Goal: Feedback & Contribution: Submit feedback/report problem

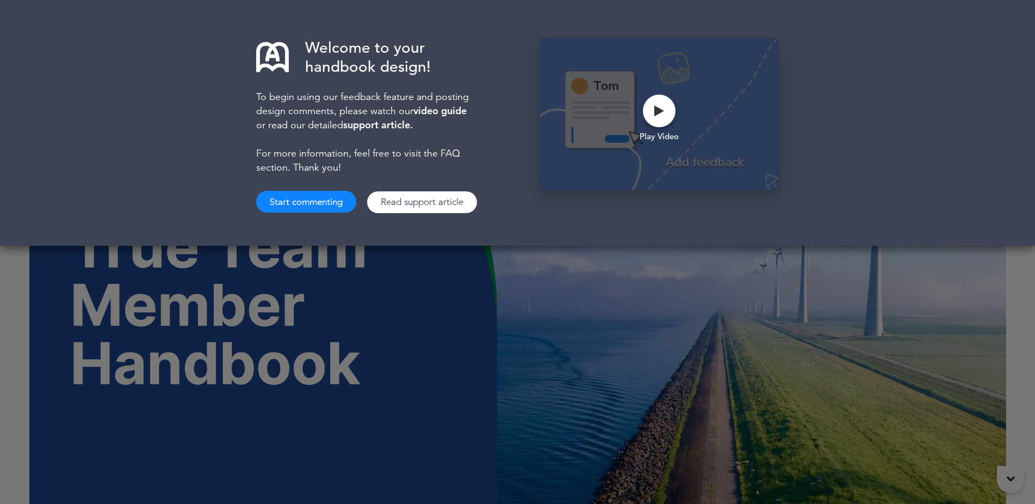
click at [341, 199] on button "Start commenting" at bounding box center [306, 202] width 100 height 22
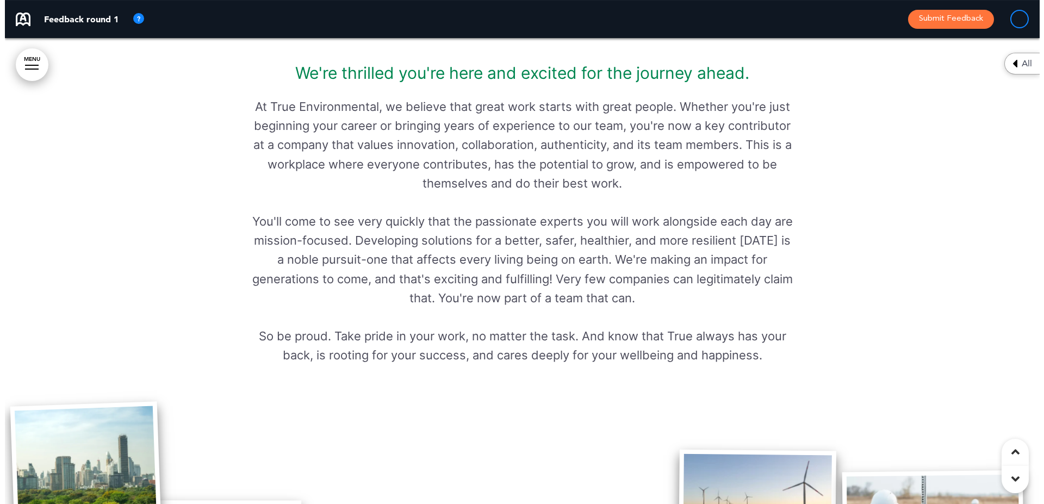
scroll to position [747, 0]
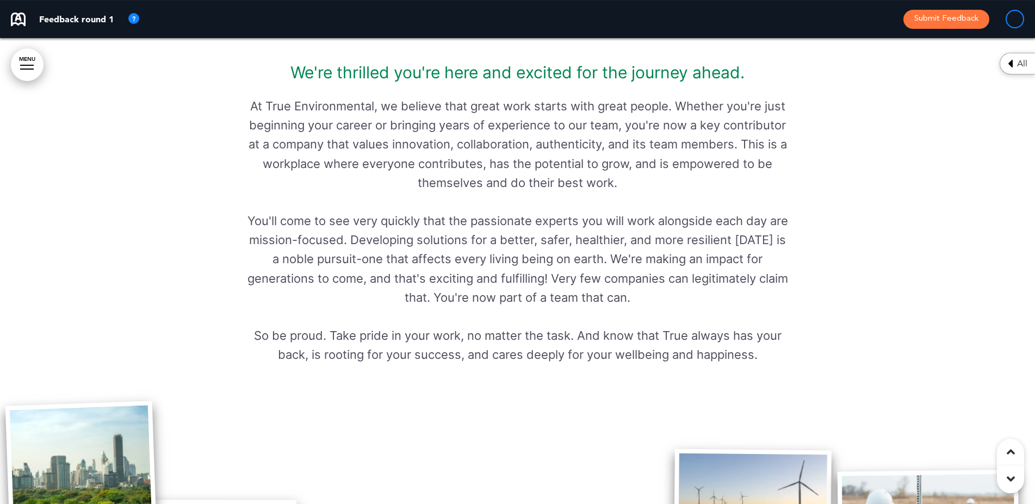
click at [357, 257] on p "You'll come to see very quickly that the passionate experts you will work along…" at bounding box center [518, 259] width 544 height 96
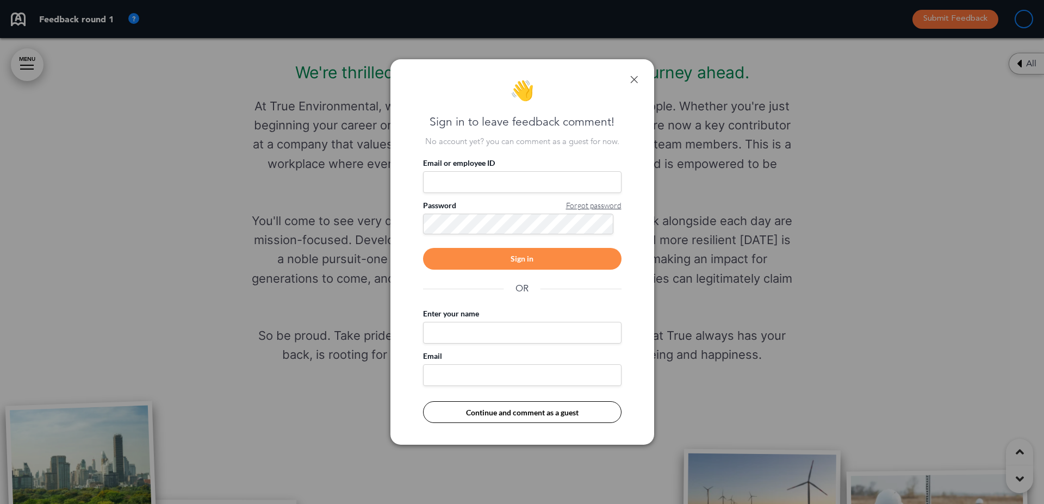
click at [472, 333] on input "Enter your name" at bounding box center [522, 333] width 198 height 22
type input "***"
type input "**********"
click at [514, 414] on button "Continue and comment as a guest" at bounding box center [522, 412] width 198 height 22
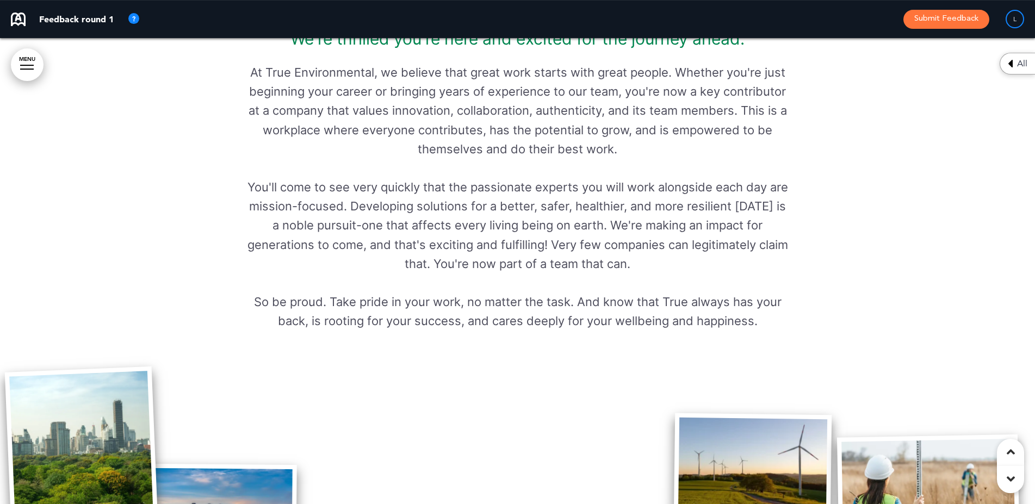
scroll to position [781, 0]
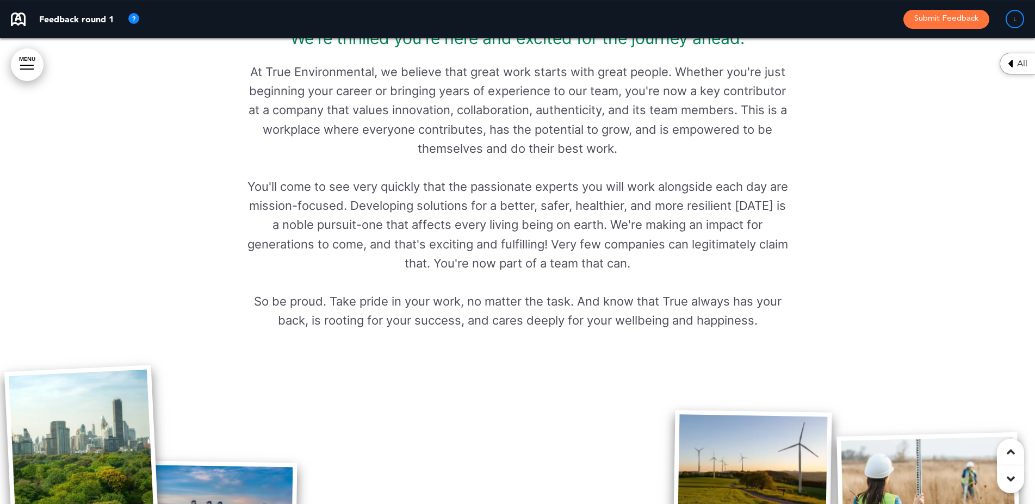
click at [356, 220] on p "You'll come to see very quickly that the passionate experts you will work along…" at bounding box center [518, 225] width 544 height 96
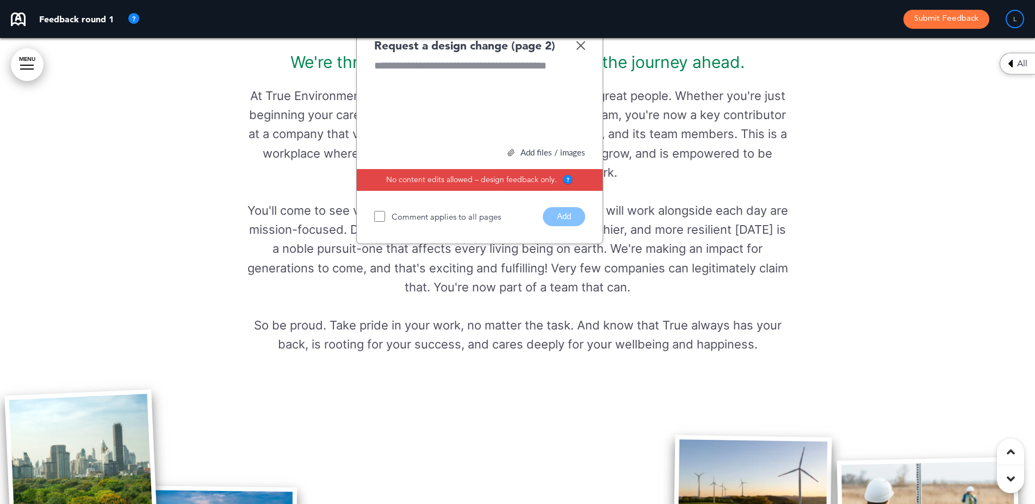
scroll to position [757, 0]
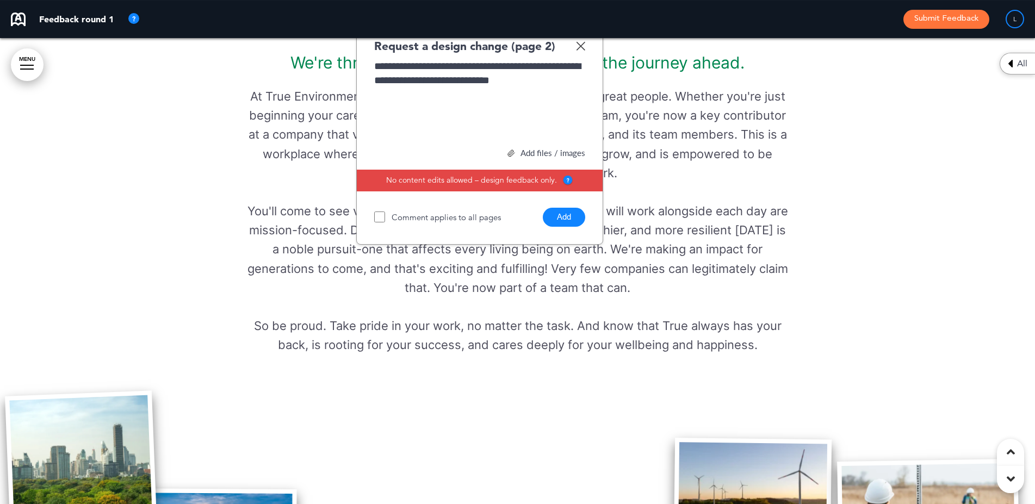
click at [564, 220] on button "Add" at bounding box center [564, 217] width 42 height 19
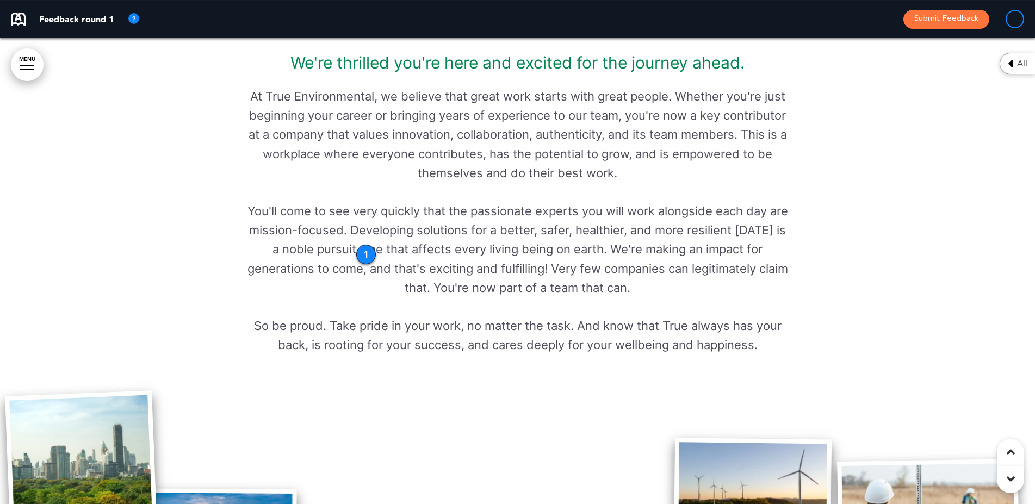
click at [563, 262] on p "You'll come to see very quickly that the passionate experts you will work along…" at bounding box center [518, 250] width 544 height 96
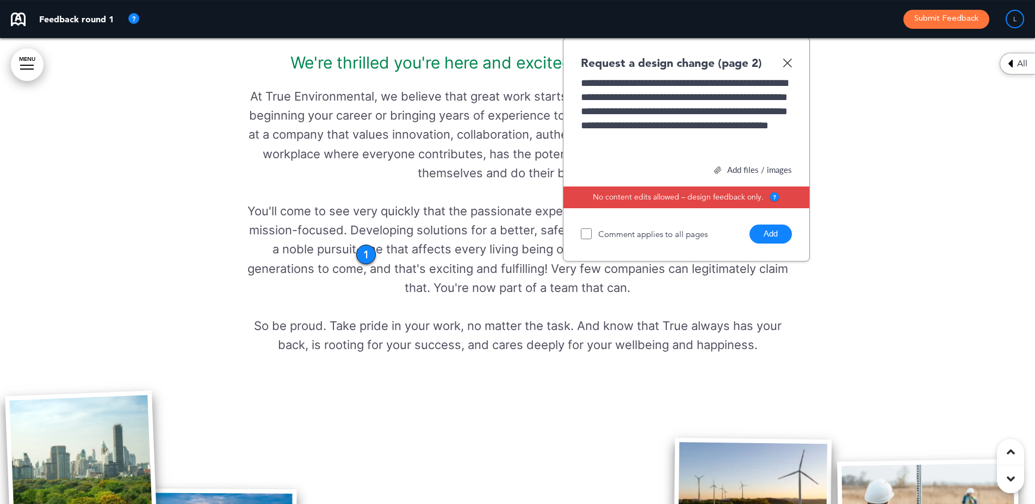
click at [773, 234] on button "Add" at bounding box center [770, 234] width 42 height 19
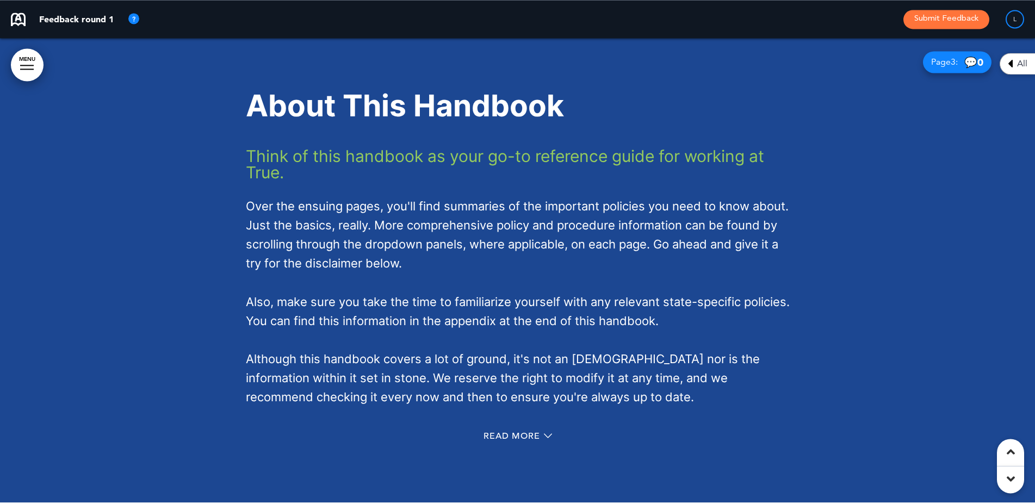
scroll to position [1347, 0]
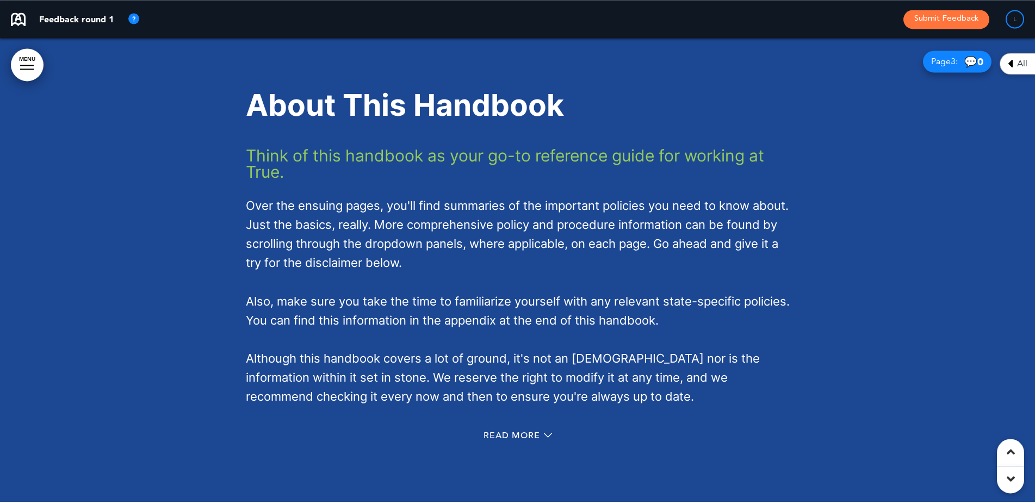
click at [281, 213] on span "Over the ensuing pages, you'll find summaries of the important policies you nee…" at bounding box center [517, 234] width 543 height 72
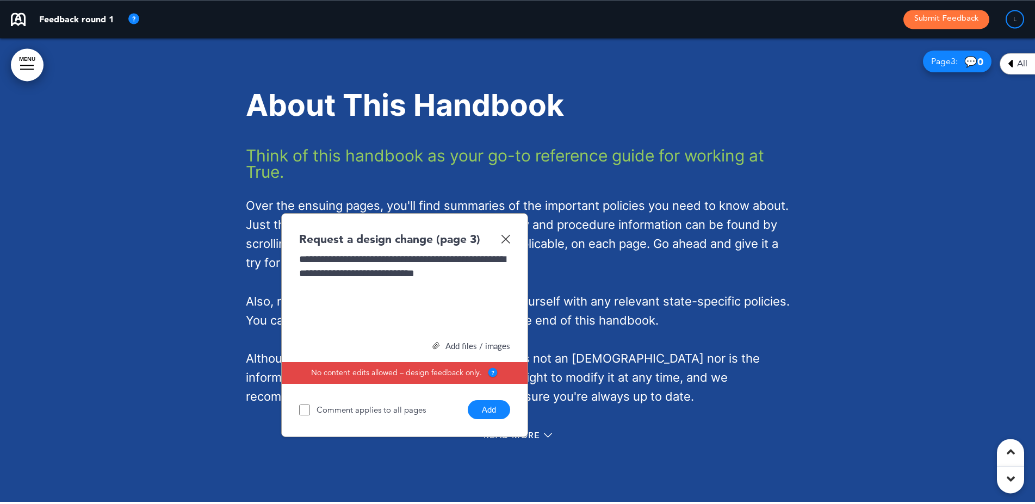
click at [487, 407] on button "Add" at bounding box center [489, 409] width 42 height 19
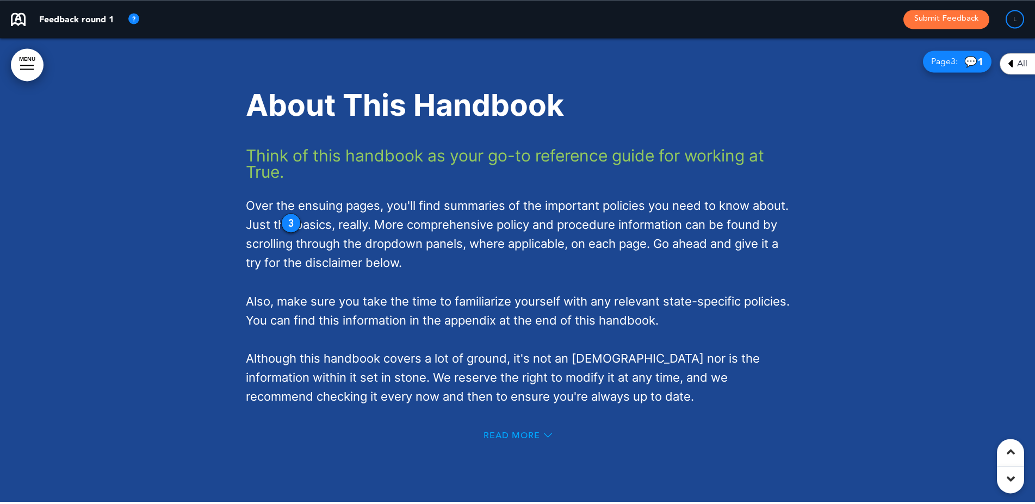
click at [513, 433] on span "Read More" at bounding box center [511, 435] width 57 height 9
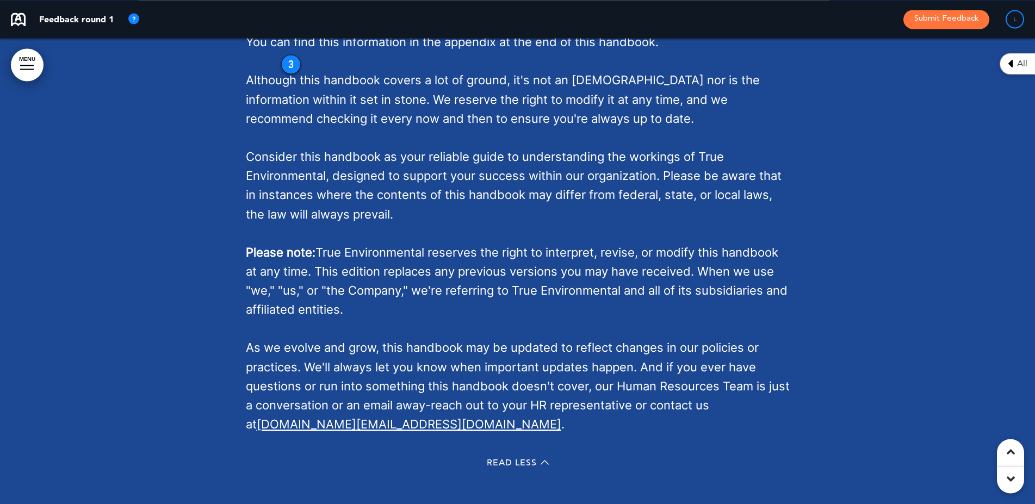
scroll to position [1613, 0]
click at [582, 403] on span "As we evolve and grow, this handbook may be updated to reflect changes in our p…" at bounding box center [518, 385] width 544 height 91
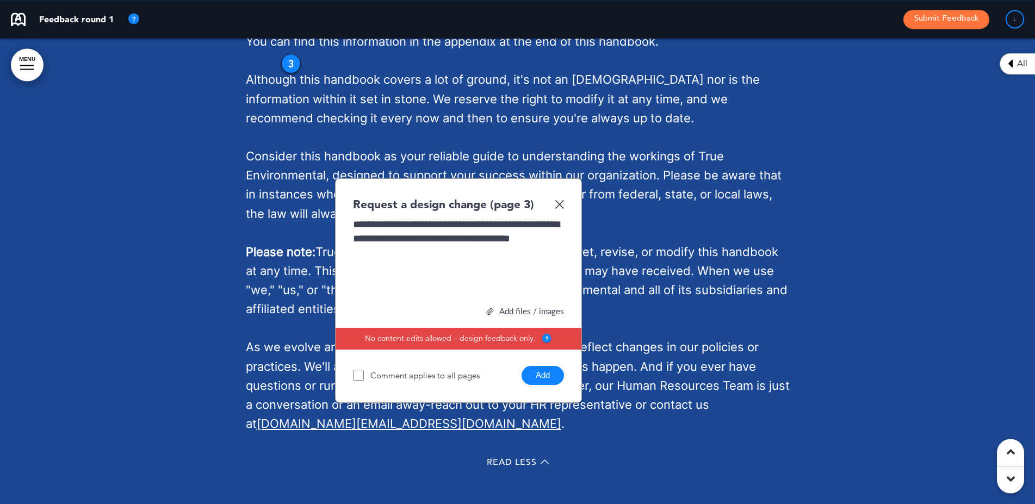
click at [549, 374] on button "Add" at bounding box center [542, 375] width 42 height 19
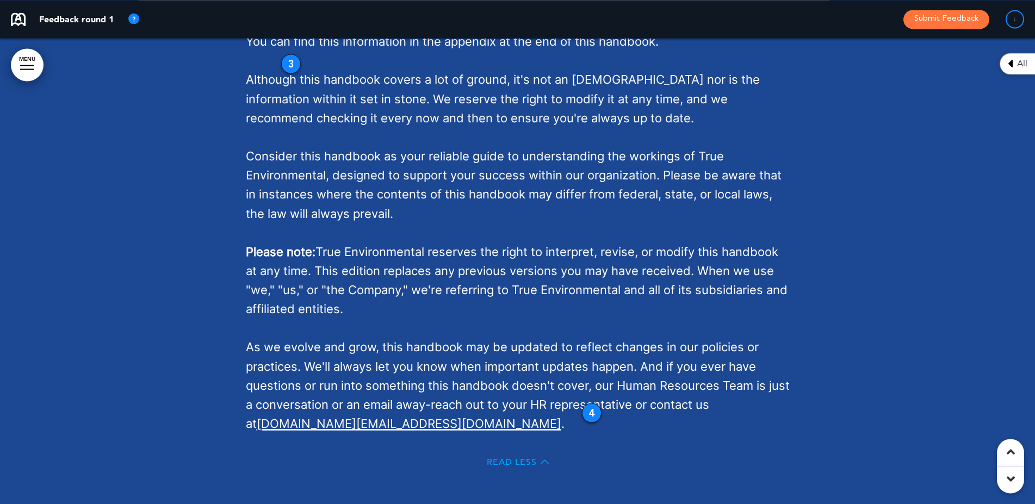
click at [509, 461] on span "Read Less" at bounding box center [512, 462] width 50 height 9
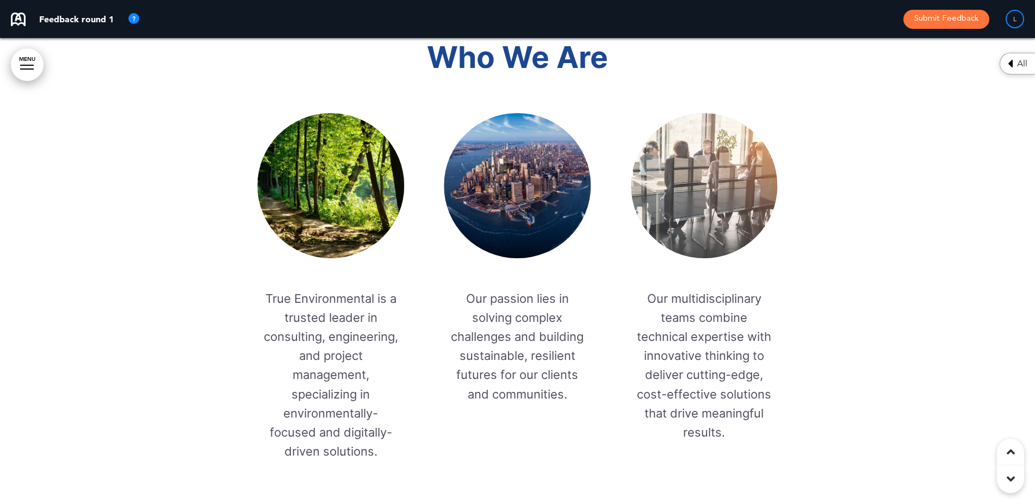
scroll to position [2406, 0]
click at [135, 269] on div at bounding box center [517, 212] width 1035 height 606
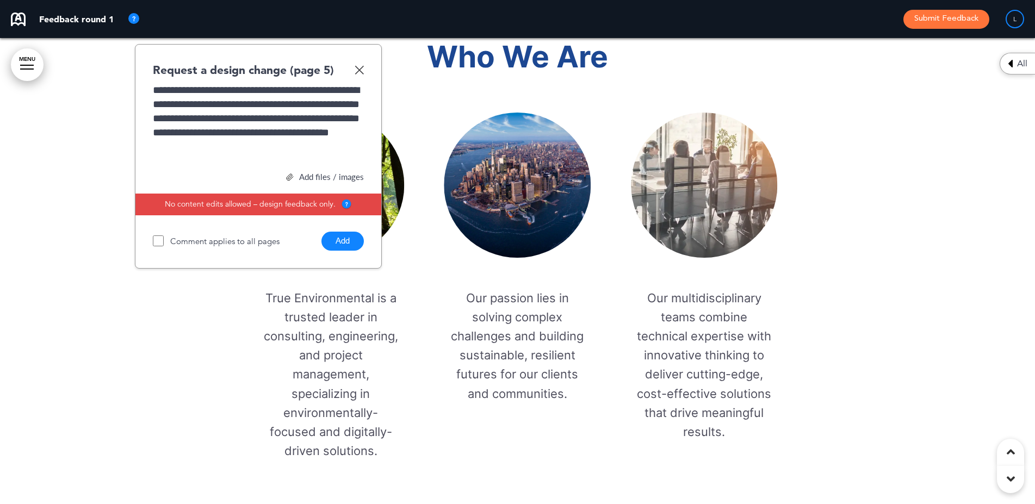
click at [338, 241] on button "Add" at bounding box center [342, 241] width 42 height 19
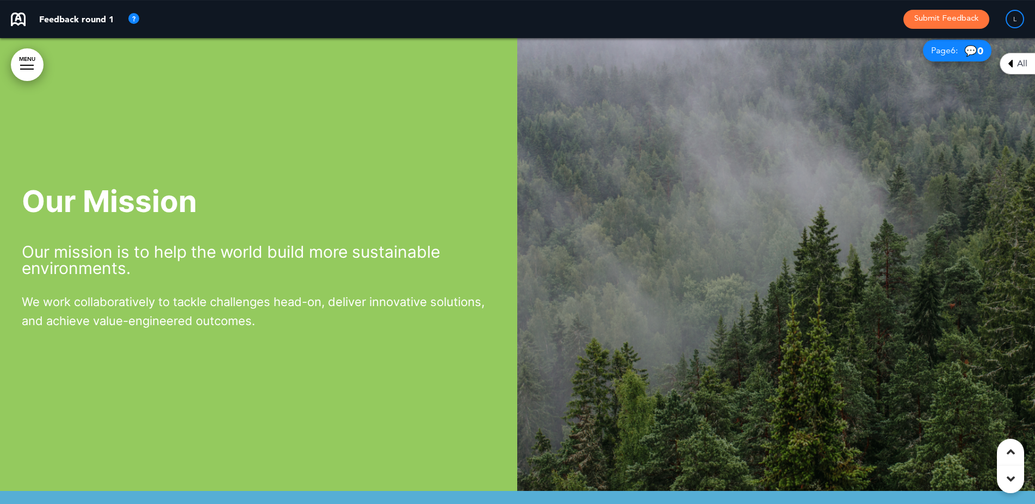
scroll to position [2895, 0]
click at [224, 142] on div "Our Mission Our mission is to help the world build more sustainable environment…" at bounding box center [517, 259] width 1035 height 466
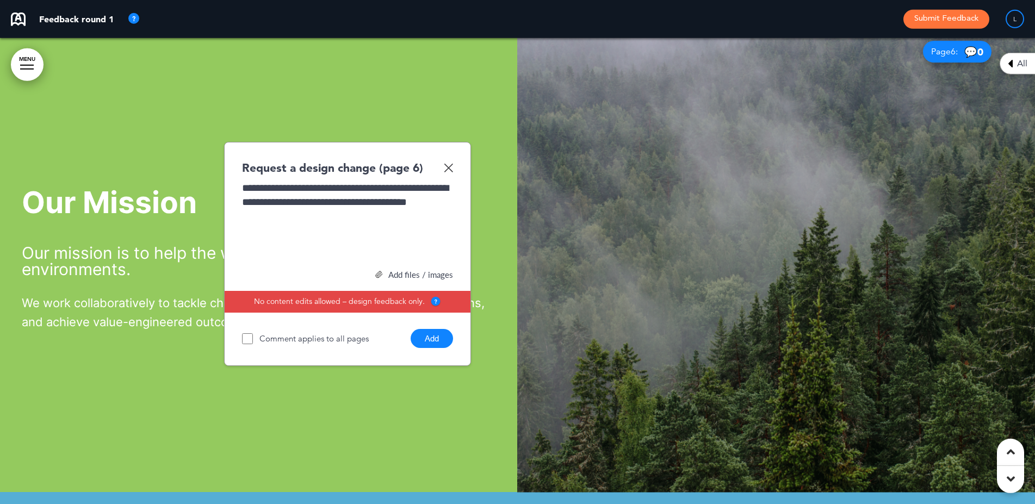
click at [437, 340] on button "Add" at bounding box center [431, 338] width 42 height 19
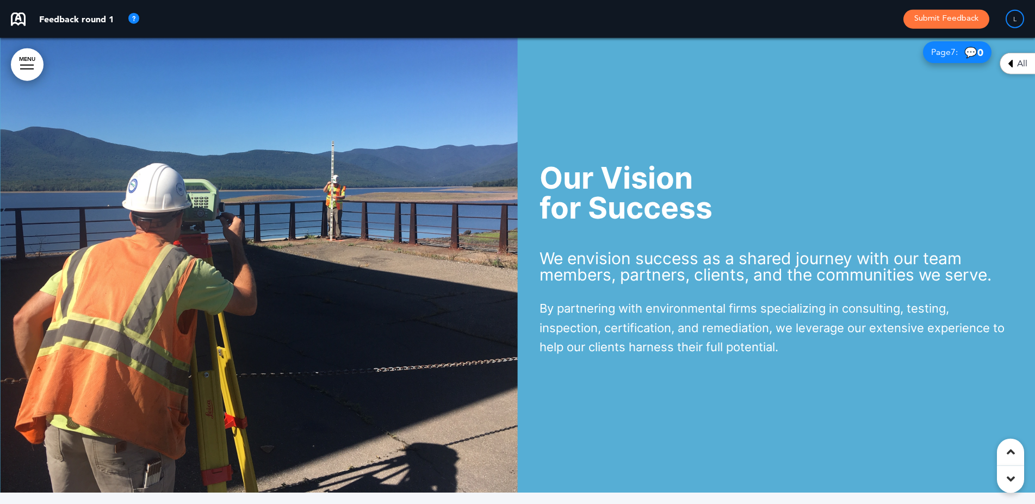
scroll to position [3360, 0]
click at [782, 150] on div "Our Vision for Success We envision success as a shared journey with our team me…" at bounding box center [777, 260] width 518 height 275
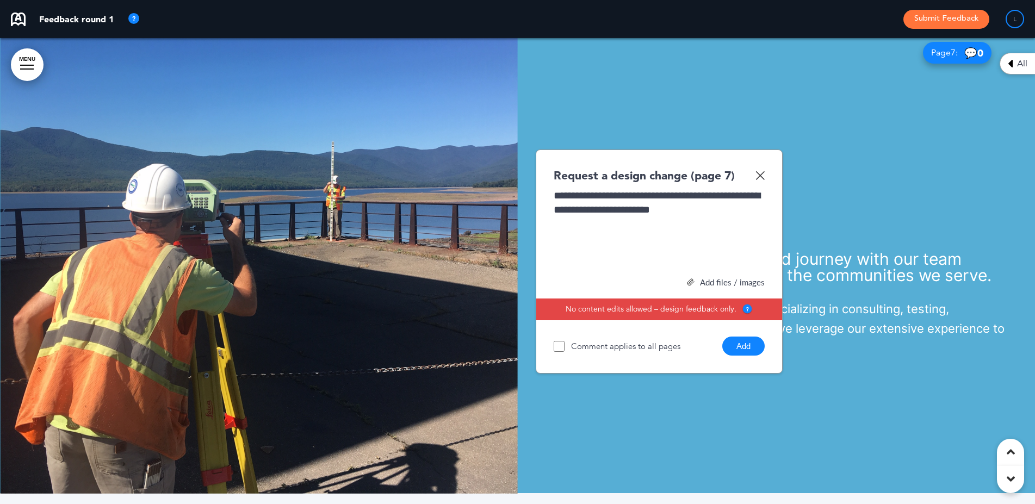
click at [730, 347] on button "Add" at bounding box center [743, 346] width 42 height 19
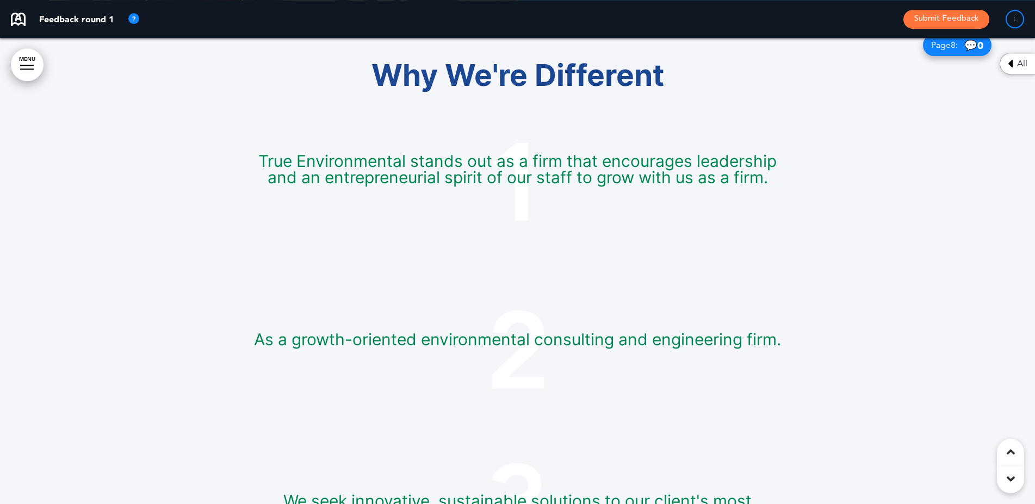
scroll to position [3833, 0]
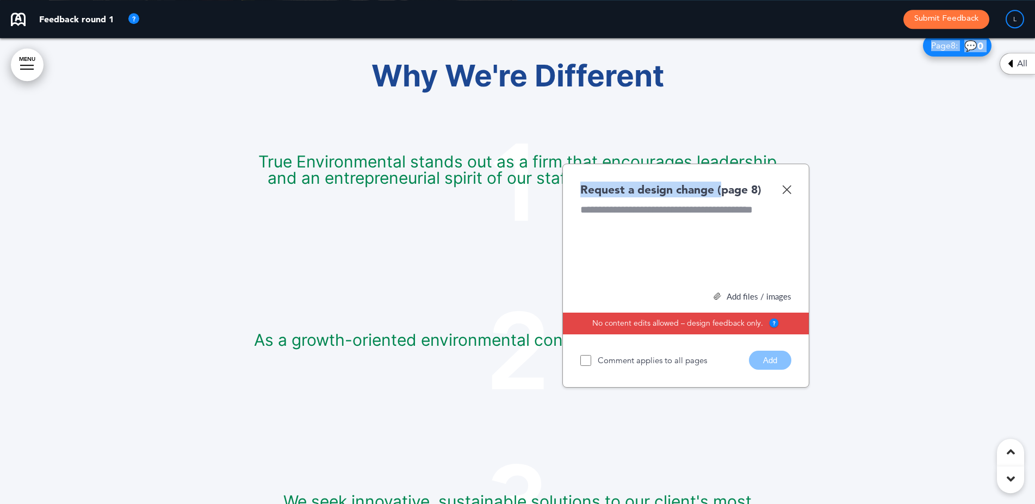
drag, startPoint x: 723, startPoint y: 173, endPoint x: 869, endPoint y: 157, distance: 146.6
click at [676, 231] on div at bounding box center [685, 244] width 211 height 82
click at [786, 188] on img at bounding box center [786, 189] width 9 height 9
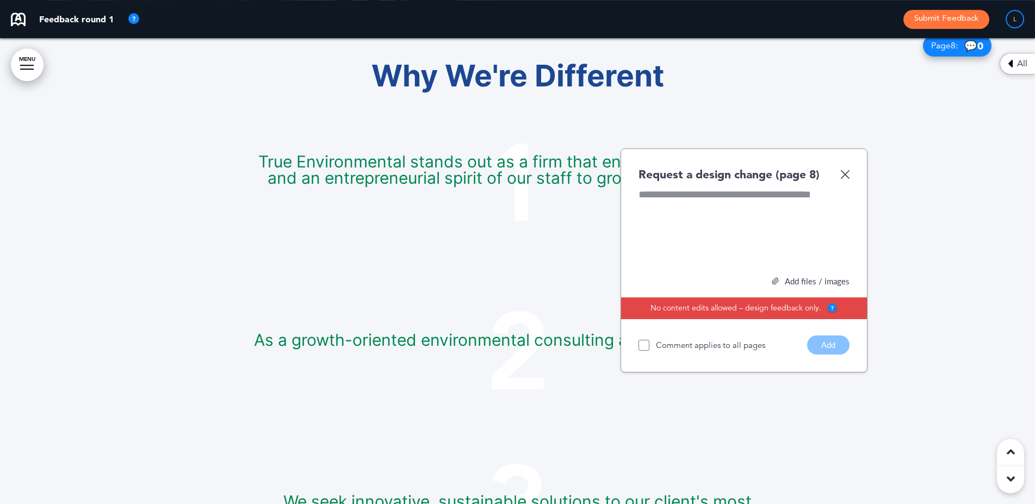
click at [845, 172] on img at bounding box center [844, 174] width 9 height 9
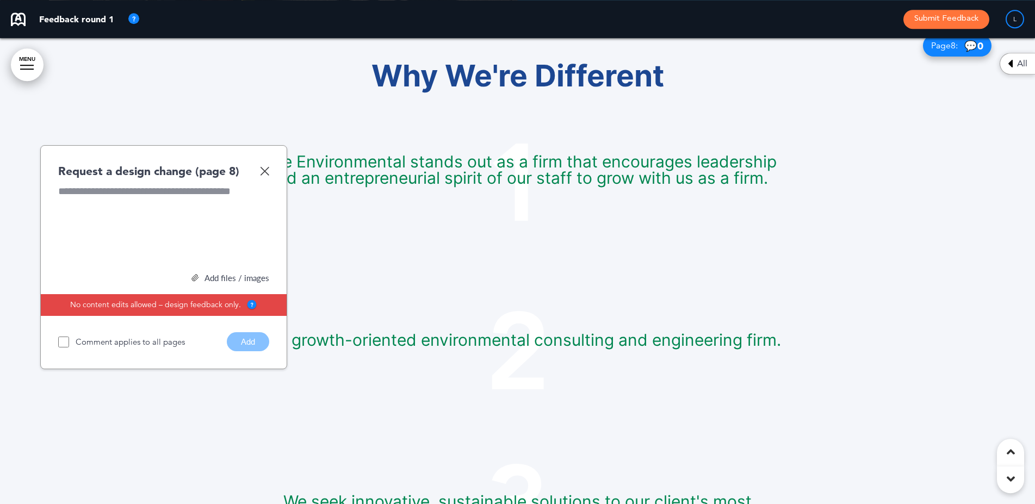
click at [268, 169] on img at bounding box center [264, 170] width 9 height 9
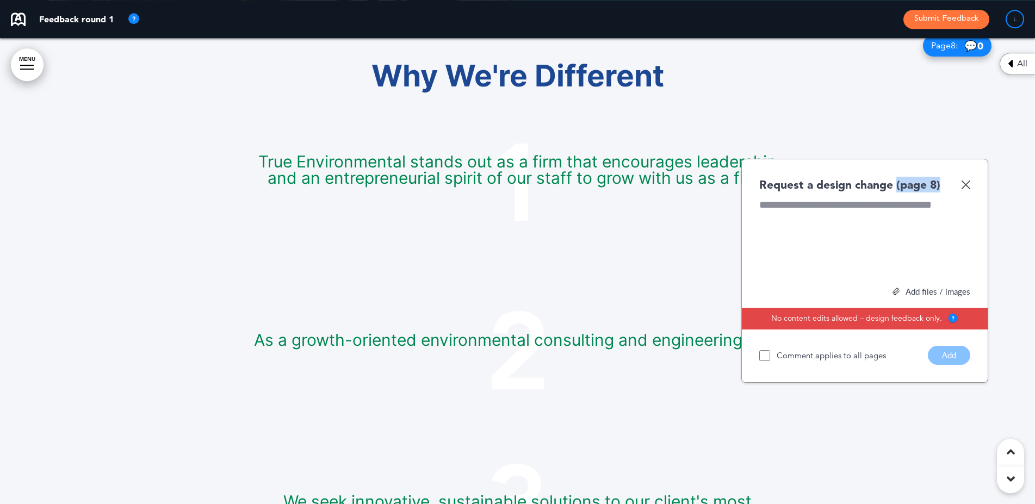
drag, startPoint x: 897, startPoint y: 169, endPoint x: 957, endPoint y: 185, distance: 61.9
click at [957, 185] on div "Request a design change (page 8) Add files / images Select or drag & drop your …" at bounding box center [864, 271] width 247 height 225
click at [837, 240] on div at bounding box center [864, 239] width 211 height 82
click at [967, 184] on img at bounding box center [965, 184] width 9 height 9
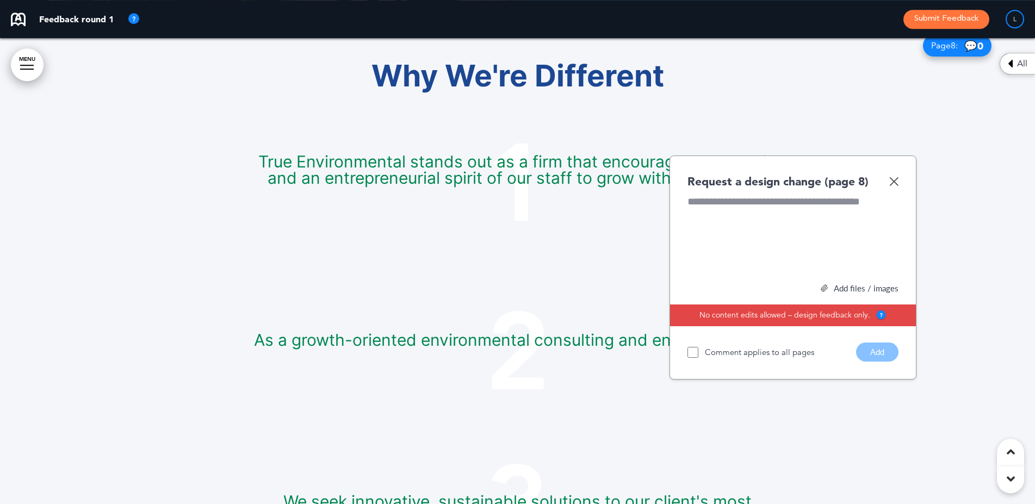
click at [788, 215] on div at bounding box center [792, 236] width 211 height 82
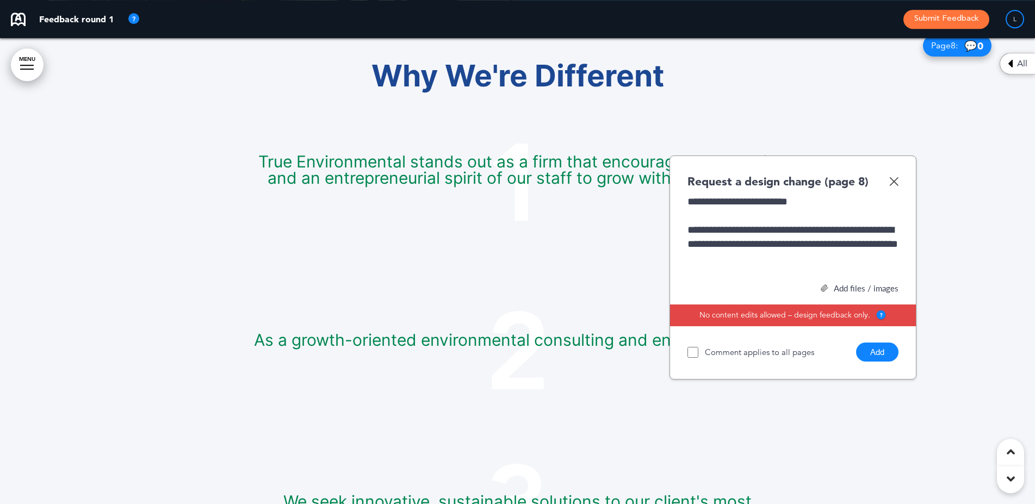
click at [874, 351] on button "Add" at bounding box center [877, 352] width 42 height 19
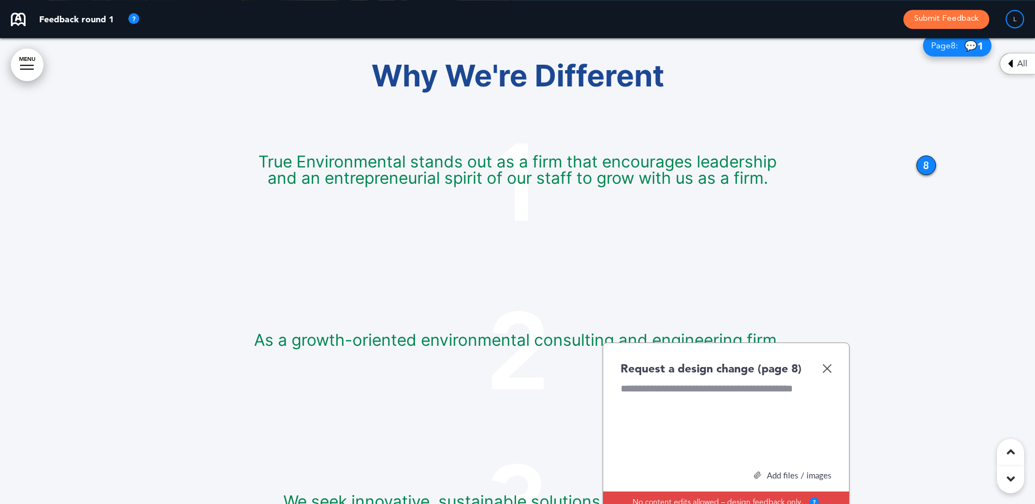
click at [726, 414] on div at bounding box center [725, 423] width 211 height 82
click at [708, 386] on div "**********" at bounding box center [725, 423] width 211 height 82
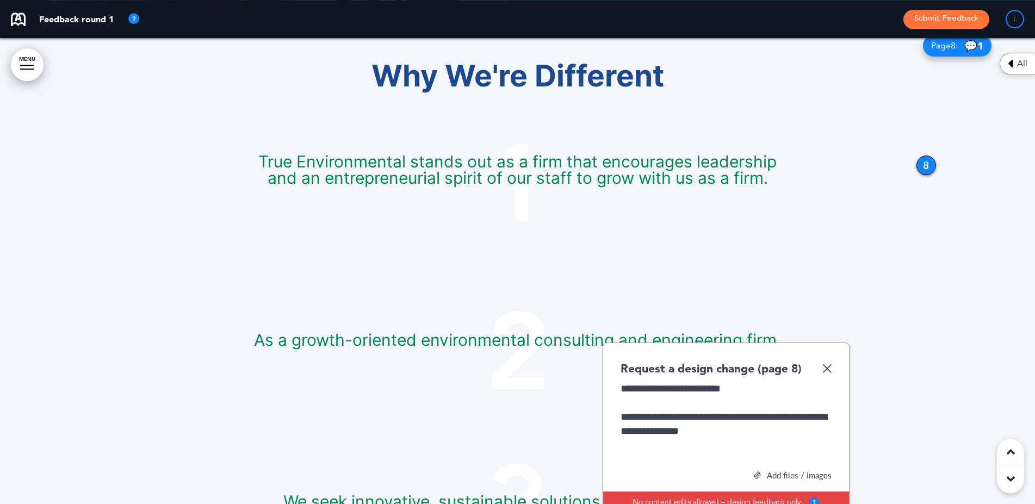
scroll to position [3869, 0]
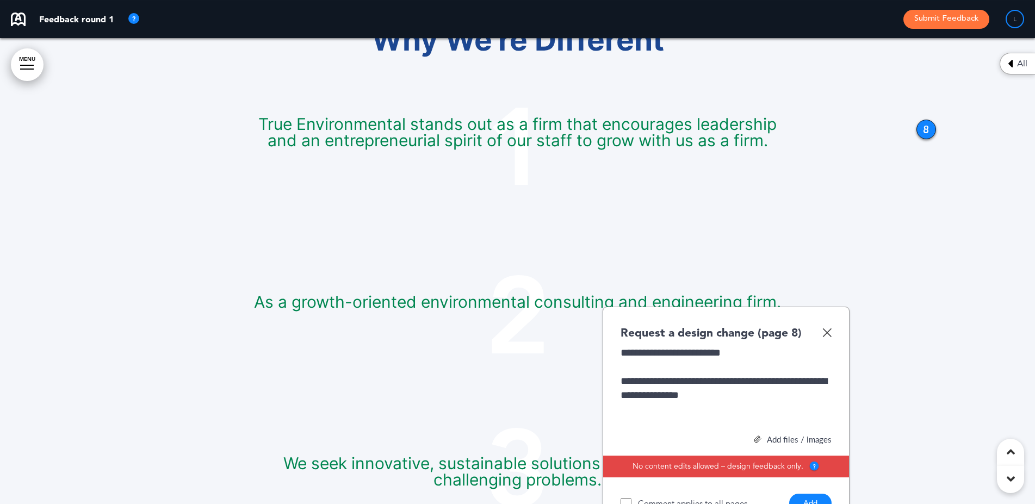
click at [813, 496] on button "Add" at bounding box center [810, 503] width 42 height 19
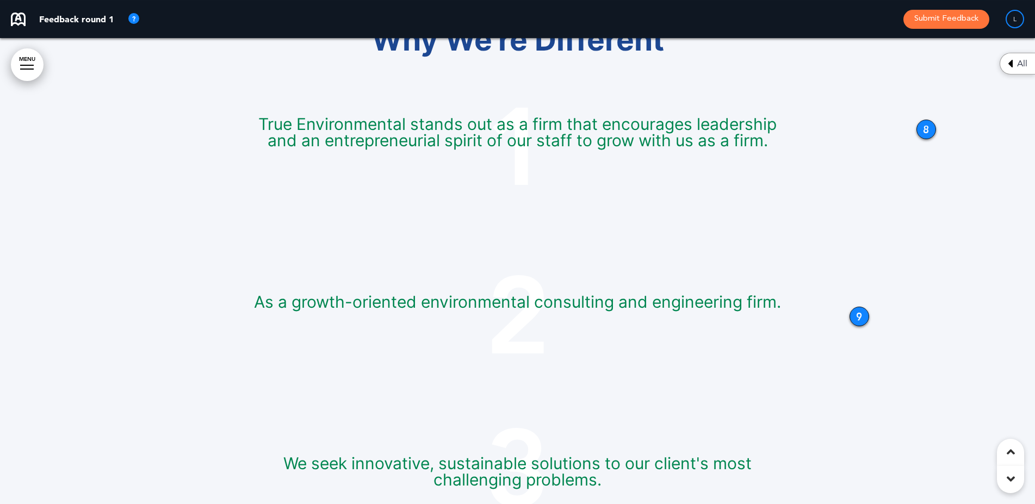
click at [854, 313] on div "9" at bounding box center [859, 317] width 20 height 20
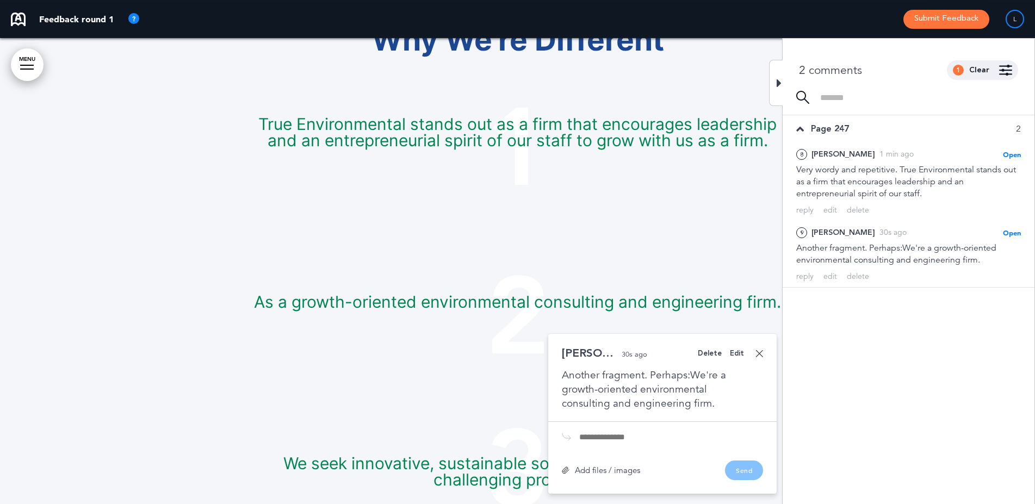
click at [716, 67] on div "Why We're Different 1 True Environmental stands out as a firm that encourages l…" at bounding box center [518, 483] width 544 height 998
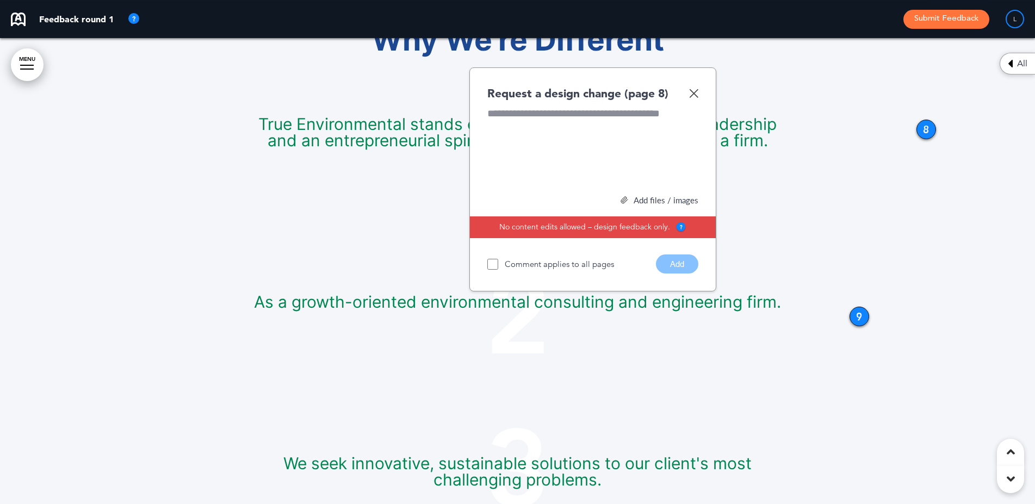
click at [690, 92] on img at bounding box center [693, 93] width 9 height 9
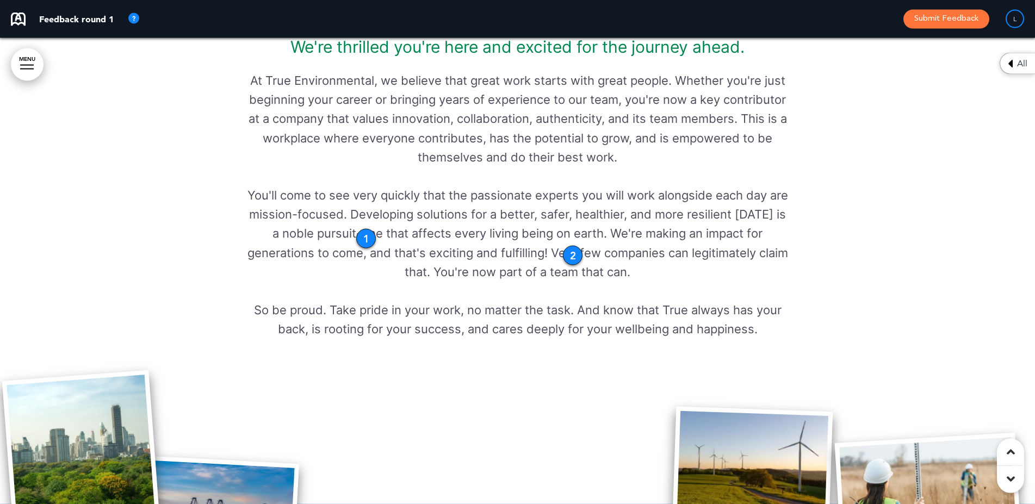
scroll to position [696, 0]
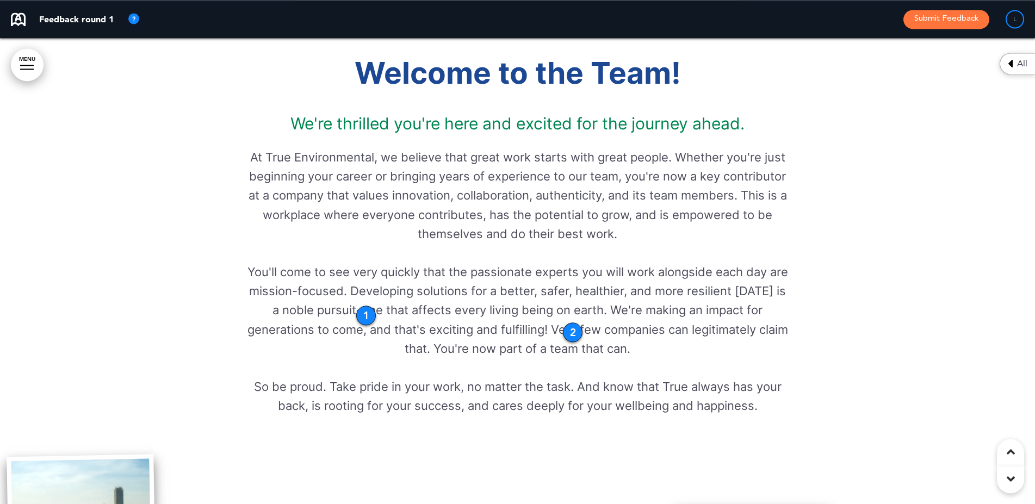
click at [359, 314] on div "1" at bounding box center [366, 316] width 20 height 20
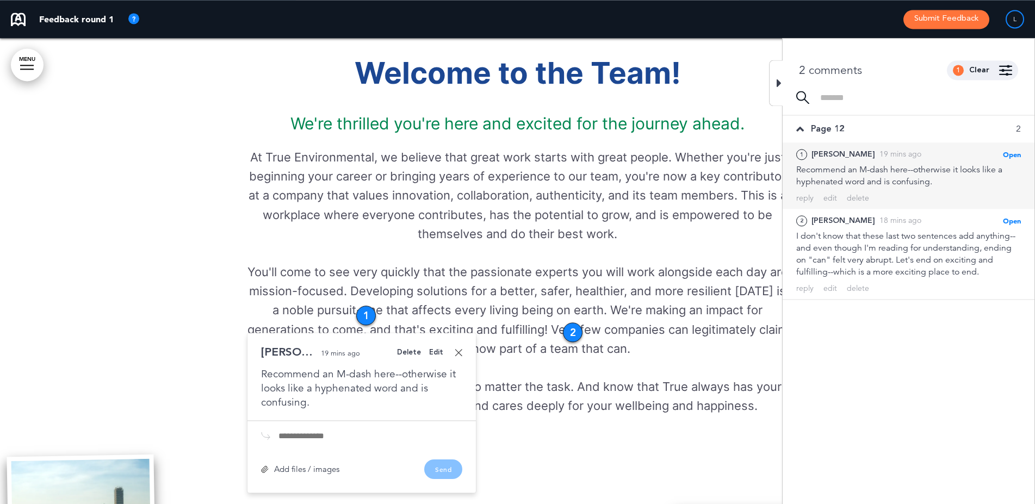
click at [414, 353] on div "Delete" at bounding box center [409, 352] width 24 height 7
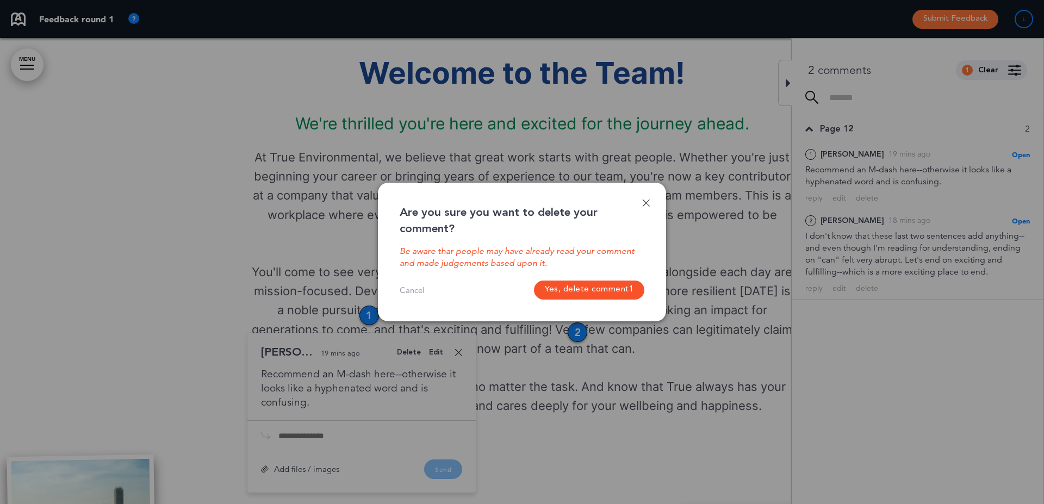
click at [571, 289] on button "Yes, delete comment 1" at bounding box center [589, 290] width 110 height 19
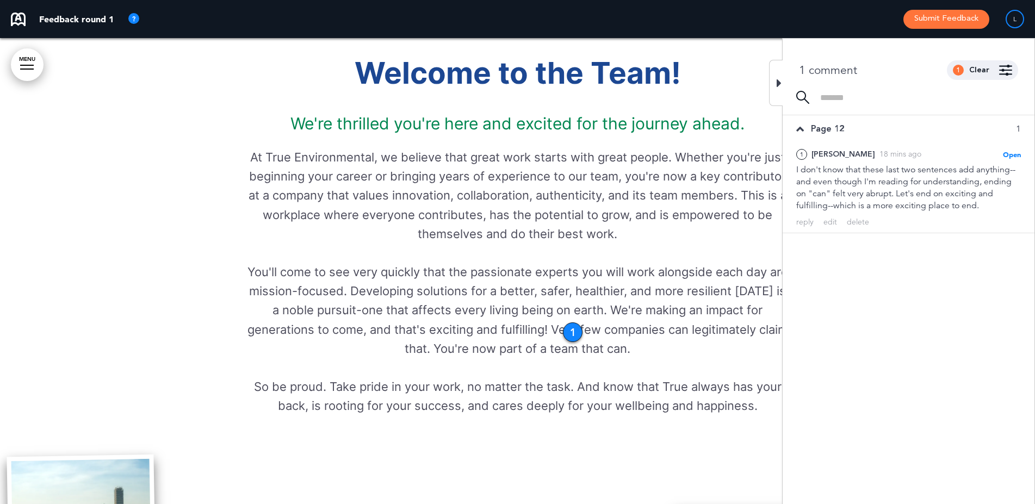
click at [568, 325] on div "1" at bounding box center [573, 332] width 20 height 20
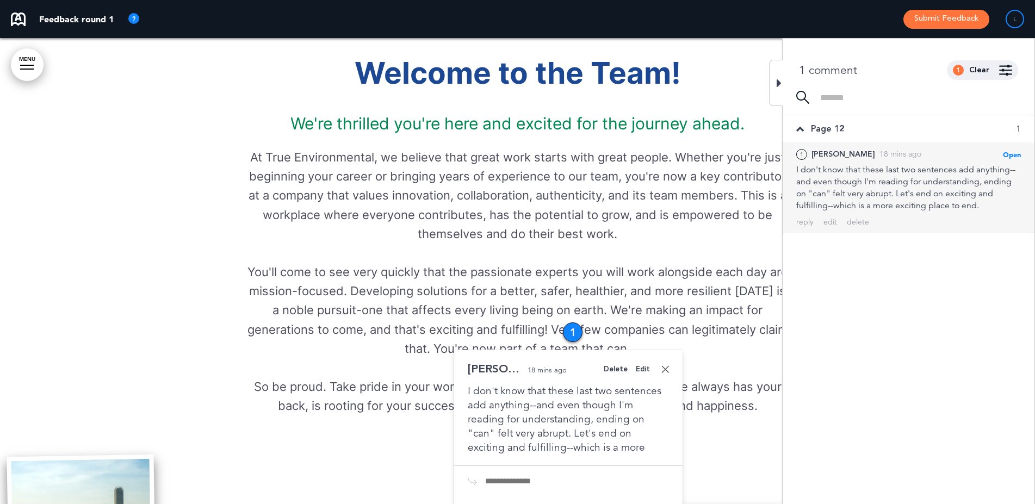
click at [616, 369] on div "Delete" at bounding box center [616, 369] width 24 height 7
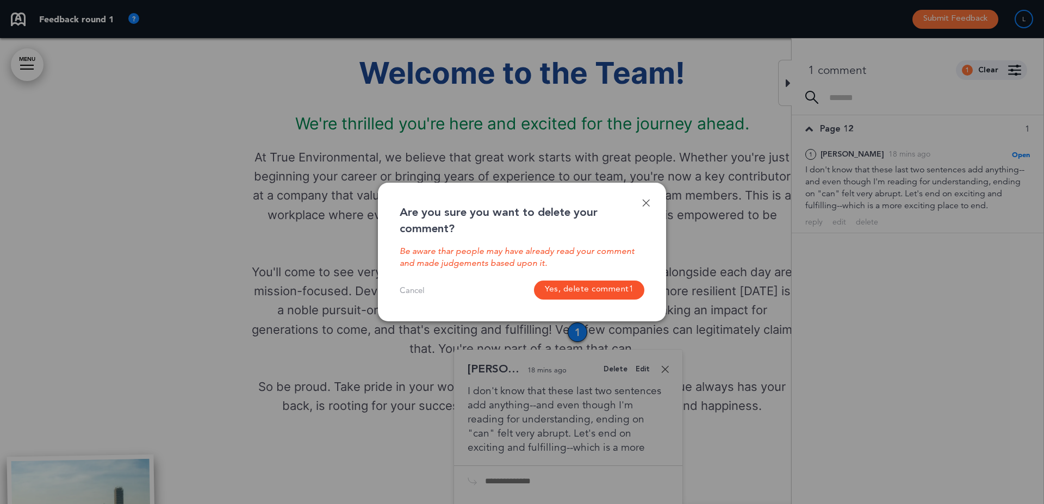
click at [612, 292] on button "Yes, delete comment 1" at bounding box center [589, 290] width 110 height 19
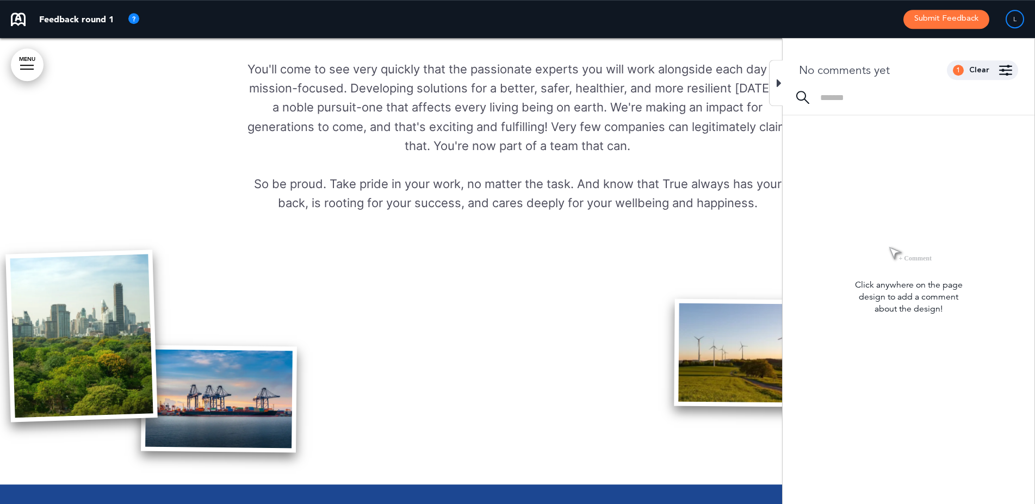
scroll to position [910, 0]
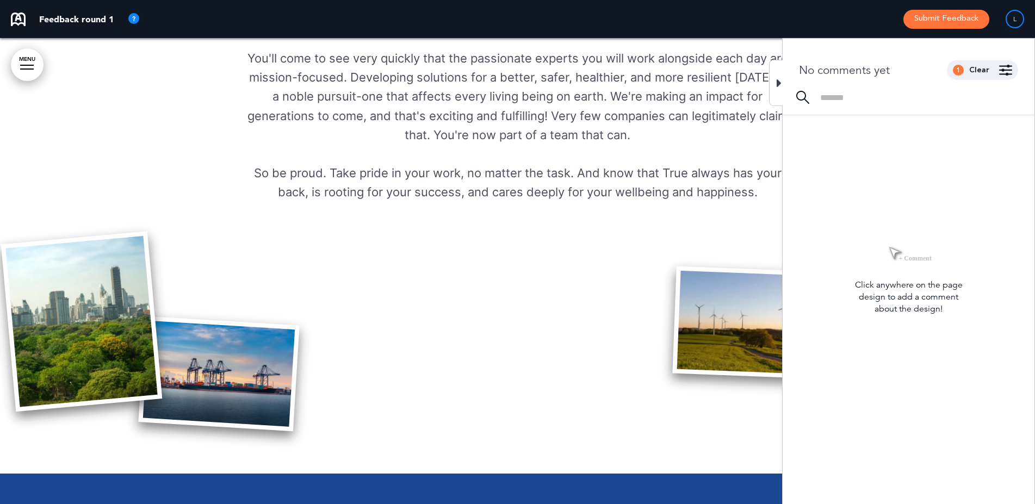
click at [779, 79] on icon at bounding box center [778, 83] width 5 height 13
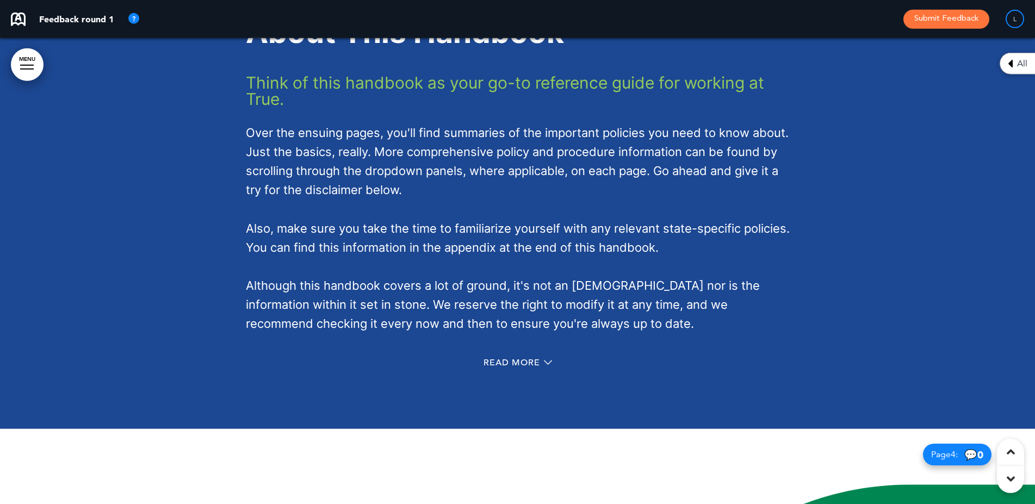
scroll to position [1340, 0]
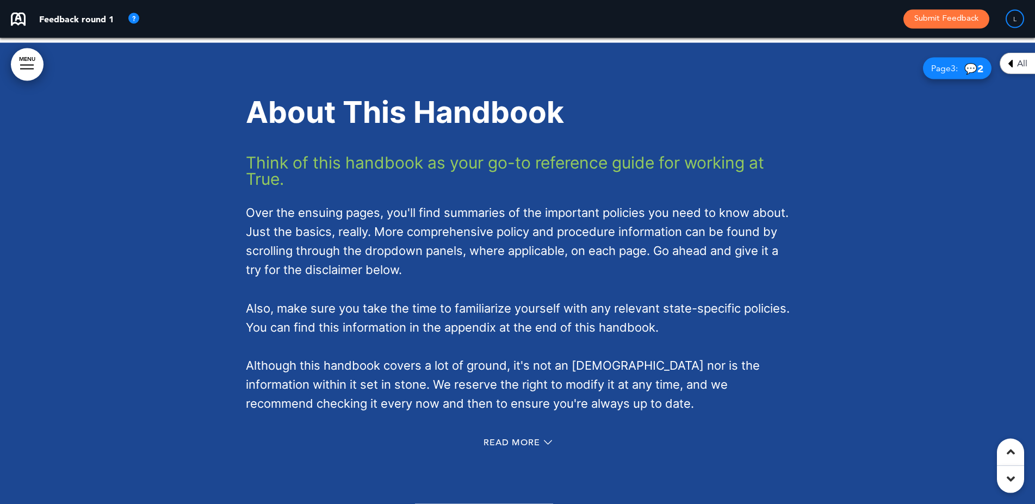
click at [960, 60] on div "Page 3 : 💬 2" at bounding box center [957, 69] width 69 height 22
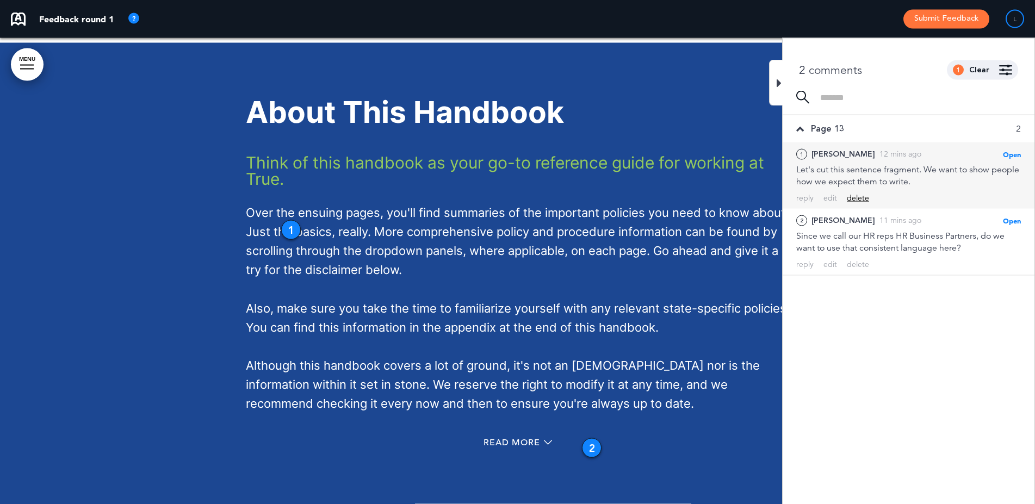
click at [850, 196] on div "delete" at bounding box center [858, 198] width 22 height 10
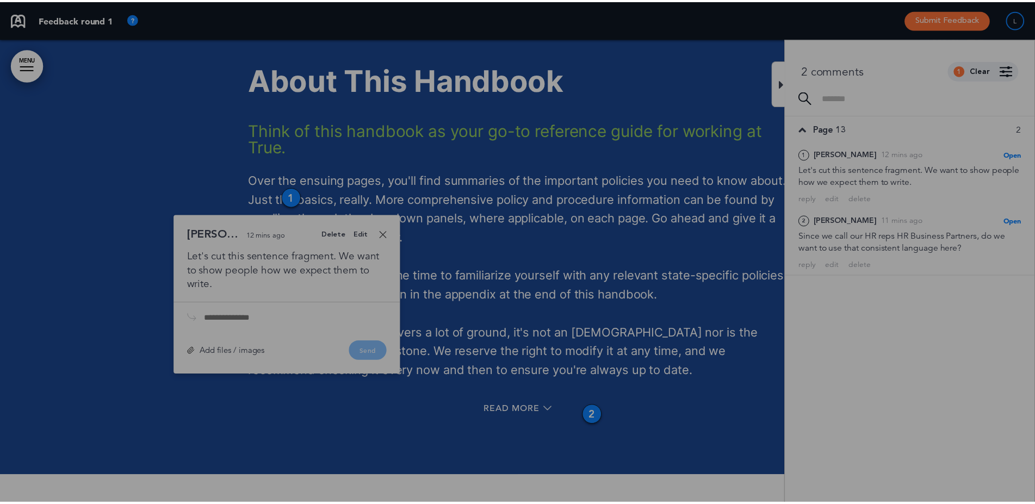
scroll to position [1468, 0]
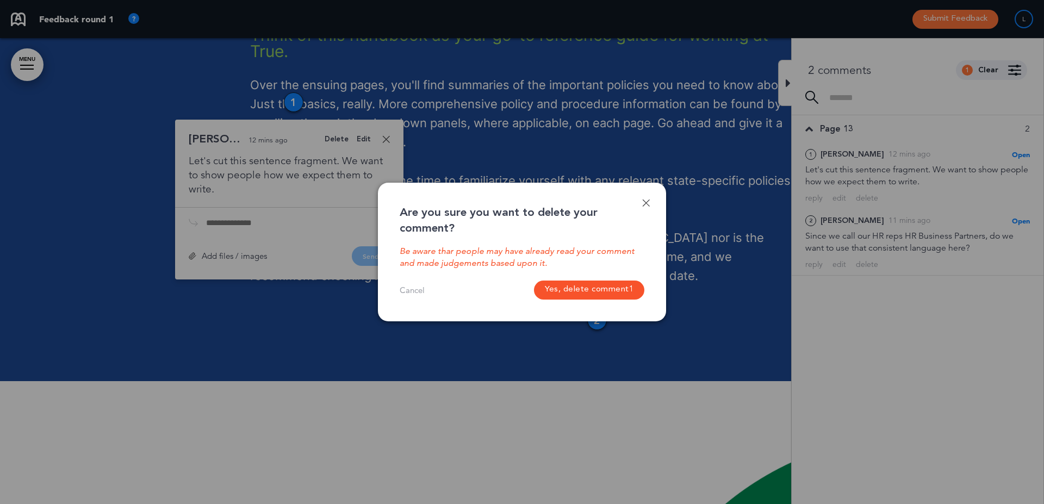
click at [626, 291] on button "Yes, delete comment 1" at bounding box center [589, 290] width 110 height 19
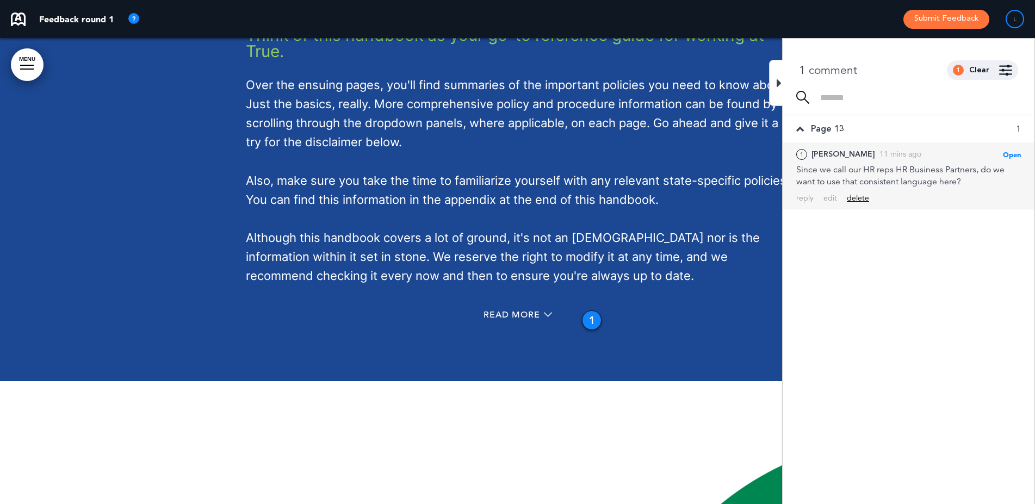
click at [861, 197] on div "delete" at bounding box center [858, 198] width 22 height 10
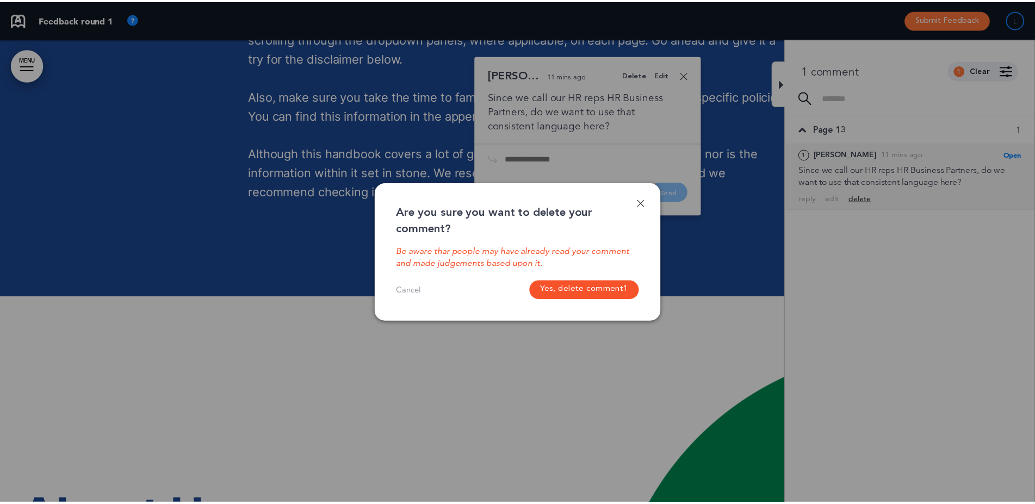
scroll to position [1553, 0]
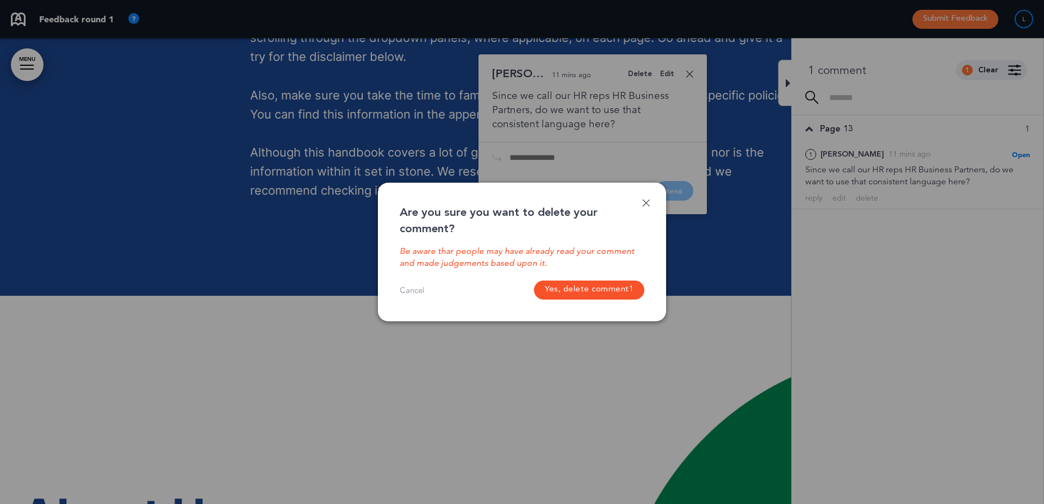
click at [621, 298] on button "Yes, delete comment 1" at bounding box center [589, 290] width 110 height 19
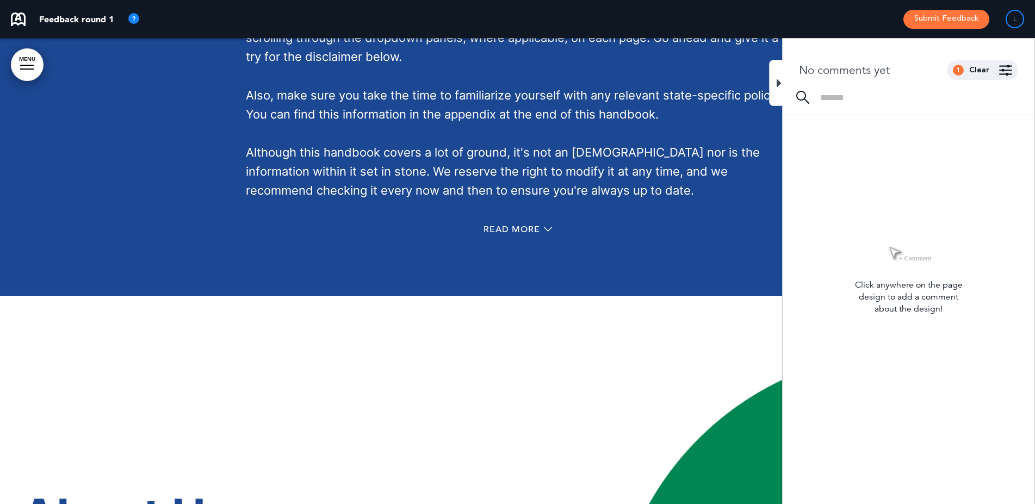
click at [777, 83] on icon at bounding box center [778, 83] width 5 height 13
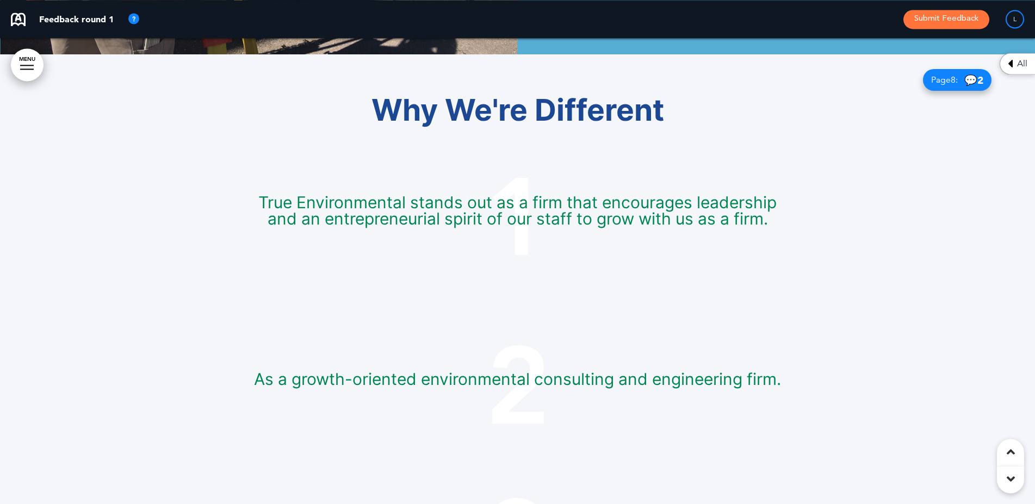
scroll to position [3798, 0]
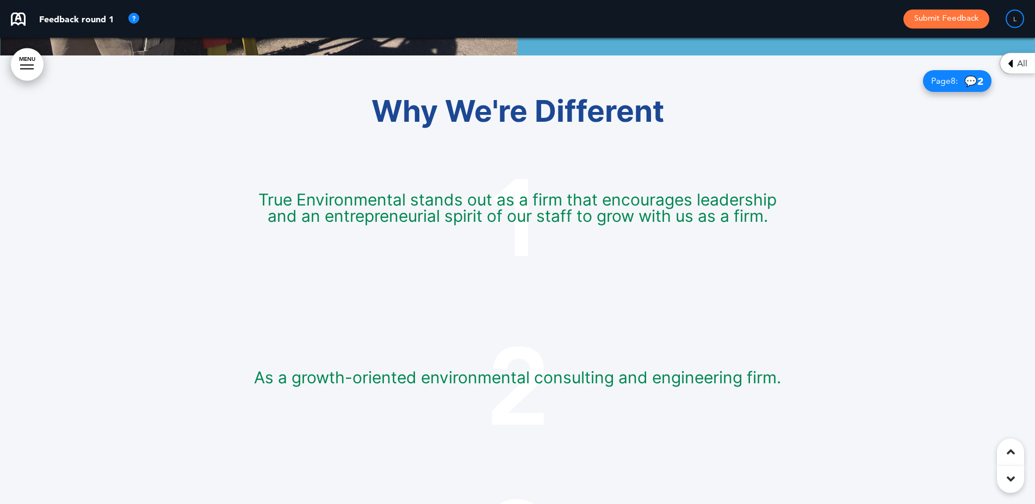
click at [973, 80] on span "💬 2" at bounding box center [973, 81] width 19 height 10
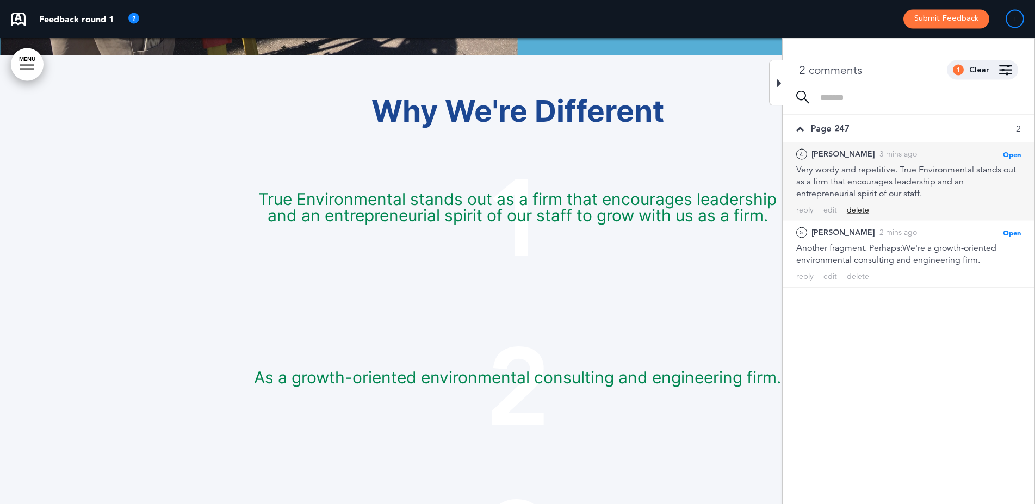
click at [853, 211] on div "delete" at bounding box center [858, 210] width 22 height 10
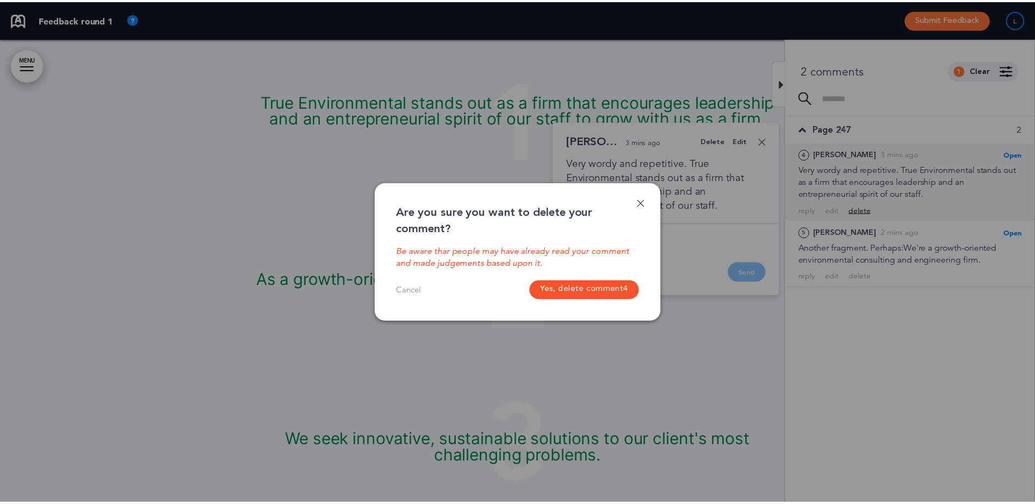
scroll to position [3896, 0]
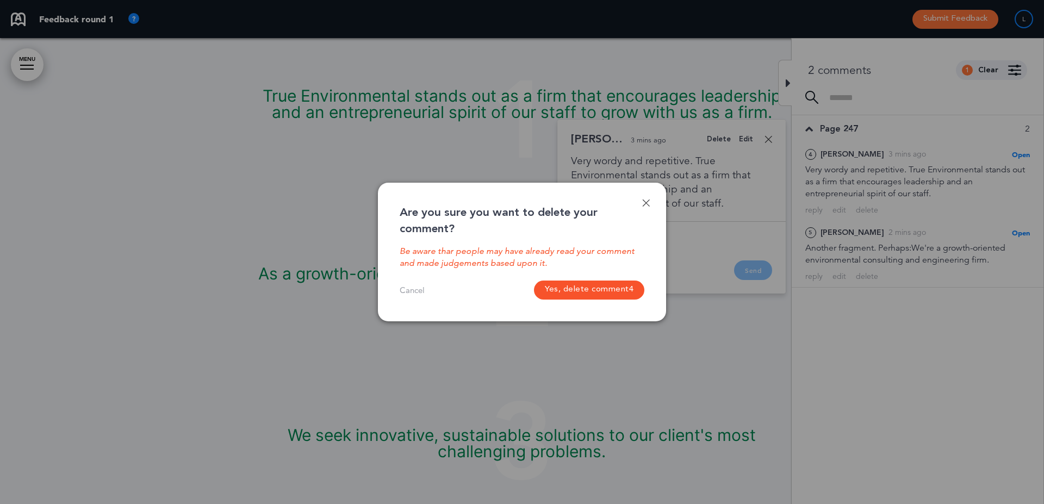
click at [620, 288] on button "Yes, delete comment 4" at bounding box center [589, 290] width 110 height 19
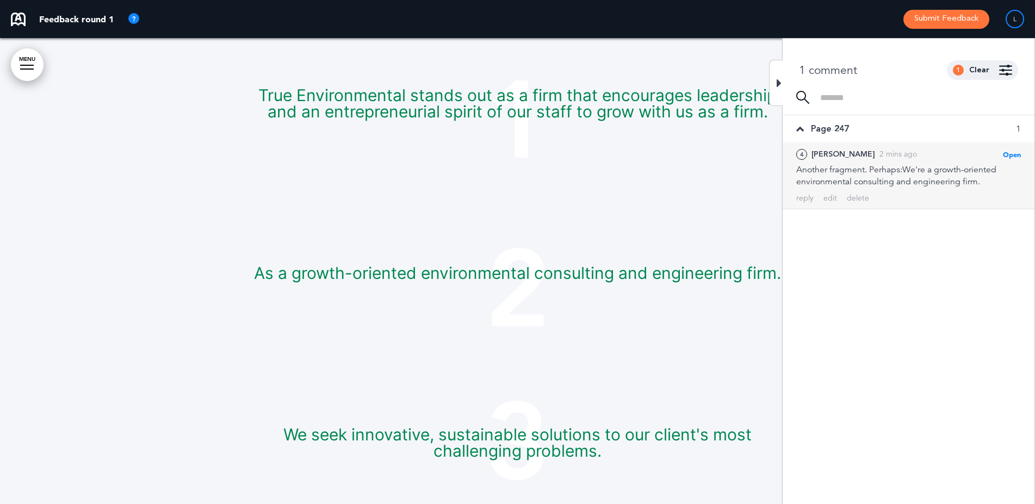
click at [852, 191] on div "4 Liz 2 mins ago Open Mark as Open Mark as Completed Mark as Please clarify Mar…" at bounding box center [908, 175] width 252 height 66
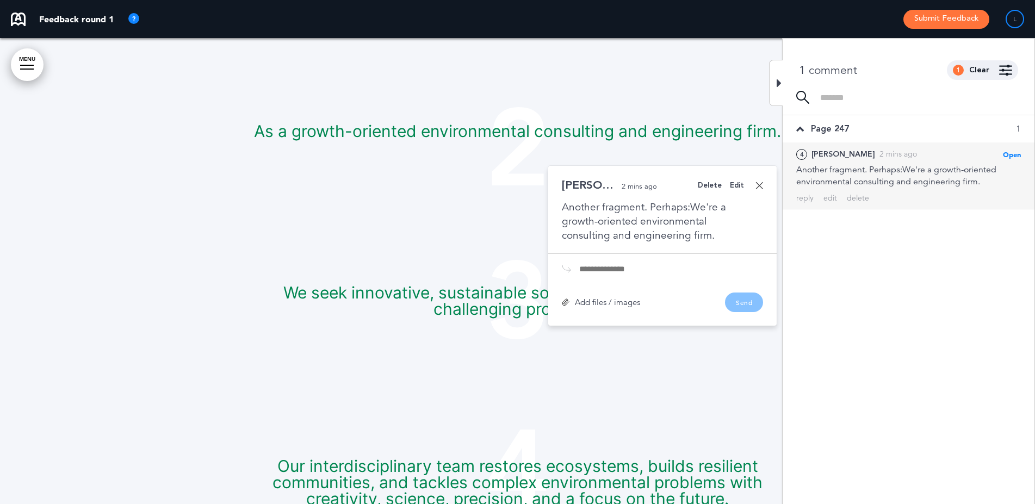
scroll to position [4083, 0]
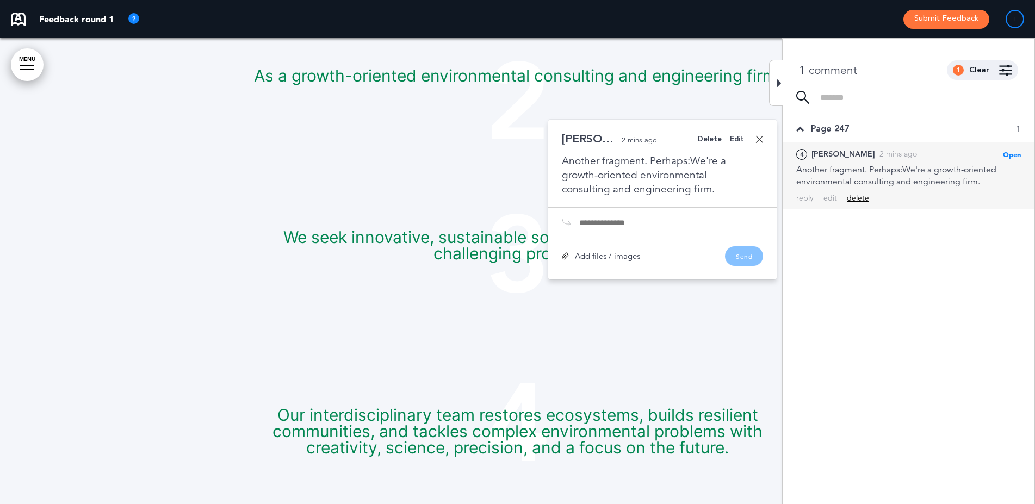
click at [862, 200] on div "delete" at bounding box center [858, 198] width 22 height 10
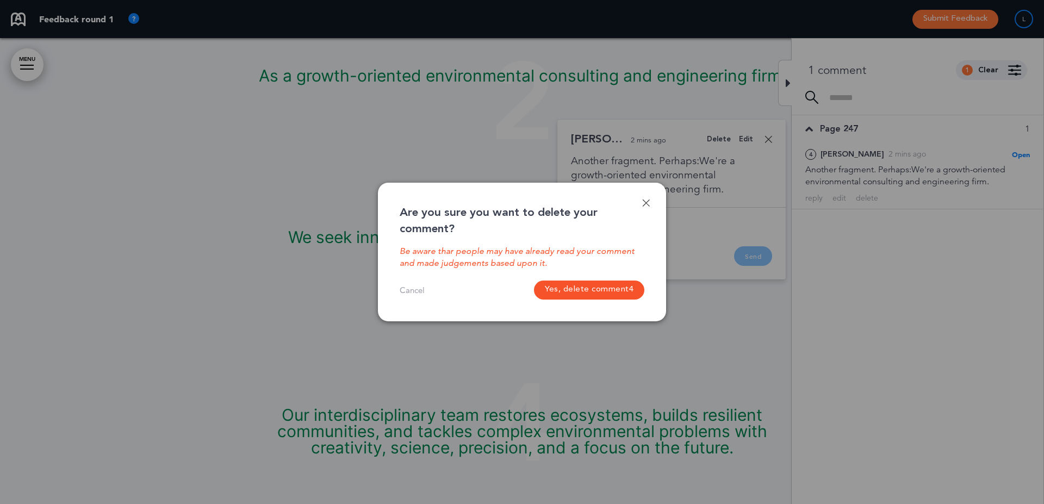
click at [599, 292] on button "Yes, delete comment 4" at bounding box center [589, 290] width 110 height 19
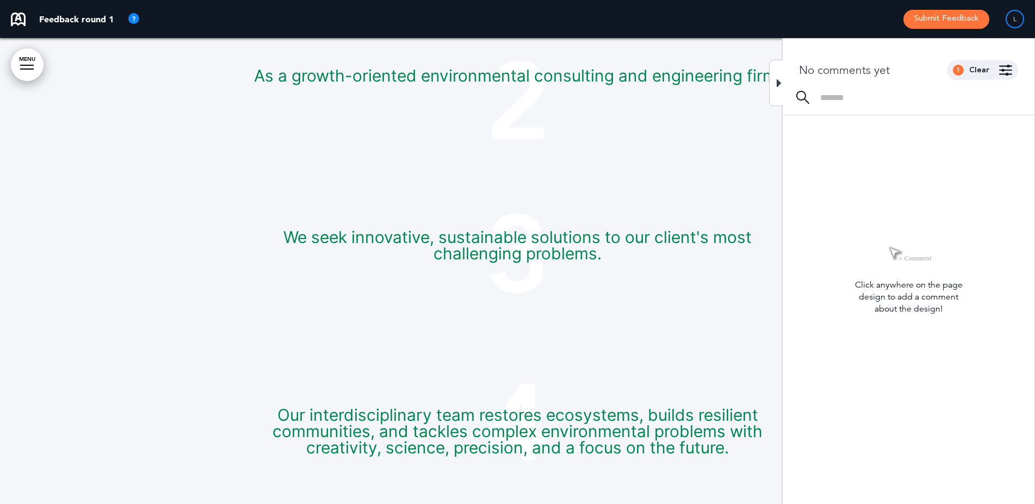
click at [777, 85] on icon at bounding box center [778, 83] width 5 height 13
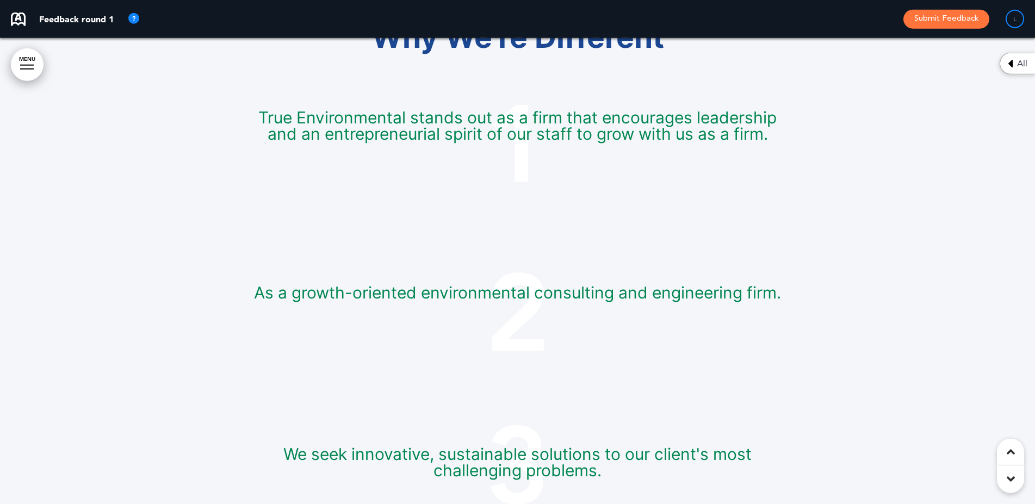
scroll to position [3871, 0]
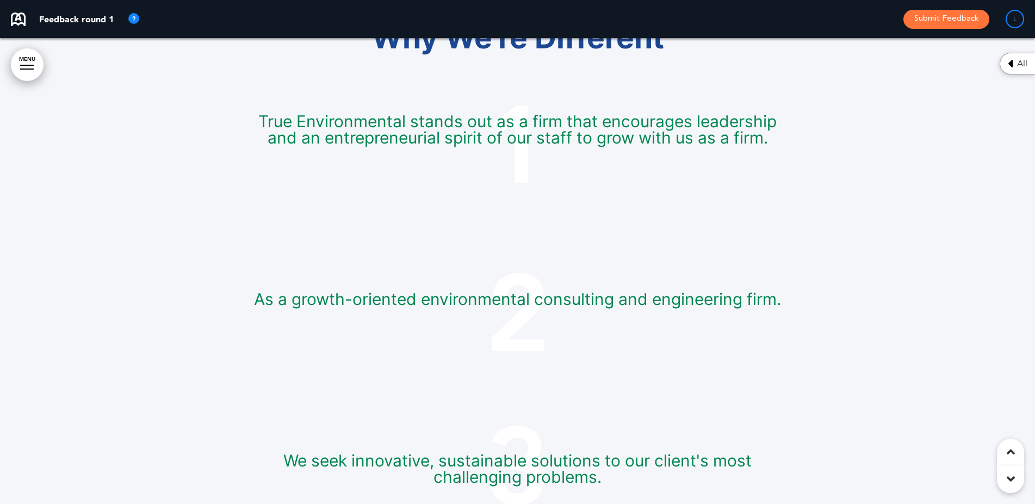
click at [525, 157] on span "1" at bounding box center [518, 145] width 544 height 109
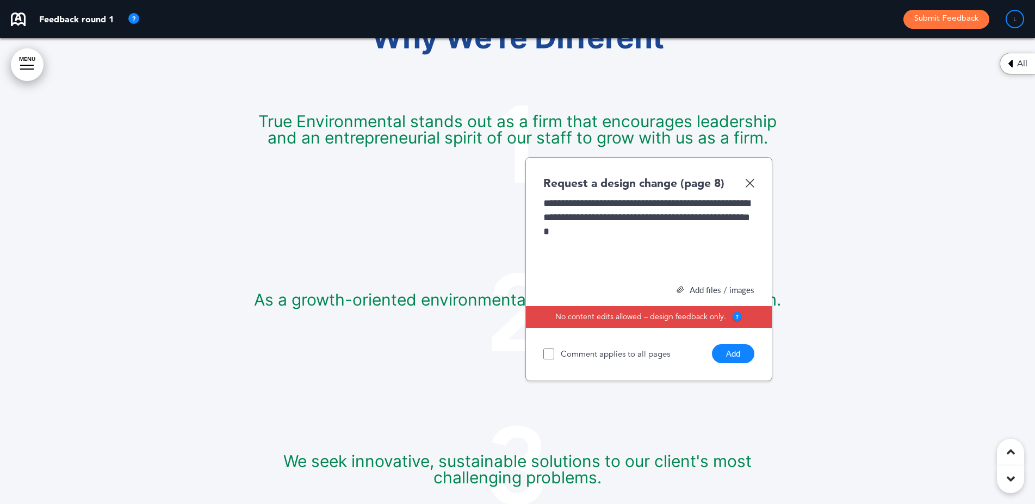
click at [735, 358] on button "Add" at bounding box center [733, 353] width 42 height 19
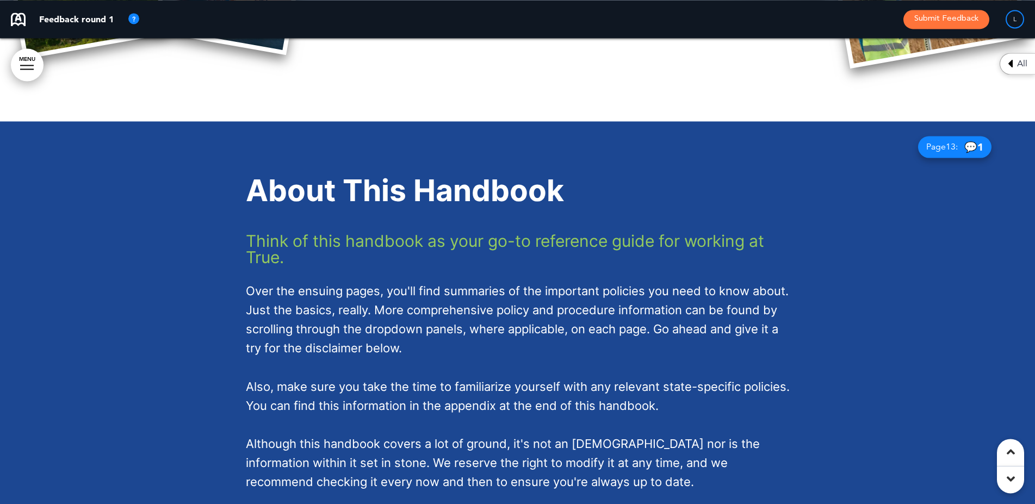
scroll to position [1262, 0]
click at [970, 145] on span "💬 1" at bounding box center [973, 146] width 19 height 10
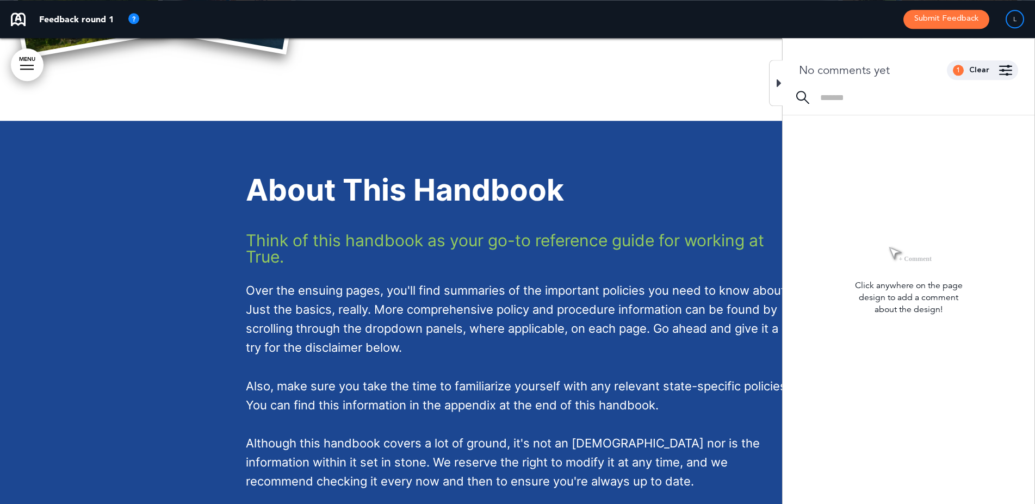
click at [780, 79] on icon at bounding box center [778, 83] width 5 height 13
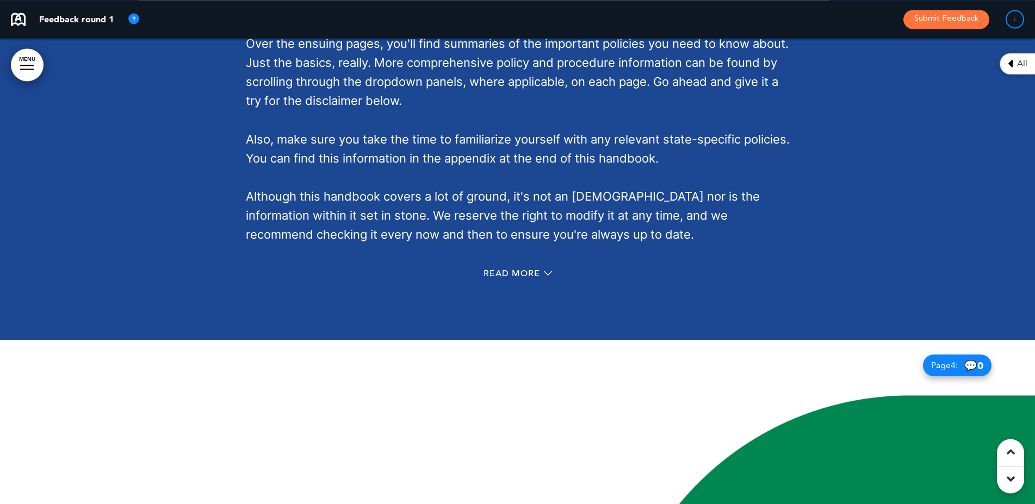
scroll to position [1504, 0]
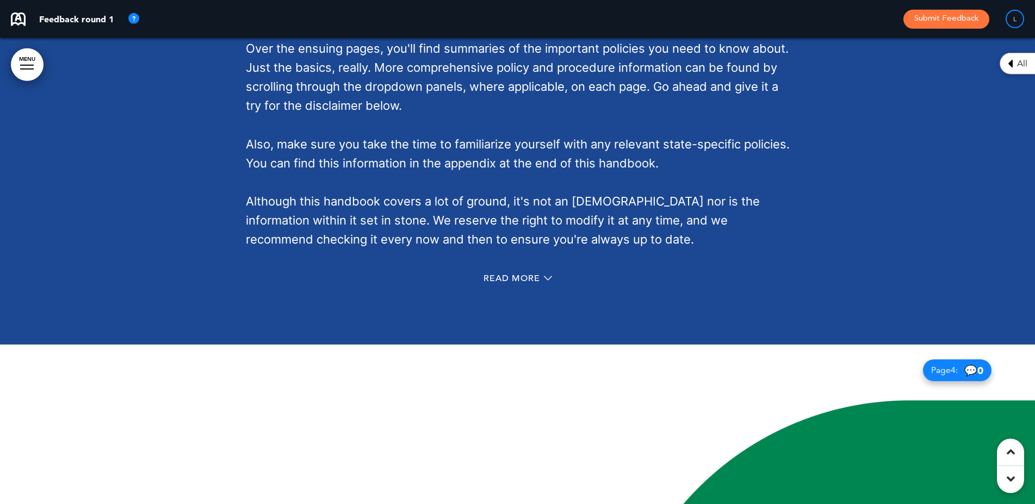
click at [532, 268] on div "About This Handbook Think of this handbook as your go-to reference guide for wo…" at bounding box center [518, 111] width 544 height 439
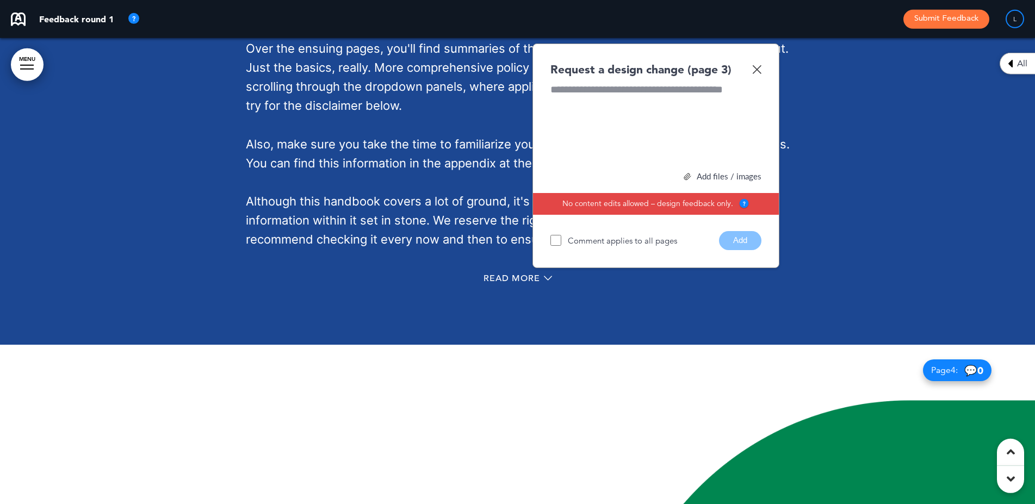
click at [760, 70] on img at bounding box center [756, 69] width 9 height 9
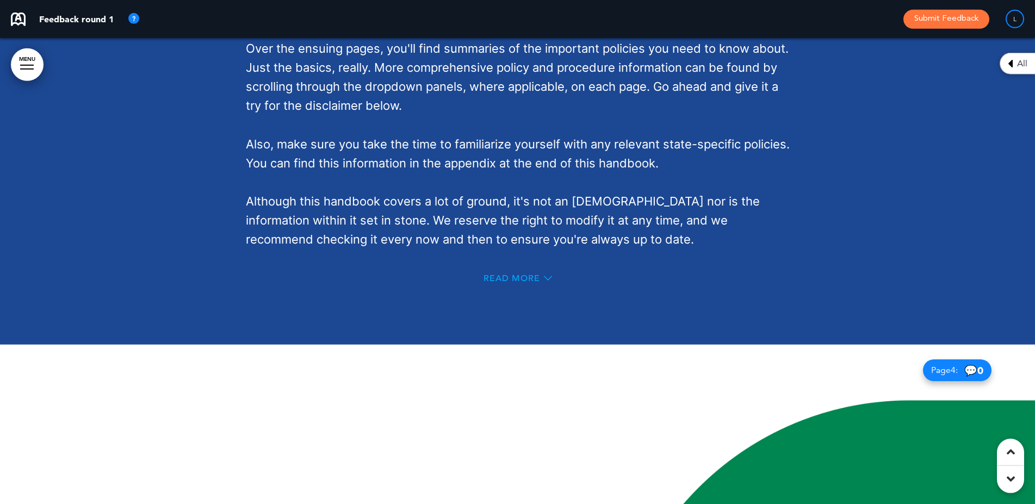
click at [508, 274] on span "Read More" at bounding box center [511, 278] width 57 height 9
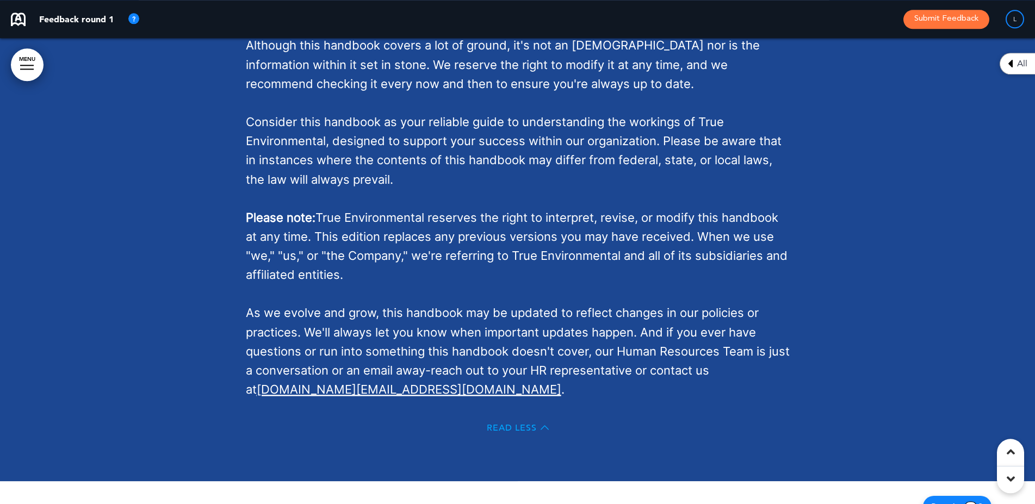
scroll to position [1648, 0]
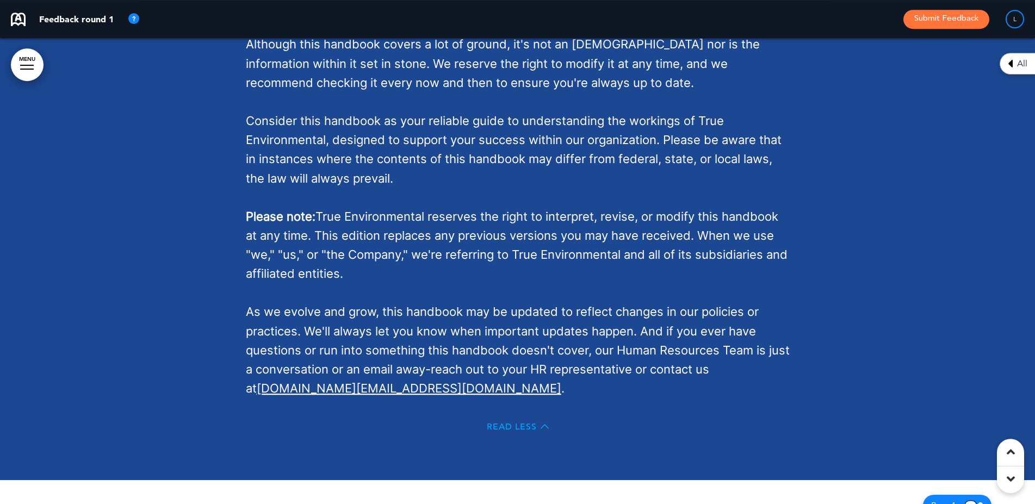
click at [496, 430] on span "Read Less" at bounding box center [512, 426] width 50 height 9
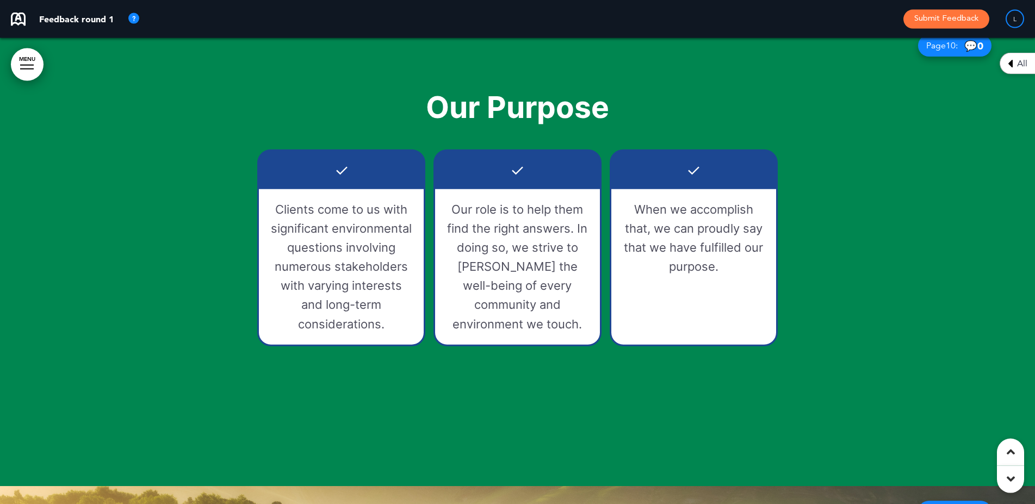
scroll to position [5780, 0]
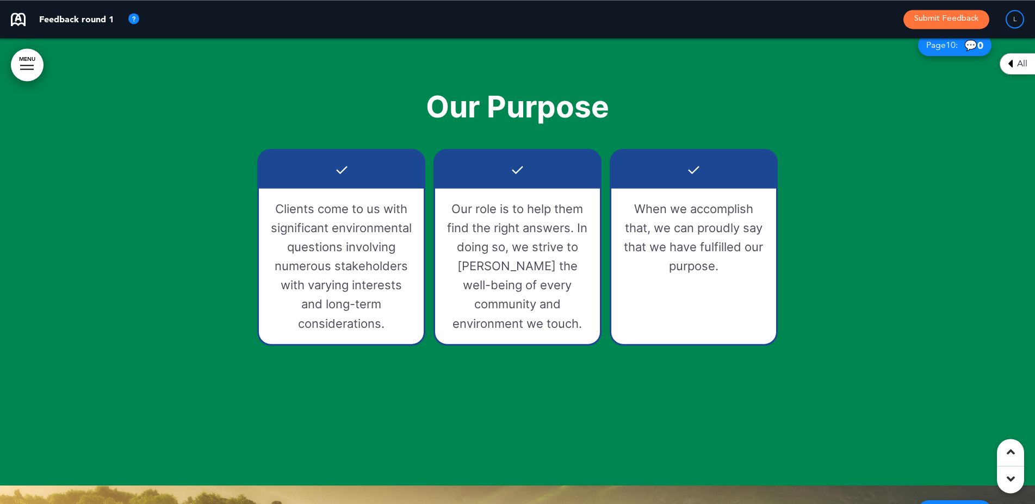
click at [829, 239] on div at bounding box center [517, 253] width 1035 height 466
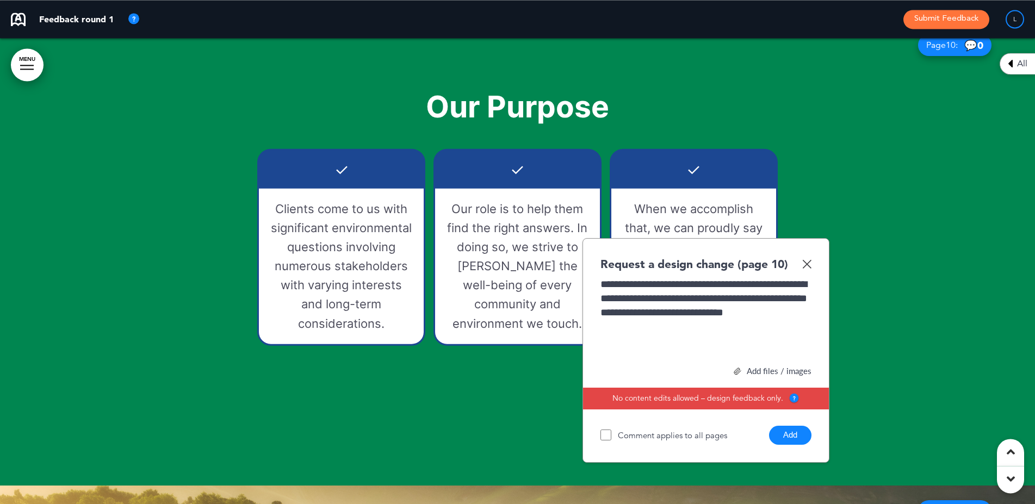
click at [797, 438] on button "Add" at bounding box center [790, 435] width 42 height 19
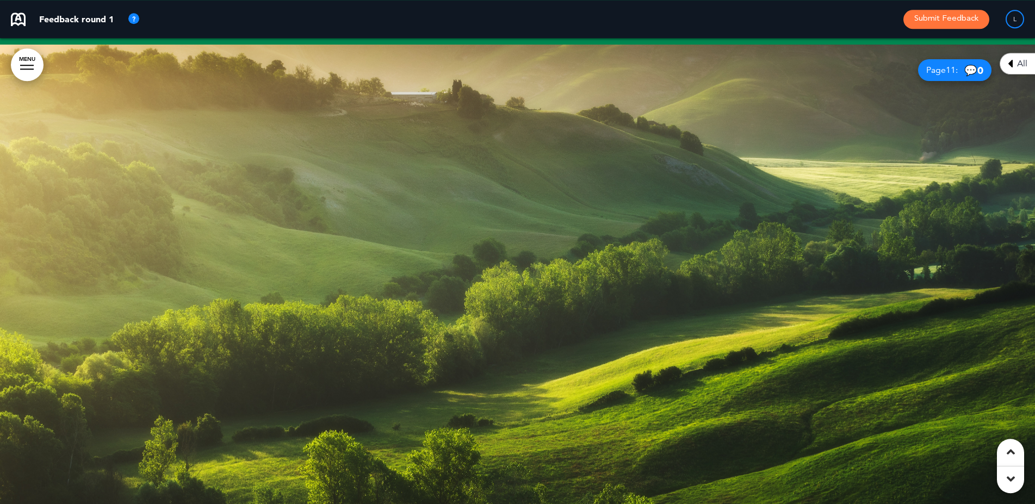
scroll to position [6221, 0]
click at [900, 153] on div at bounding box center [517, 277] width 1035 height 466
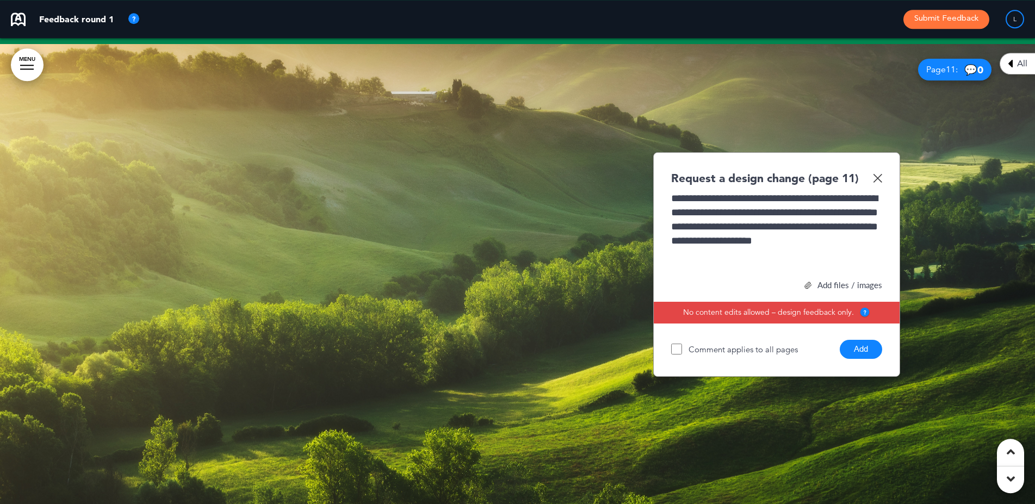
click at [853, 350] on button "Add" at bounding box center [860, 349] width 42 height 19
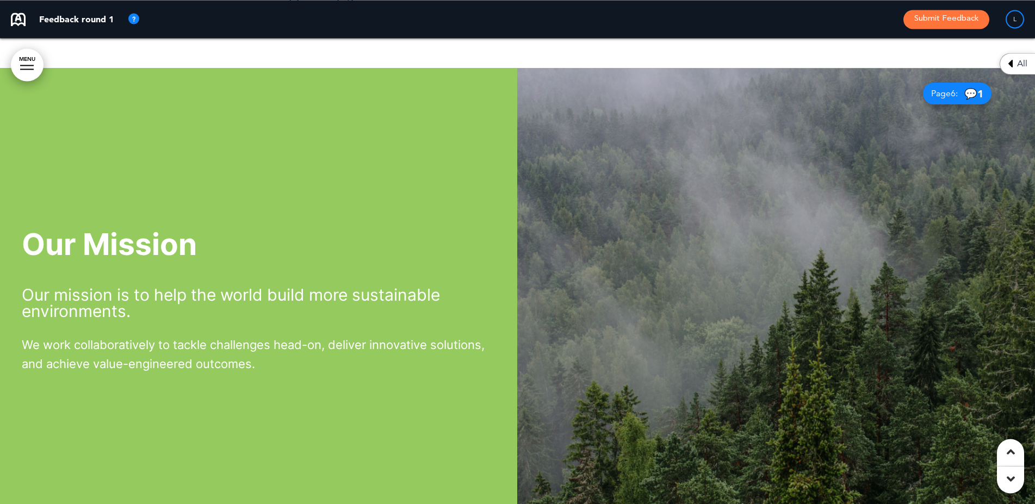
scroll to position [2851, 0]
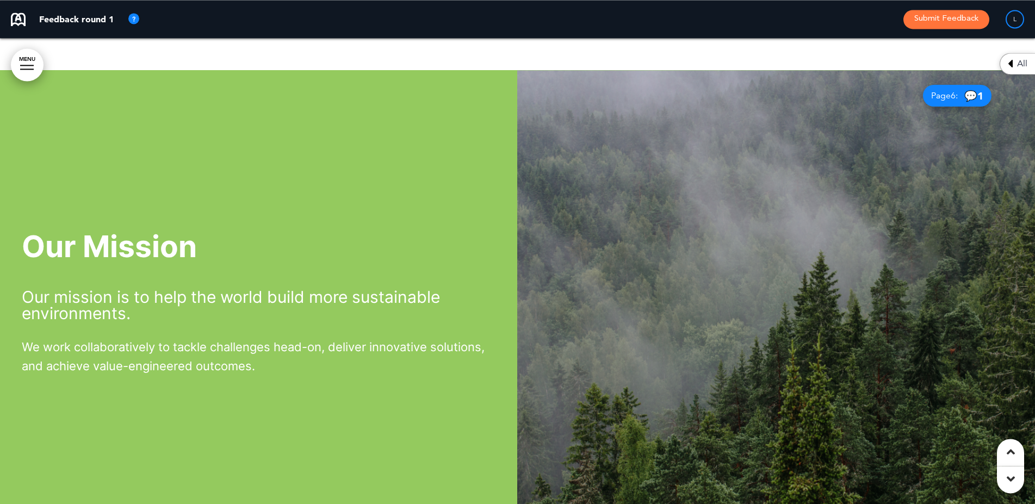
click at [743, 254] on img at bounding box center [777, 303] width 518 height 466
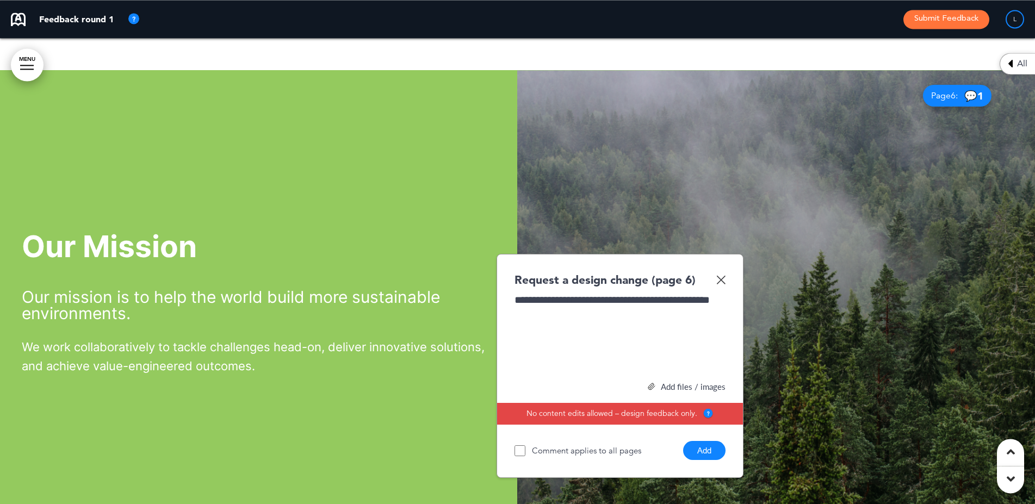
click at [699, 455] on button "Add" at bounding box center [704, 450] width 42 height 19
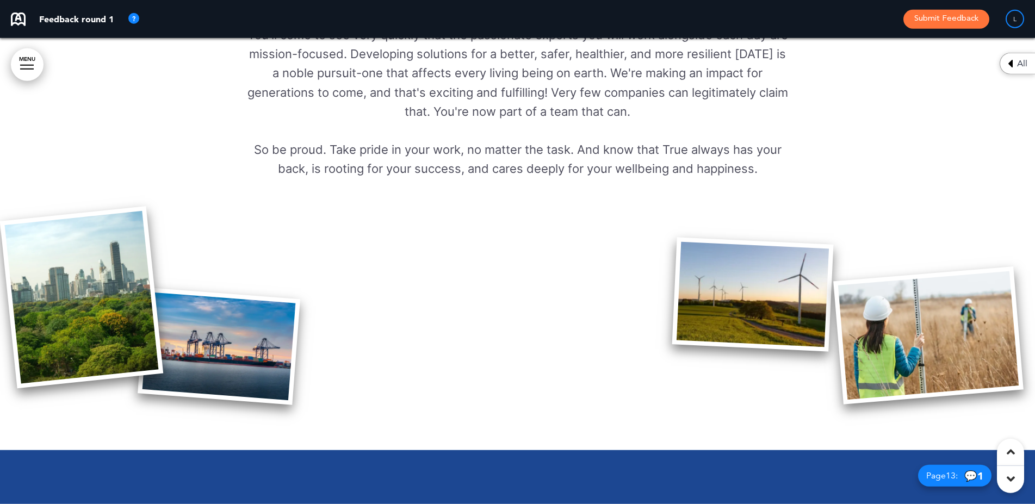
scroll to position [934, 0]
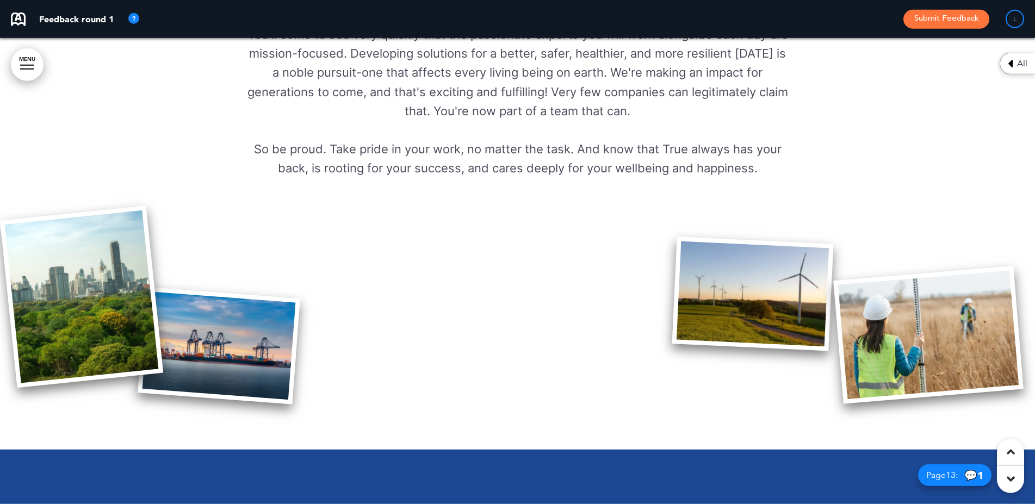
click at [521, 360] on div at bounding box center [517, 9] width 1035 height 879
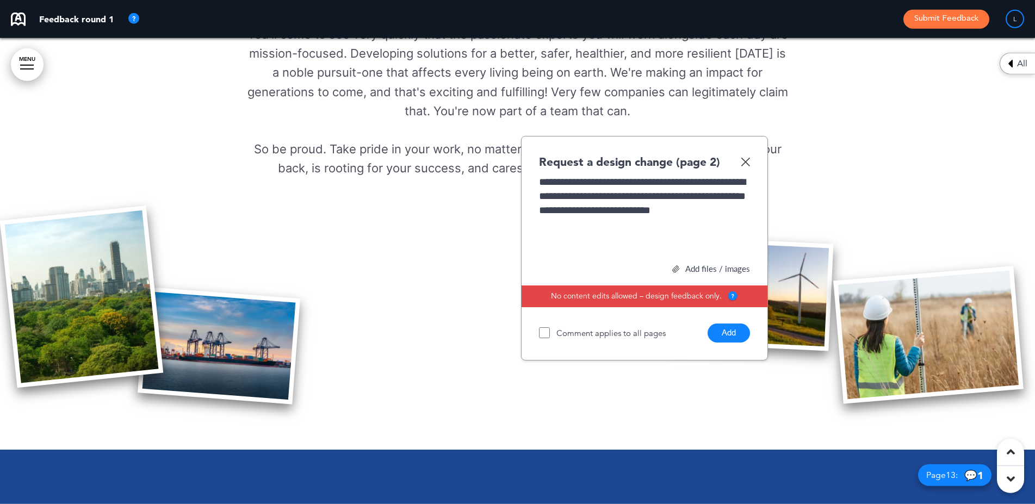
click at [732, 335] on button "Add" at bounding box center [728, 333] width 42 height 19
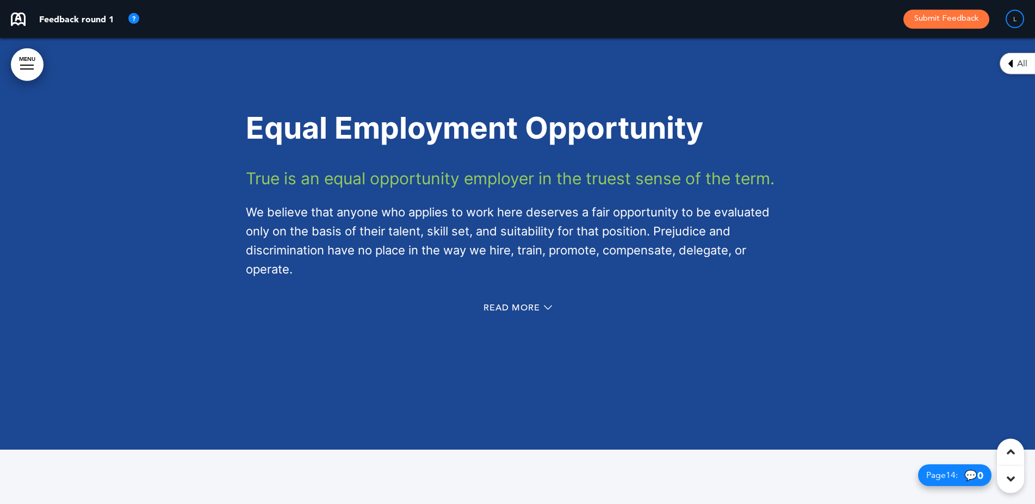
scroll to position [7214, 0]
click at [505, 309] on span "Read More" at bounding box center [511, 307] width 57 height 9
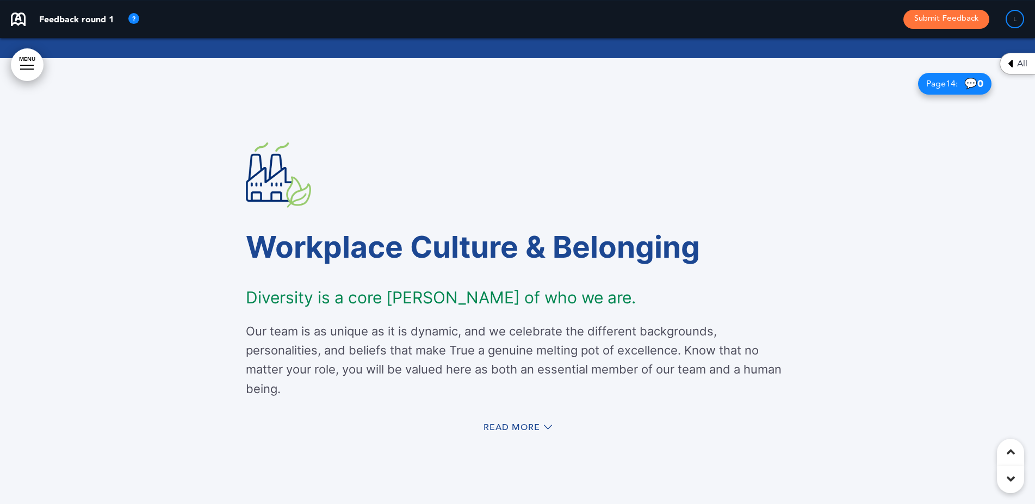
scroll to position [7927, 0]
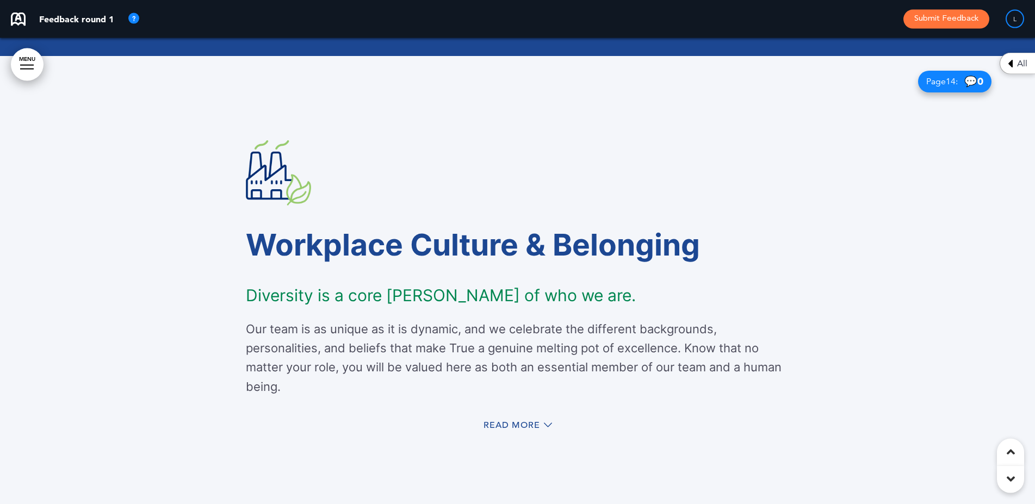
click at [306, 153] on img at bounding box center [278, 172] width 65 height 65
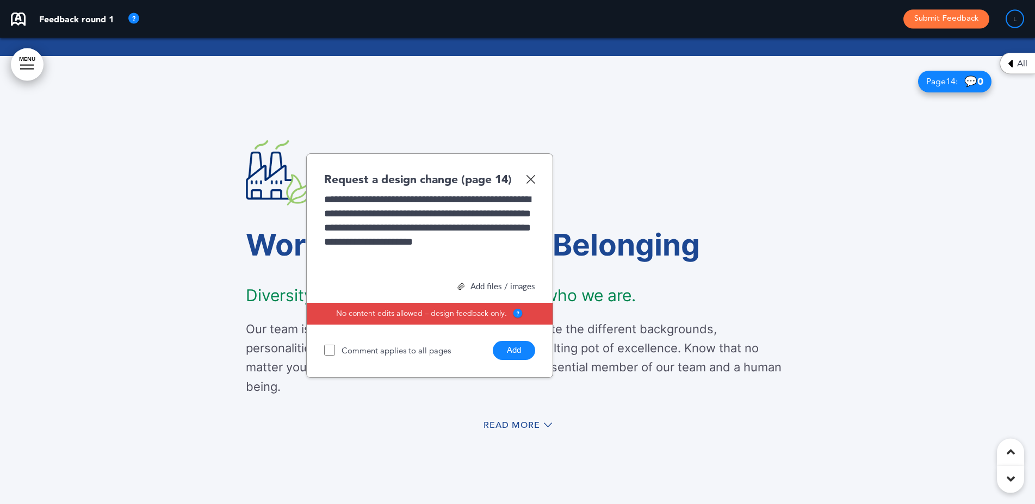
click at [517, 352] on button "Add" at bounding box center [514, 350] width 42 height 19
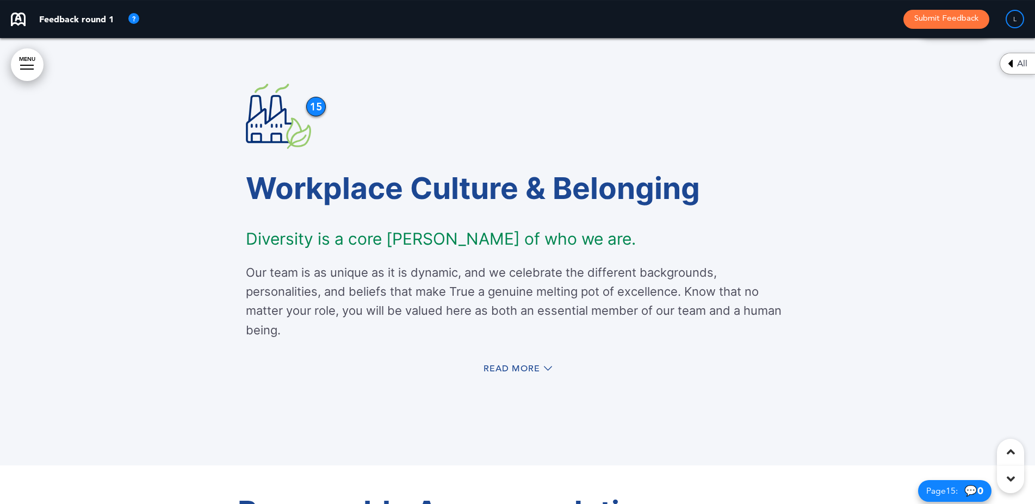
scroll to position [7998, 0]
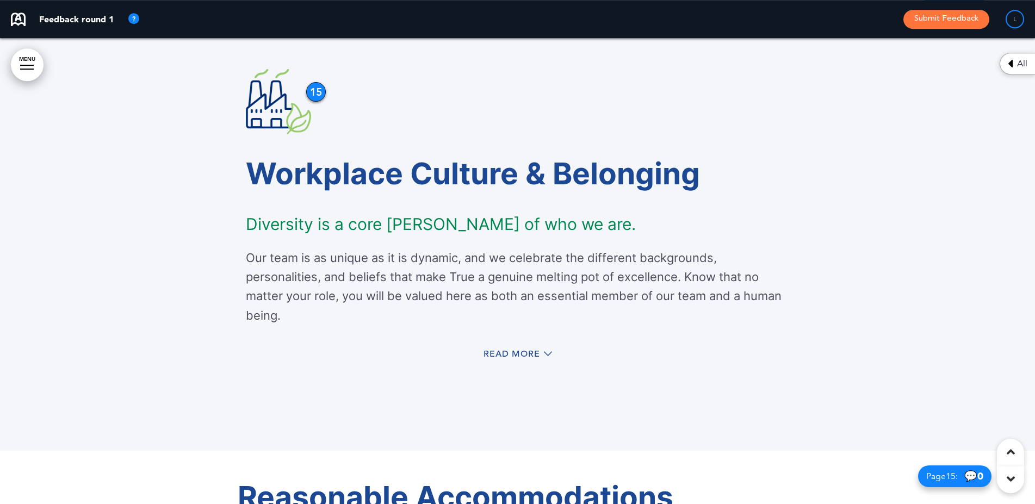
click at [508, 345] on div "Read More" at bounding box center [518, 355] width 544 height 22
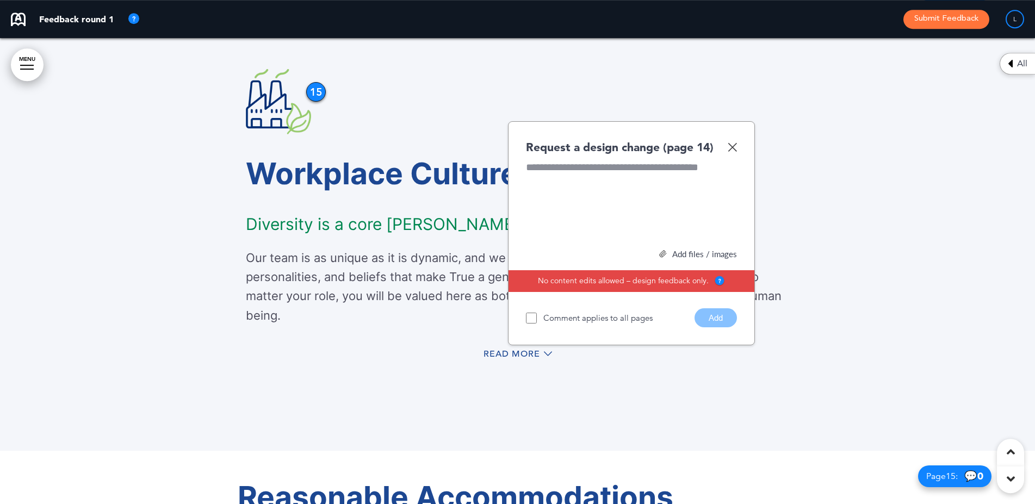
click at [730, 148] on img at bounding box center [731, 146] width 9 height 9
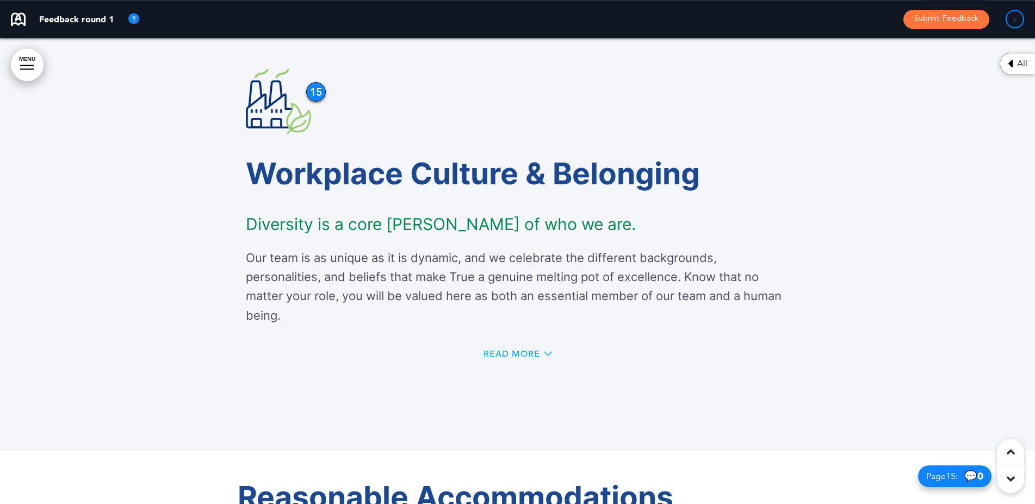
click at [512, 350] on span "Read More" at bounding box center [511, 354] width 57 height 9
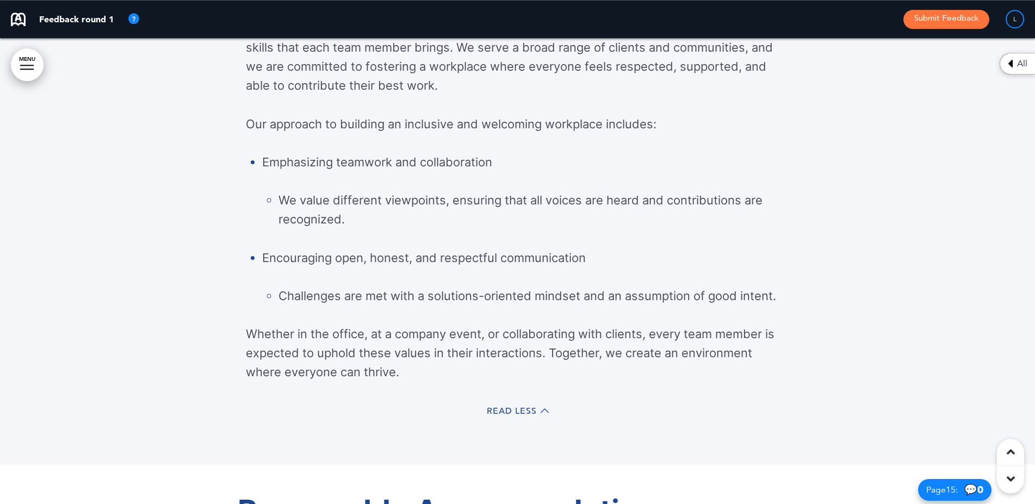
scroll to position [8273, 0]
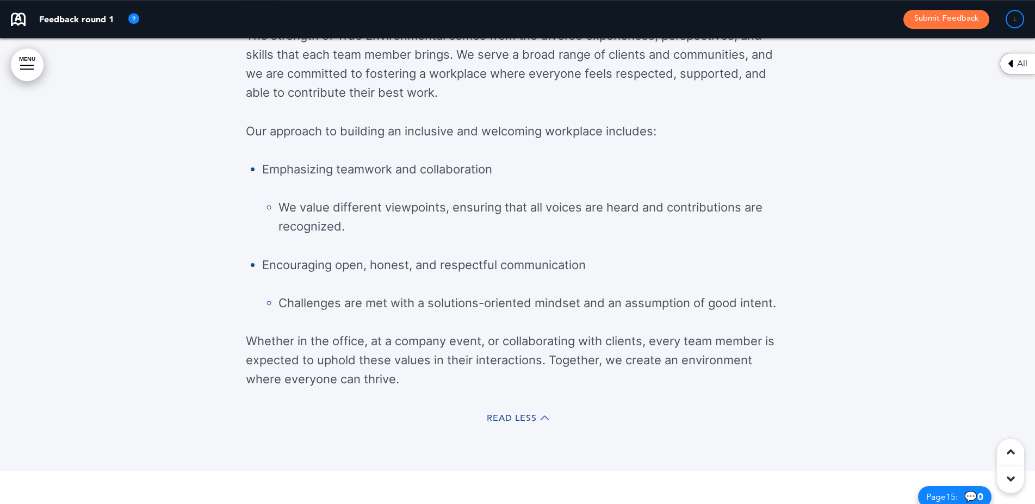
click at [833, 200] on div at bounding box center [517, 90] width 1035 height 761
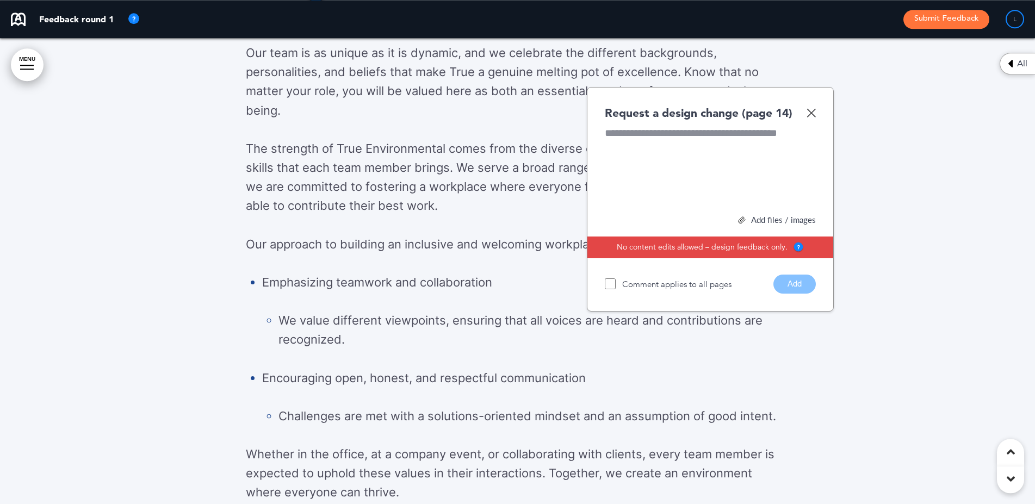
scroll to position [8159, 0]
click at [798, 284] on button "Add" at bounding box center [794, 284] width 42 height 19
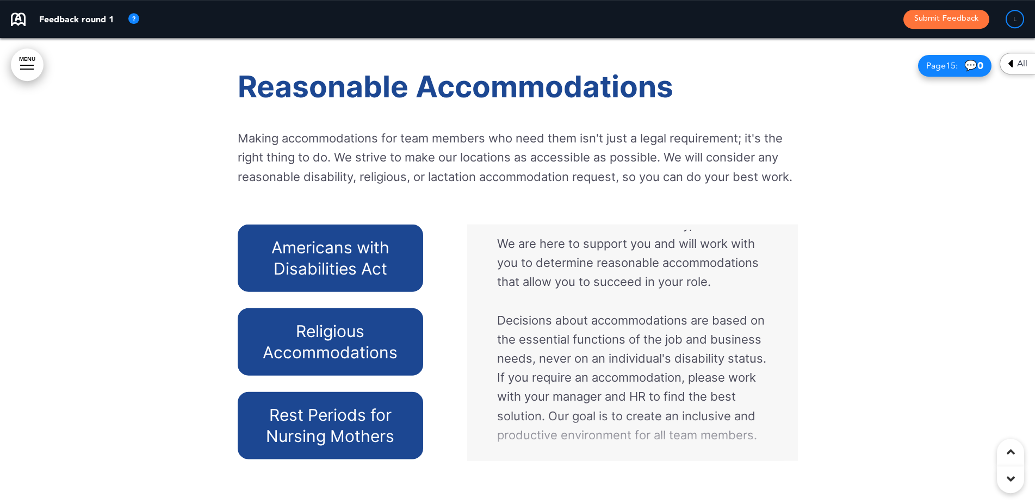
scroll to position [173, 0]
click at [366, 326] on h6 "Religious Accommodations" at bounding box center [330, 342] width 160 height 42
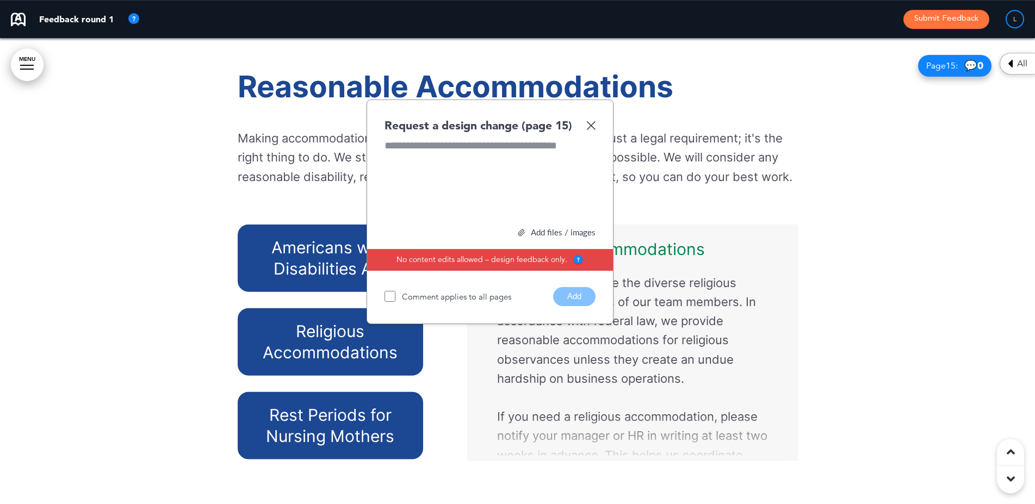
scroll to position [162, 0]
click at [590, 129] on img at bounding box center [590, 125] width 9 height 9
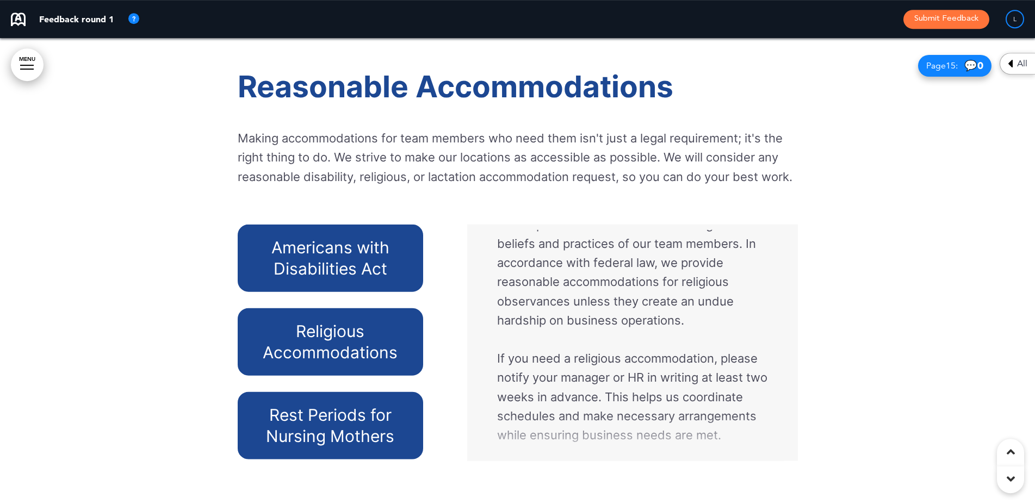
scroll to position [77, 0]
click at [345, 415] on h6 "Rest Periods for Nursing Mothers" at bounding box center [330, 426] width 160 height 42
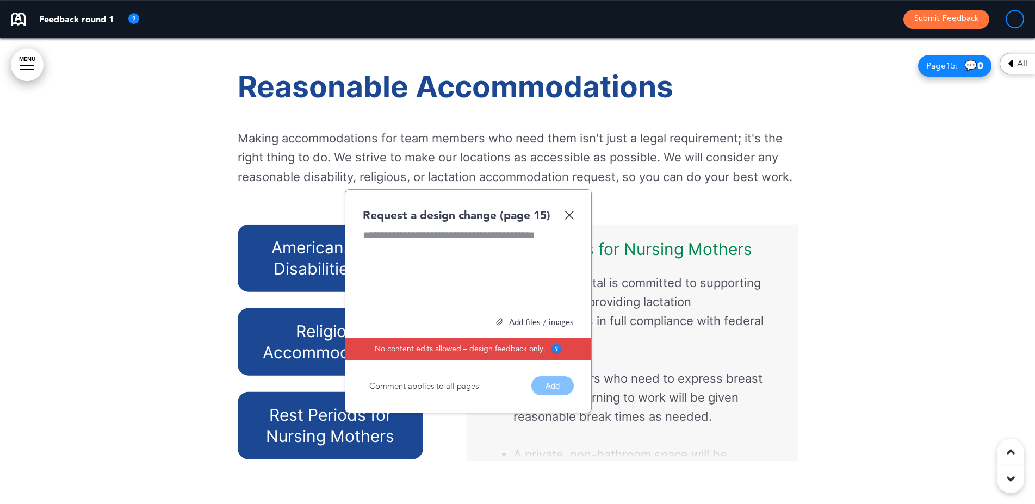
scroll to position [66, 0]
click at [575, 215] on div "Request a design change (page 15) Add files / images Select or drag & drop your…" at bounding box center [468, 301] width 247 height 225
click at [570, 216] on img at bounding box center [568, 214] width 9 height 9
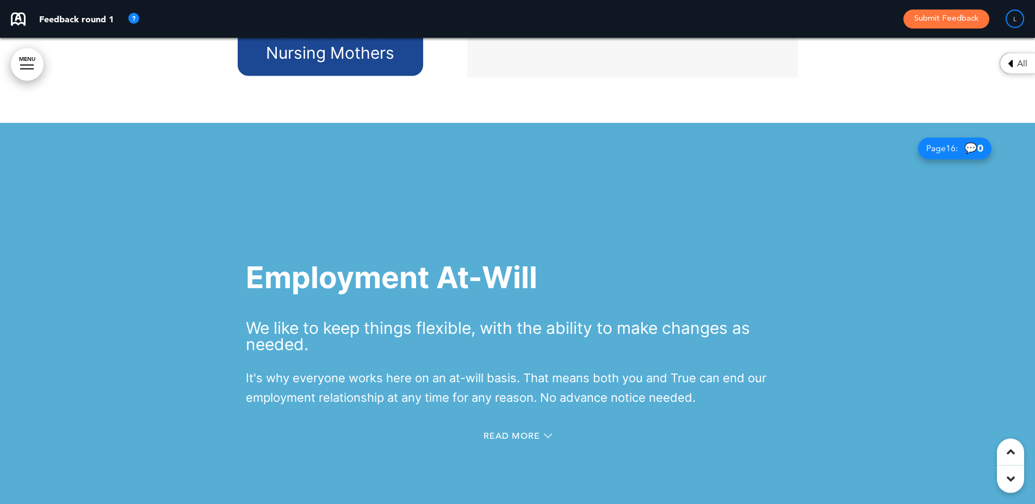
scroll to position [9088, 0]
click at [854, 283] on div at bounding box center [517, 355] width 1035 height 466
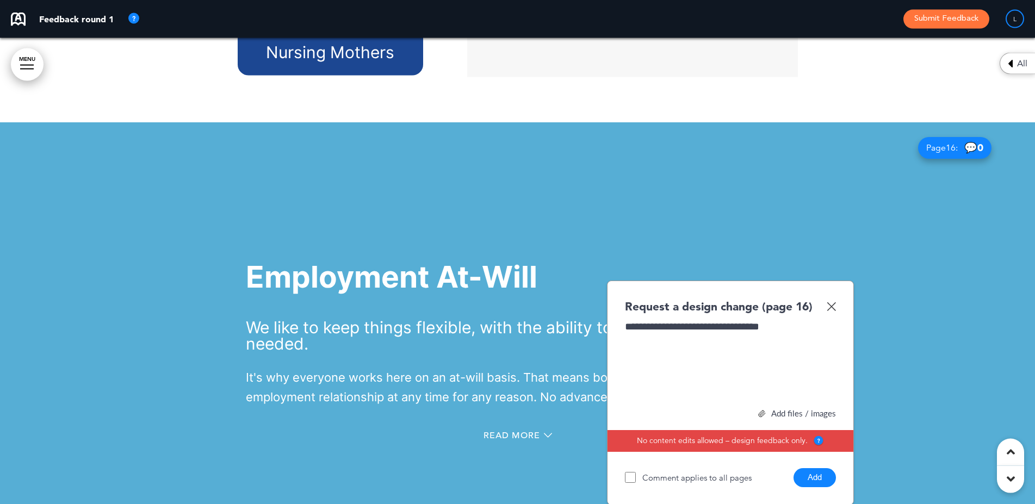
click at [817, 484] on button "Add" at bounding box center [814, 477] width 42 height 19
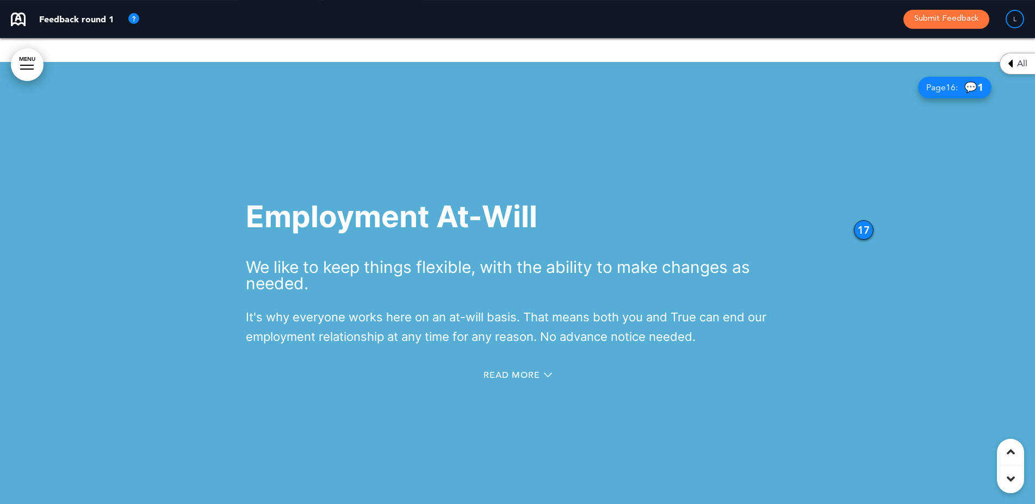
scroll to position [9150, 0]
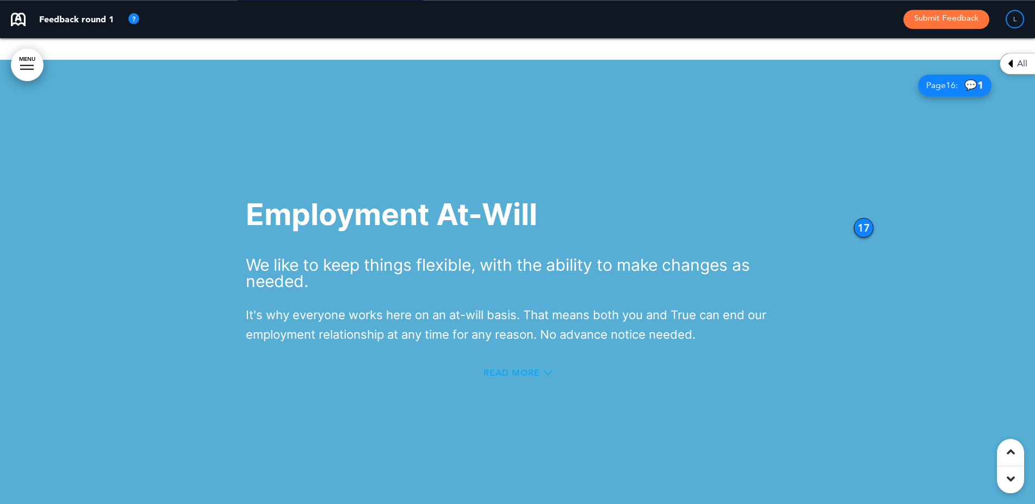
click at [501, 375] on span "Read More" at bounding box center [511, 373] width 57 height 9
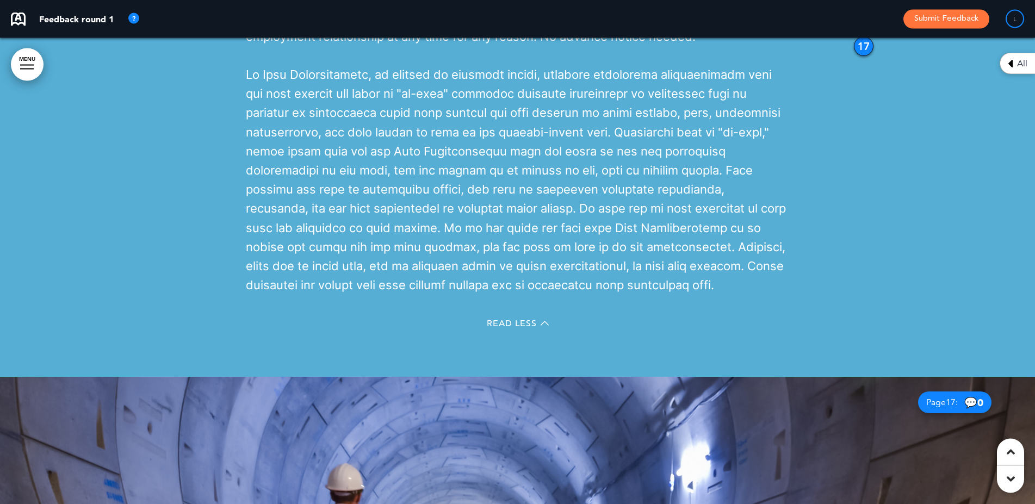
scroll to position [9349, 0]
click at [507, 322] on span "Read Less" at bounding box center [512, 323] width 50 height 9
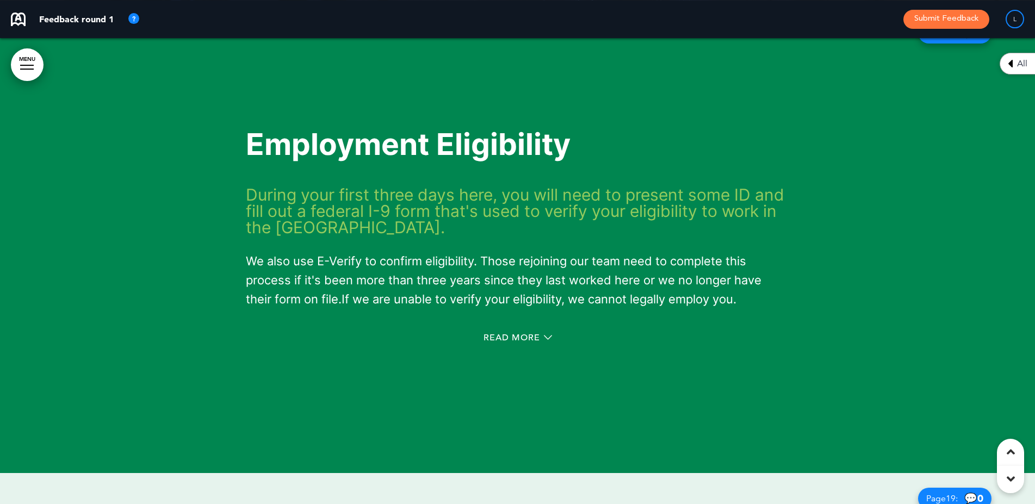
scroll to position [10136, 0]
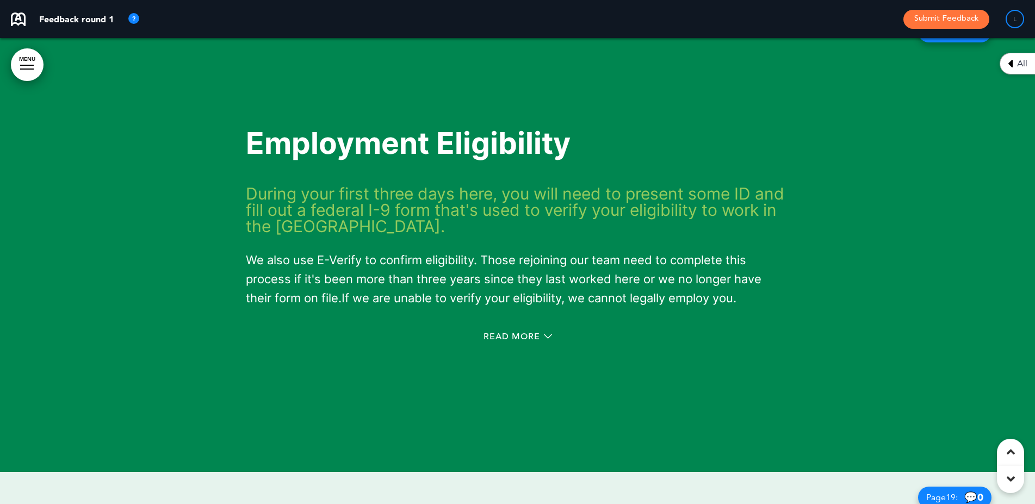
click at [793, 196] on div at bounding box center [517, 239] width 1035 height 466
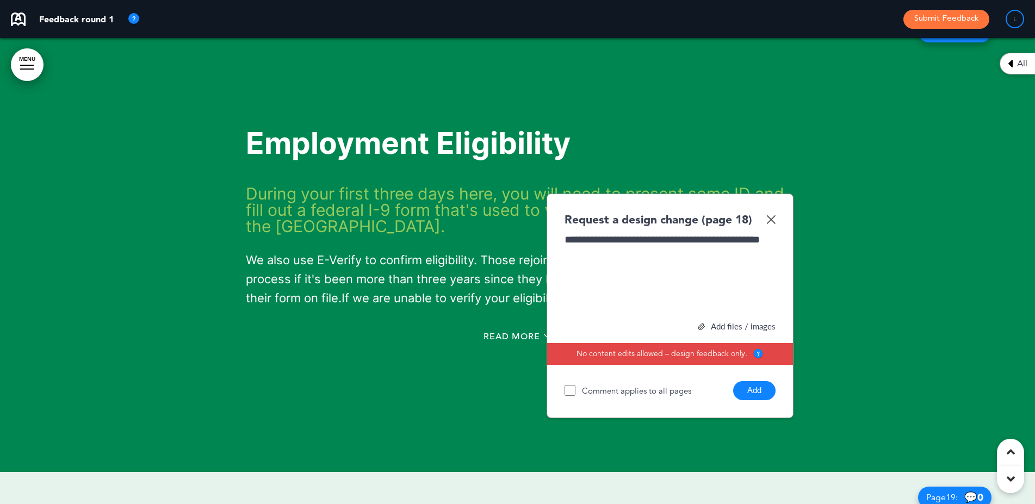
click at [744, 394] on button "Add" at bounding box center [754, 390] width 42 height 19
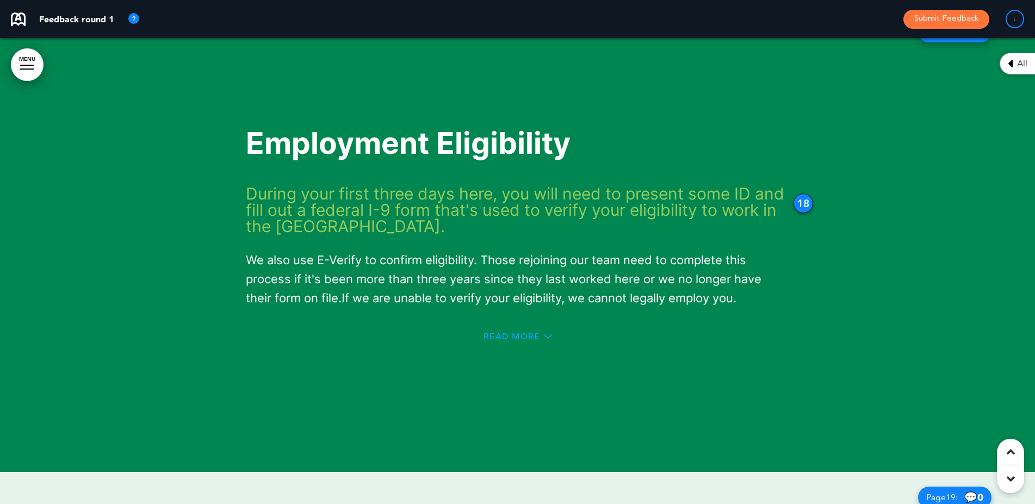
click at [499, 335] on span "Read More" at bounding box center [511, 336] width 57 height 9
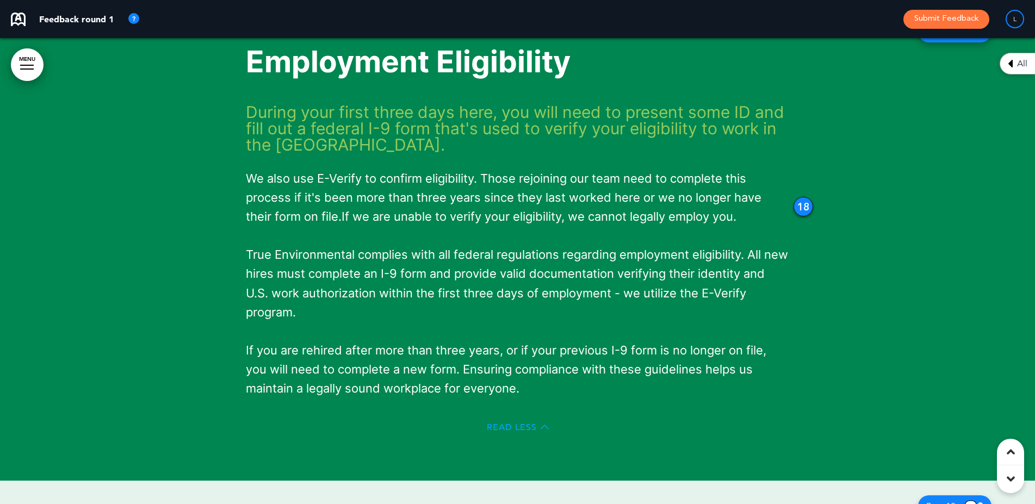
click at [496, 425] on span "Read Less" at bounding box center [512, 427] width 50 height 9
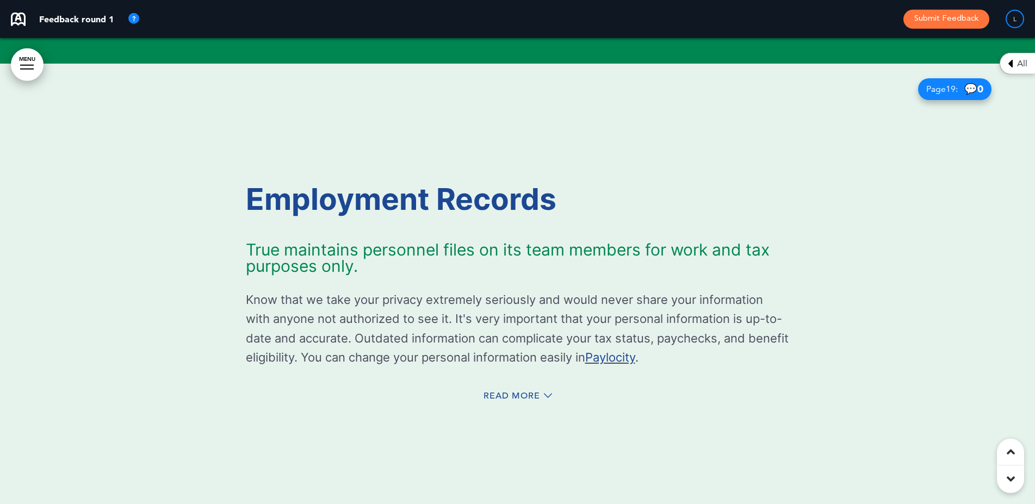
scroll to position [10546, 0]
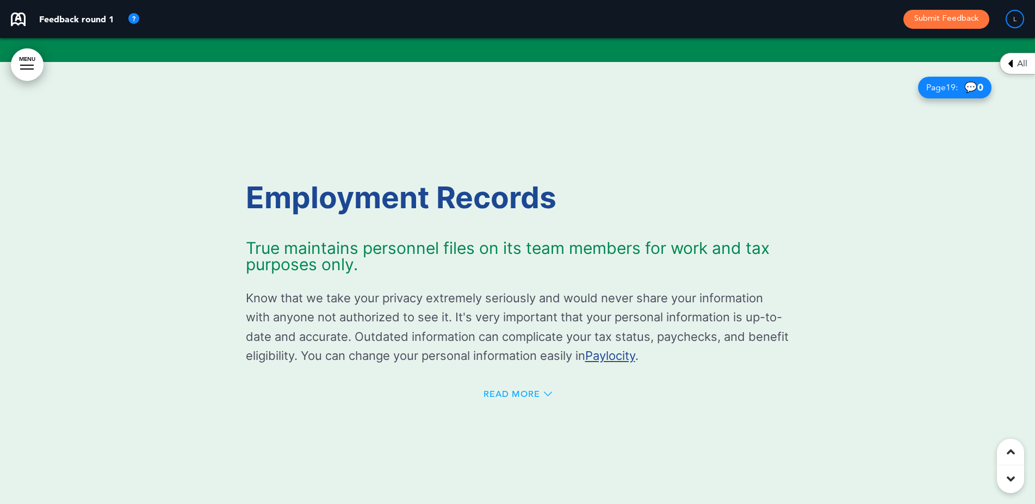
click at [497, 394] on span "Read More" at bounding box center [511, 394] width 57 height 9
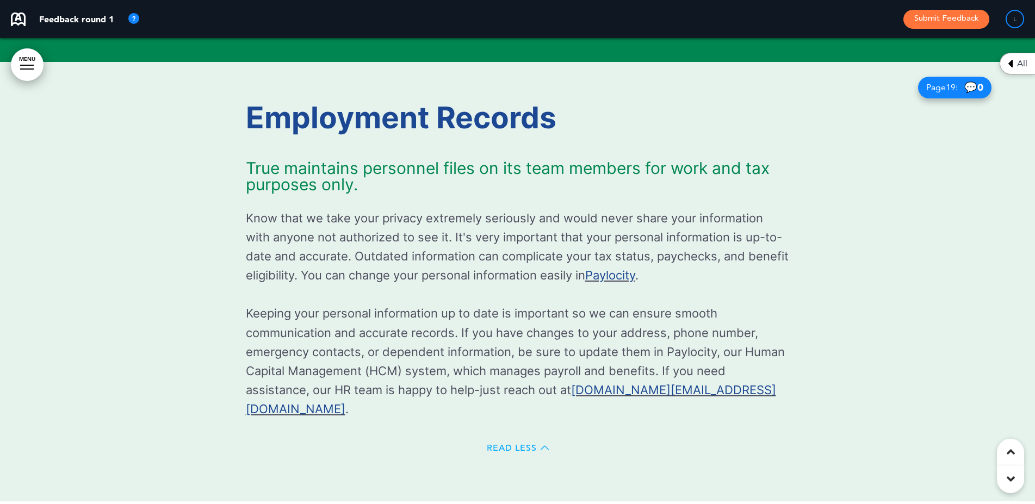
click at [499, 444] on span "Read Less" at bounding box center [512, 448] width 50 height 9
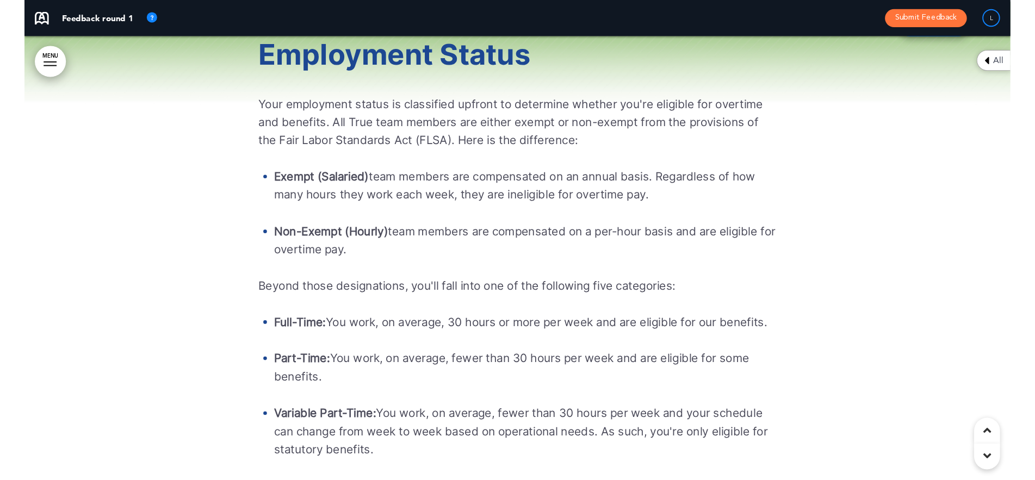
scroll to position [10785, 0]
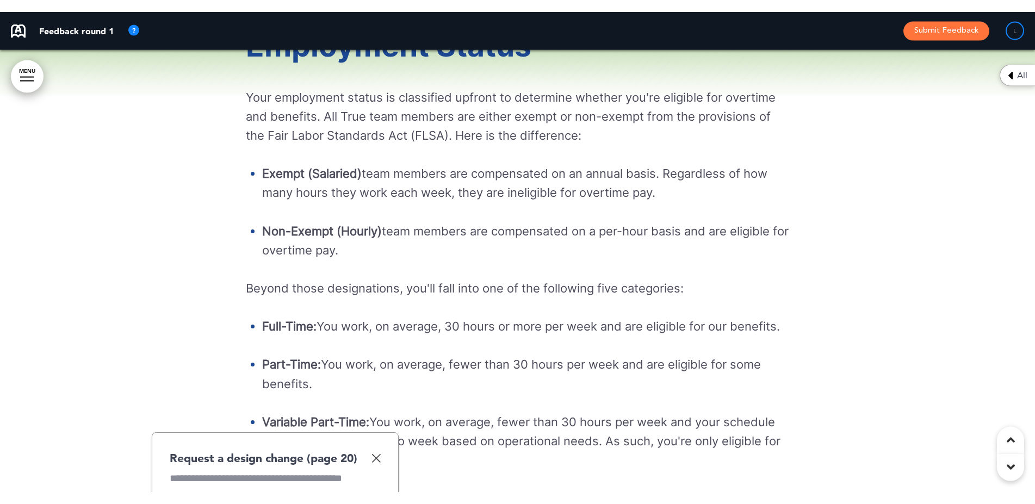
scroll to position [11072, 0]
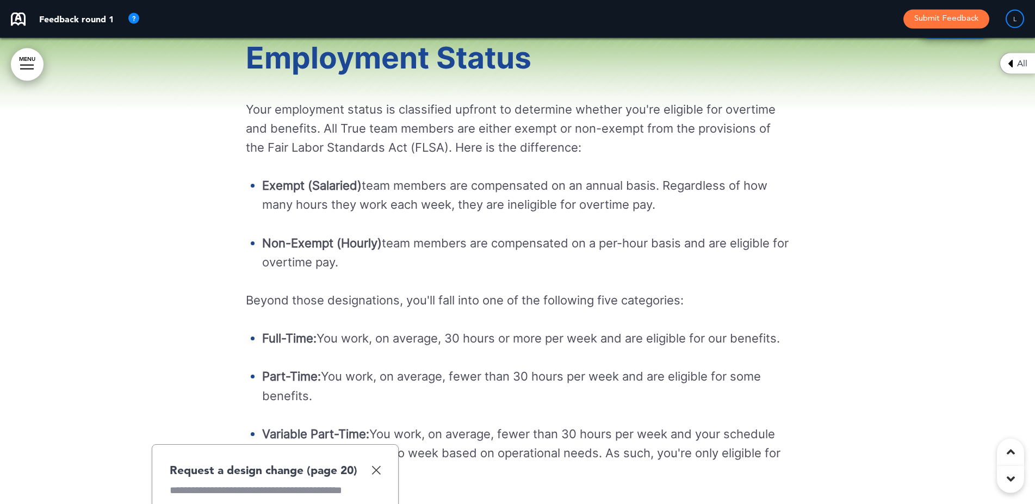
click at [376, 474] on img at bounding box center [375, 469] width 9 height 9
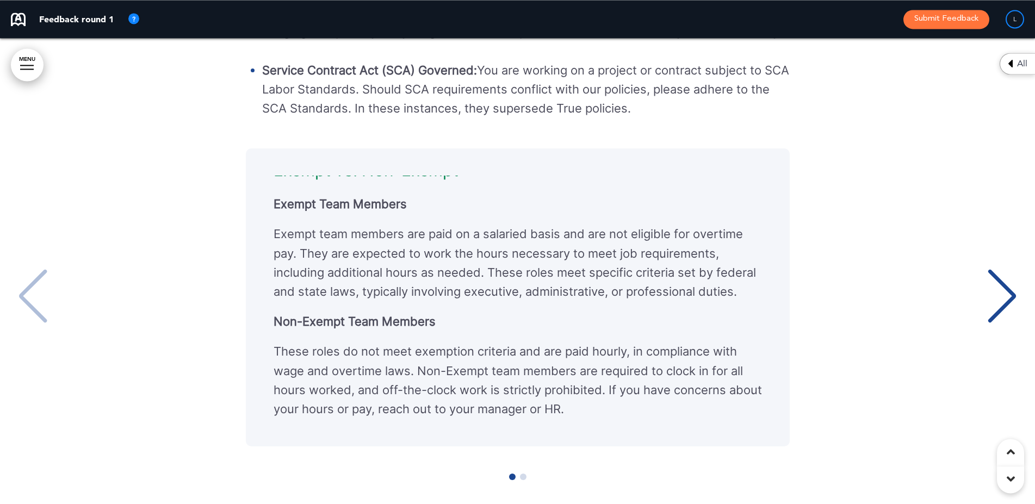
scroll to position [11568, 0]
click at [1012, 297] on div "Next slide" at bounding box center [1001, 297] width 33 height 54
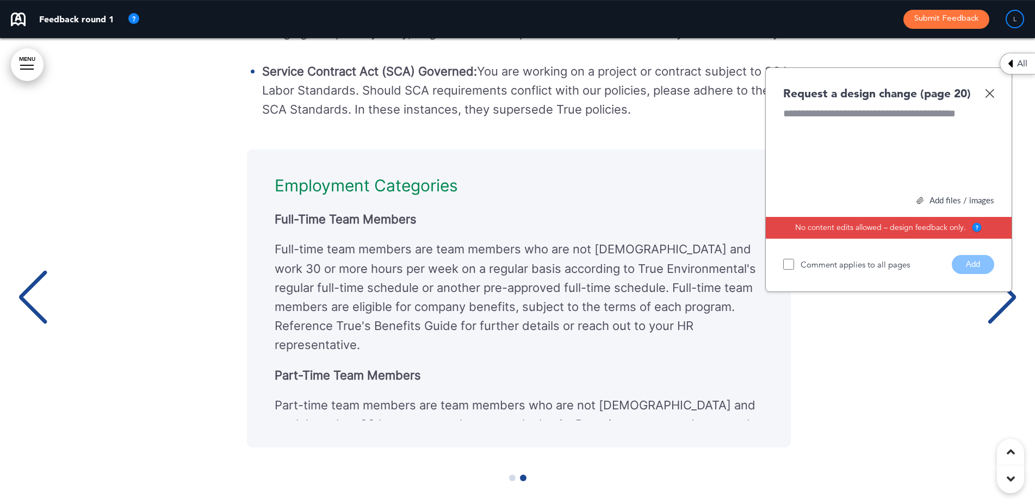
scroll to position [0, 1018]
click at [986, 93] on div "Request a design change (page 20)" at bounding box center [888, 93] width 211 height 16
click at [990, 98] on img at bounding box center [989, 93] width 9 height 9
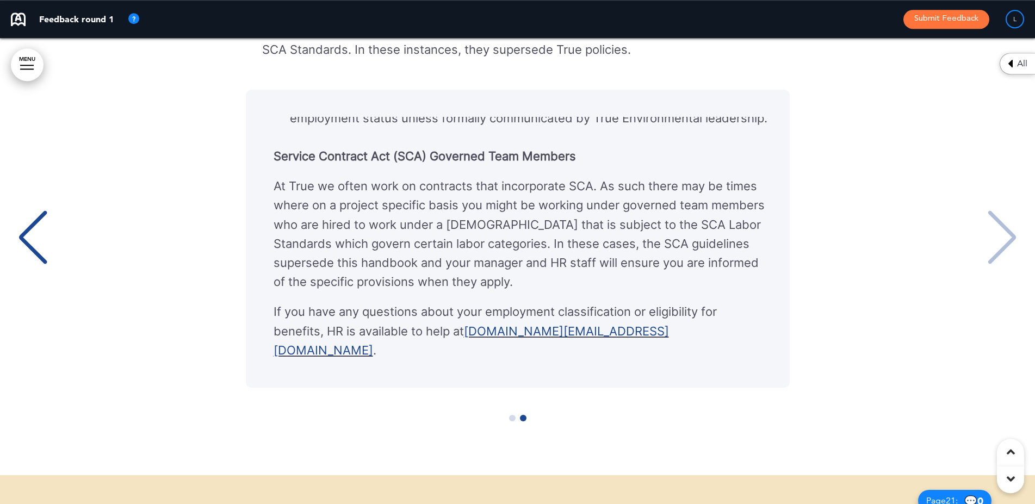
scroll to position [11630, 0]
click at [1013, 241] on div "Employment Categories Full-Time Team Members Full-time team members are team me…" at bounding box center [517, 237] width 1013 height 298
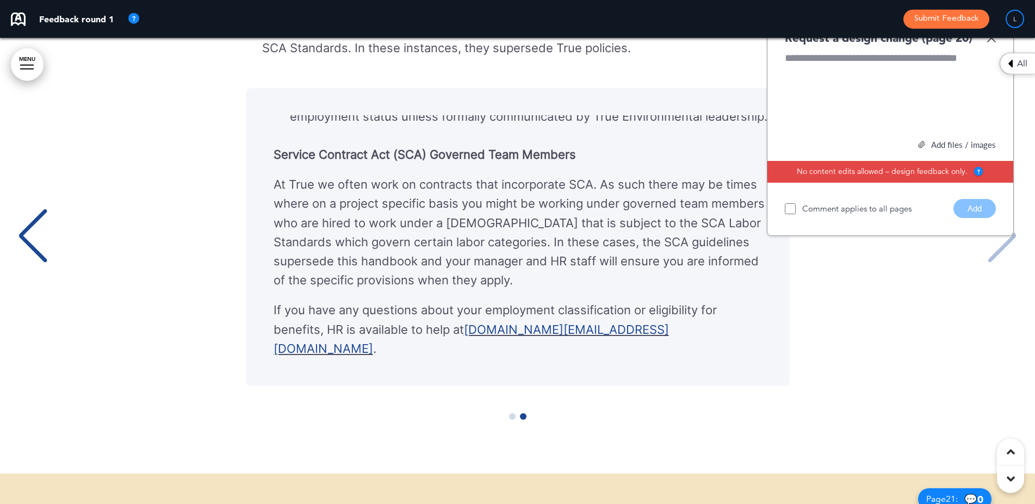
click at [1013, 241] on div "Employment Categories Full-Time Team Members Full-time team members are team me…" at bounding box center [517, 237] width 1013 height 298
click at [992, 42] on img at bounding box center [990, 37] width 9 height 9
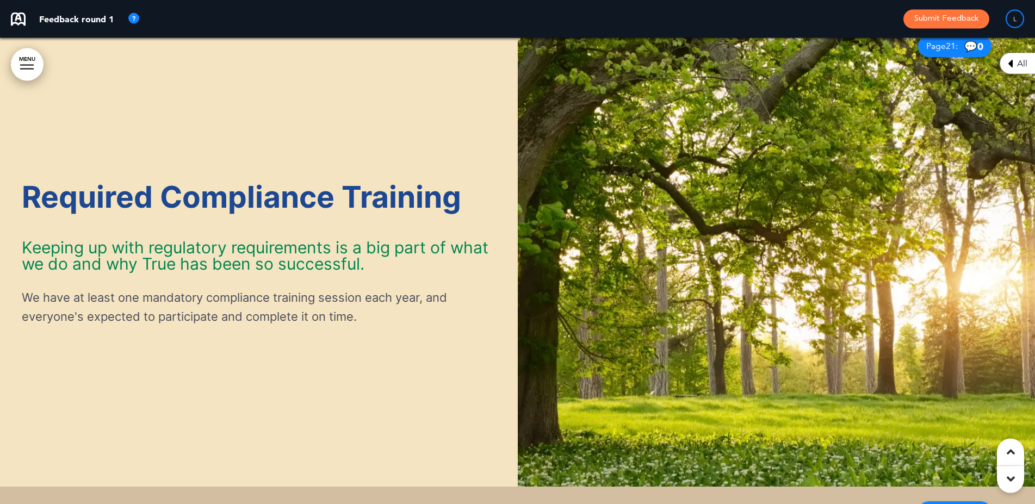
scroll to position [12082, 0]
click at [822, 175] on img at bounding box center [777, 254] width 518 height 466
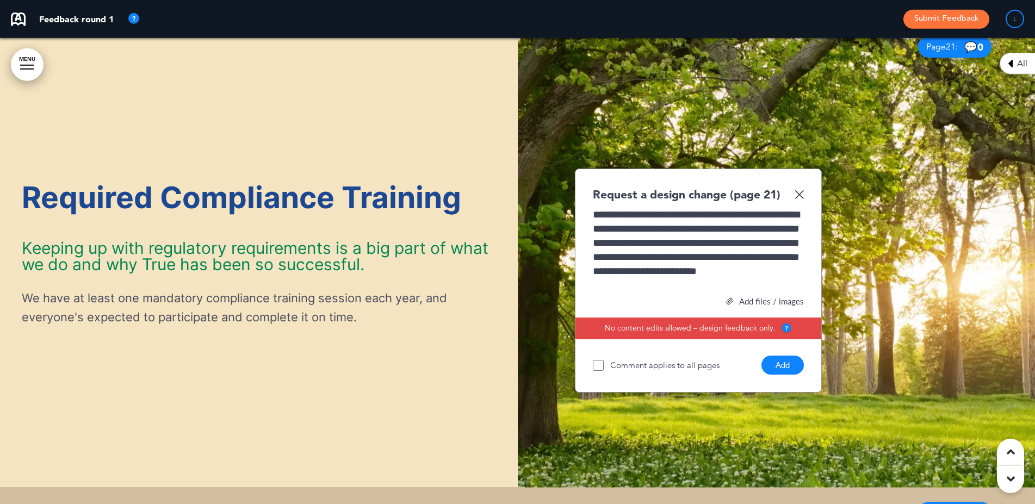
scroll to position [17, 0]
click at [769, 375] on button "Add" at bounding box center [782, 365] width 42 height 19
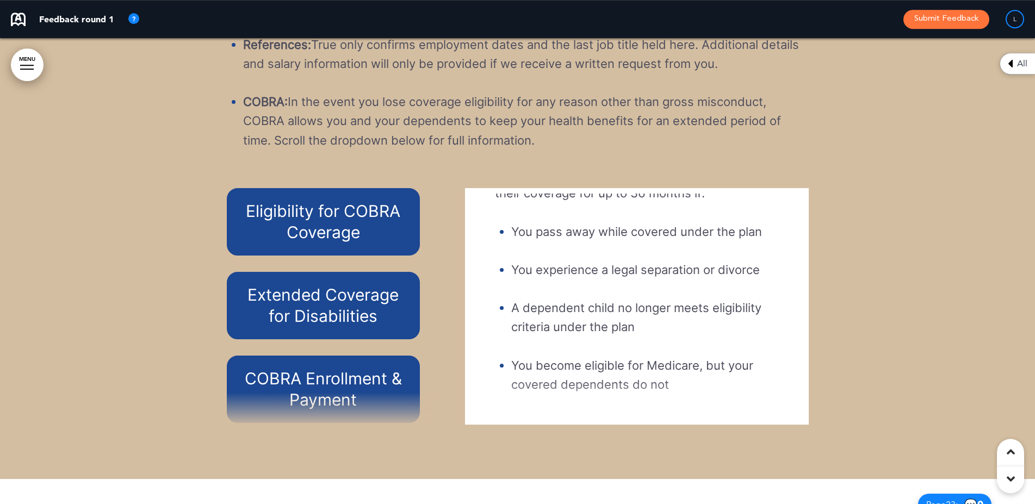
scroll to position [249, 0]
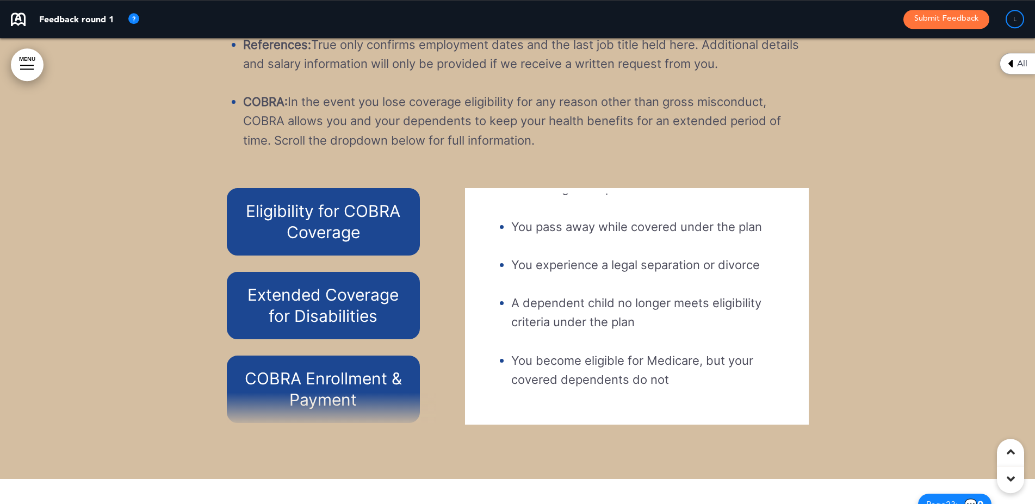
click at [331, 327] on h6 "Extended Coverage for Disabilities" at bounding box center [323, 305] width 169 height 42
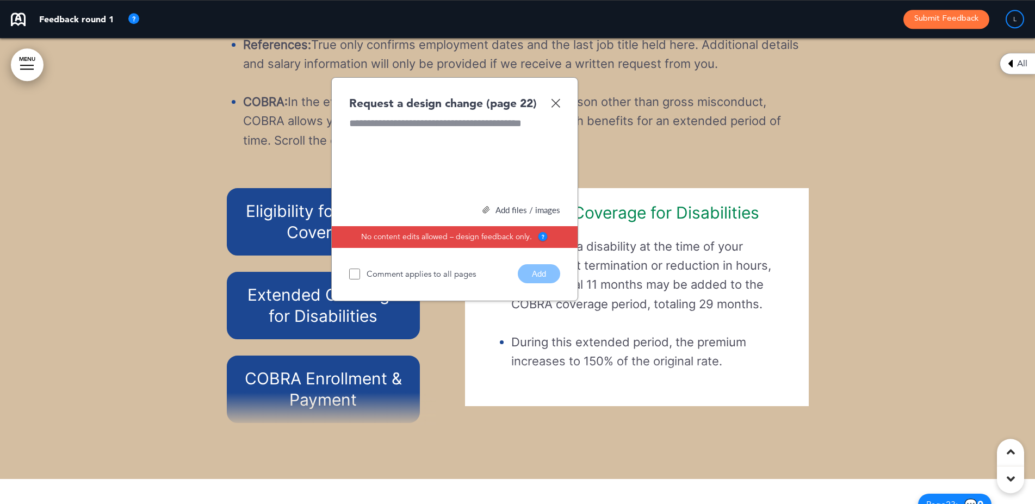
scroll to position [238, 0]
click at [550, 111] on div "Request a design change (page 22)" at bounding box center [454, 103] width 211 height 16
click at [553, 108] on img at bounding box center [555, 102] width 9 height 9
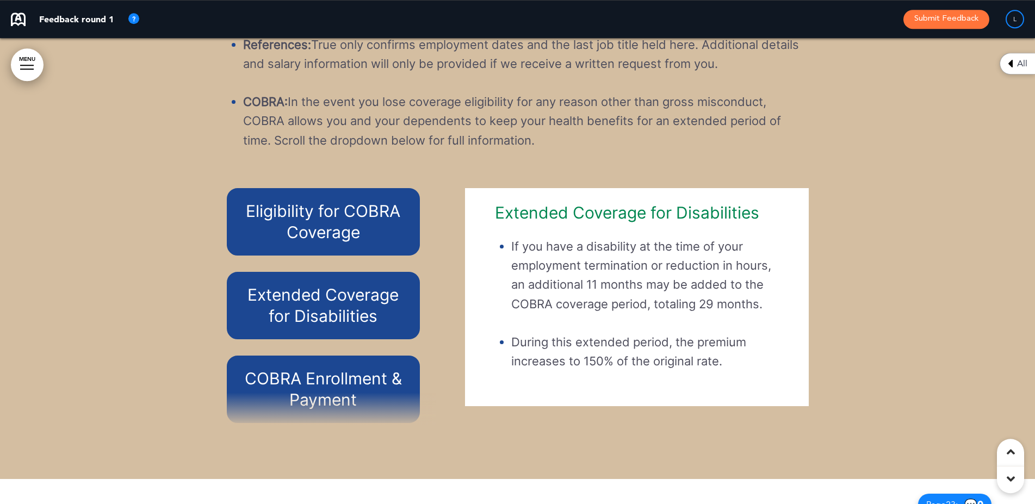
scroll to position [82, 0]
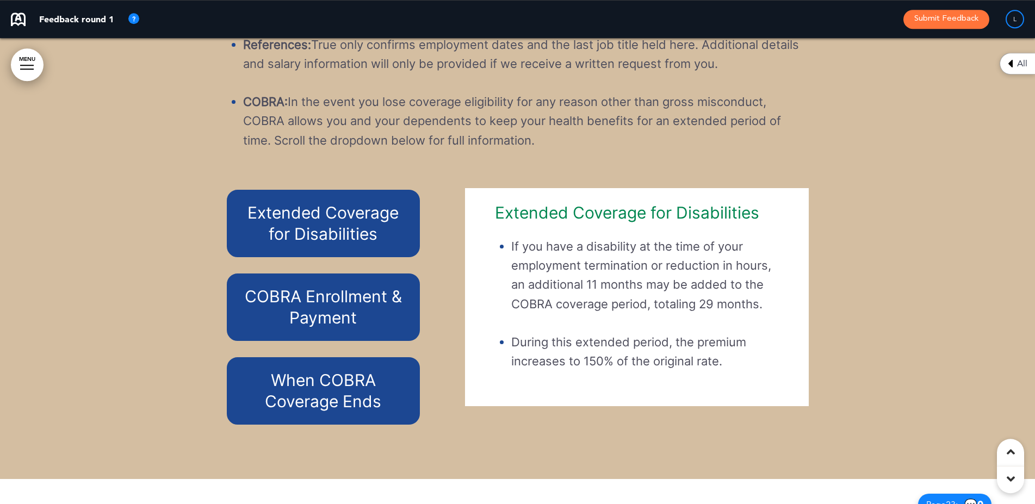
click at [341, 328] on h6 "COBRA Enrollment & Payment" at bounding box center [323, 307] width 169 height 42
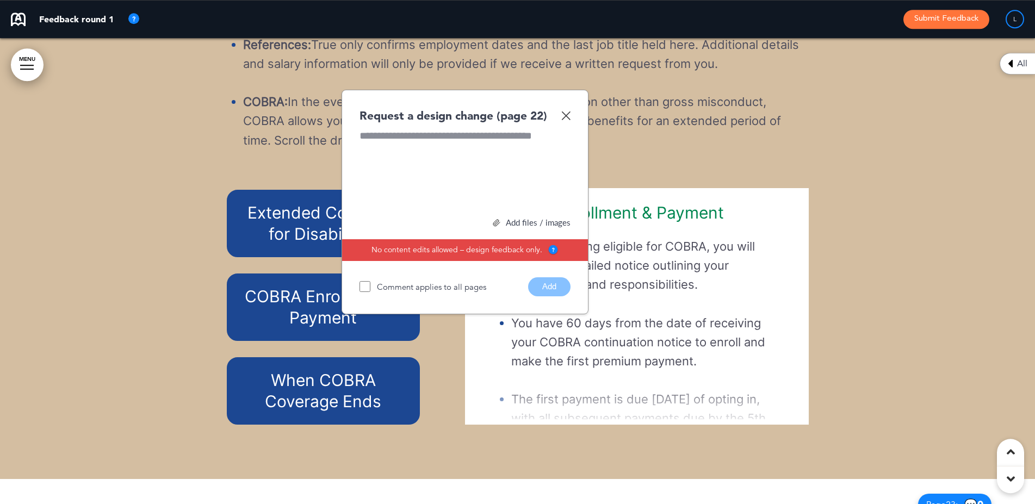
click at [567, 120] on img at bounding box center [565, 115] width 9 height 9
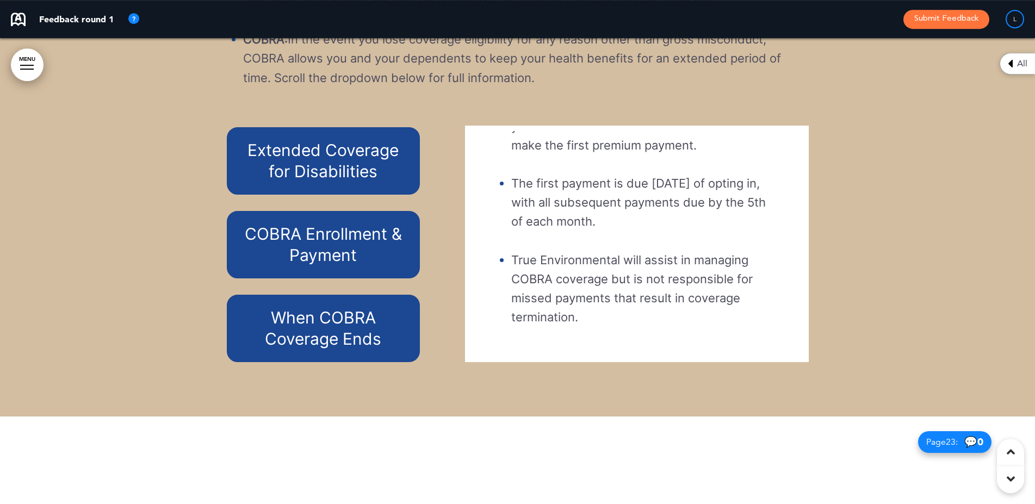
scroll to position [13077, 0]
click at [346, 349] on h6 "When COBRA Coverage Ends" at bounding box center [323, 328] width 169 height 42
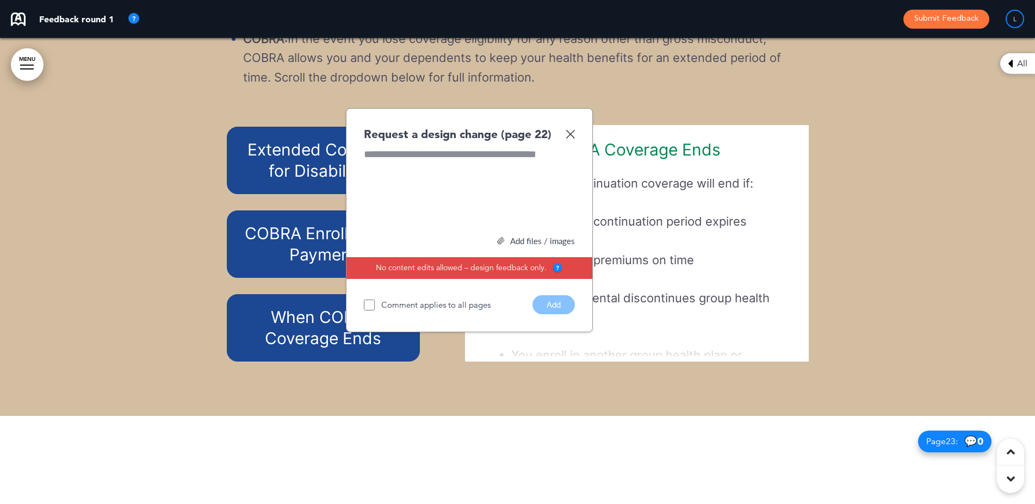
click at [572, 139] on img at bounding box center [569, 133] width 9 height 9
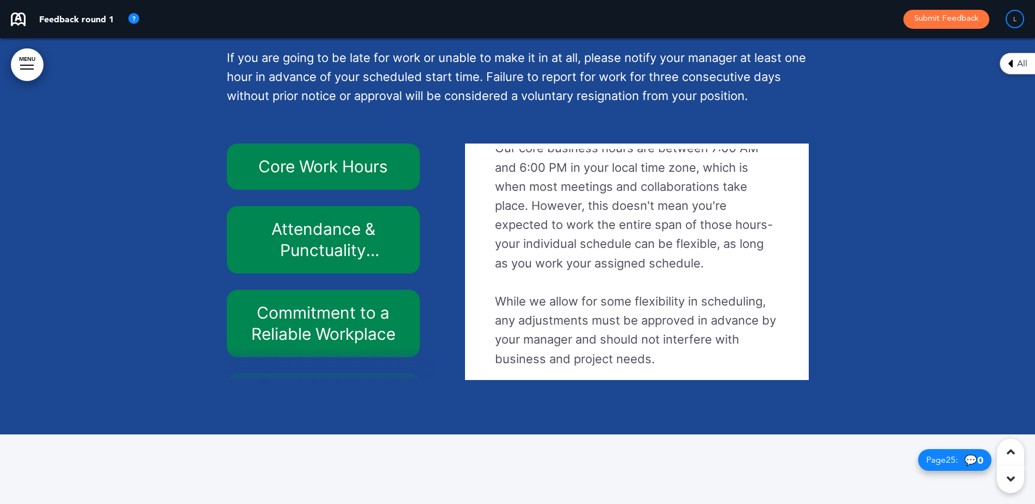
scroll to position [58, 0]
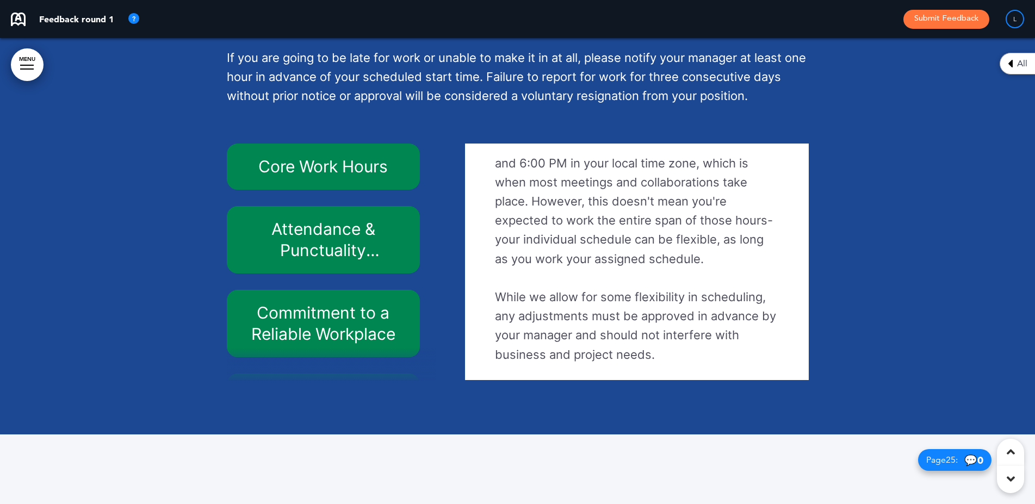
click at [310, 267] on div "Attendance & Punctuality Expectations" at bounding box center [324, 239] width 194 height 67
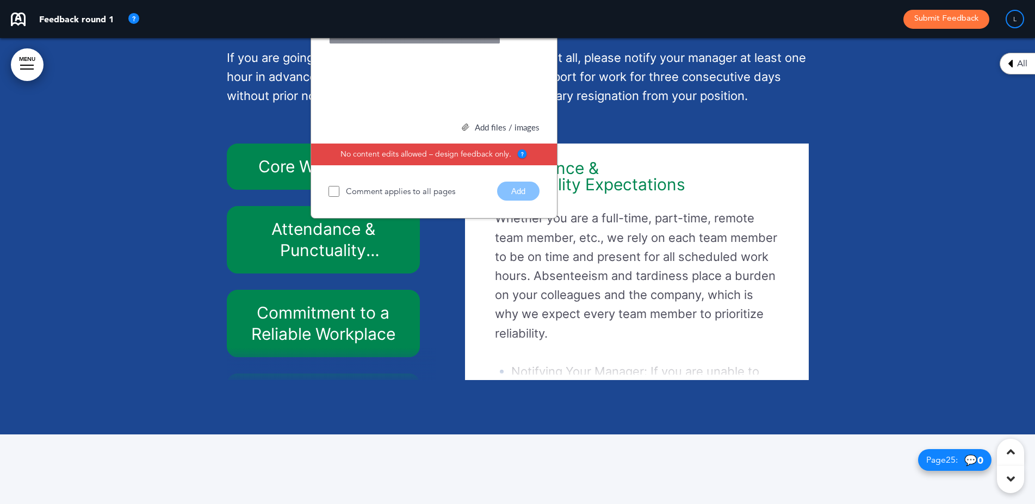
scroll to position [47, 0]
click at [534, 25] on img at bounding box center [534, 20] width 9 height 9
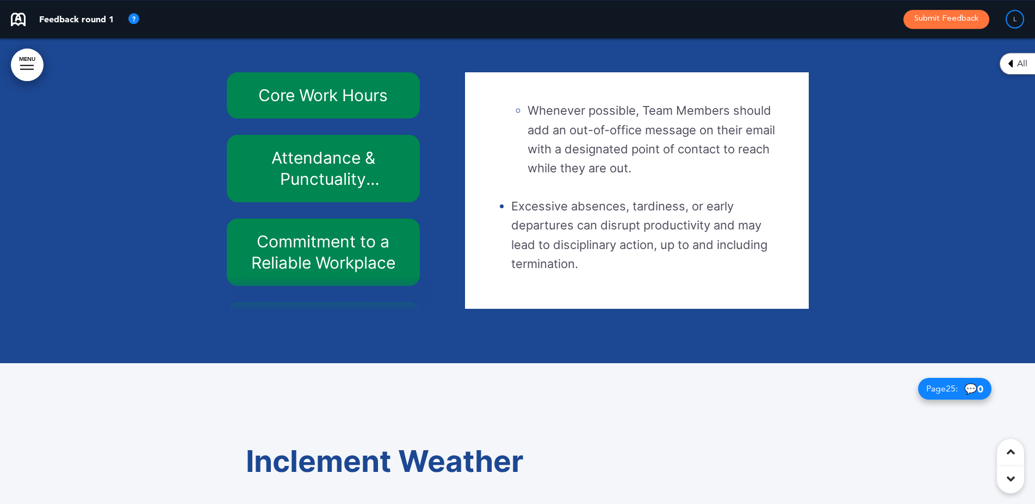
scroll to position [14206, 0]
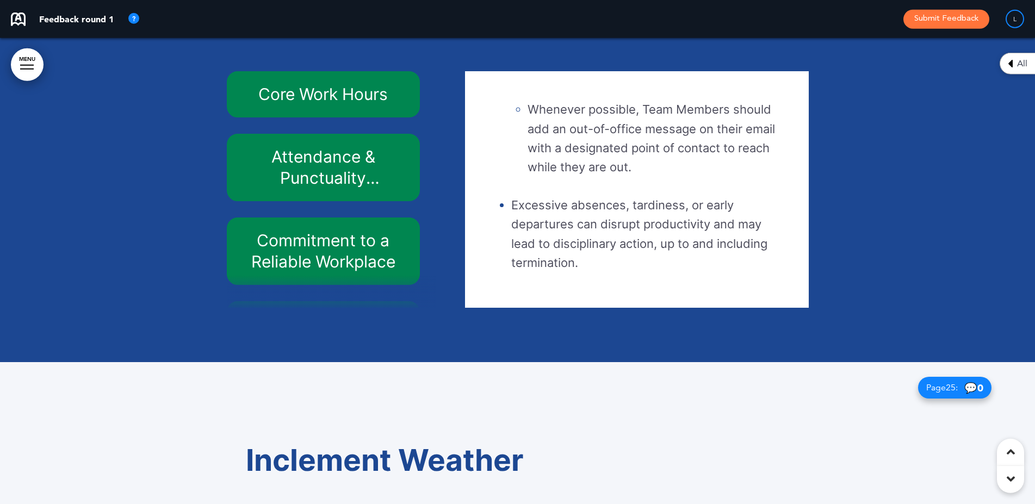
click at [325, 272] on h6 "Commitment to a Reliable Workplace" at bounding box center [323, 251] width 169 height 42
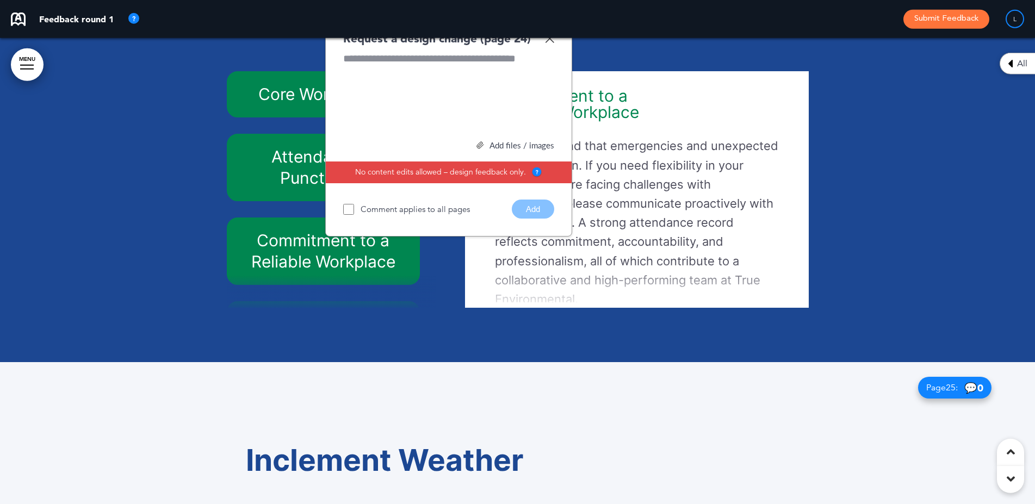
scroll to position [333, 0]
click at [548, 43] on img at bounding box center [549, 38] width 9 height 9
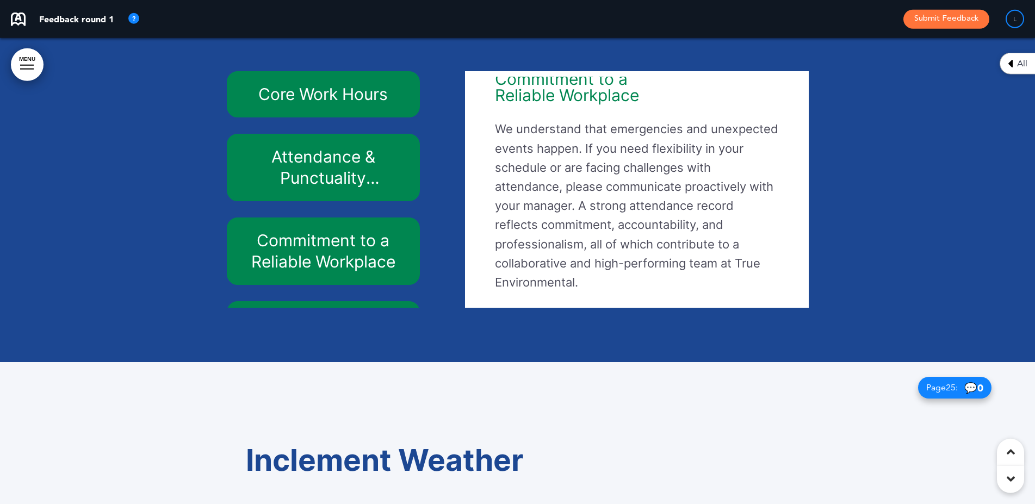
scroll to position [40, 0]
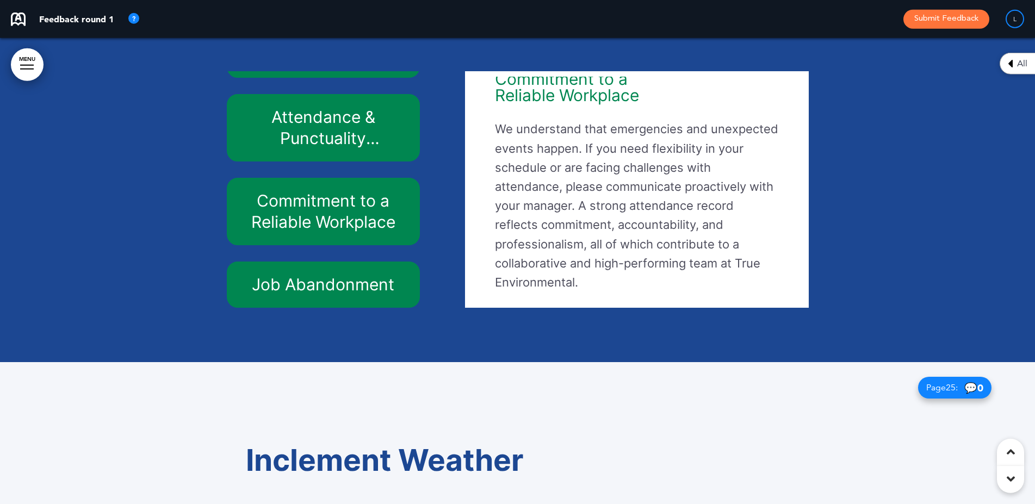
click at [332, 295] on h6 "Job Abandonment" at bounding box center [323, 284] width 169 height 21
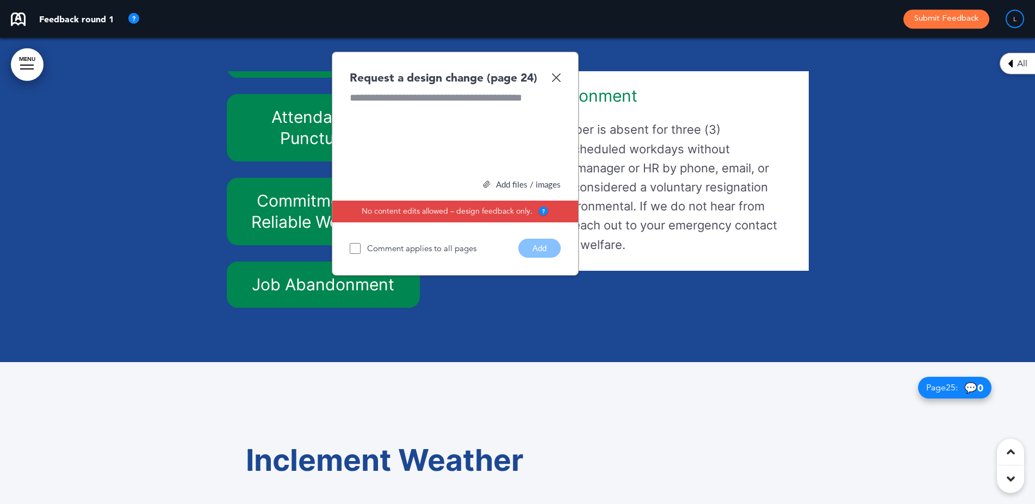
click at [558, 82] on img at bounding box center [555, 77] width 9 height 9
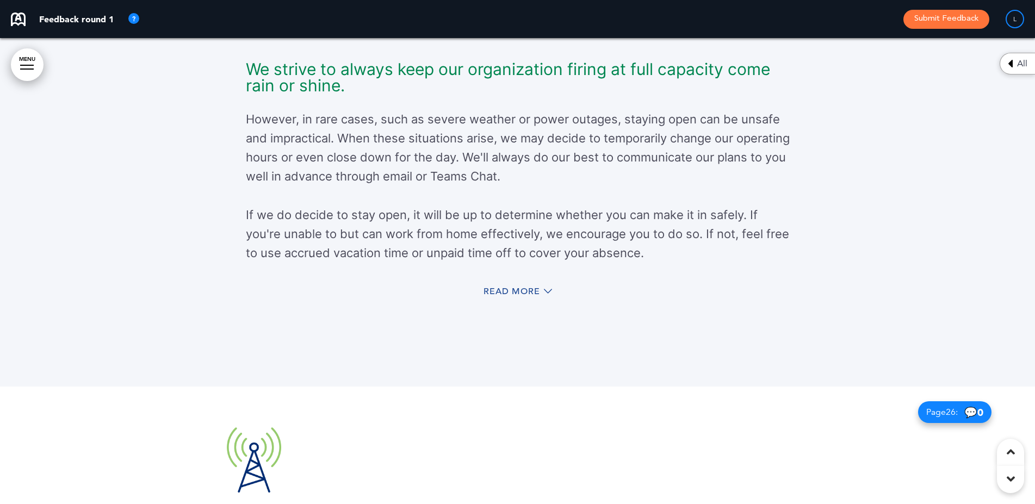
scroll to position [14649, 0]
click at [502, 295] on span "Read More" at bounding box center [511, 290] width 57 height 9
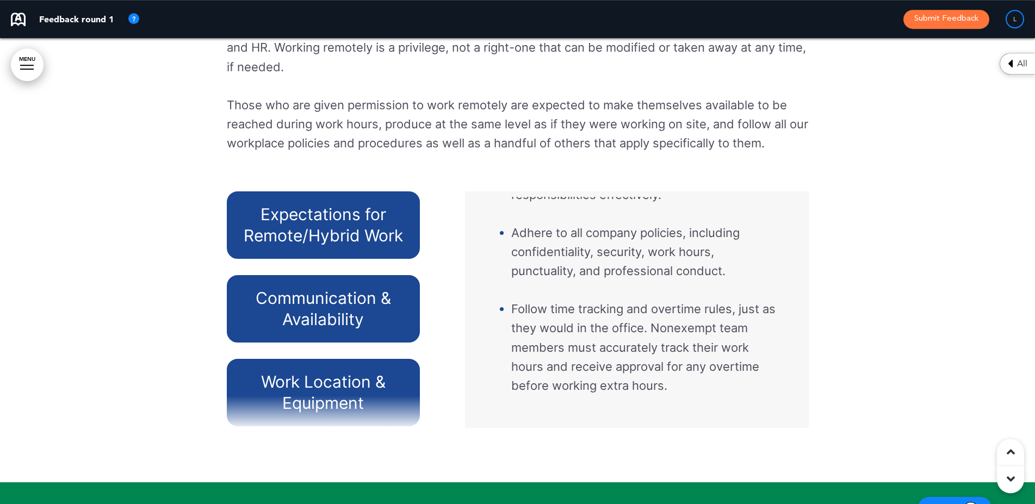
scroll to position [170, 0]
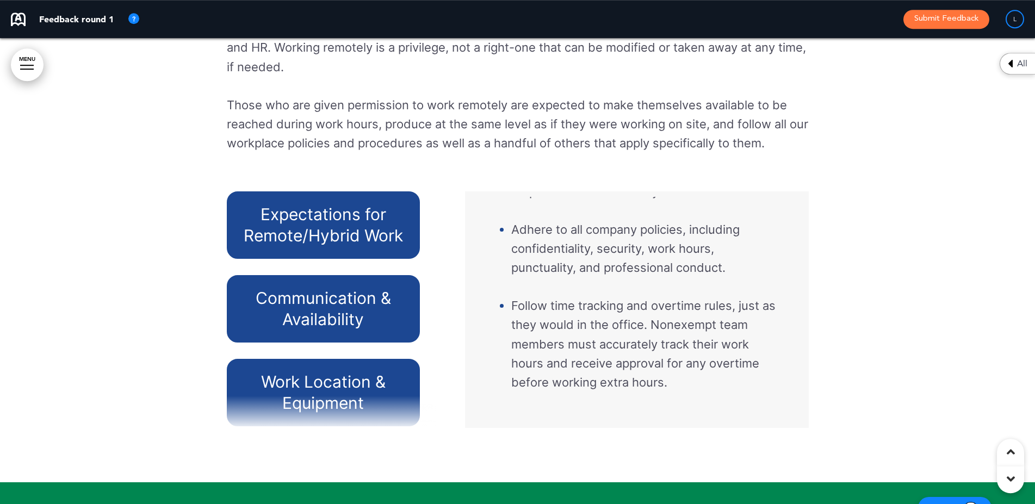
click at [291, 330] on h6 "Communication & Availability" at bounding box center [323, 309] width 169 height 42
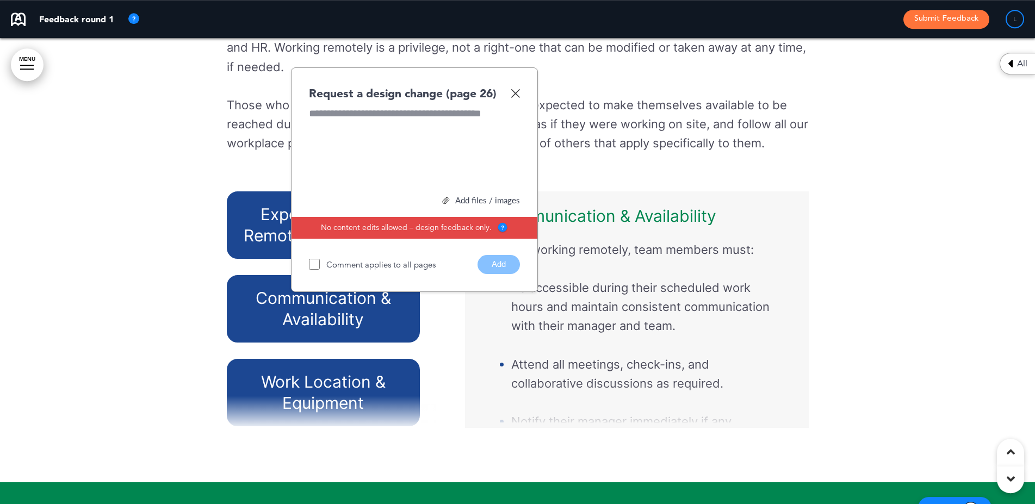
click at [513, 101] on div "Request a design change (page 26)" at bounding box center [414, 93] width 211 height 16
click at [514, 98] on img at bounding box center [515, 93] width 9 height 9
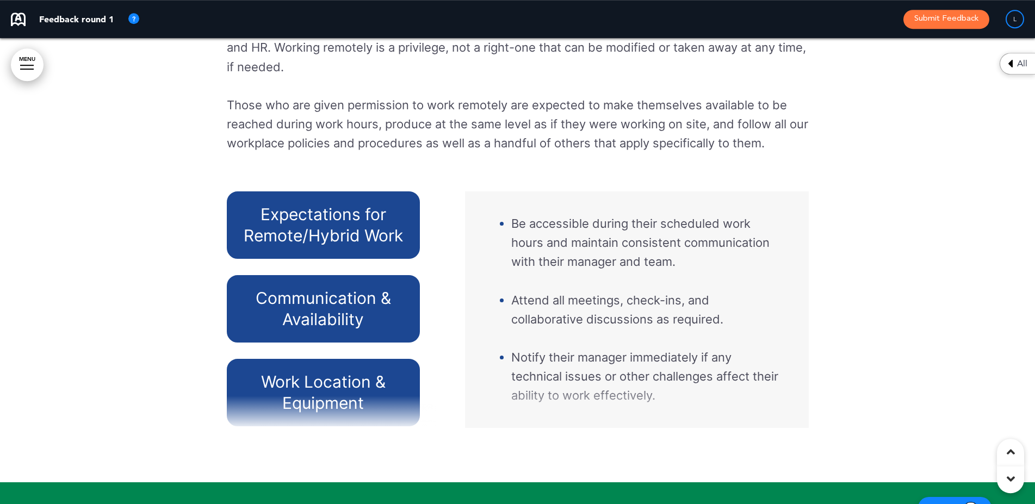
scroll to position [77, 0]
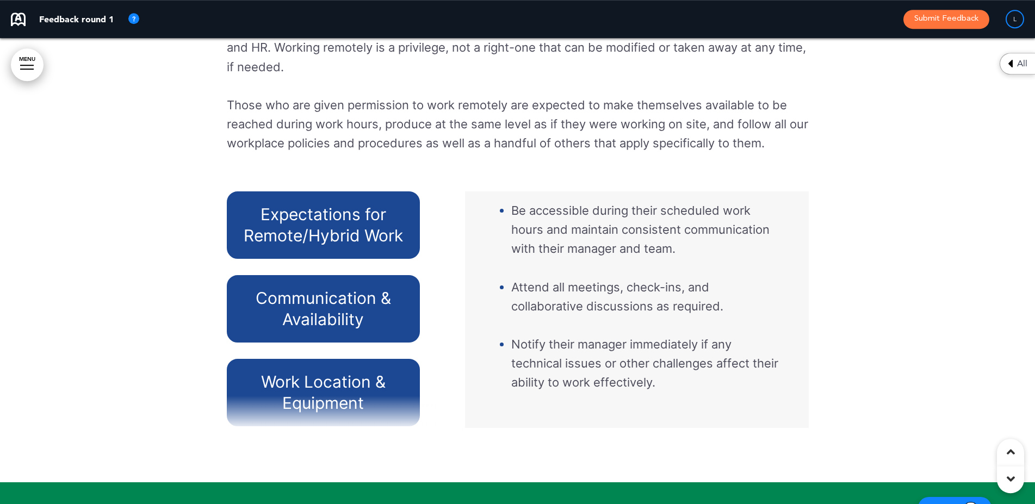
click at [304, 414] on h6 "Work Location & Equipment" at bounding box center [323, 392] width 169 height 42
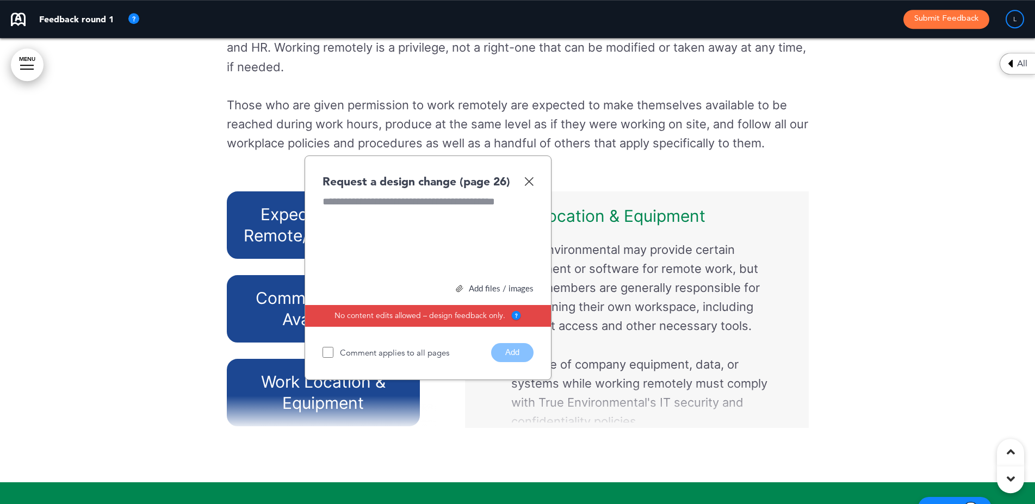
click at [528, 189] on div "Request a design change (page 26)" at bounding box center [427, 181] width 211 height 16
click at [528, 186] on img at bounding box center [528, 181] width 9 height 9
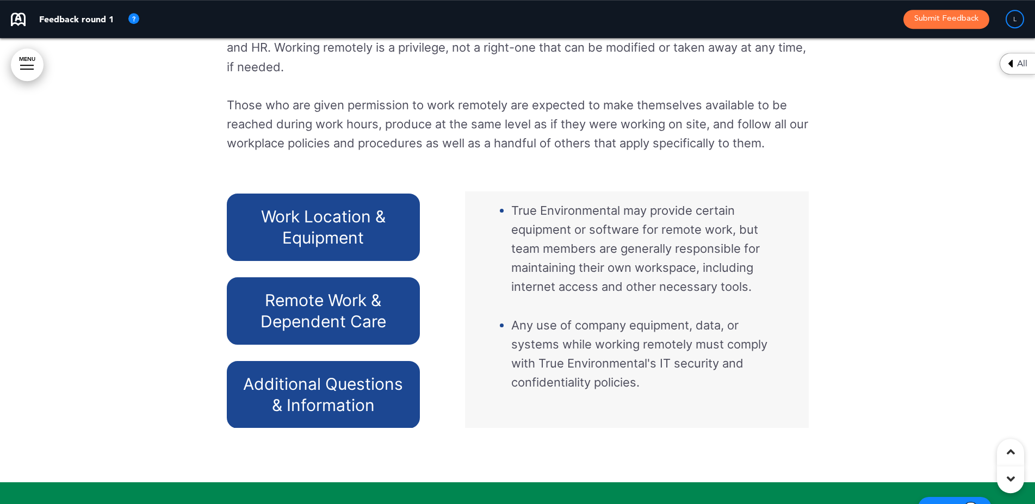
scroll to position [166, 0]
click at [311, 332] on h6 "Remote Work & Dependent Care" at bounding box center [323, 310] width 169 height 42
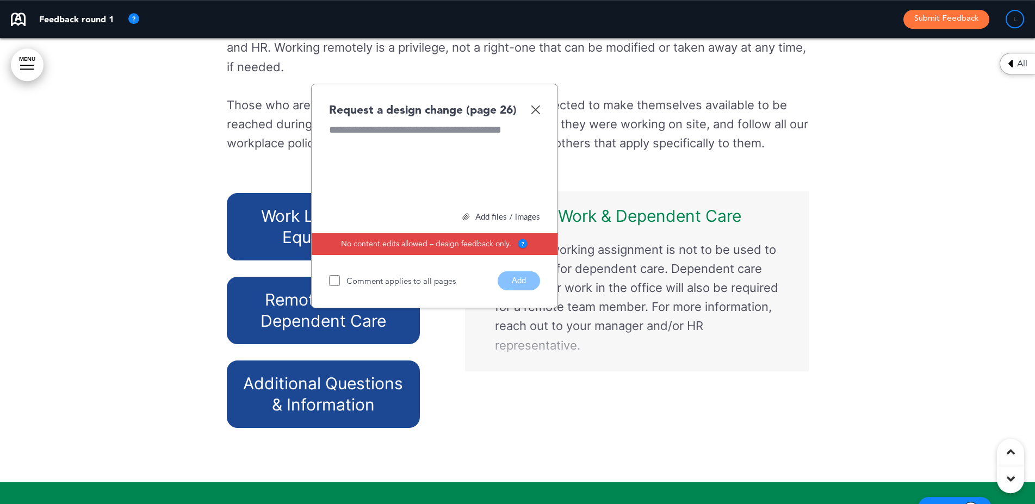
scroll to position [28, 0]
click at [534, 114] on img at bounding box center [535, 109] width 9 height 9
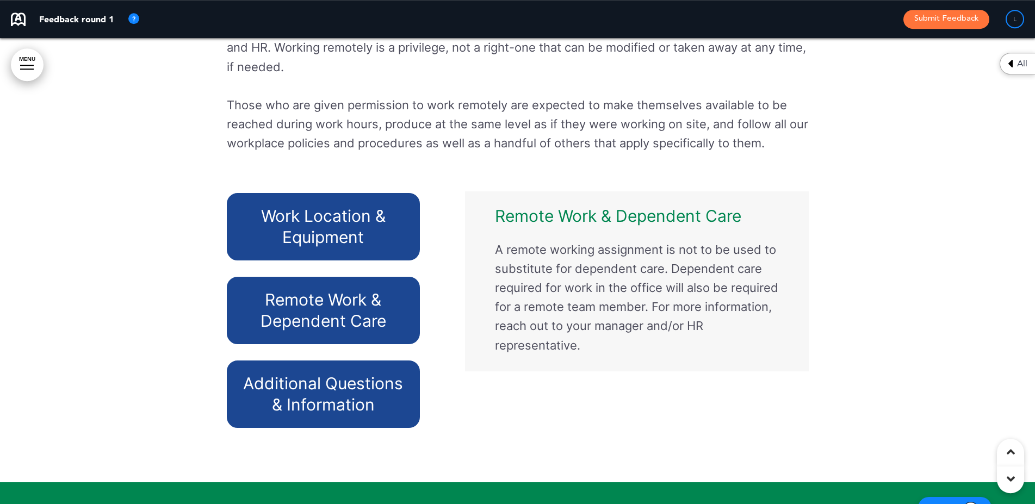
click at [288, 415] on h6 "Additional Questions & Information" at bounding box center [323, 394] width 169 height 42
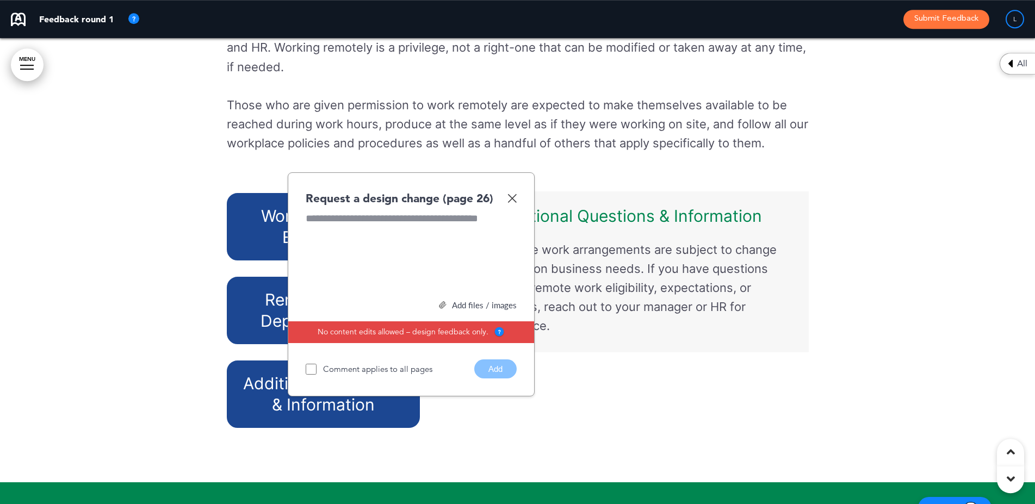
click at [512, 203] on img at bounding box center [511, 198] width 9 height 9
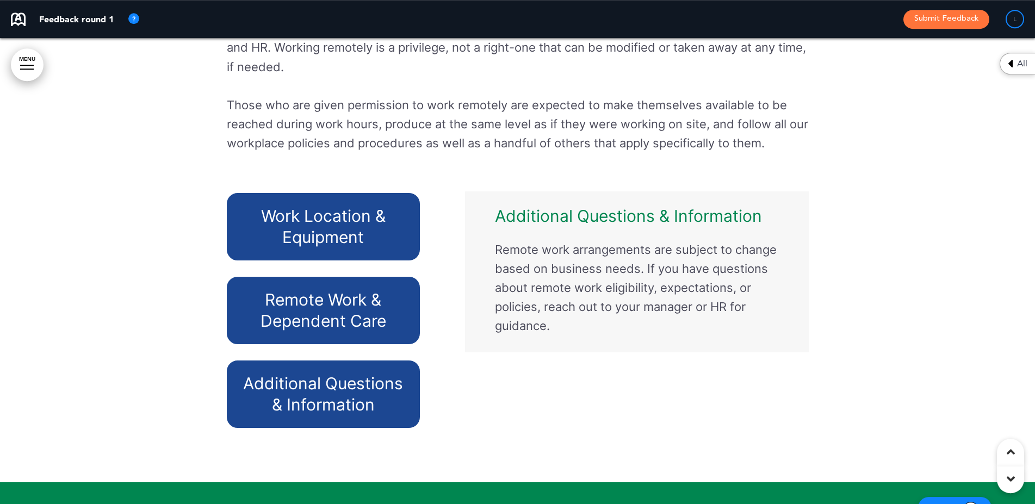
click at [191, 410] on div at bounding box center [517, 147] width 1035 height 670
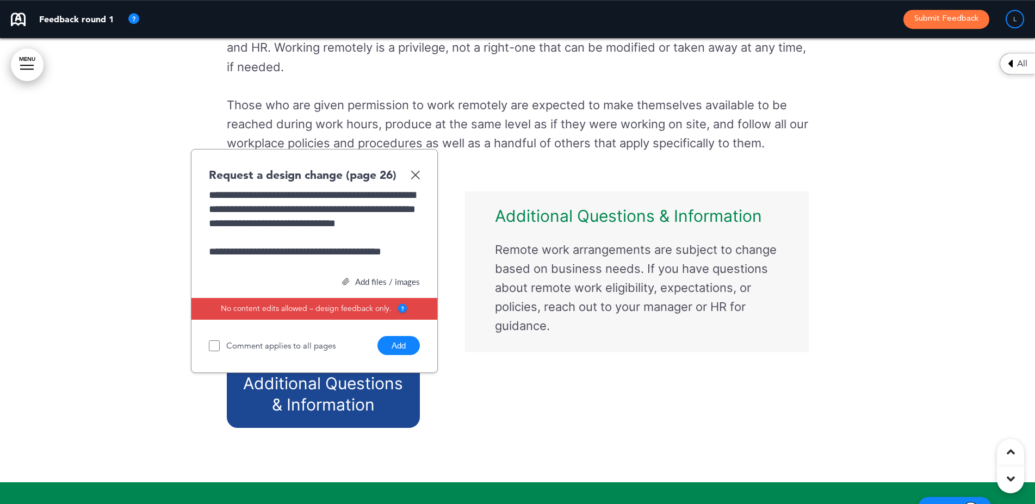
scroll to position [17, 0]
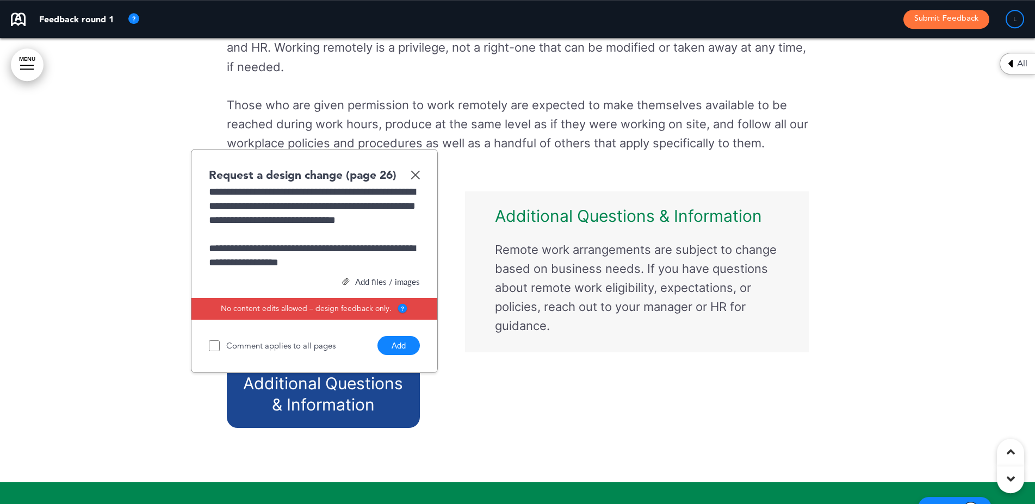
click at [399, 355] on button "Add" at bounding box center [398, 345] width 42 height 19
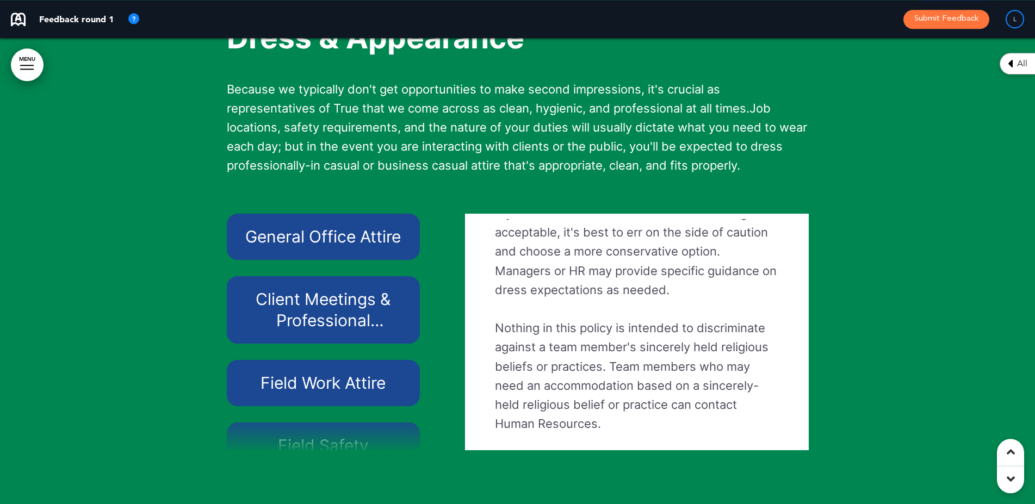
scroll to position [16268, 0]
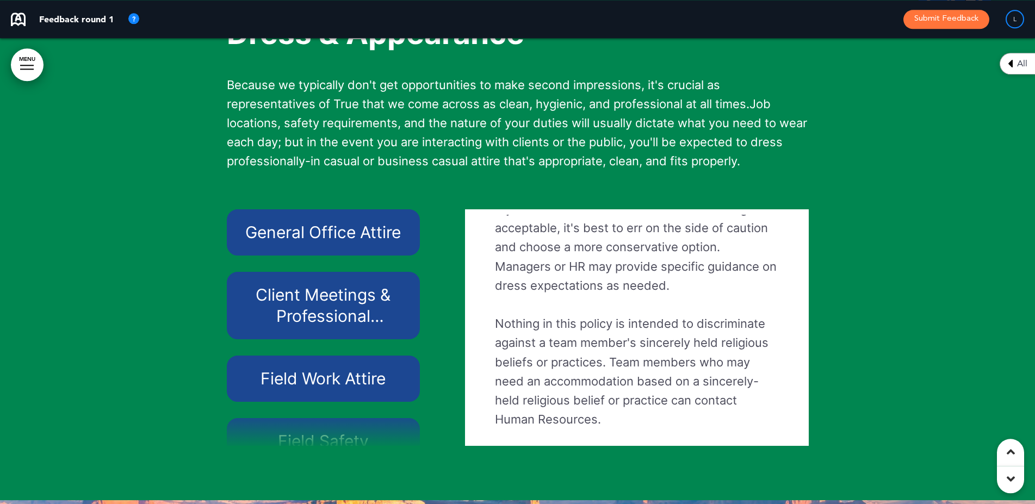
click at [306, 323] on h6 "Client Meetings & Professional Representation" at bounding box center [323, 305] width 169 height 42
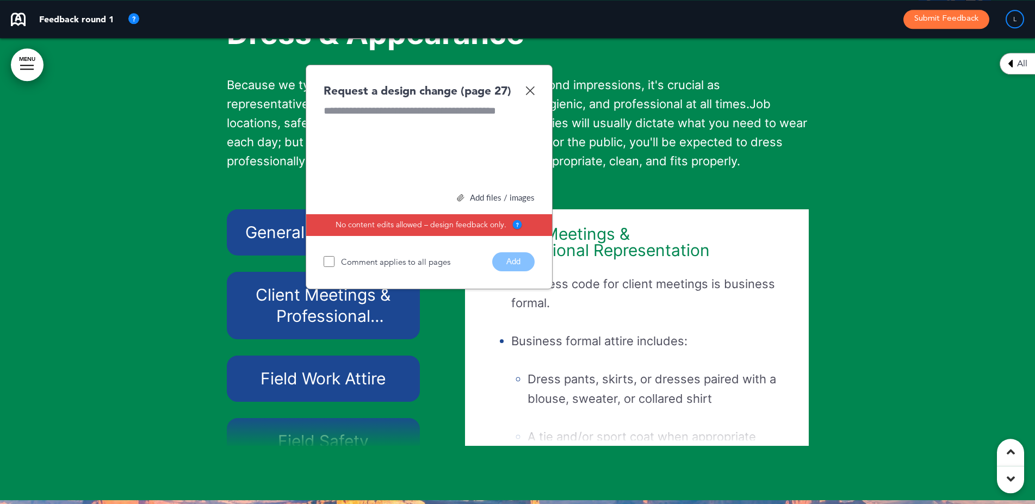
scroll to position [544, 0]
click at [532, 95] on img at bounding box center [529, 90] width 9 height 9
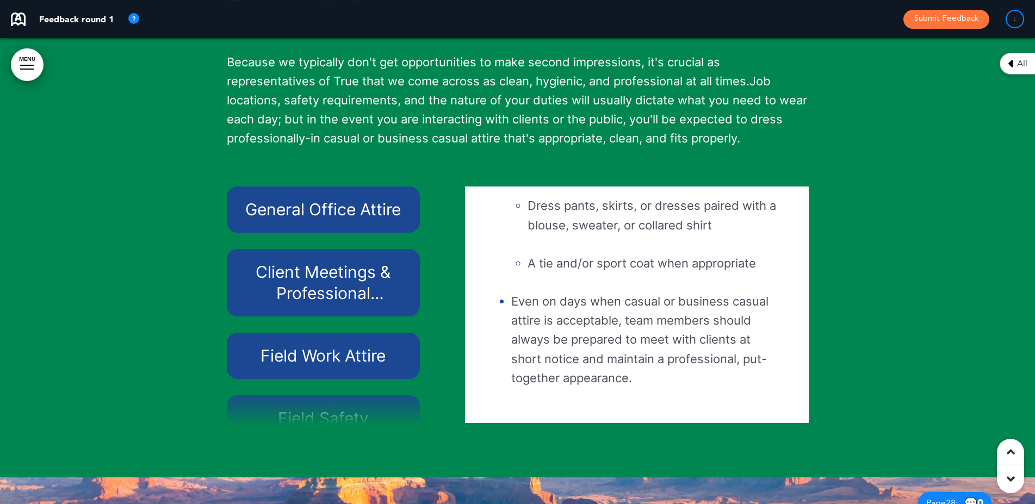
scroll to position [16291, 0]
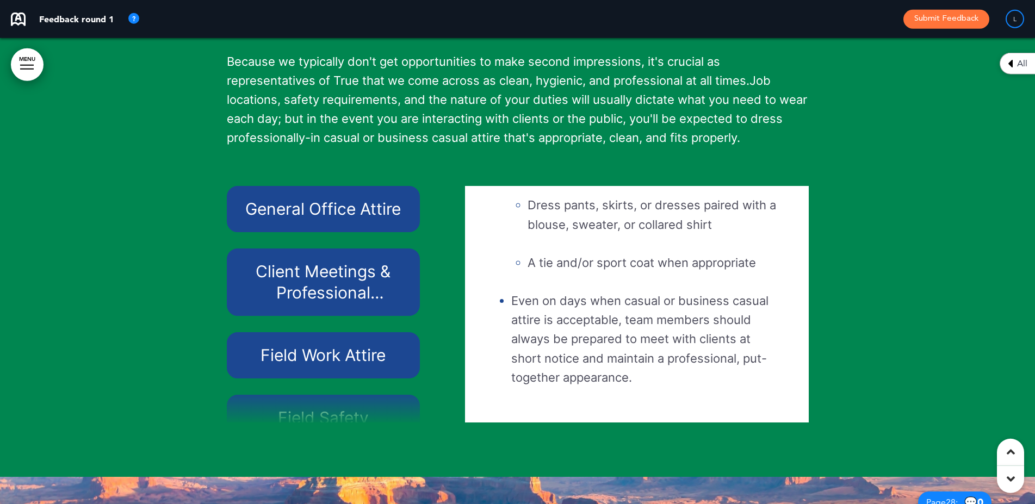
click at [306, 366] on h6 "Field Work Attire" at bounding box center [323, 355] width 169 height 21
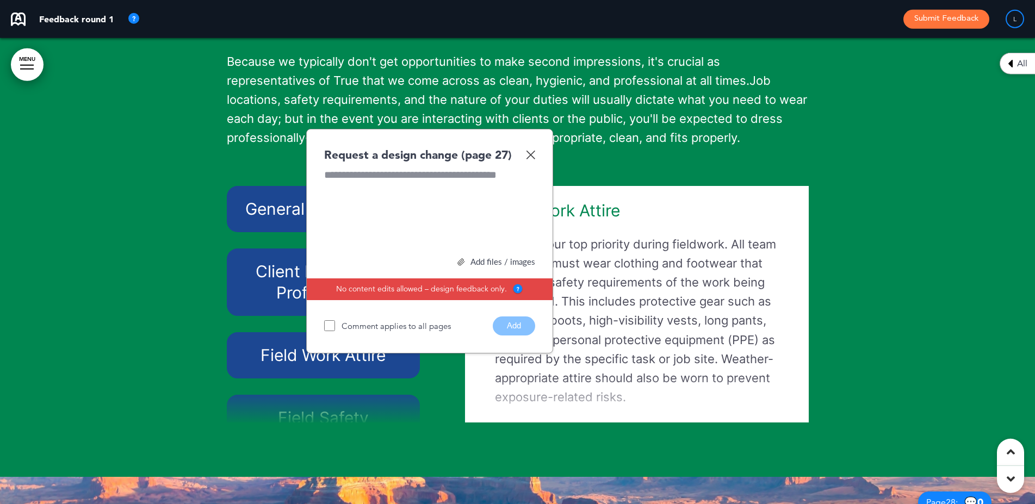
scroll to position [143, 0]
click at [529, 163] on div "Request a design change (page 27)" at bounding box center [429, 155] width 211 height 16
click at [527, 159] on img at bounding box center [530, 154] width 9 height 9
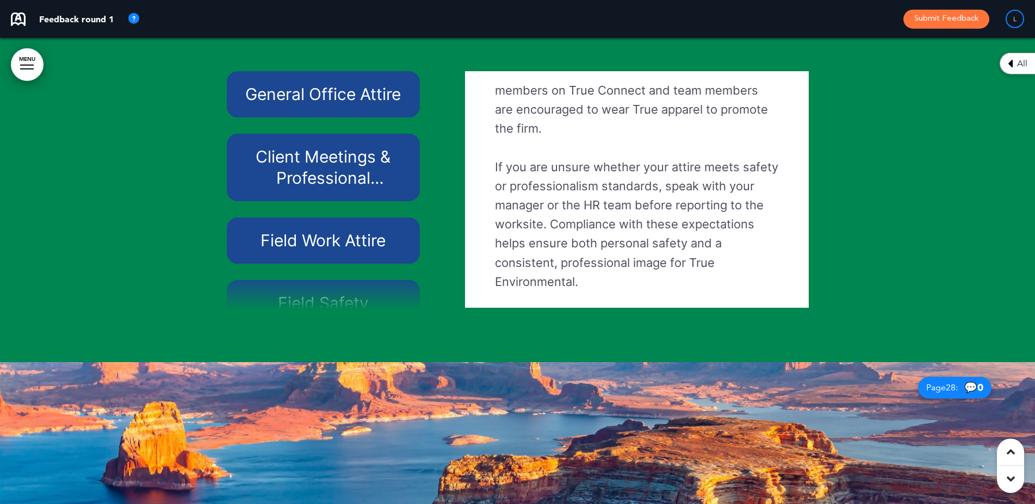
scroll to position [16408, 0]
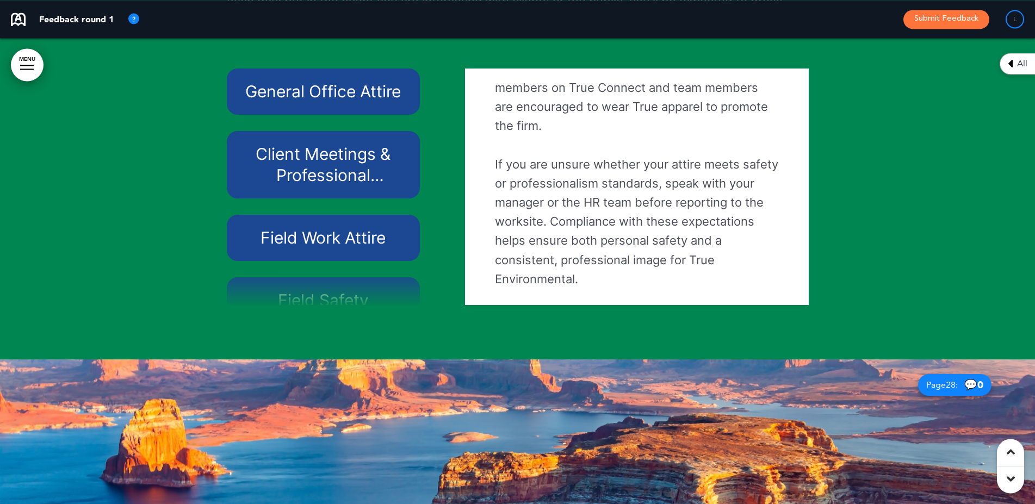
click at [311, 306] on div at bounding box center [332, 289] width 210 height 33
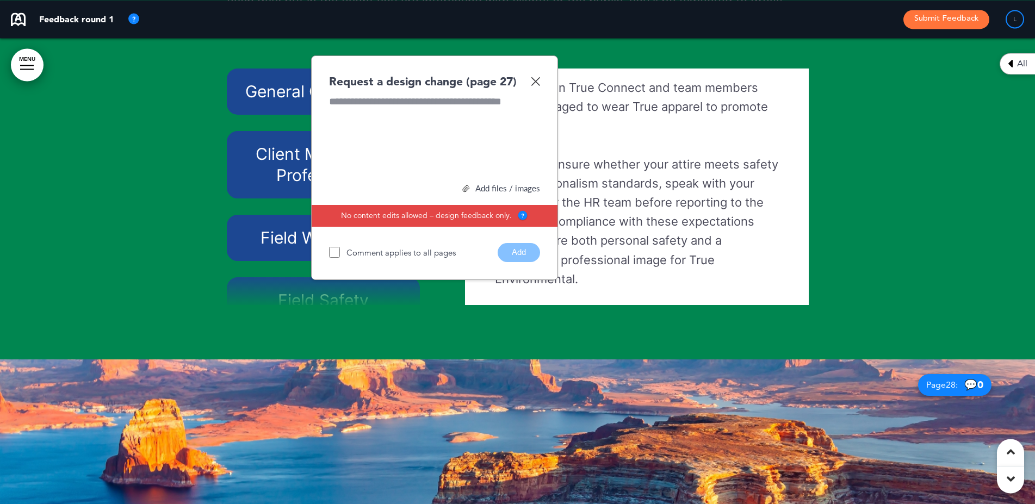
click at [535, 86] on img at bounding box center [535, 81] width 9 height 9
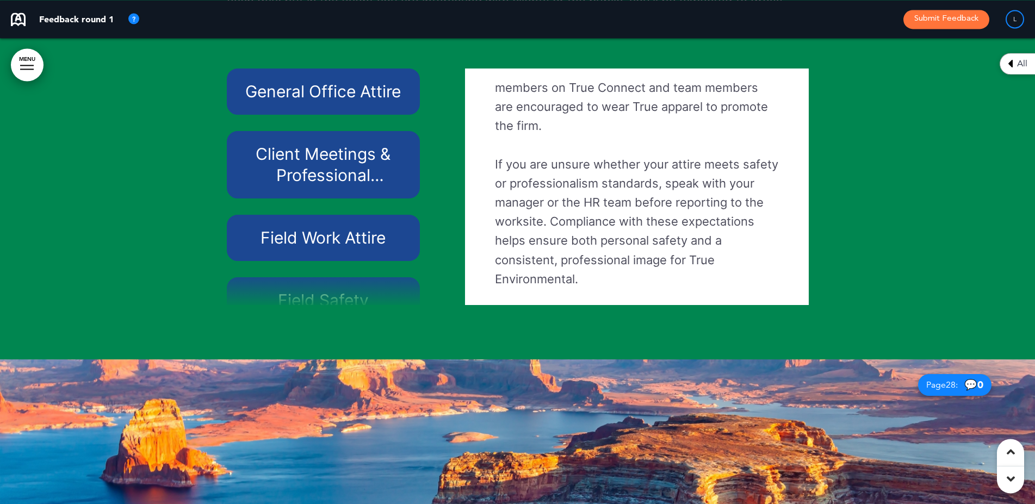
click at [428, 306] on div at bounding box center [332, 289] width 210 height 33
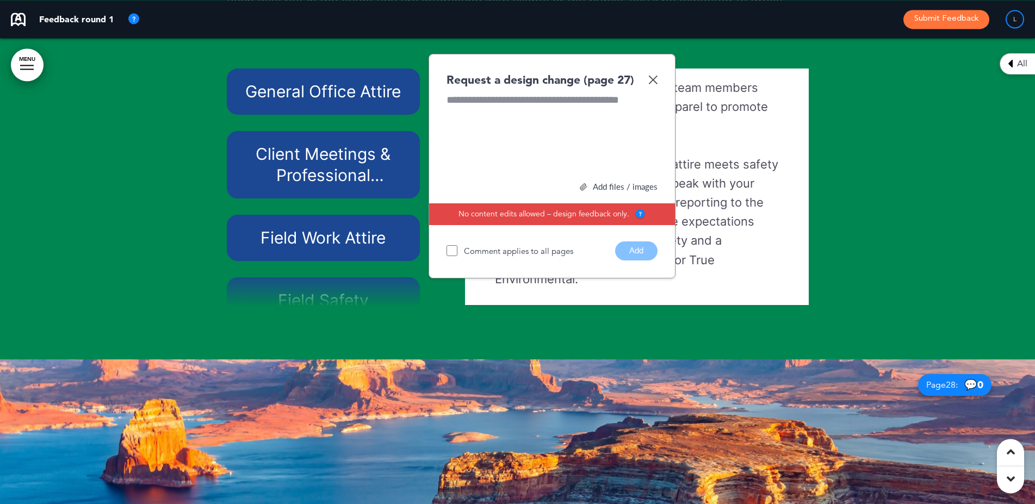
click at [651, 84] on img at bounding box center [652, 79] width 9 height 9
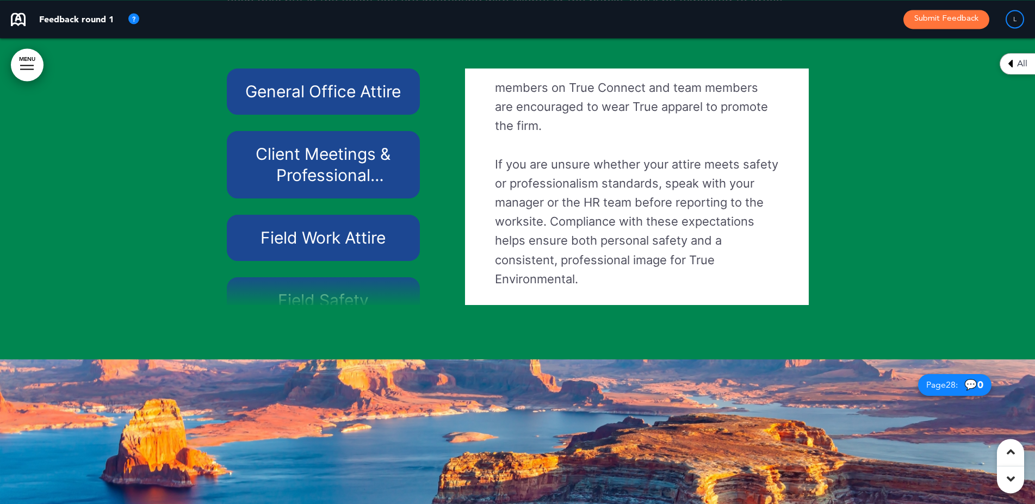
scroll to position [40, 0]
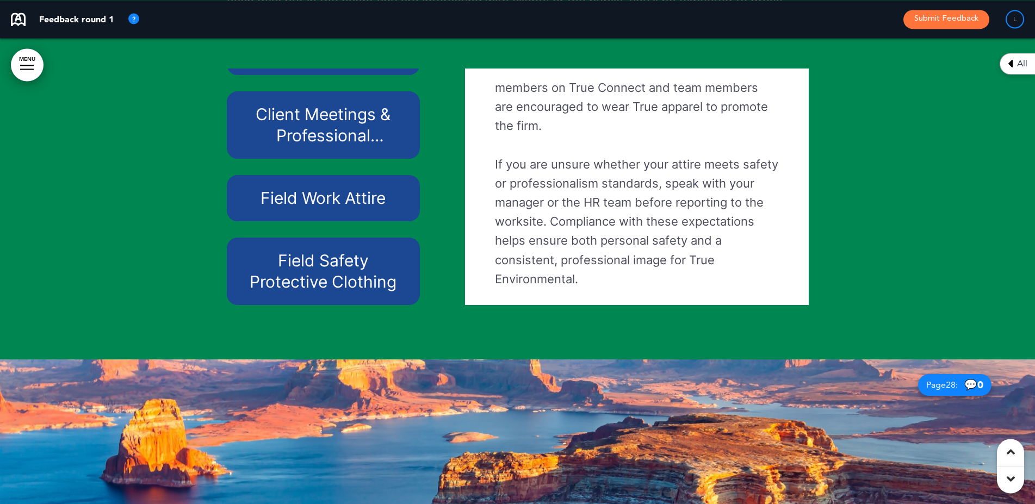
click at [309, 290] on h6 "Field Safety Protective Clothing" at bounding box center [323, 271] width 169 height 42
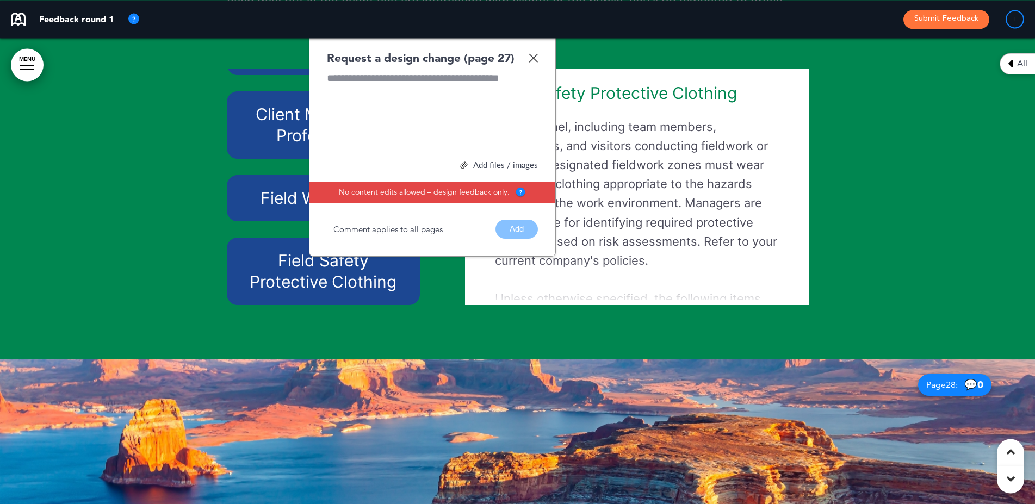
scroll to position [449, 0]
click at [534, 66] on div "Request a design change (page 27)" at bounding box center [432, 58] width 211 height 16
click at [534, 63] on img at bounding box center [532, 57] width 9 height 9
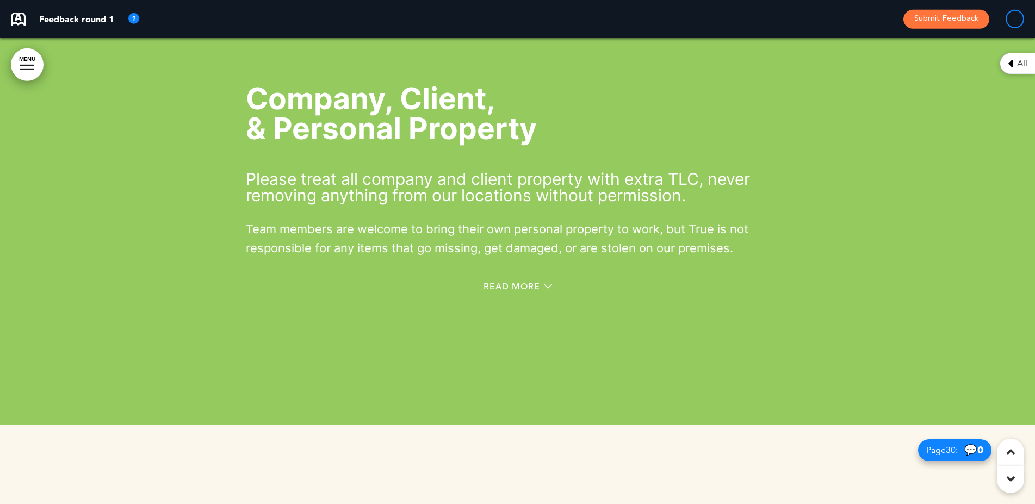
scroll to position [17276, 0]
click at [848, 222] on div at bounding box center [517, 191] width 1035 height 466
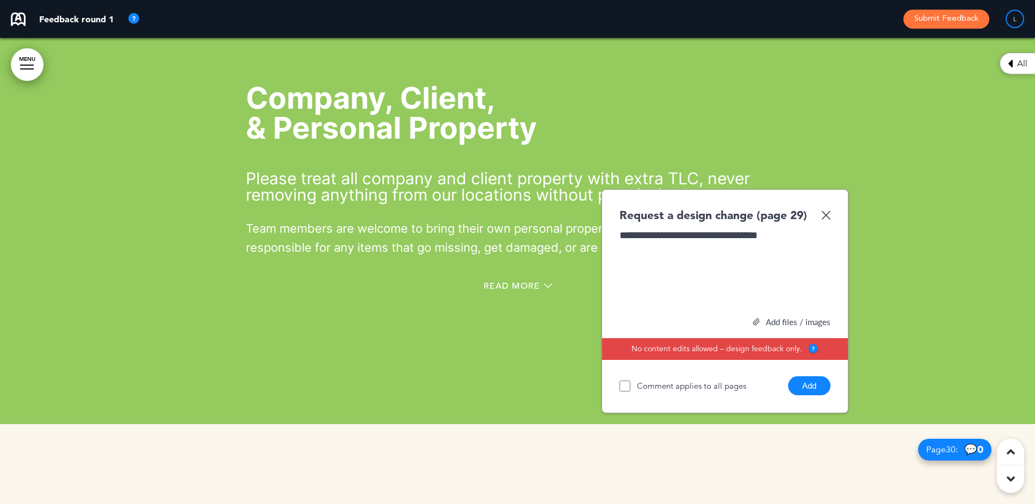
click at [813, 395] on button "Add" at bounding box center [809, 385] width 42 height 19
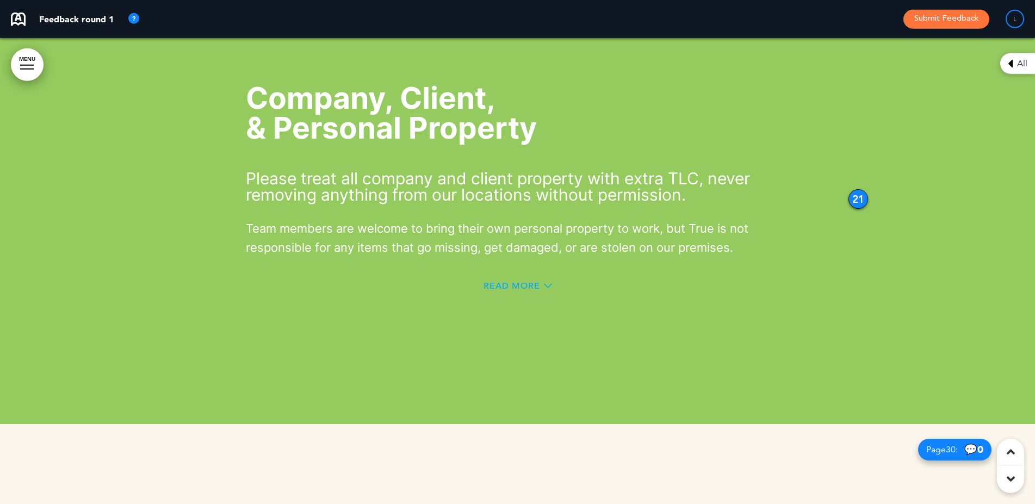
click at [513, 290] on span "Read More" at bounding box center [511, 286] width 57 height 9
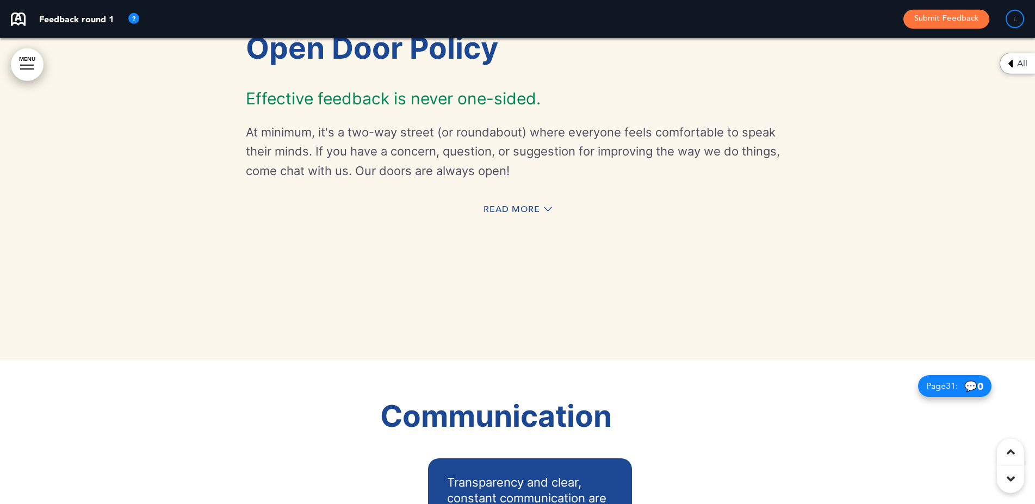
scroll to position [17808, 0]
click at [503, 221] on div "Read More" at bounding box center [518, 210] width 544 height 22
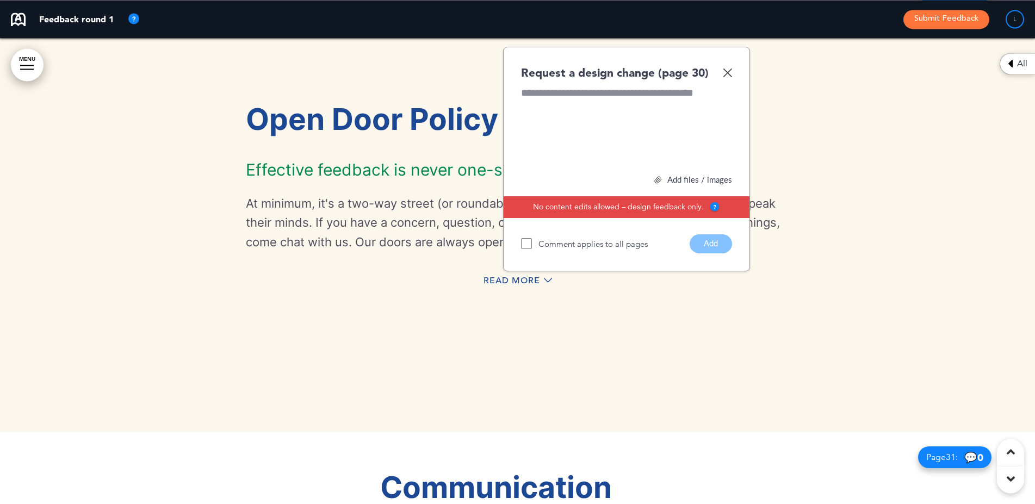
scroll to position [17736, 0]
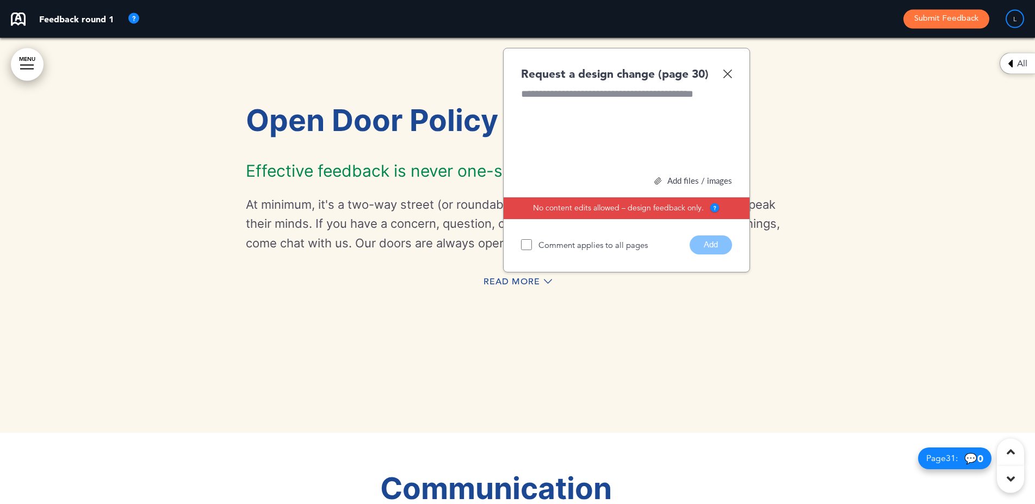
click at [726, 78] on img at bounding box center [727, 73] width 9 height 9
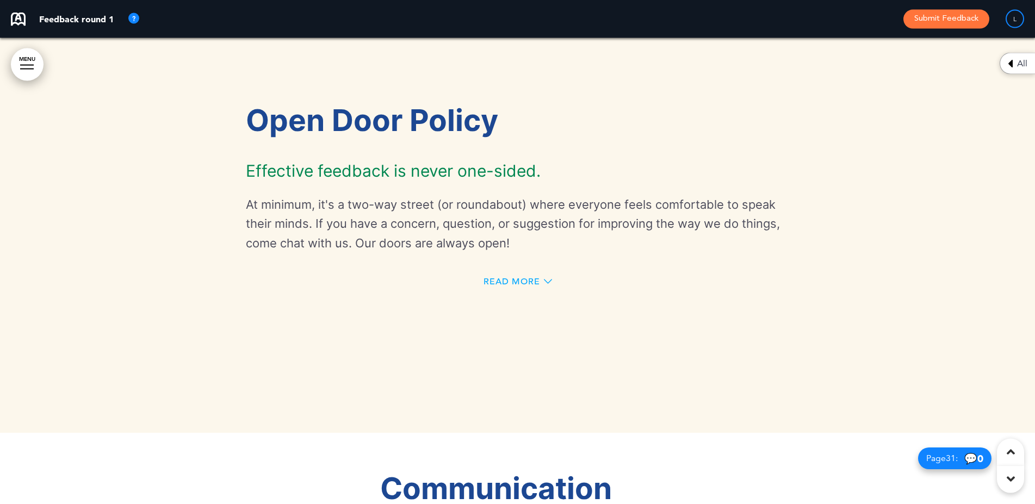
click at [517, 286] on span "Read More" at bounding box center [511, 281] width 57 height 9
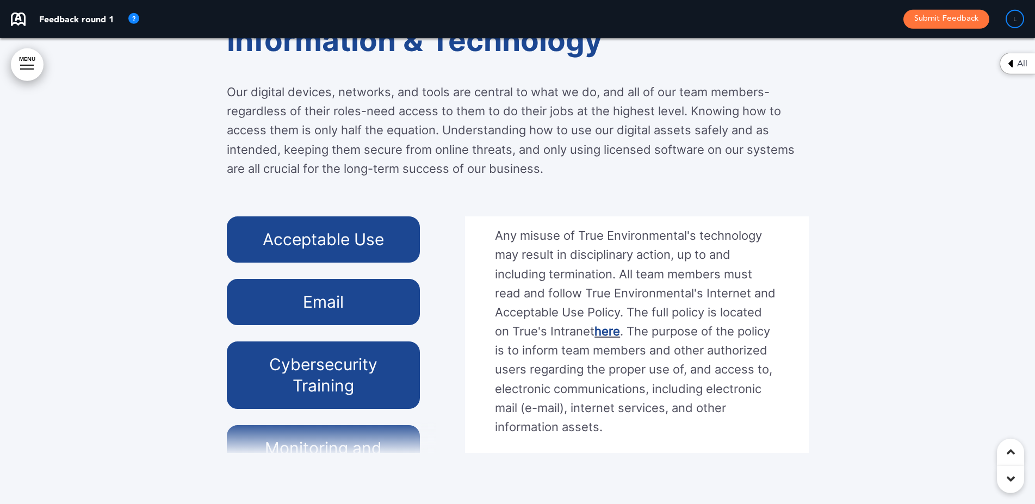
scroll to position [269, 0]
click at [313, 313] on h6 "Email" at bounding box center [323, 301] width 169 height 21
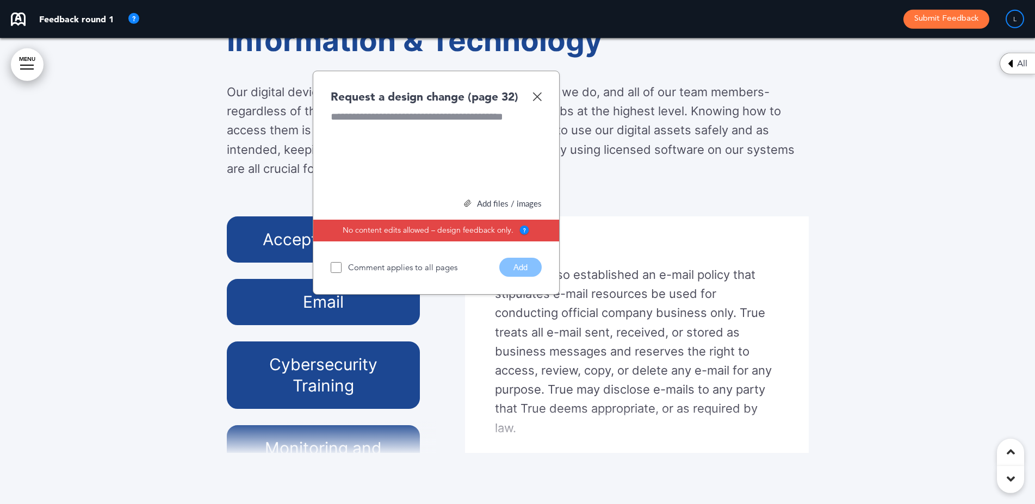
click at [538, 101] on img at bounding box center [536, 96] width 9 height 9
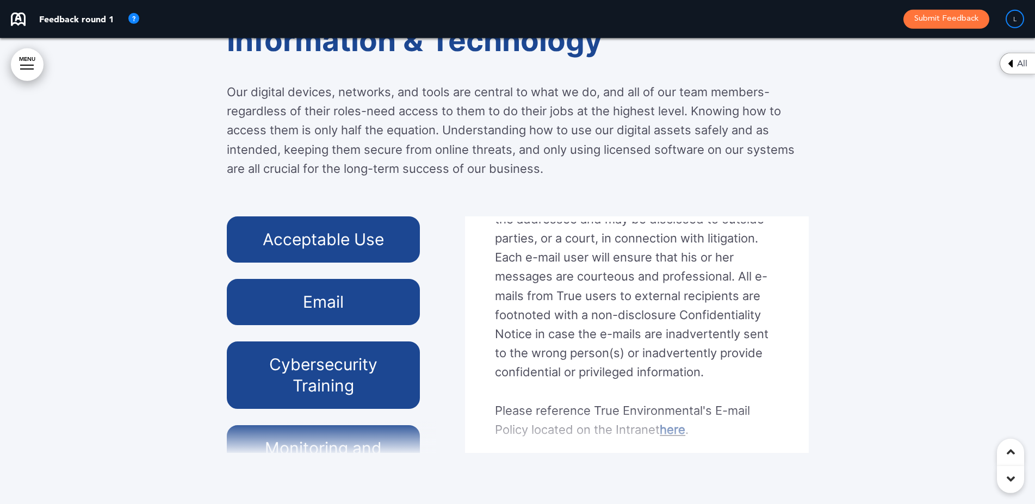
scroll to position [345, 0]
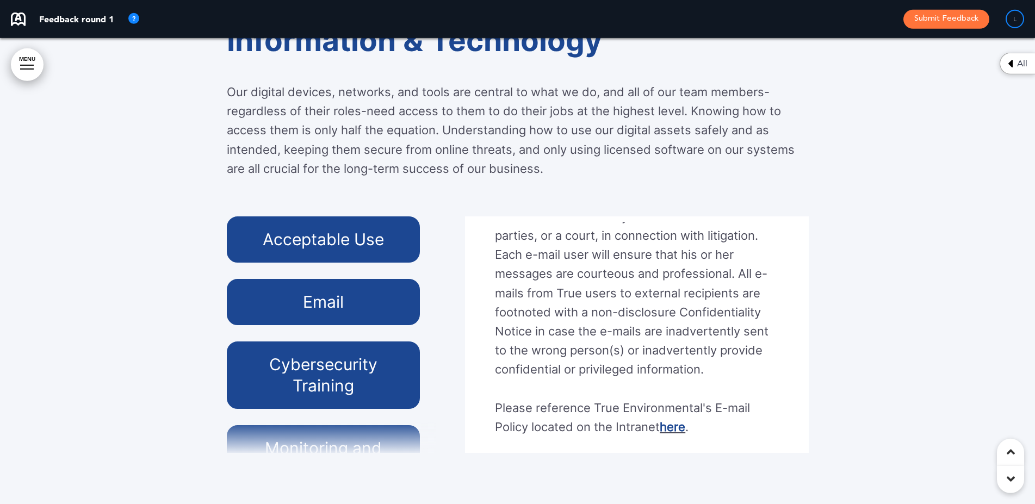
click at [326, 396] on h6 "Cybersecurity Training" at bounding box center [323, 375] width 169 height 42
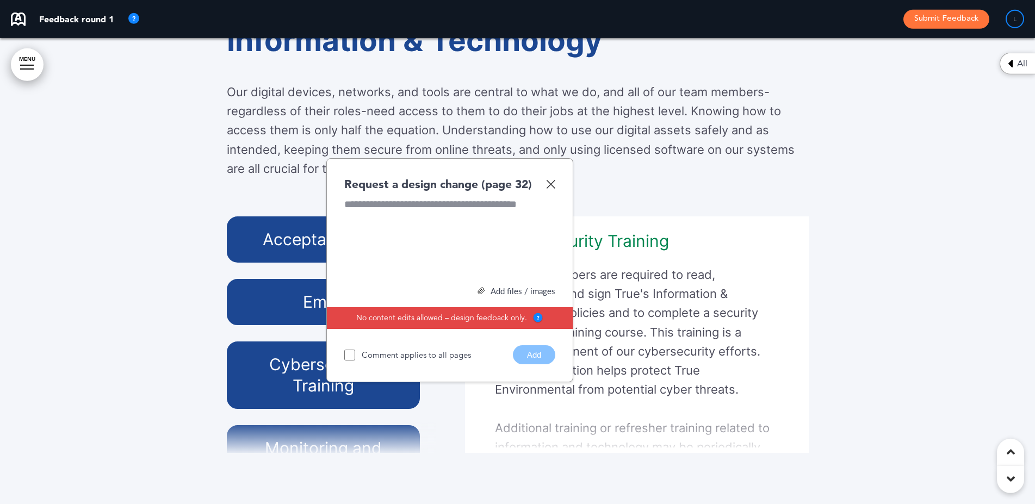
scroll to position [334, 0]
click at [549, 192] on div "Request a design change (page 32)" at bounding box center [449, 184] width 211 height 16
click at [555, 230] on div "Request a design change (page 32) Add files / images Select or drag & drop your…" at bounding box center [449, 270] width 247 height 225
click at [546, 189] on img at bounding box center [550, 183] width 9 height 9
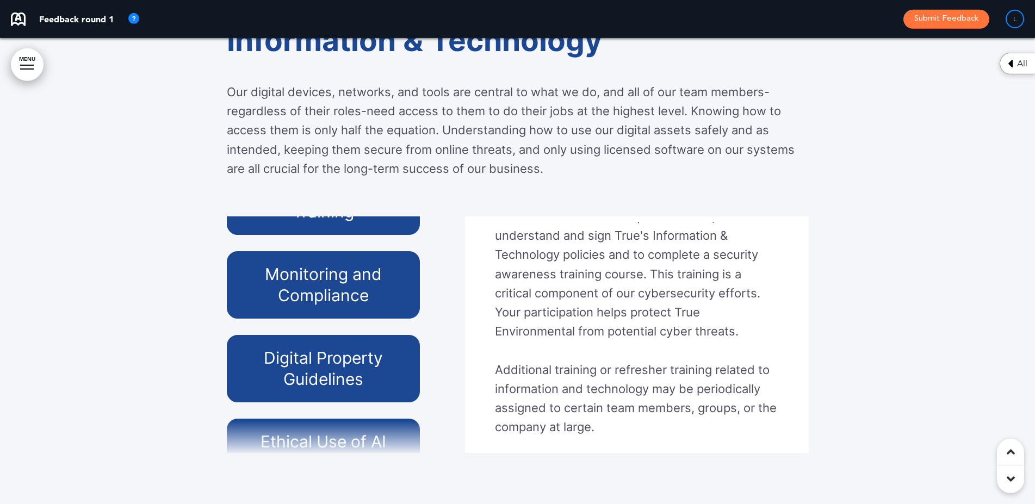
scroll to position [186, 0]
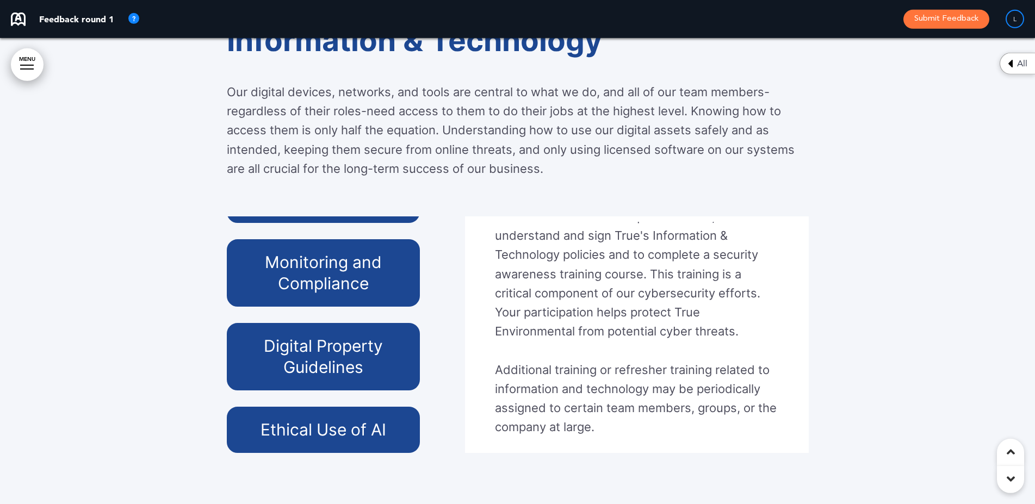
click at [360, 440] on h6 "Ethical Use of AI" at bounding box center [323, 429] width 169 height 21
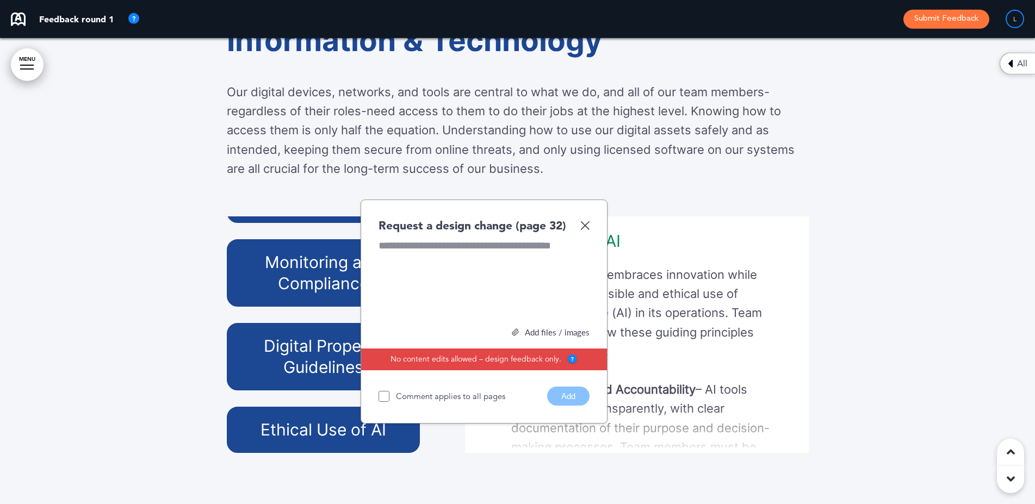
scroll to position [47, 0]
click at [591, 262] on div "Request a design change (page 32) Add files / images Select or drag & drop your…" at bounding box center [483, 312] width 247 height 225
click at [588, 230] on img at bounding box center [584, 225] width 9 height 9
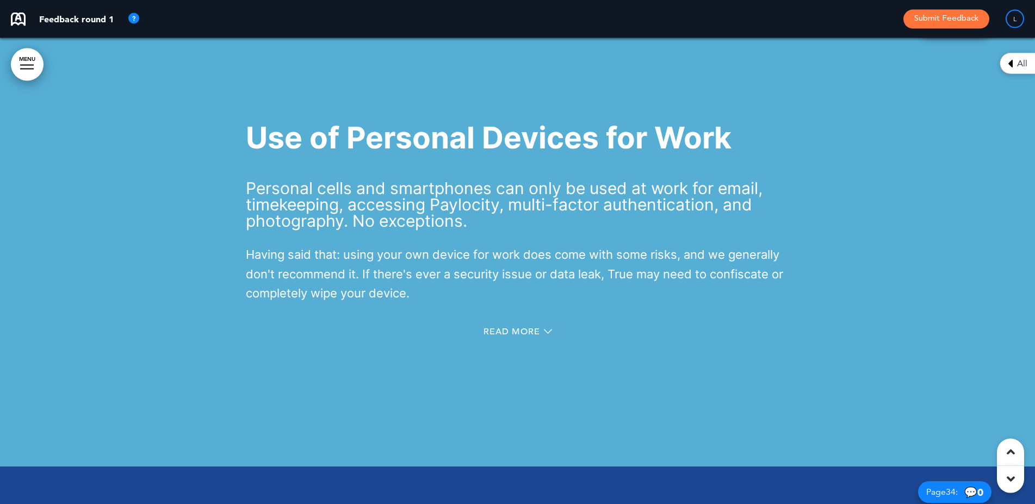
scroll to position [19802, 0]
click at [495, 335] on span "Read More" at bounding box center [511, 331] width 57 height 9
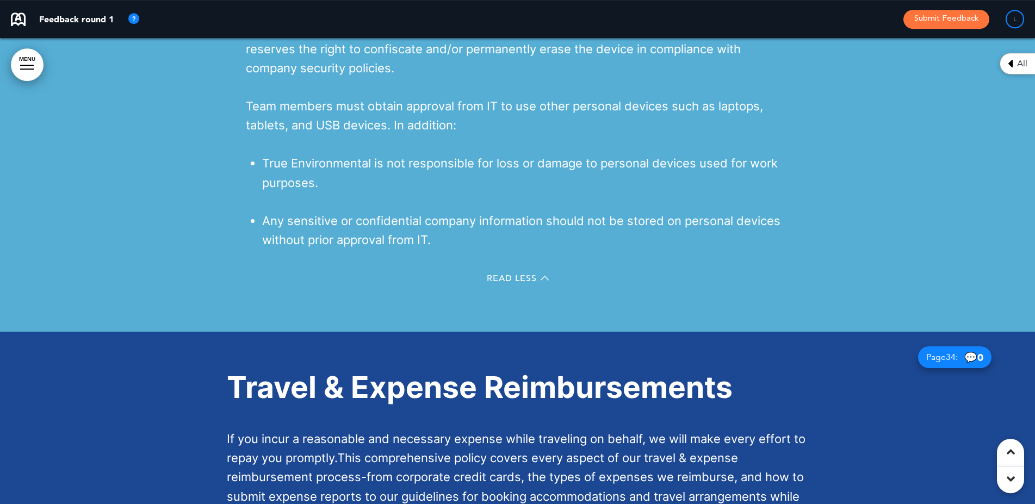
scroll to position [20098, 0]
click at [525, 282] on span "Read Less" at bounding box center [512, 277] width 50 height 9
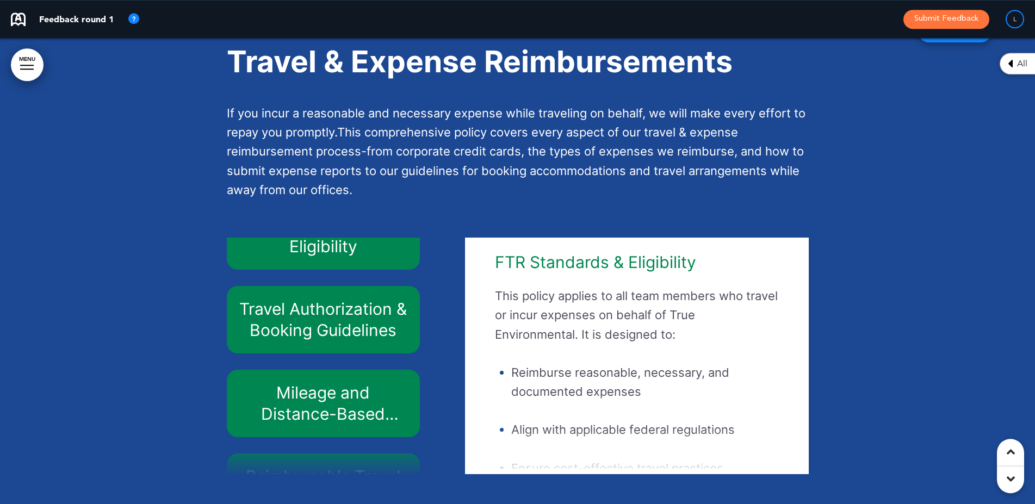
scroll to position [34, 0]
click at [178, 350] on div at bounding box center [517, 267] width 1035 height 522
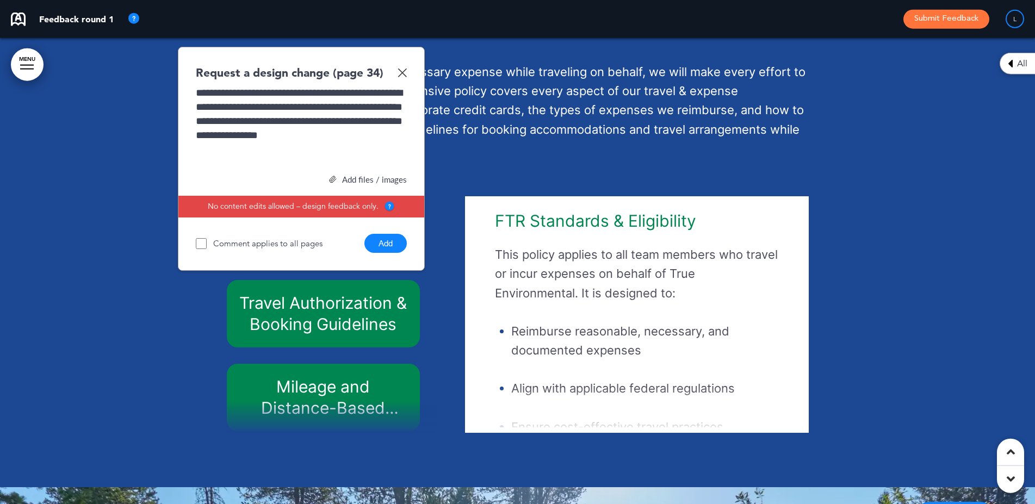
scroll to position [20302, 0]
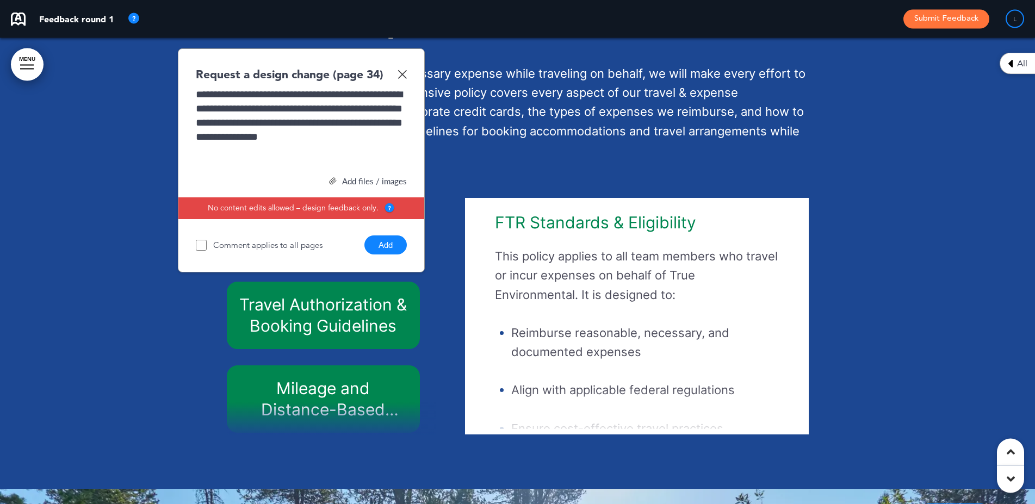
click at [380, 254] on button "Add" at bounding box center [385, 244] width 42 height 19
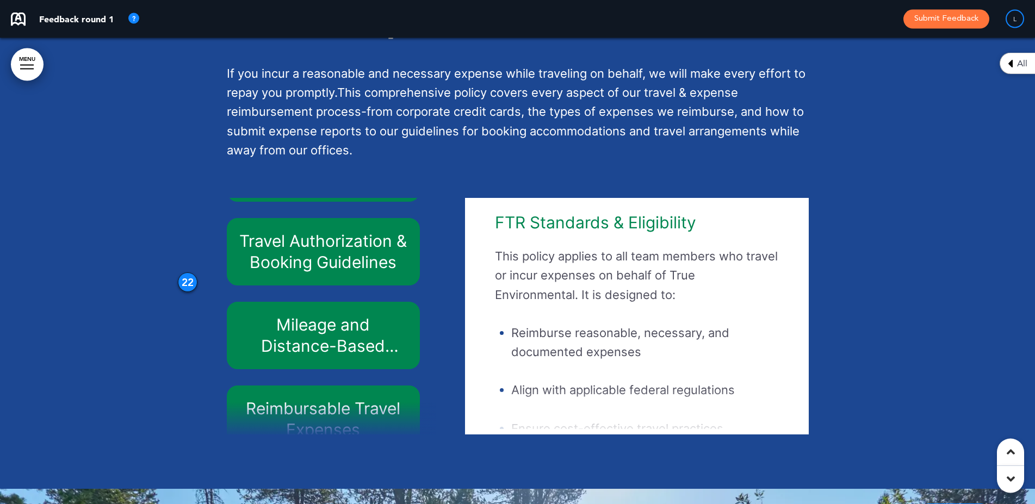
scroll to position [61, 0]
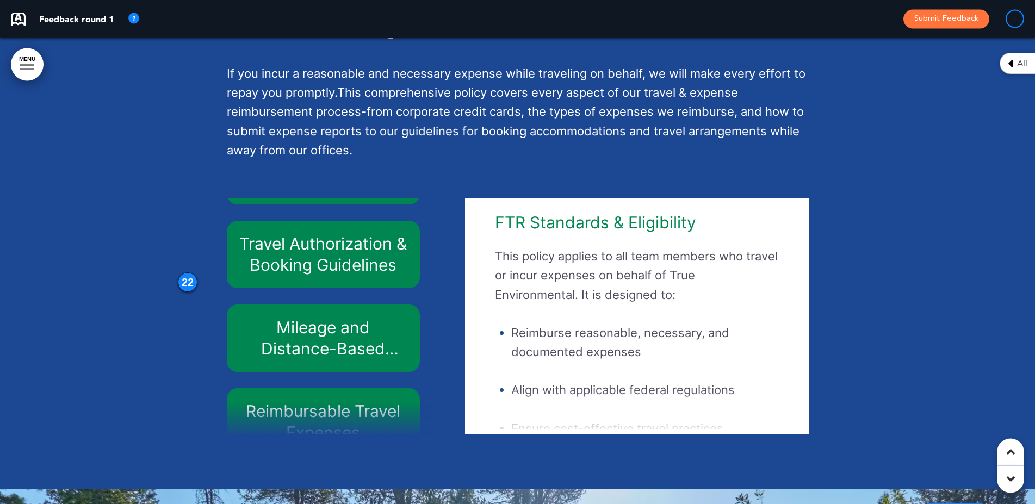
click at [192, 292] on div "22" at bounding box center [188, 282] width 20 height 20
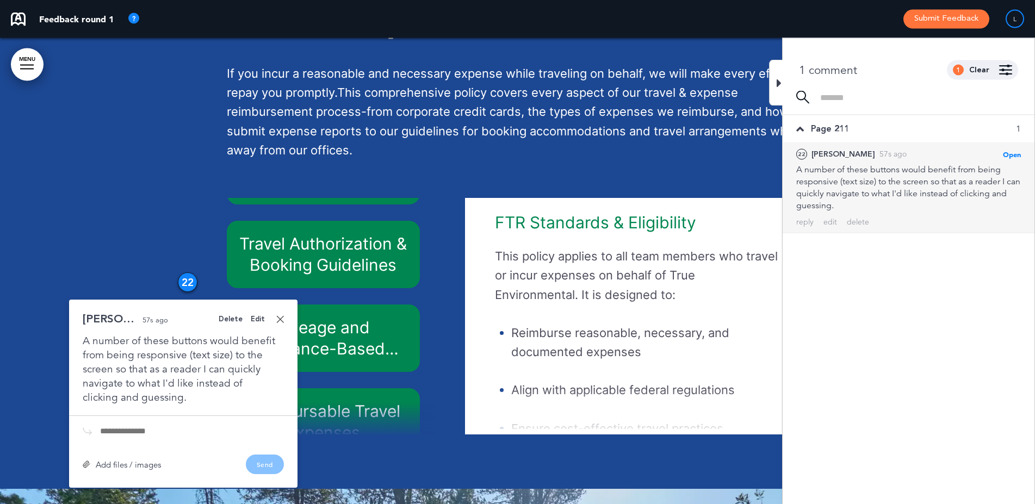
click at [262, 323] on div "Edit" at bounding box center [258, 319] width 14 height 7
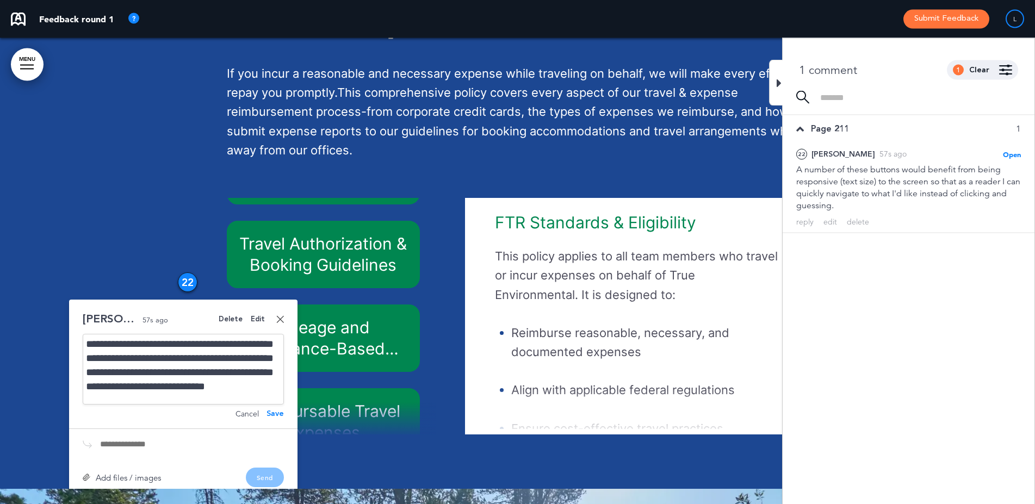
click at [247, 405] on div "**********" at bounding box center [183, 369] width 201 height 71
click at [248, 405] on div "**********" at bounding box center [183, 369] width 201 height 71
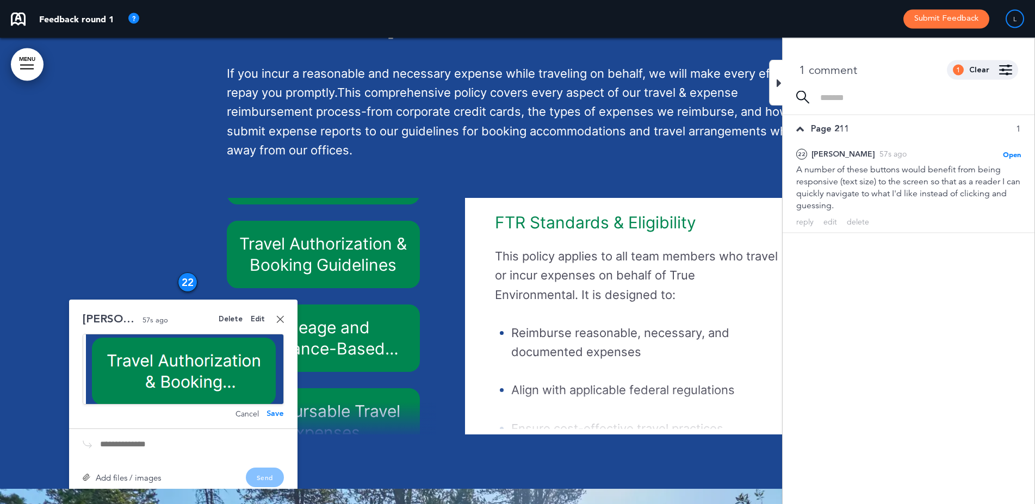
scroll to position [115, 0]
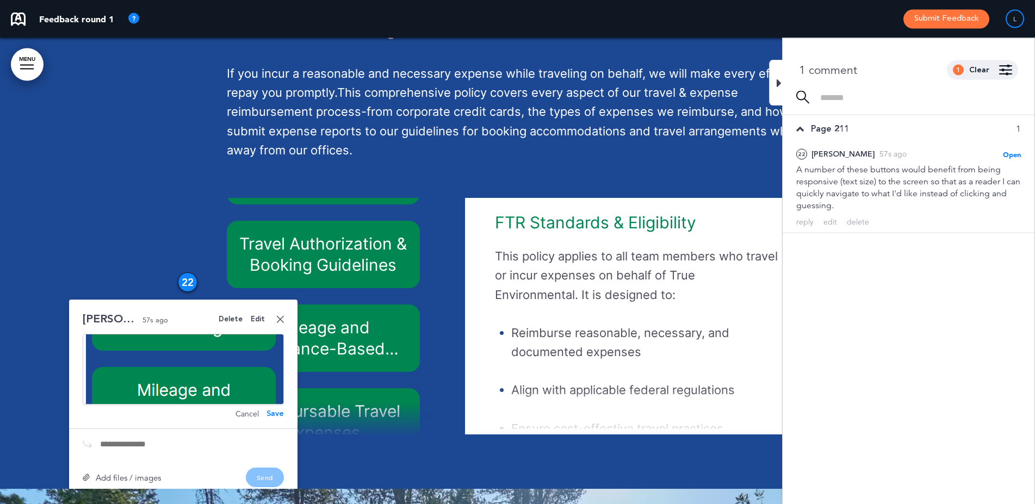
click at [273, 418] on div "Save" at bounding box center [274, 414] width 17 height 8
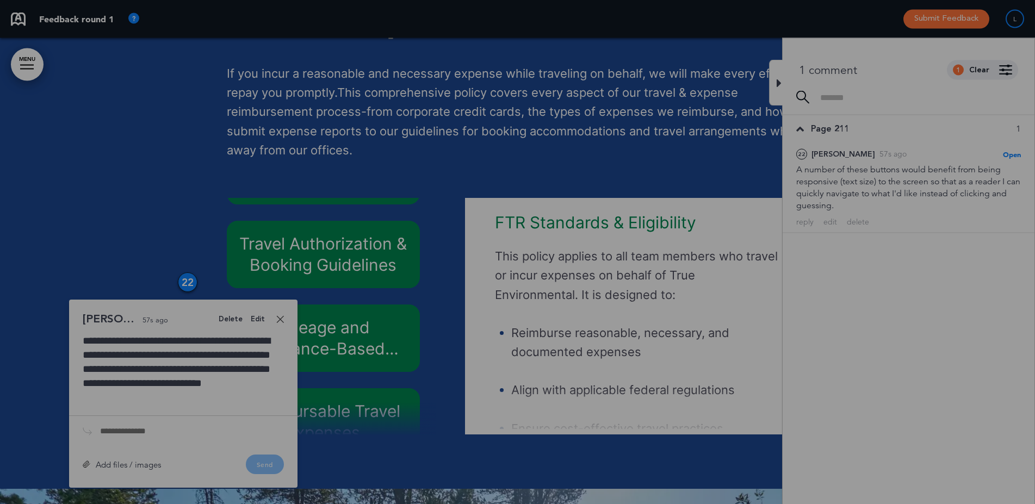
scroll to position [0, 0]
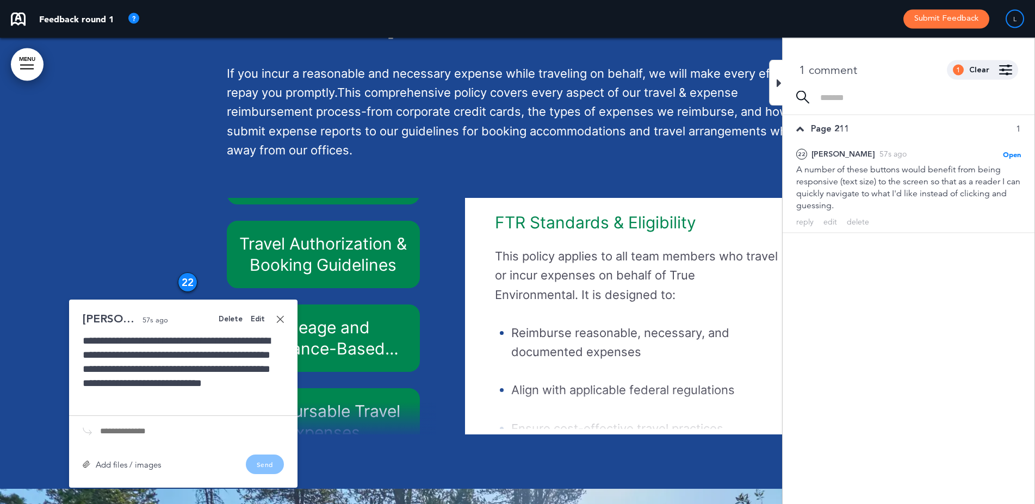
click at [223, 405] on div "**********" at bounding box center [183, 369] width 201 height 71
click at [256, 323] on div "Edit" at bounding box center [258, 319] width 14 height 7
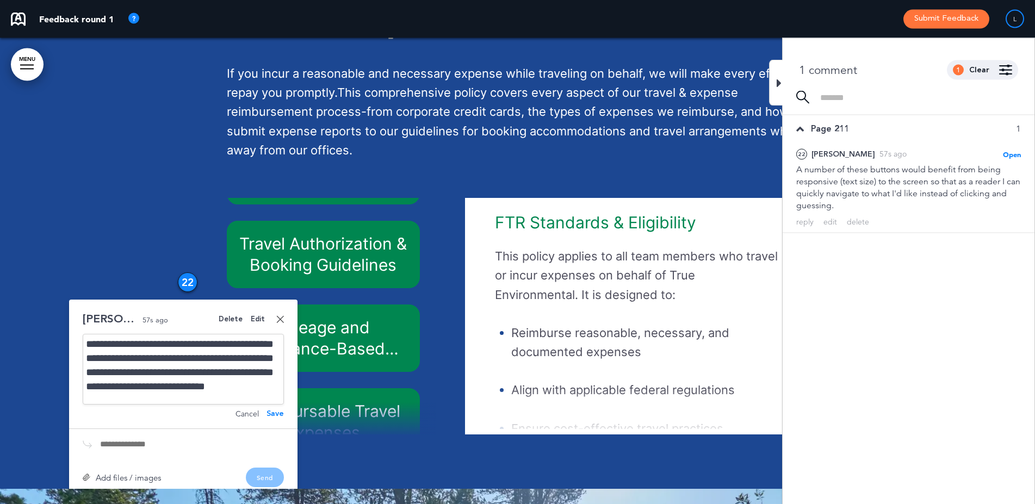
click at [252, 405] on div "**********" at bounding box center [183, 369] width 201 height 71
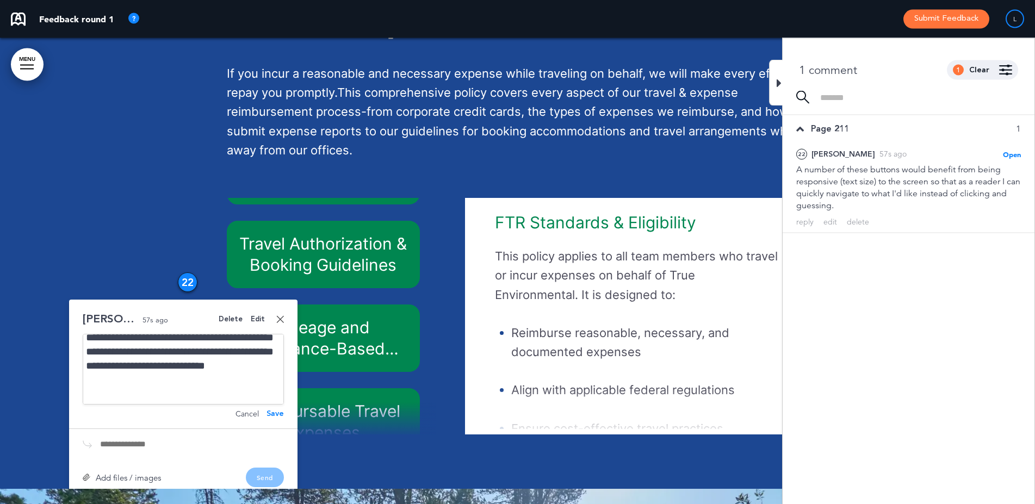
scroll to position [20332, 0]
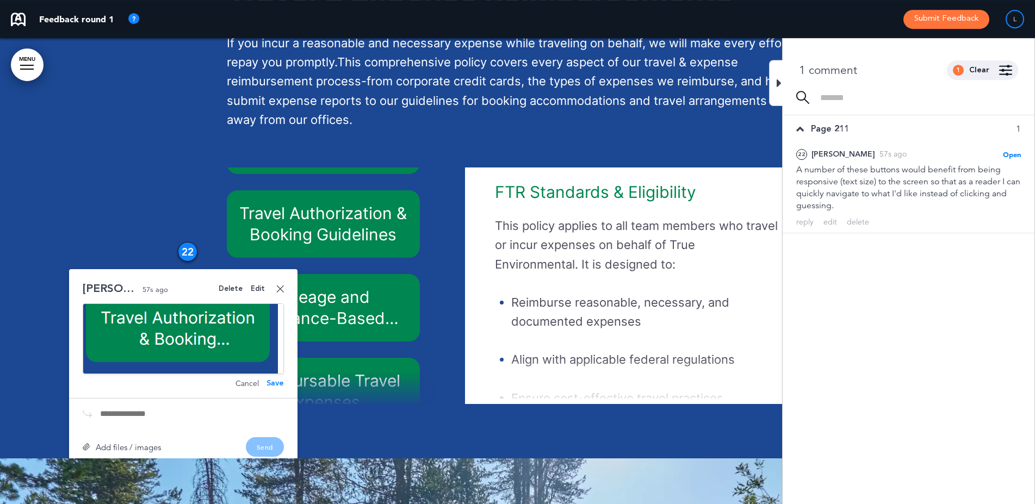
click at [281, 387] on div "Save" at bounding box center [274, 384] width 17 height 8
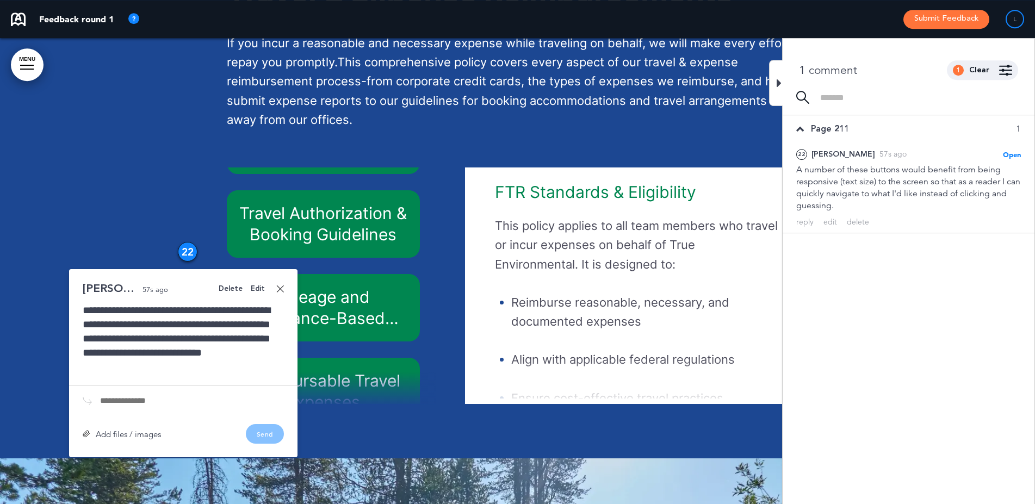
click at [284, 325] on div "**********" at bounding box center [183, 363] width 228 height 188
click at [281, 293] on link at bounding box center [280, 289] width 8 height 8
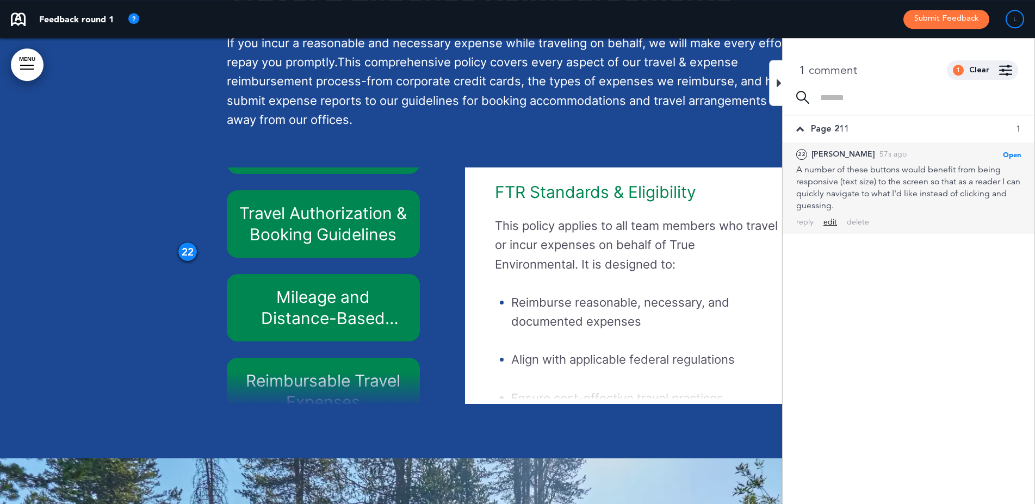
click at [826, 220] on div "edit" at bounding box center [830, 222] width 14 height 10
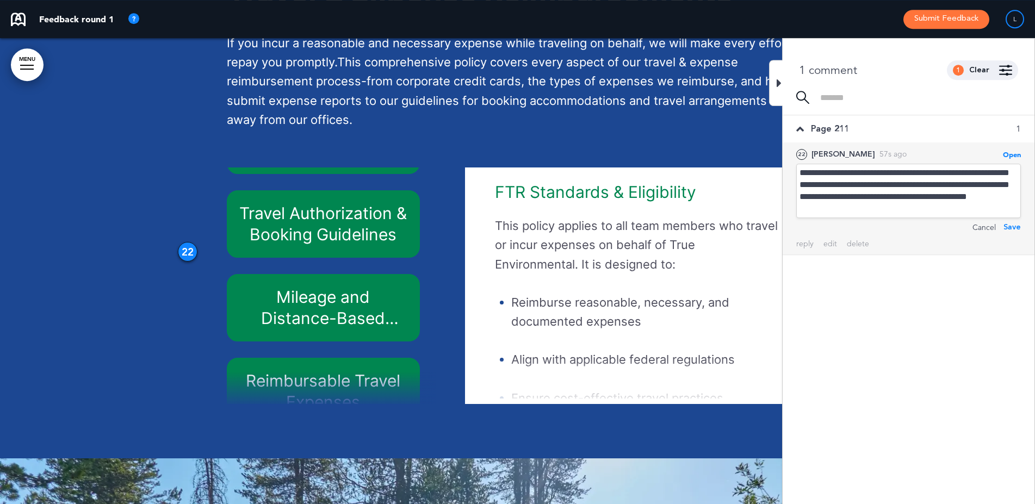
click at [891, 214] on div "**********" at bounding box center [908, 191] width 225 height 54
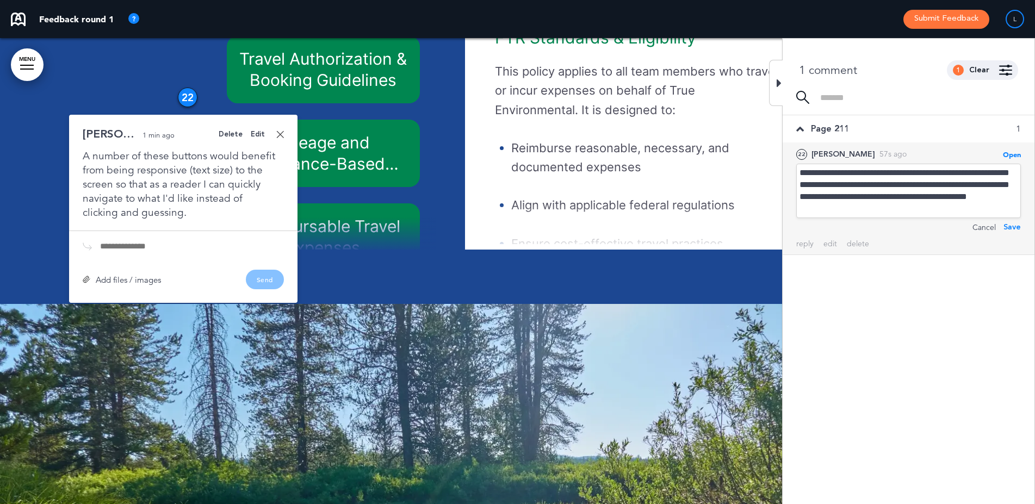
scroll to position [20520, 0]
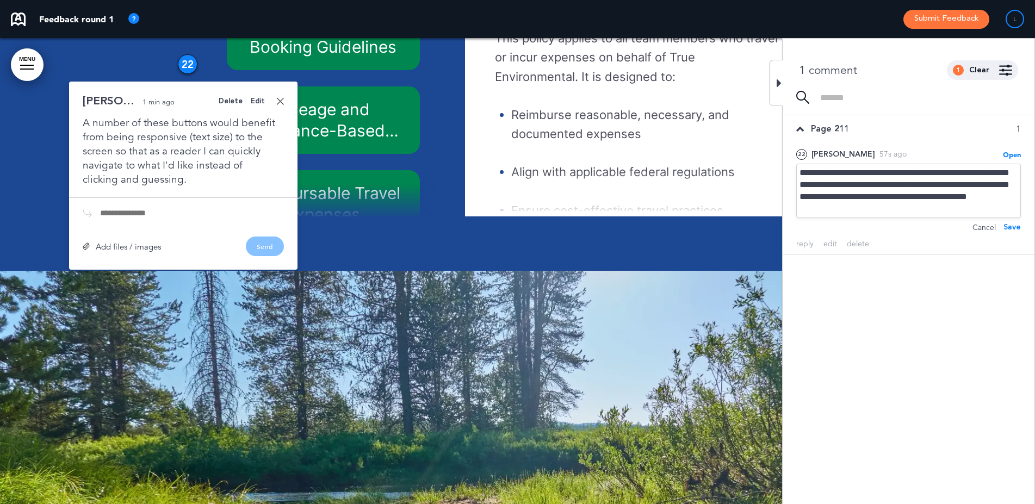
click at [142, 251] on div "Add files / images" at bounding box center [122, 246] width 78 height 8
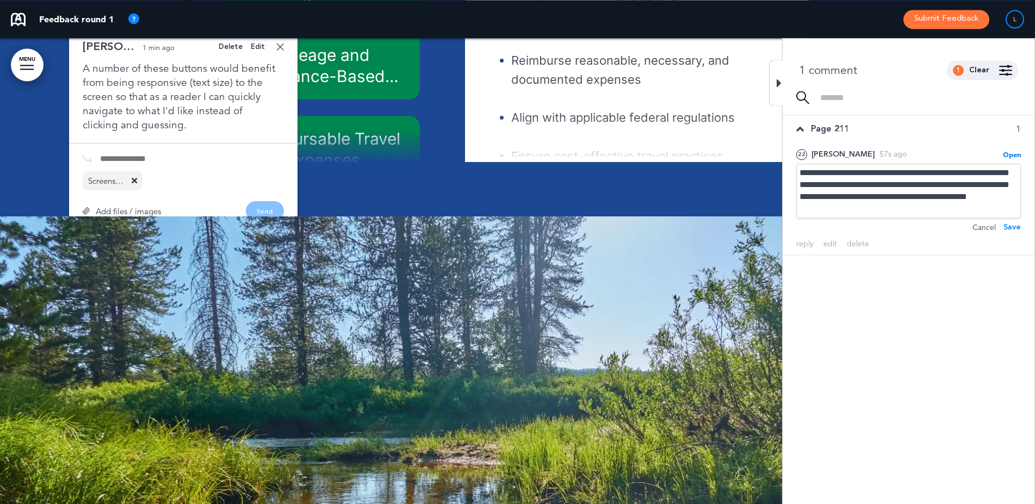
scroll to position [20575, 0]
click at [172, 163] on input "text" at bounding box center [192, 158] width 184 height 9
type input "**********"
click at [262, 220] on button "Send" at bounding box center [265, 211] width 38 height 20
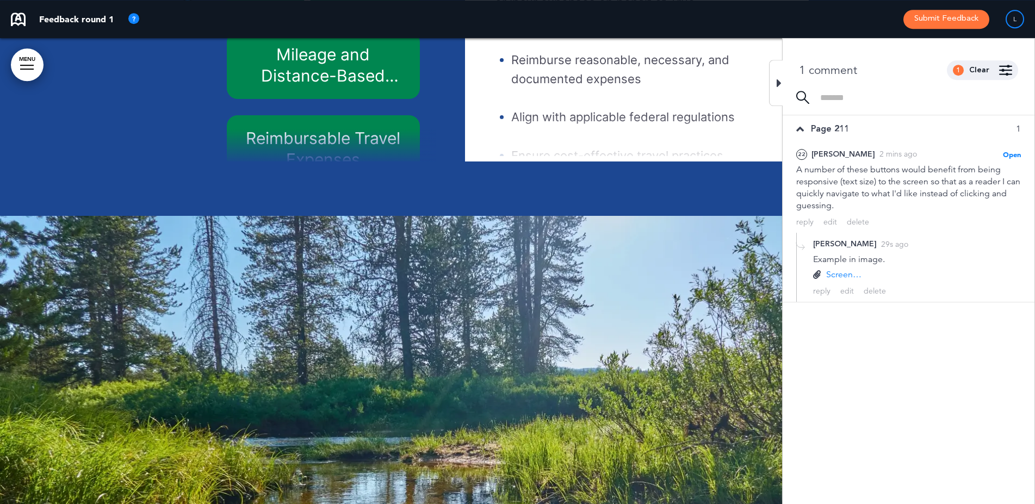
click at [781, 85] on div at bounding box center [776, 83] width 14 height 46
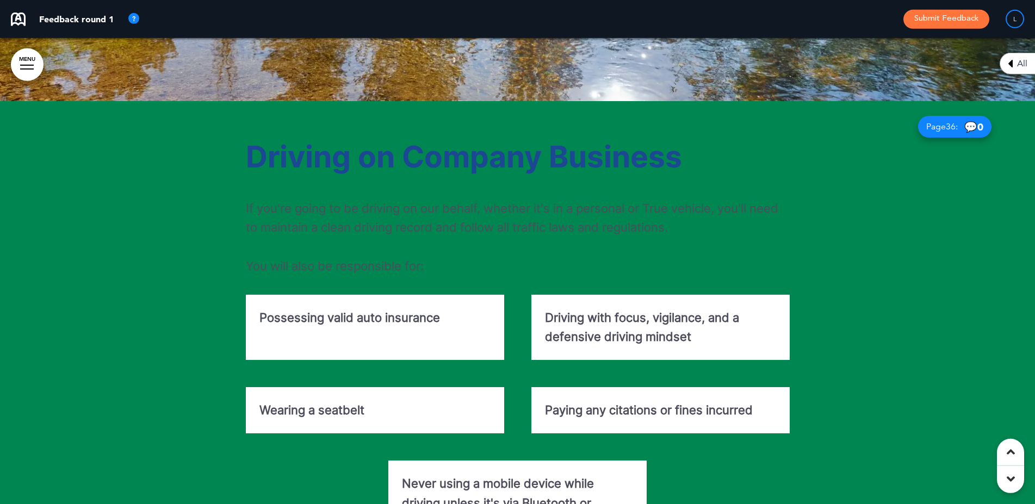
scroll to position [21169, 0]
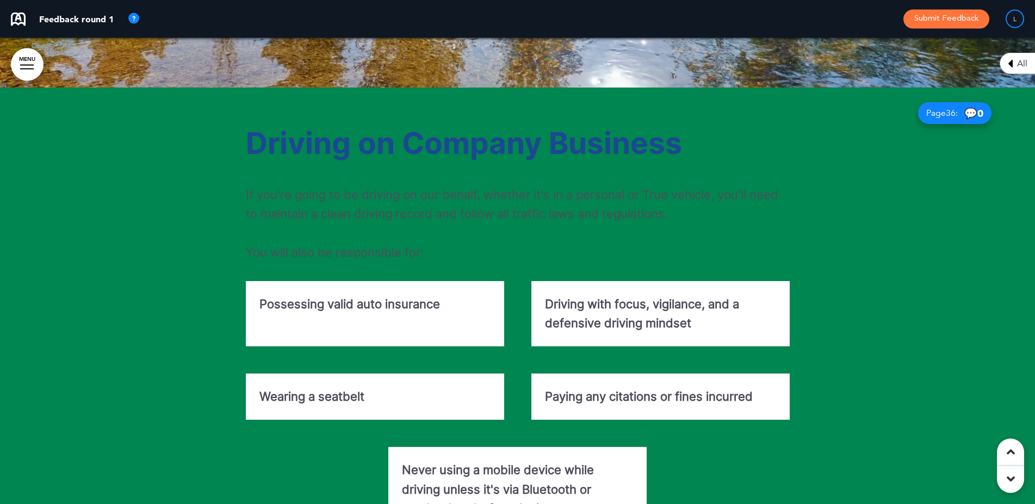
click at [681, 223] on p "If you're going to be driving on our behalf, whether it's in a personal or True…" at bounding box center [518, 204] width 544 height 38
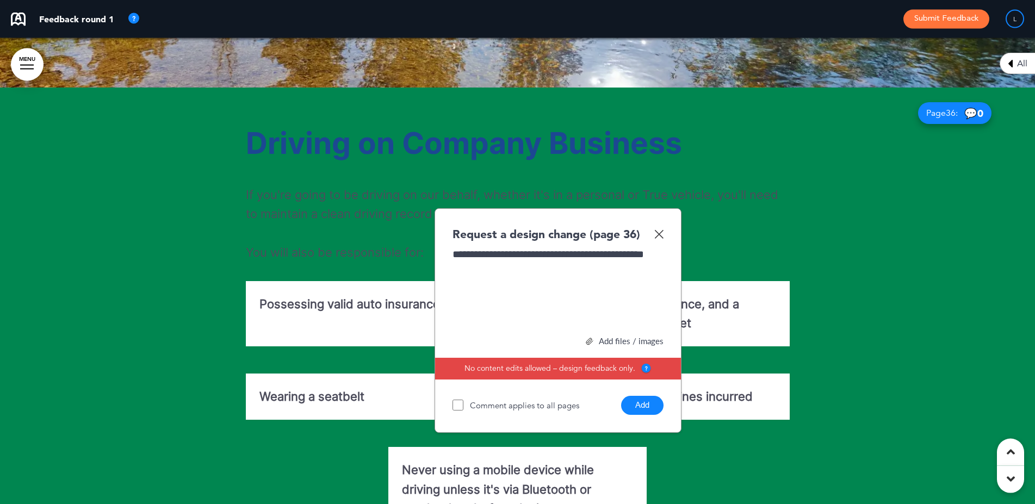
click at [660, 239] on img at bounding box center [658, 233] width 9 height 9
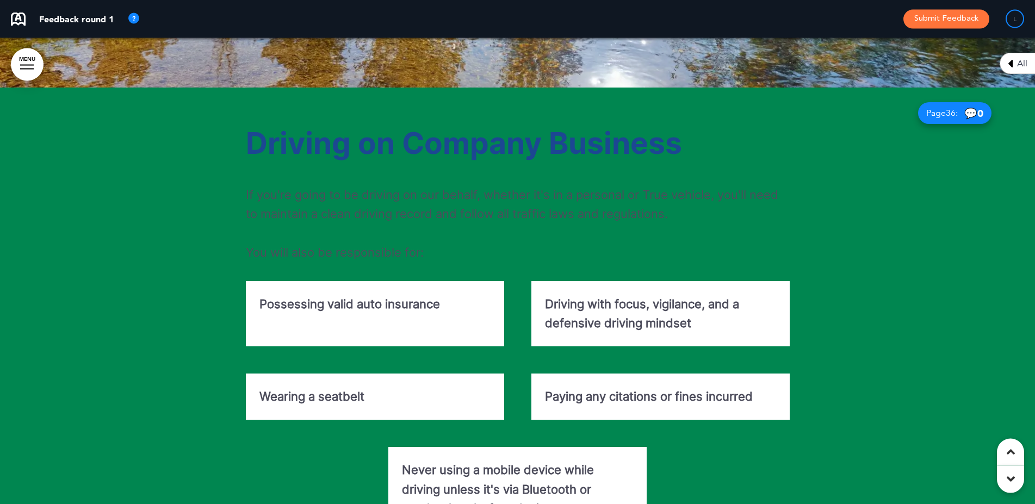
click at [690, 158] on h1 "Driving on Company Business" at bounding box center [518, 143] width 544 height 30
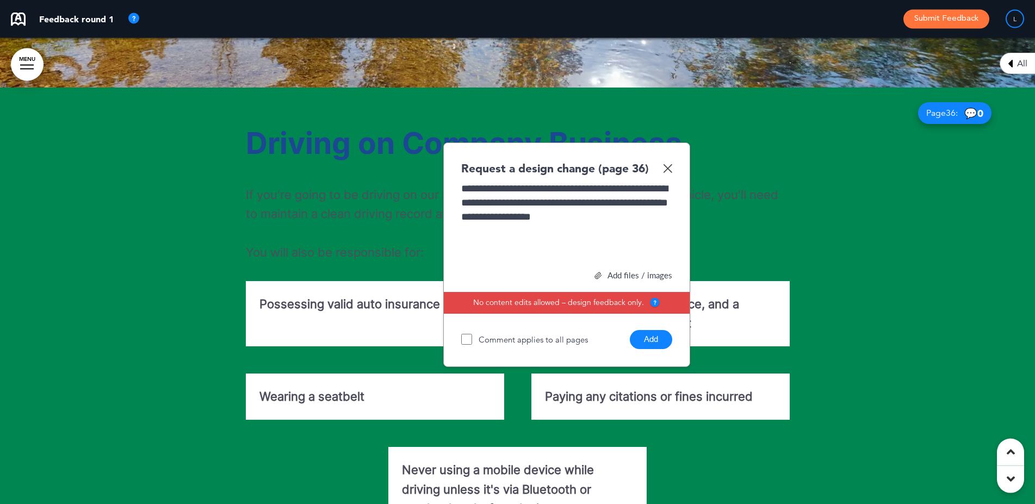
click at [666, 176] on div "Request a design change (page 36)" at bounding box center [566, 168] width 211 height 16
click at [666, 173] on img at bounding box center [667, 168] width 9 height 9
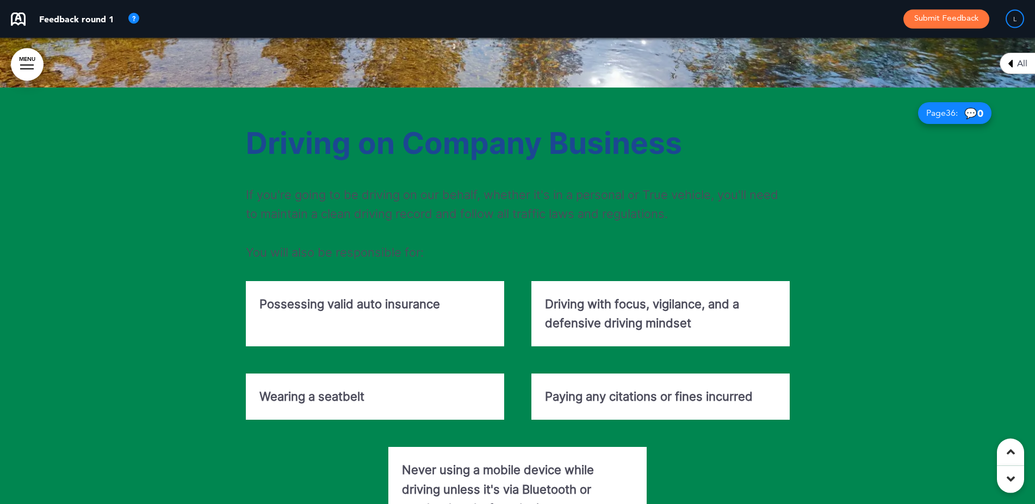
click at [981, 237] on div at bounding box center [517, 347] width 1035 height 518
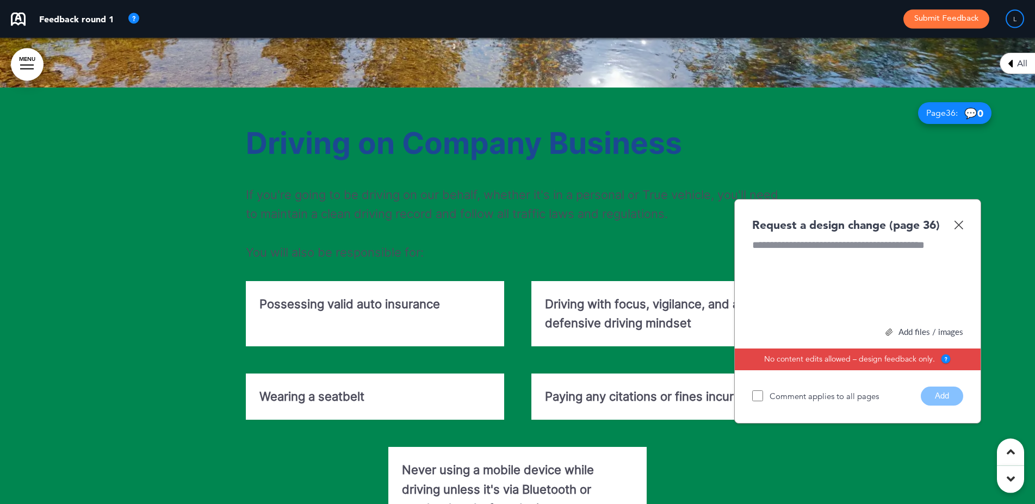
click at [956, 229] on img at bounding box center [958, 224] width 9 height 9
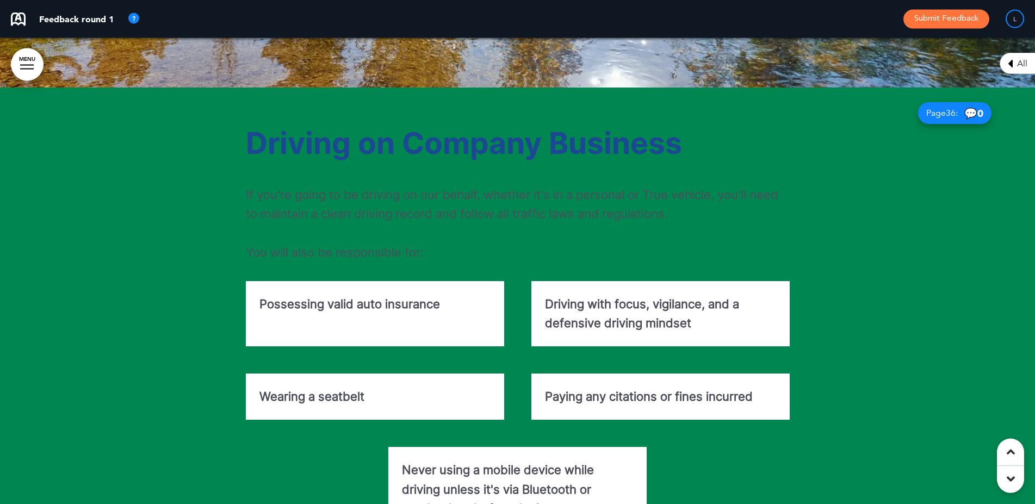
click at [843, 217] on div at bounding box center [517, 347] width 1035 height 518
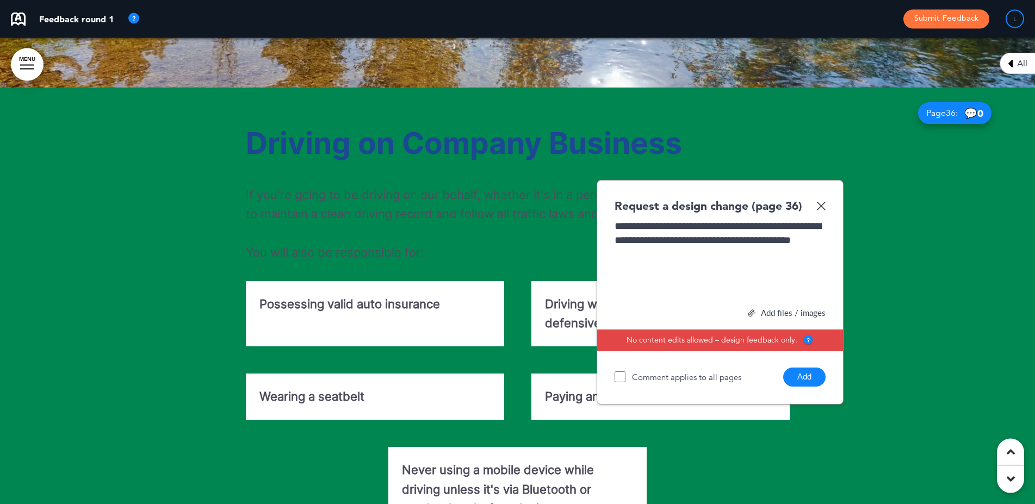
click at [813, 387] on button "Add" at bounding box center [804, 377] width 42 height 19
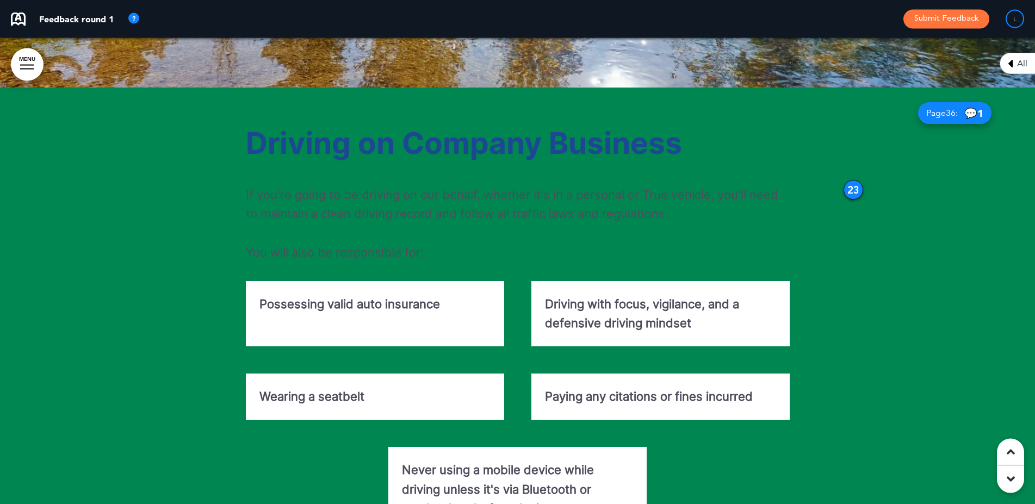
click at [405, 311] on strong "Possessing valid auto insurance" at bounding box center [349, 304] width 181 height 14
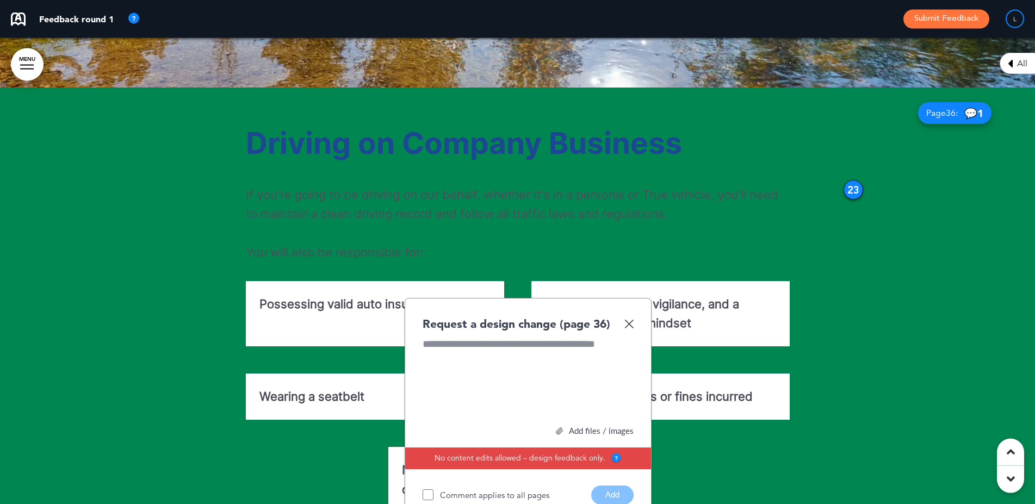
click at [630, 328] on img at bounding box center [628, 323] width 9 height 9
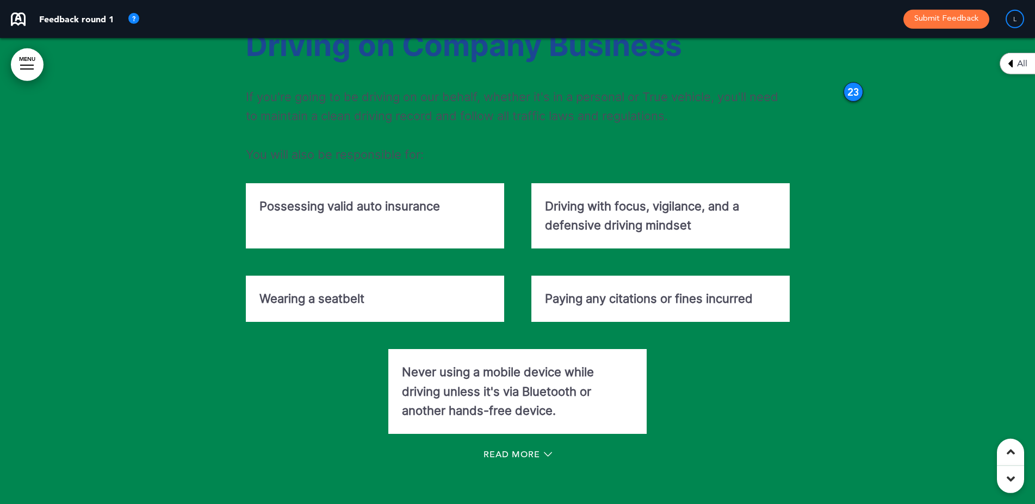
scroll to position [21268, 0]
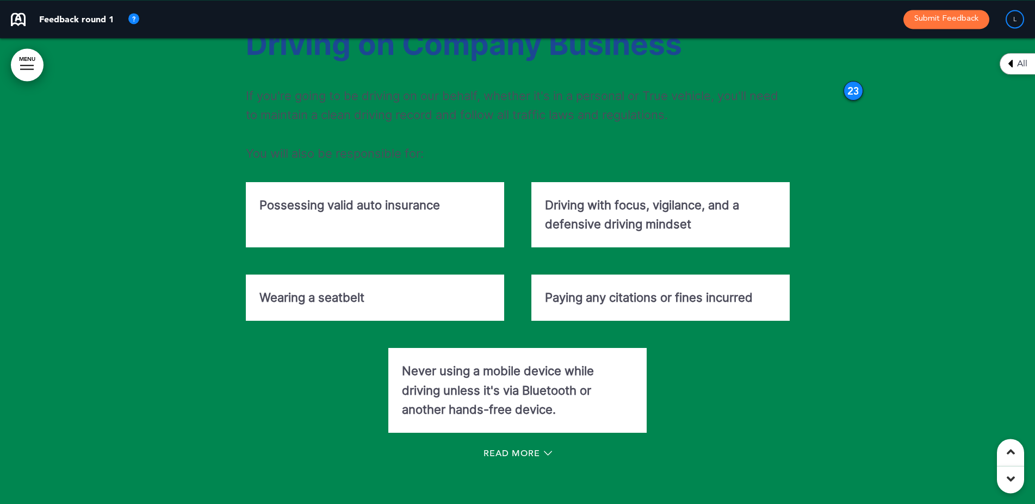
click at [820, 300] on div at bounding box center [517, 248] width 1035 height 518
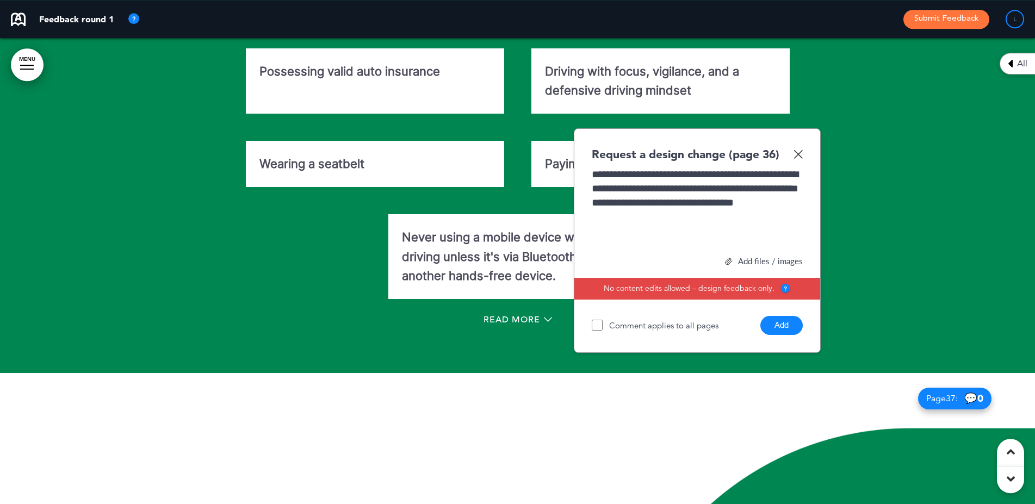
scroll to position [21401, 0]
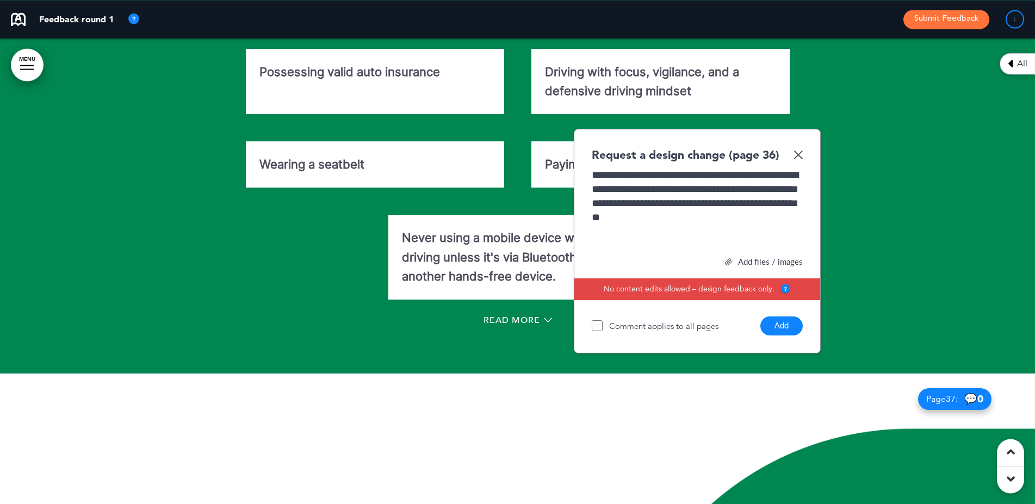
click at [774, 335] on button "Add" at bounding box center [781, 325] width 42 height 19
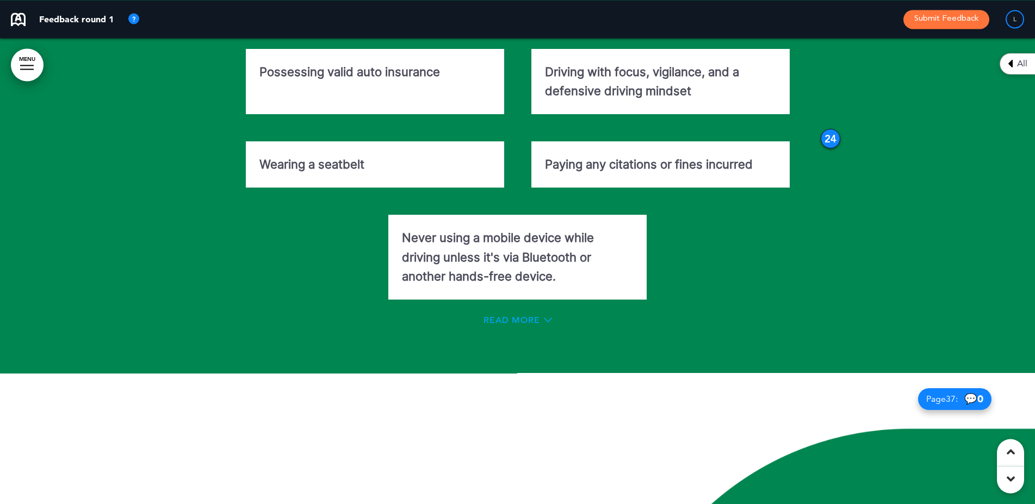
click at [530, 325] on span "Read More" at bounding box center [511, 320] width 57 height 9
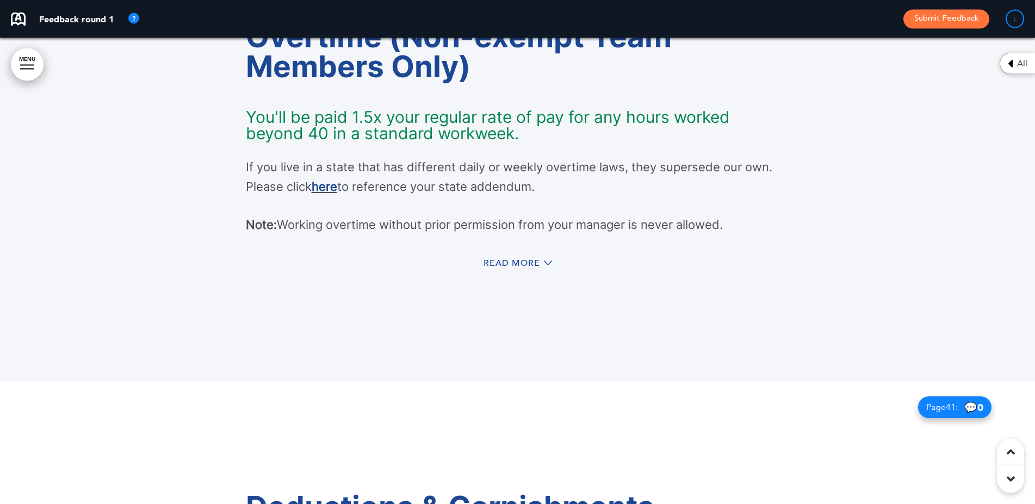
scroll to position [24167, 0]
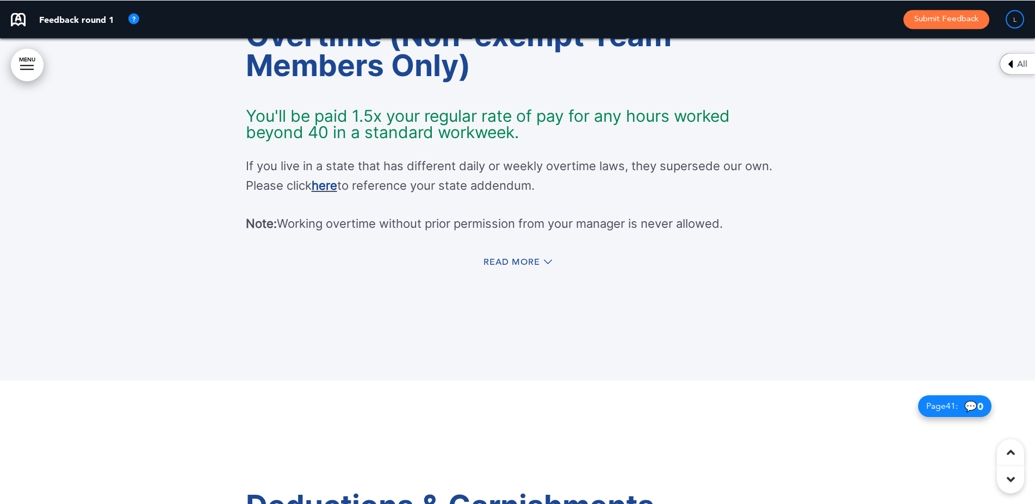
click at [502, 275] on div "Read More" at bounding box center [518, 263] width 544 height 22
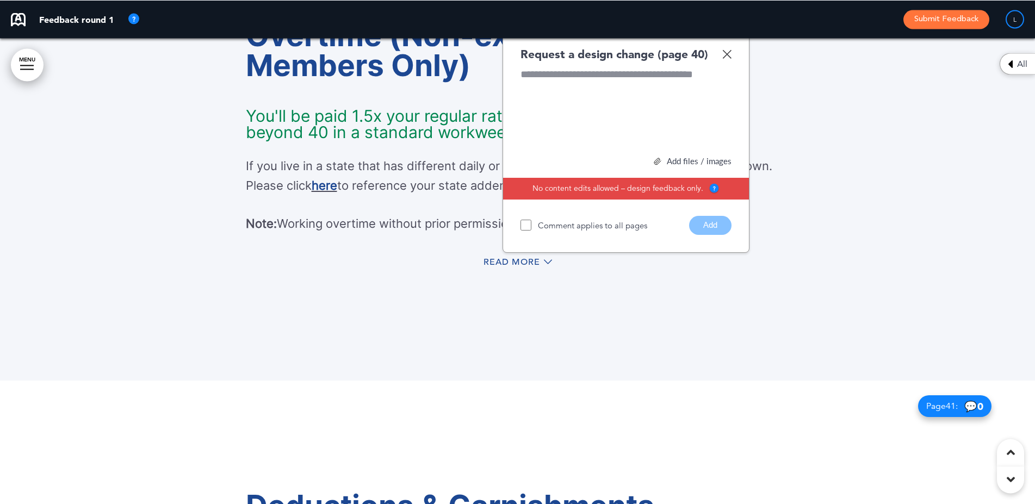
click at [728, 59] on img at bounding box center [726, 53] width 9 height 9
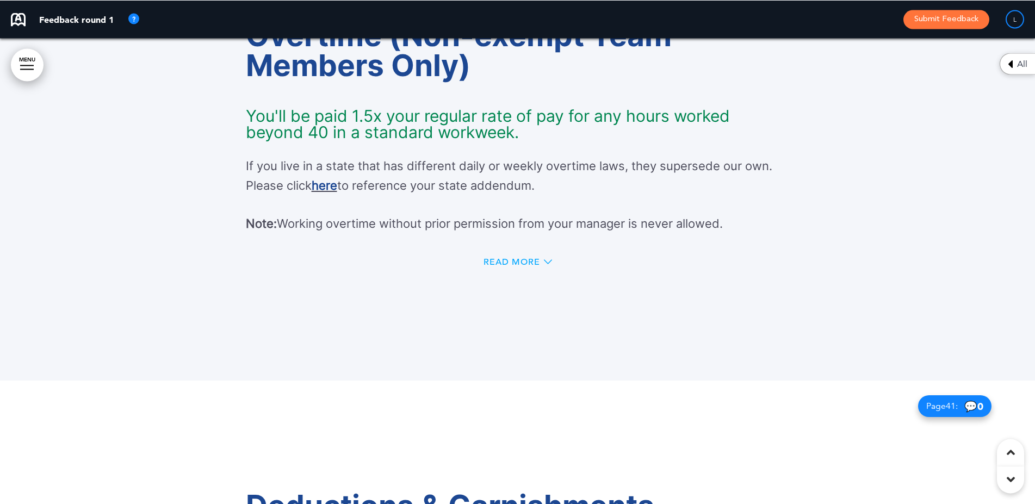
click at [493, 266] on span "Read More" at bounding box center [511, 262] width 57 height 9
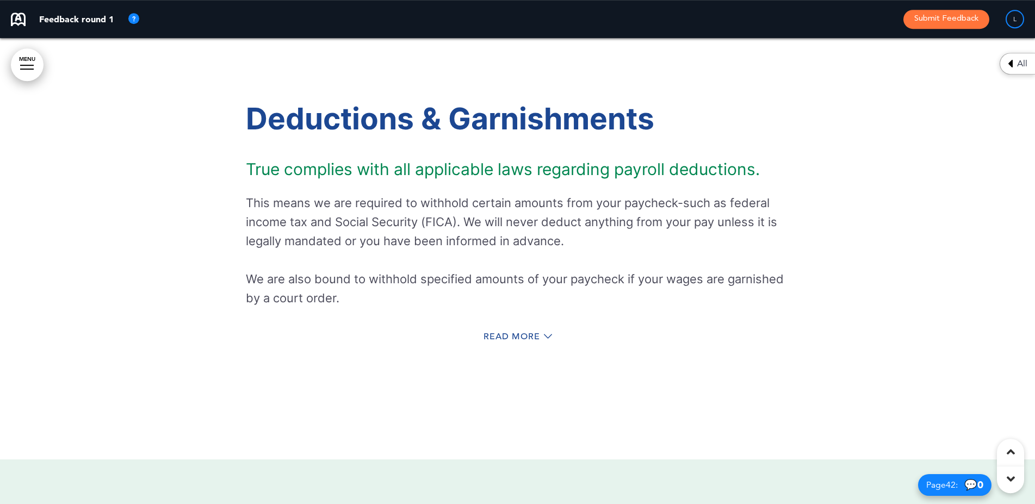
scroll to position [25423, 0]
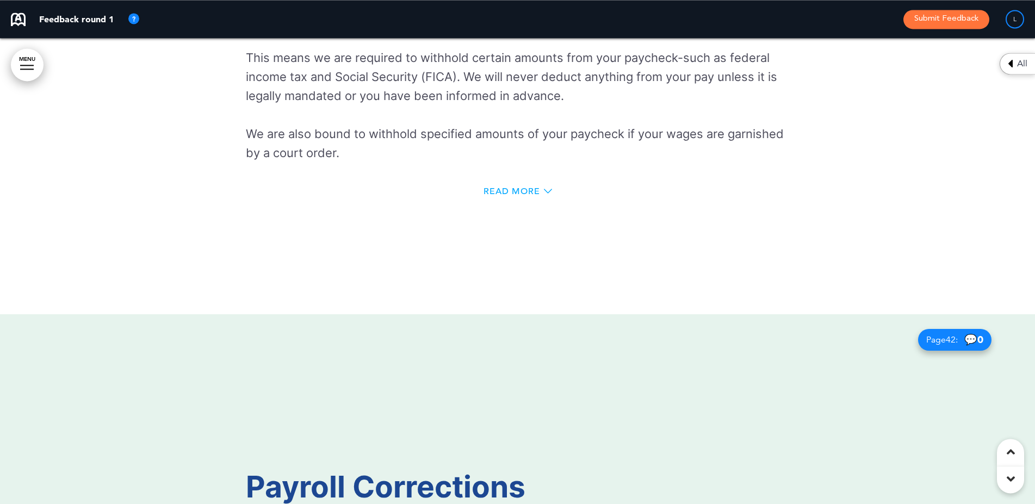
click at [509, 196] on span "Read More" at bounding box center [511, 191] width 57 height 9
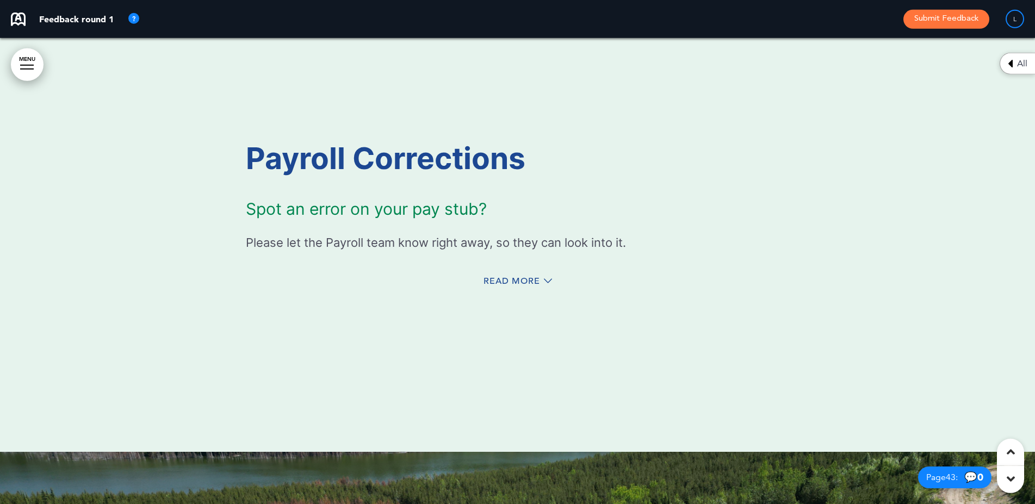
scroll to position [26110, 0]
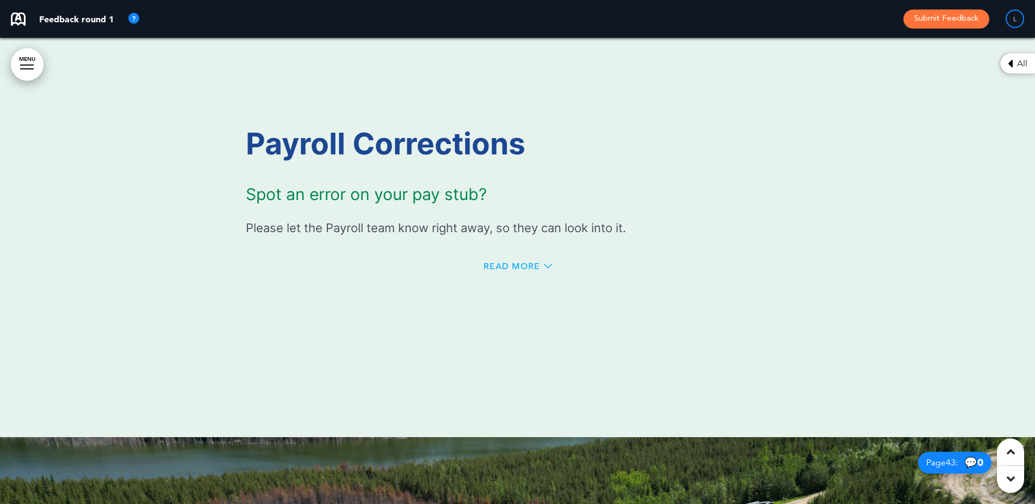
click at [499, 271] on span "Read More" at bounding box center [511, 266] width 57 height 9
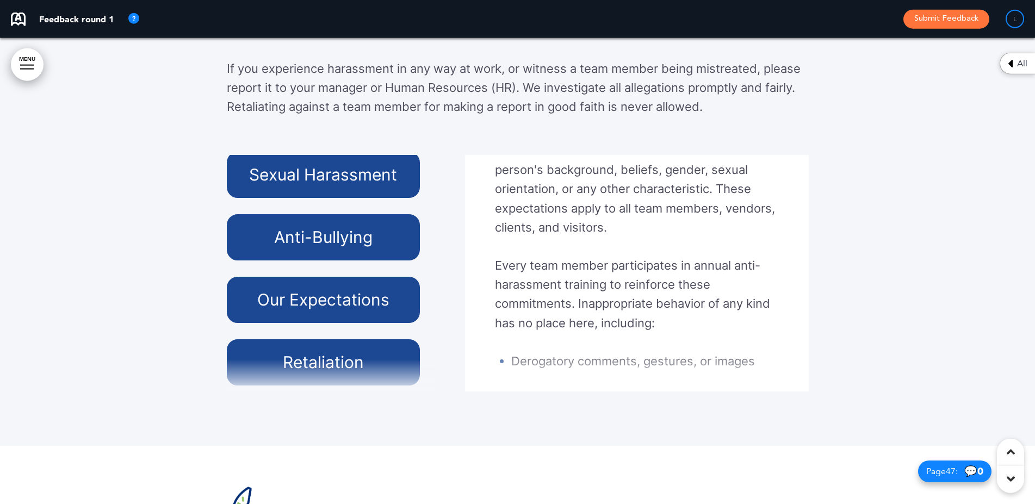
scroll to position [95, 0]
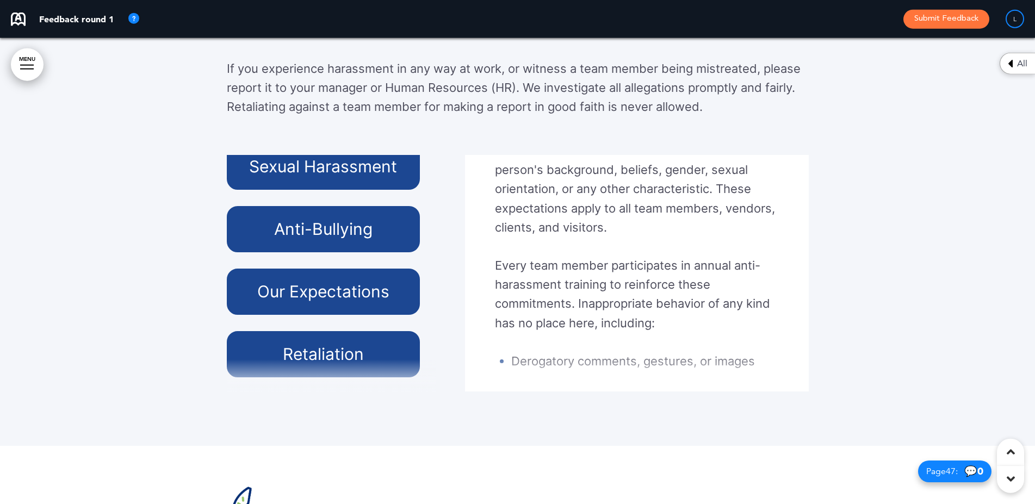
click at [315, 302] on h6 "Our Expectations" at bounding box center [323, 291] width 169 height 21
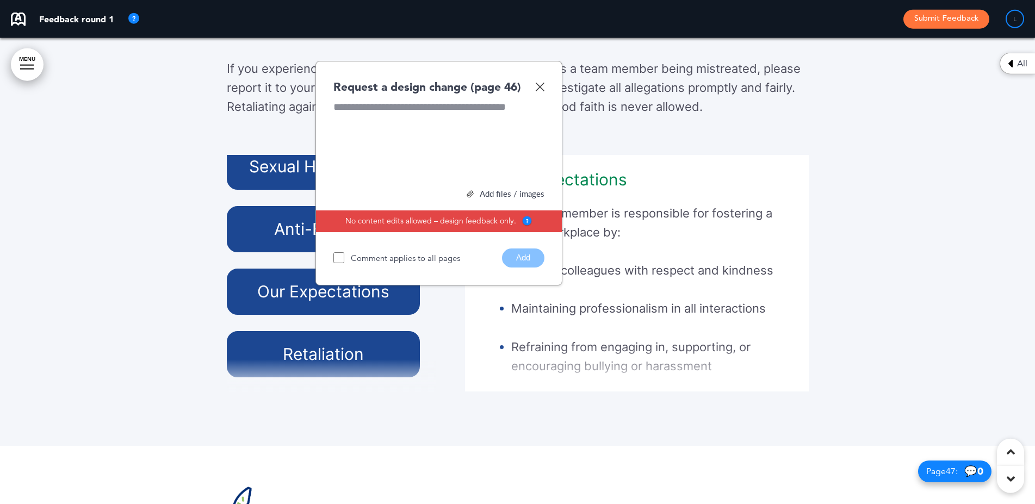
click at [538, 91] on img at bounding box center [539, 86] width 9 height 9
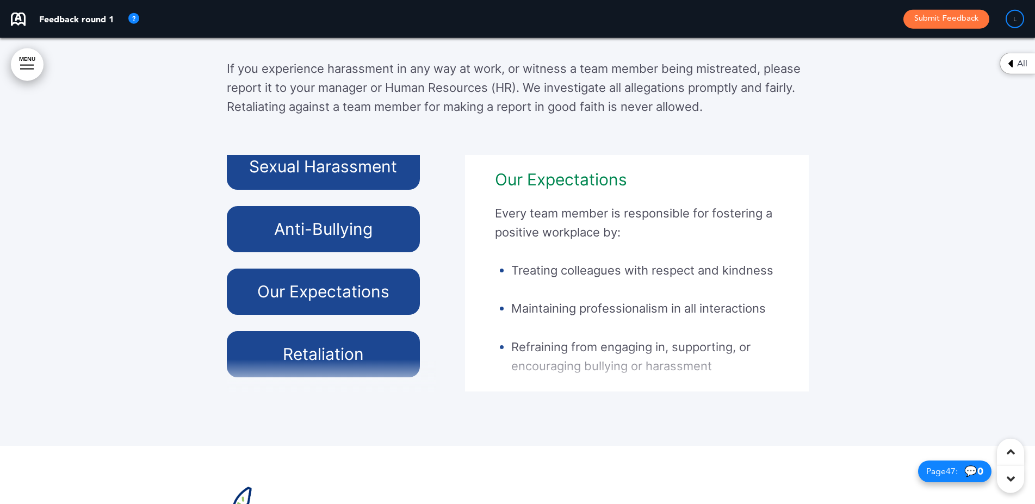
click at [173, 297] on div at bounding box center [517, 165] width 1035 height 561
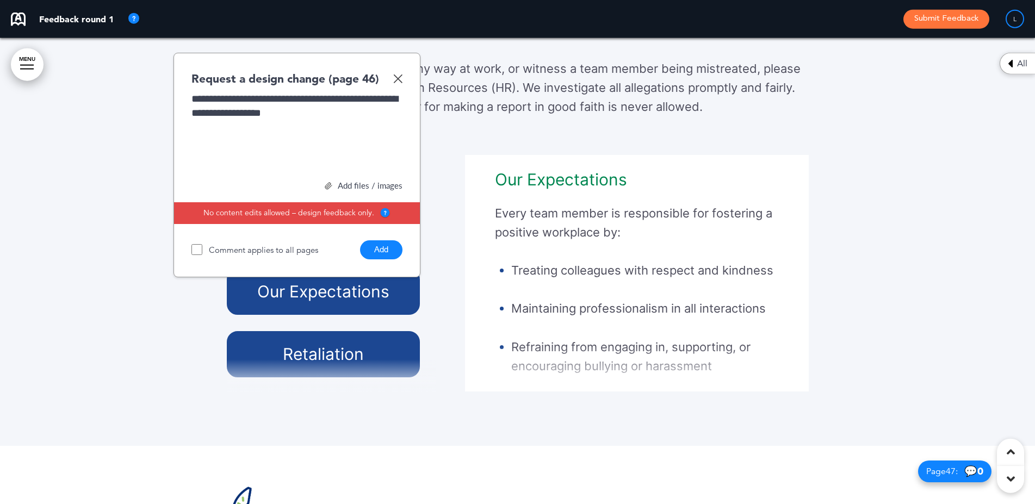
click at [372, 259] on button "Add" at bounding box center [381, 249] width 42 height 19
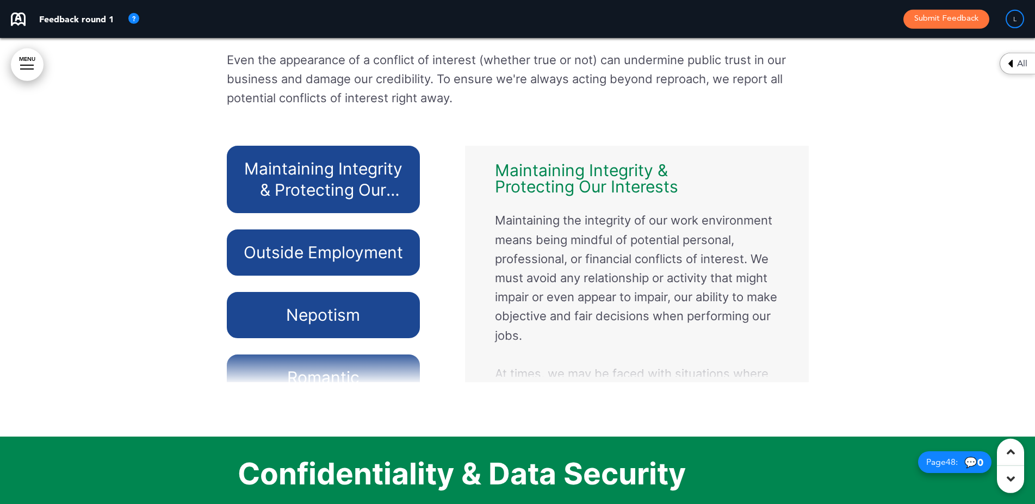
scroll to position [28832, 0]
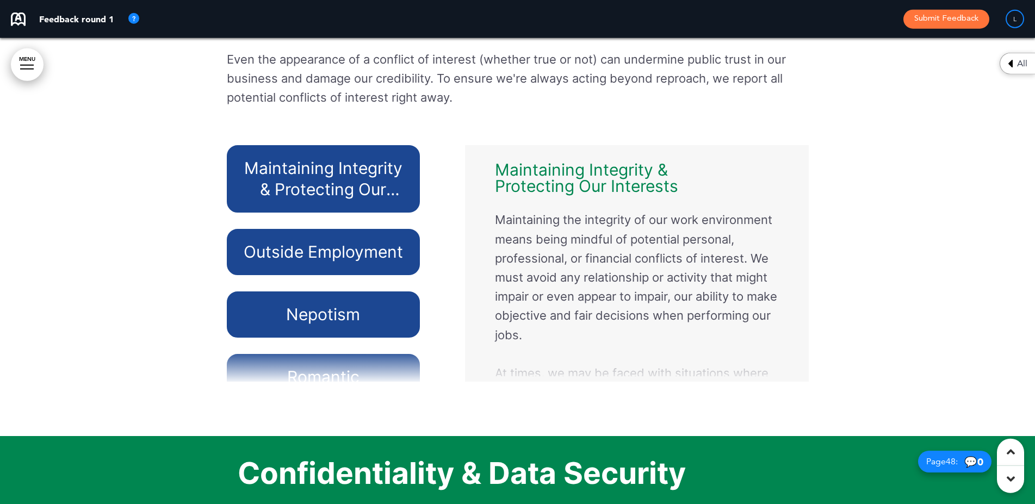
click at [324, 325] on h6 "Nepotism" at bounding box center [323, 314] width 169 height 21
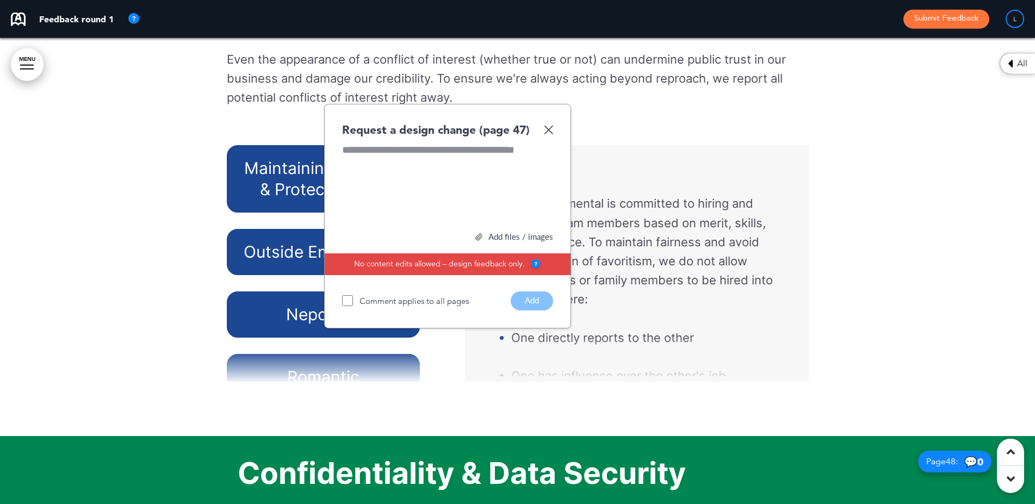
click at [546, 134] on img at bounding box center [548, 129] width 9 height 9
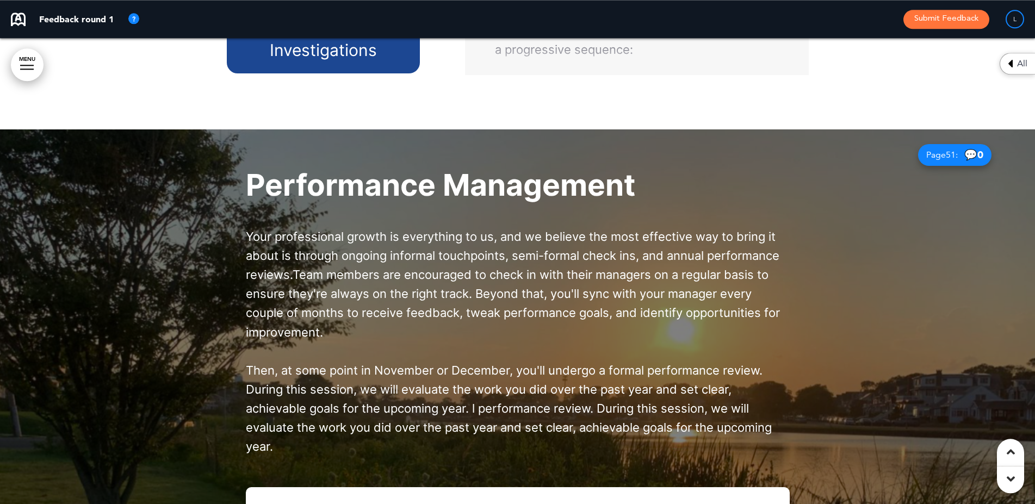
scroll to position [30748, 0]
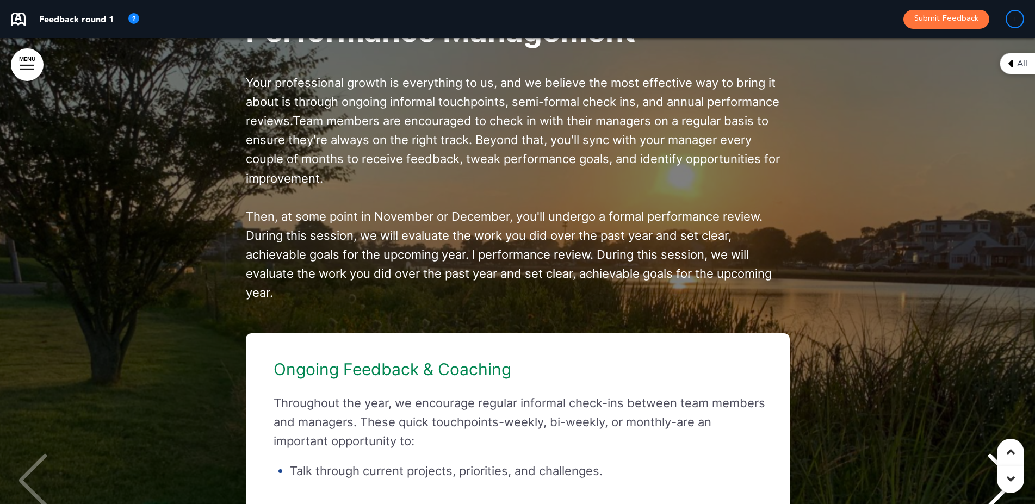
click at [138, 225] on div "Performance Management Your professional growth is everything to us, and we bel…" at bounding box center [517, 347] width 1013 height 743
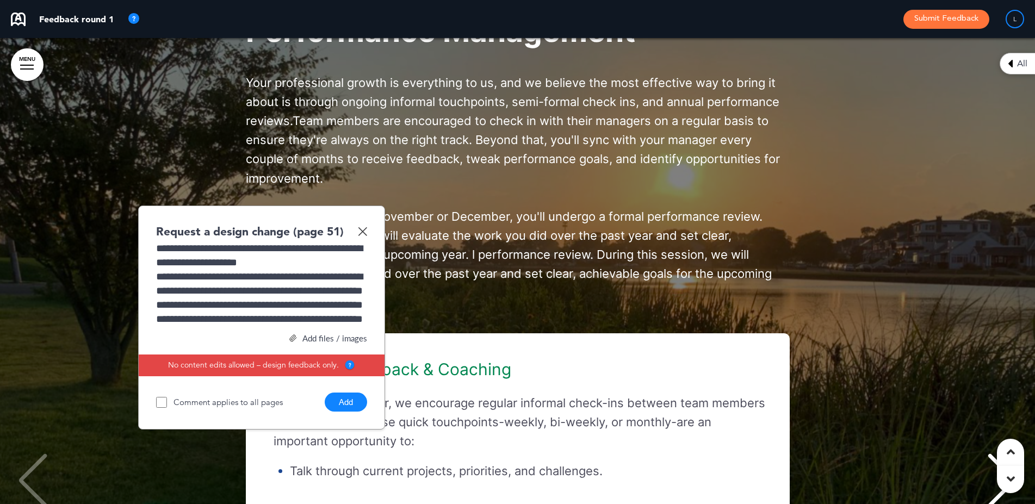
scroll to position [31, 0]
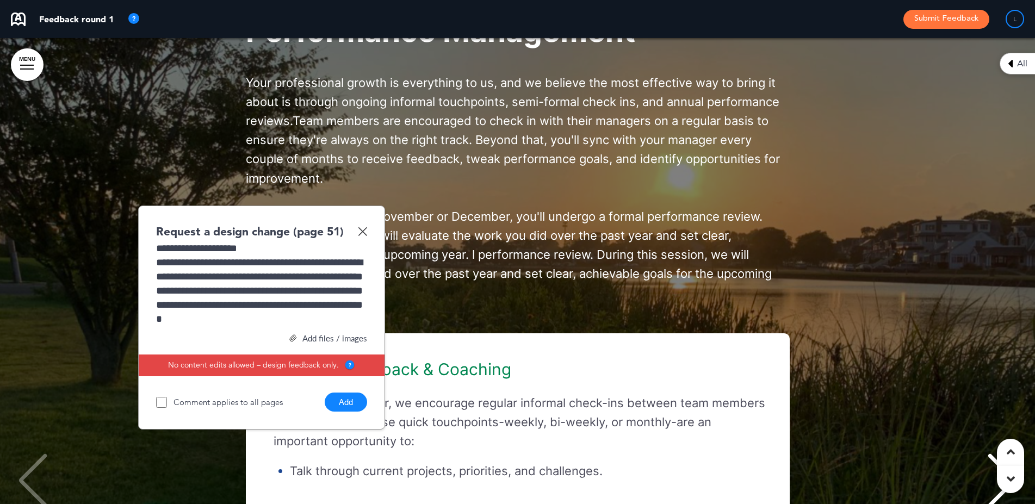
click at [344, 412] on button "Add" at bounding box center [346, 402] width 42 height 19
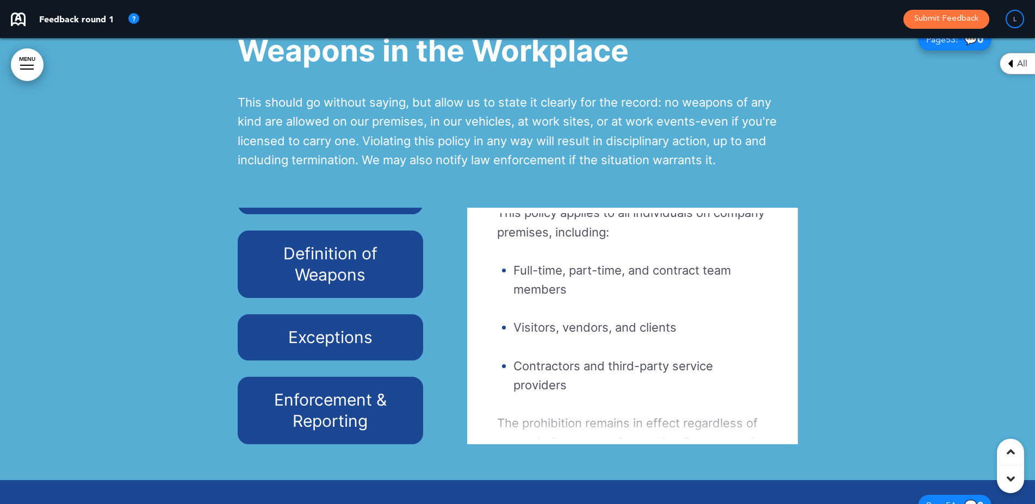
scroll to position [220, 0]
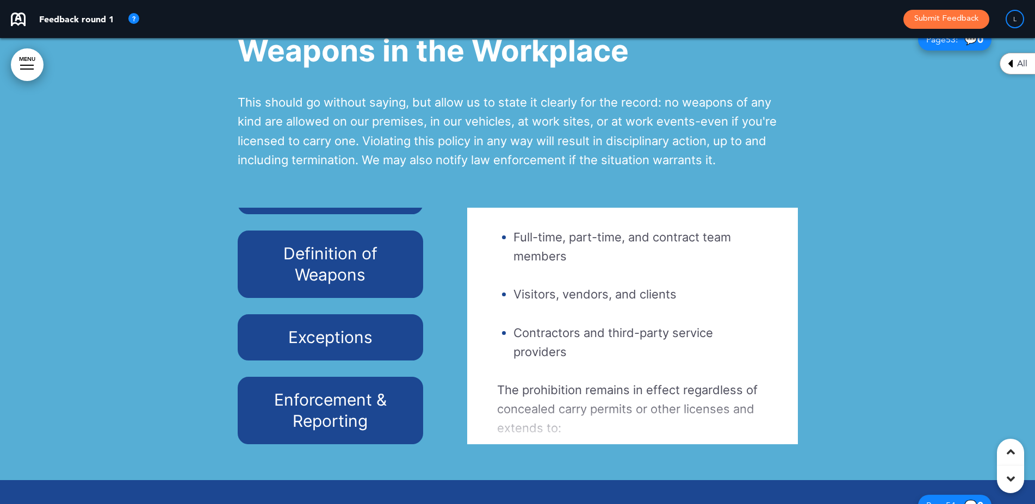
click at [340, 348] on h6 "Exceptions" at bounding box center [330, 337] width 160 height 21
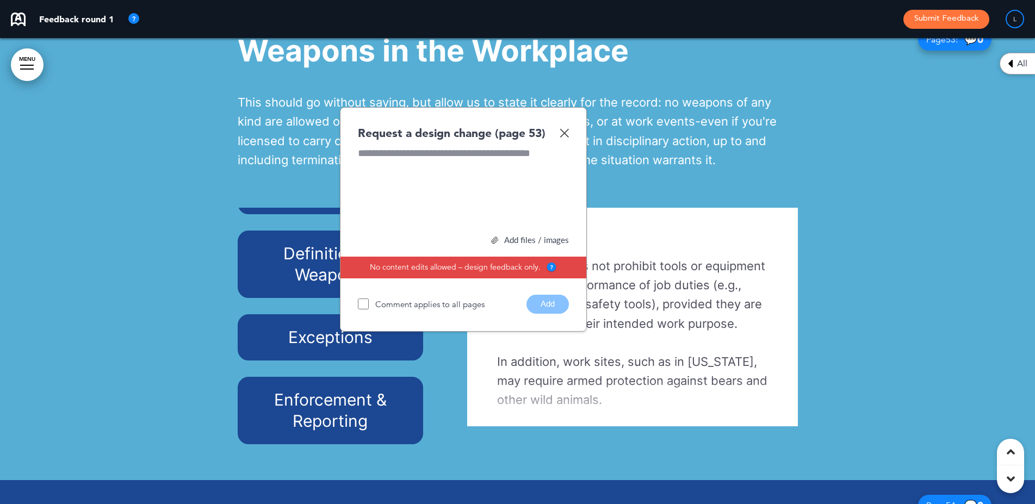
scroll to position [209, 0]
click at [563, 138] on img at bounding box center [563, 132] width 9 height 9
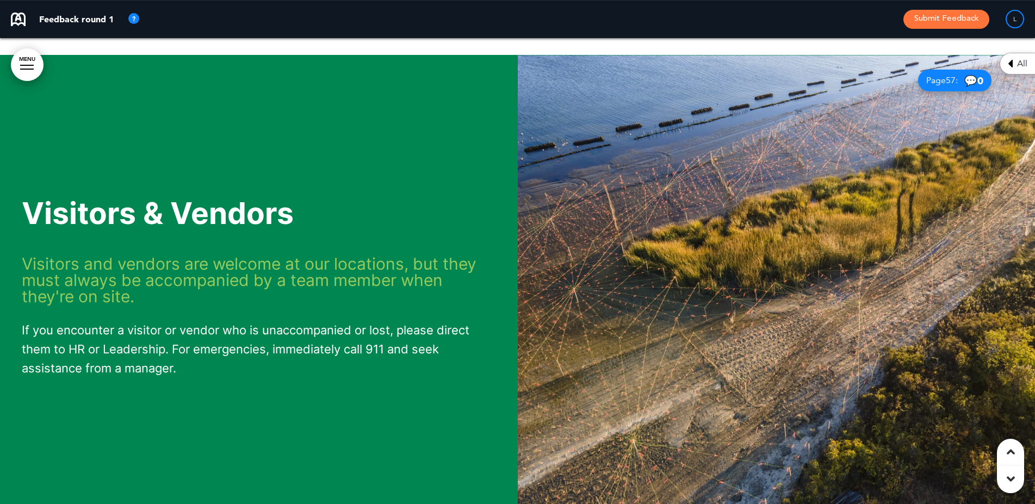
scroll to position [34074, 0]
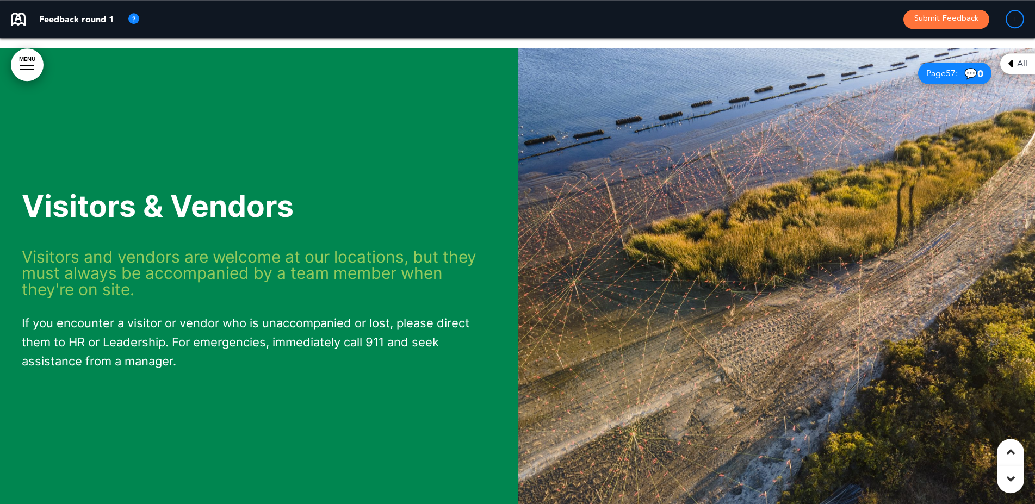
click at [756, 352] on img at bounding box center [777, 281] width 518 height 466
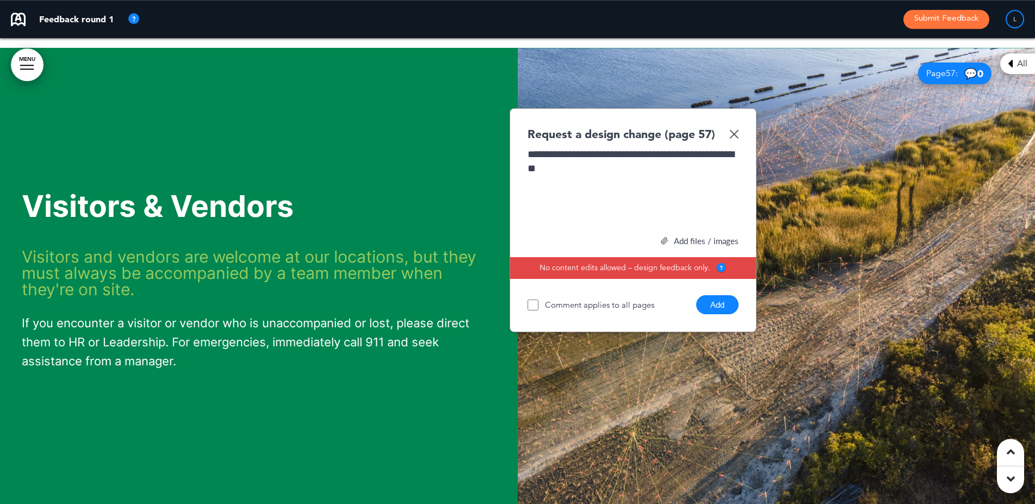
click at [711, 314] on button "Add" at bounding box center [717, 304] width 42 height 19
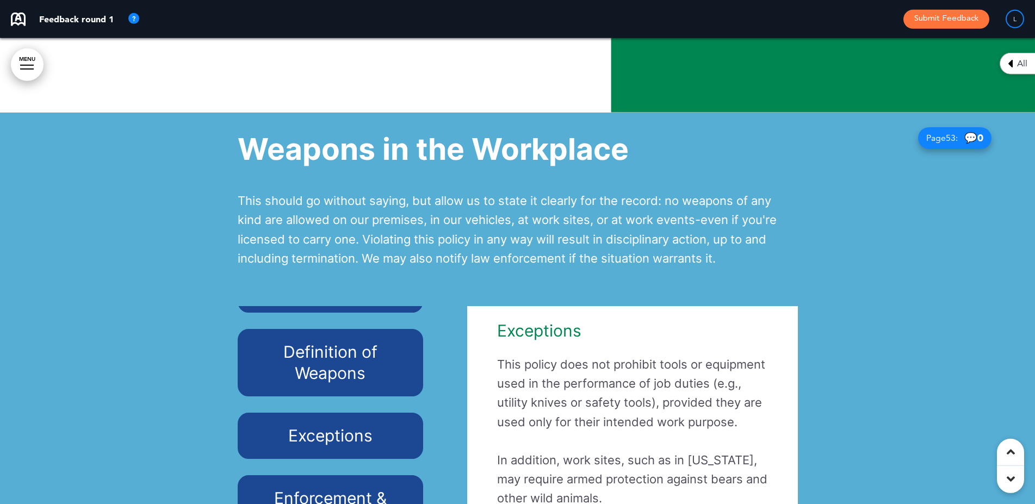
scroll to position [31821, 0]
click at [834, 236] on div at bounding box center [517, 345] width 1035 height 466
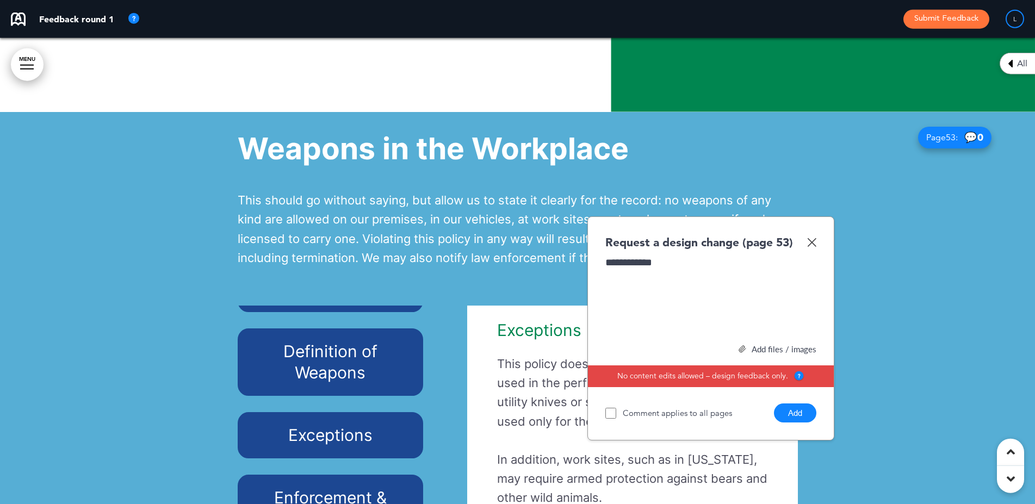
click at [799, 422] on button "Add" at bounding box center [795, 412] width 42 height 19
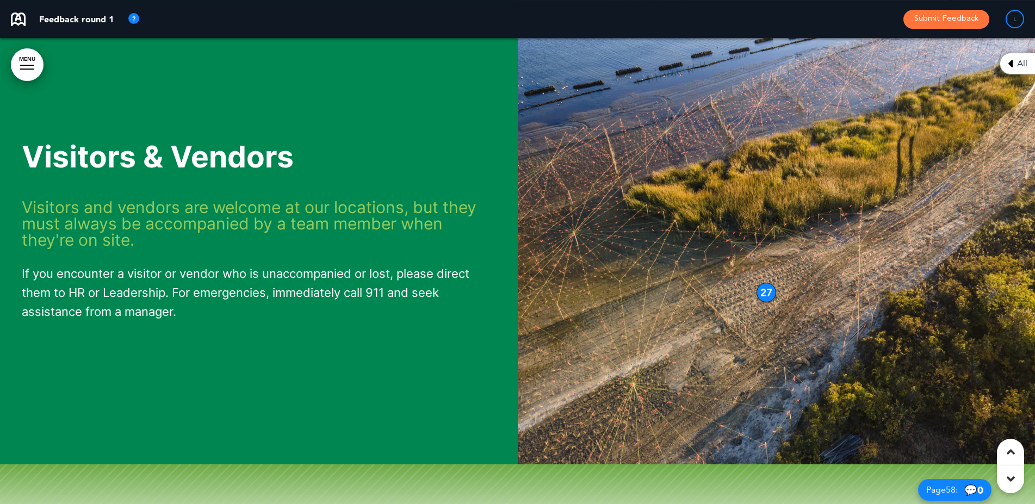
scroll to position [34149, 0]
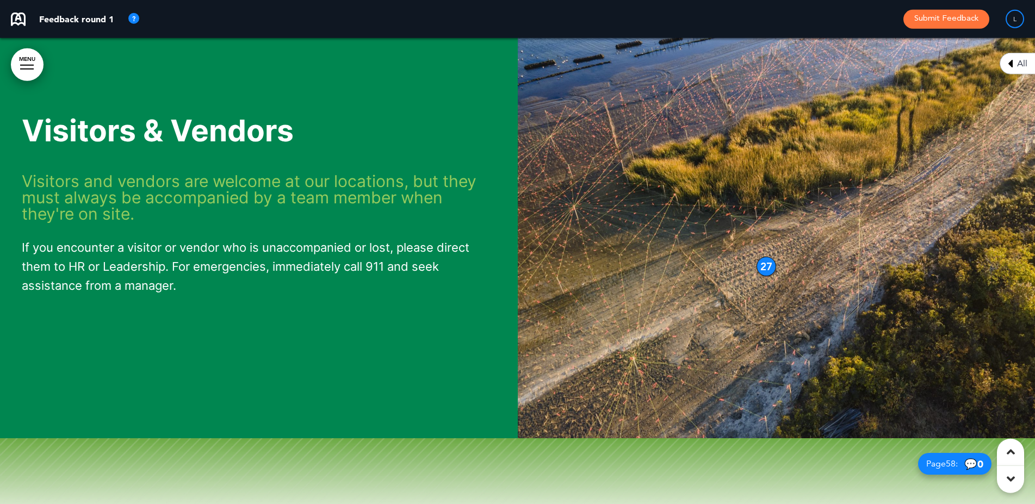
click at [450, 208] on span "Visitors and vendors are welcome at our locations, but they must always be acco…" at bounding box center [249, 197] width 455 height 52
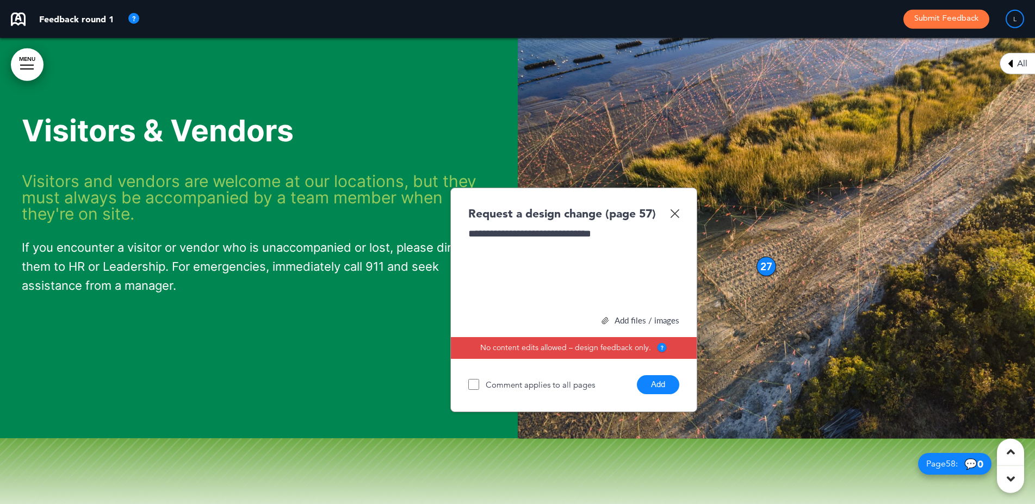
click at [662, 394] on button "Add" at bounding box center [658, 384] width 42 height 19
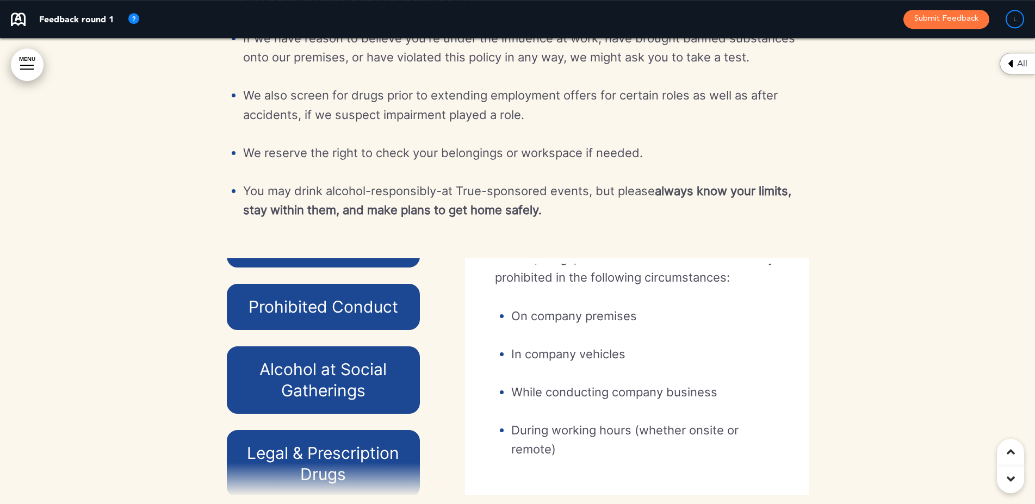
scroll to position [0, 0]
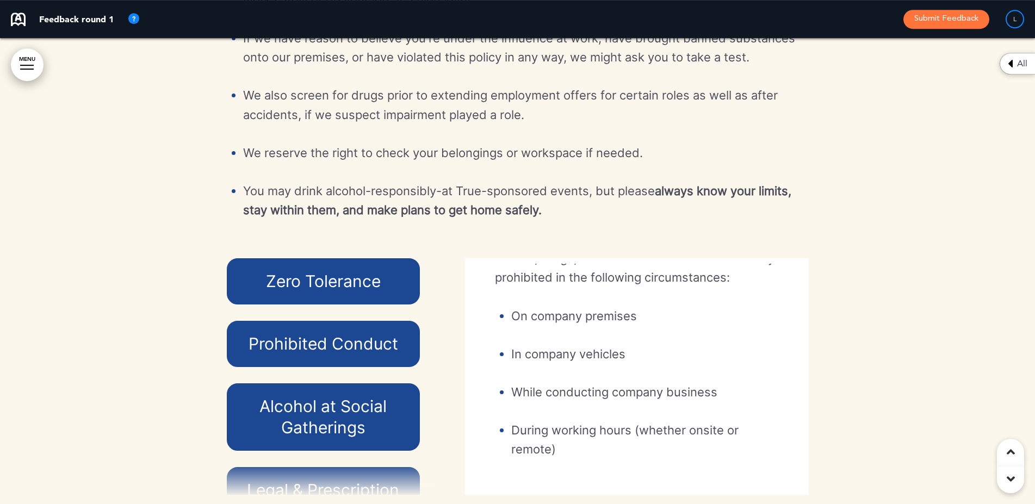
click at [310, 354] on h6 "Prohibited Conduct" at bounding box center [323, 343] width 169 height 21
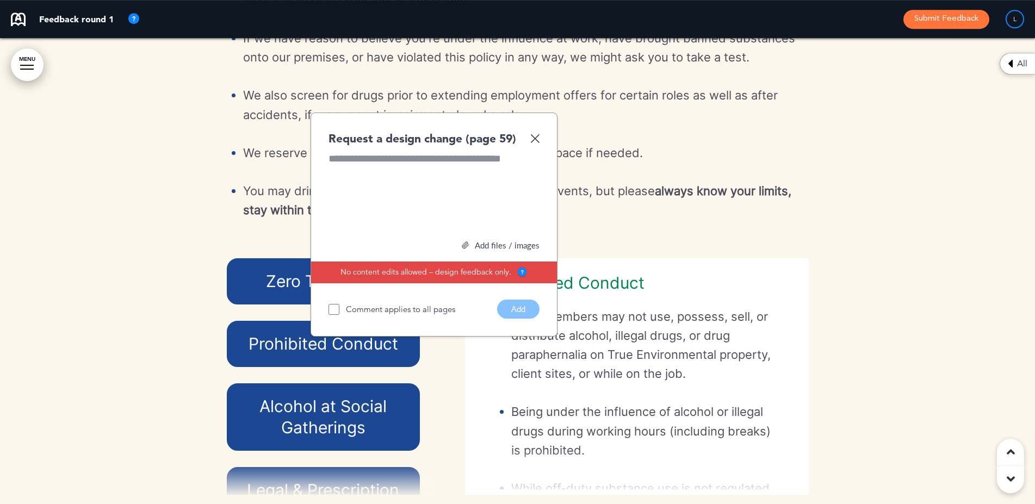
click at [535, 143] on img at bounding box center [534, 138] width 9 height 9
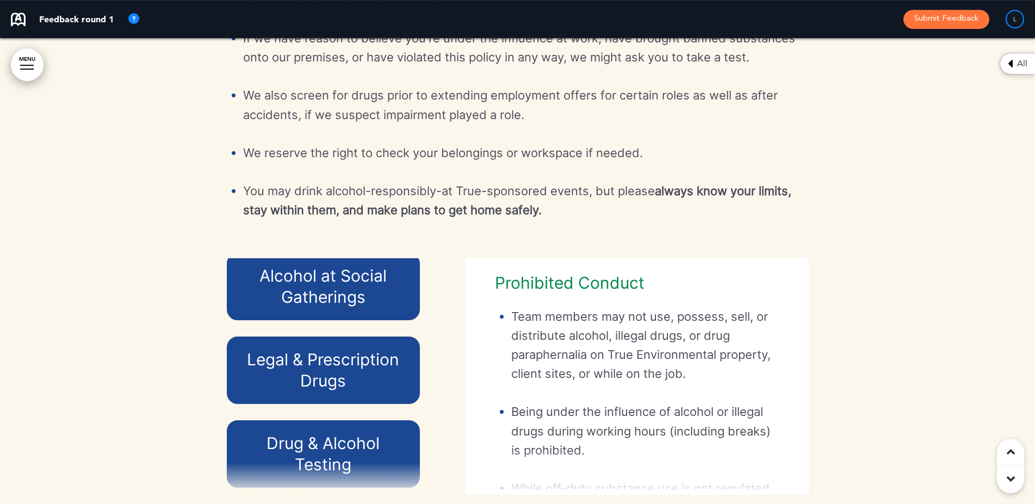
scroll to position [132, 0]
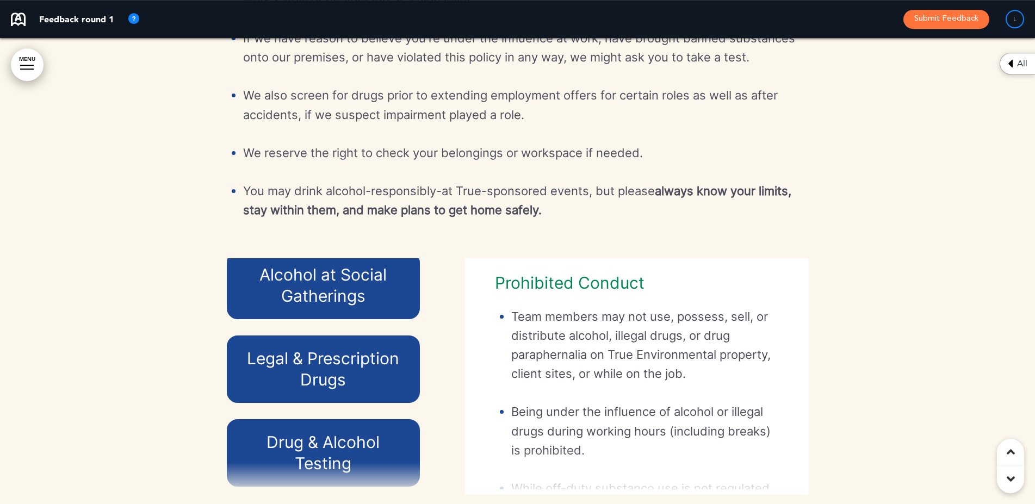
click at [333, 307] on h6 "Alcohol at Social Gatherings" at bounding box center [323, 285] width 169 height 42
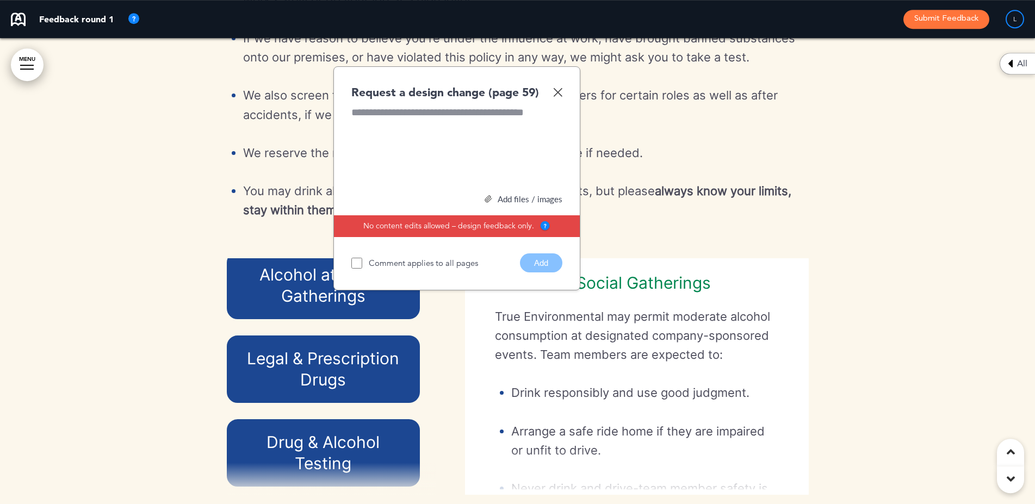
click at [556, 97] on img at bounding box center [557, 92] width 9 height 9
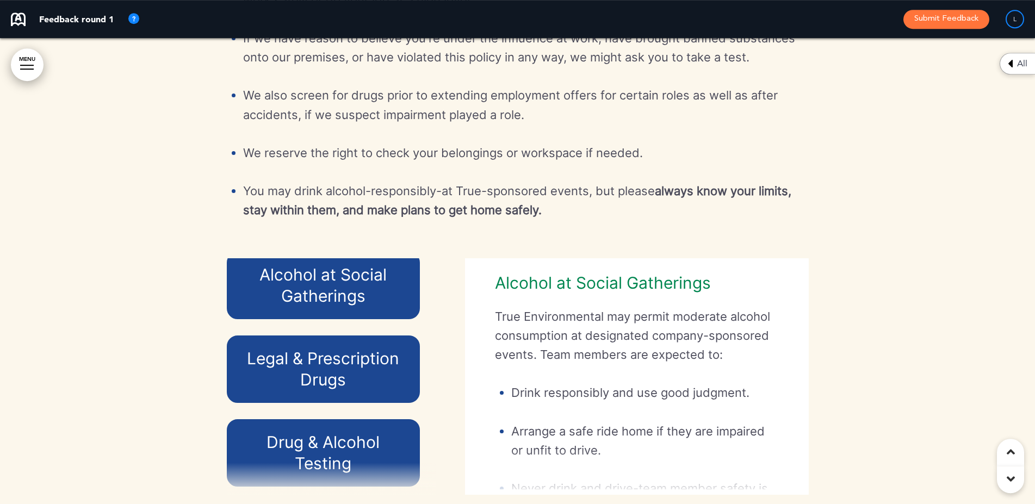
scroll to position [77, 0]
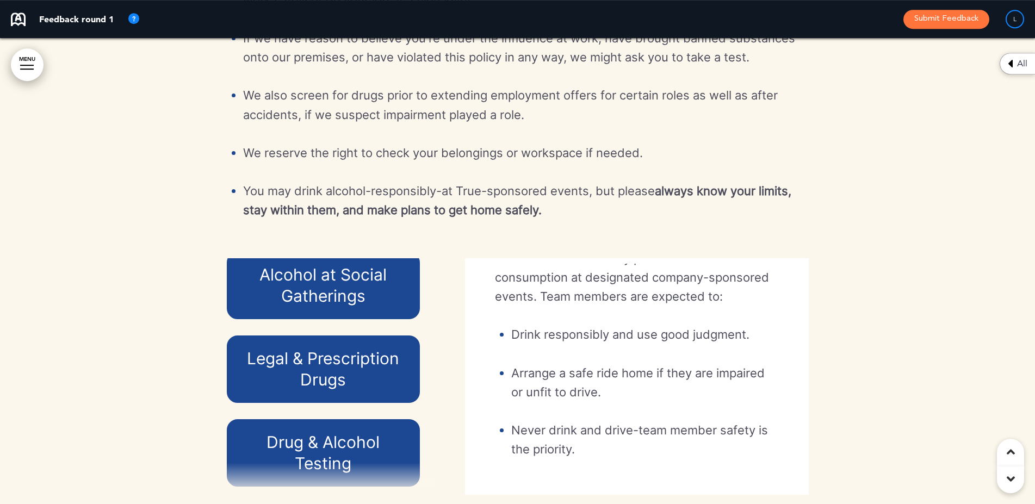
click at [332, 452] on h6 "Drug & Alcohol Testing" at bounding box center [323, 453] width 169 height 42
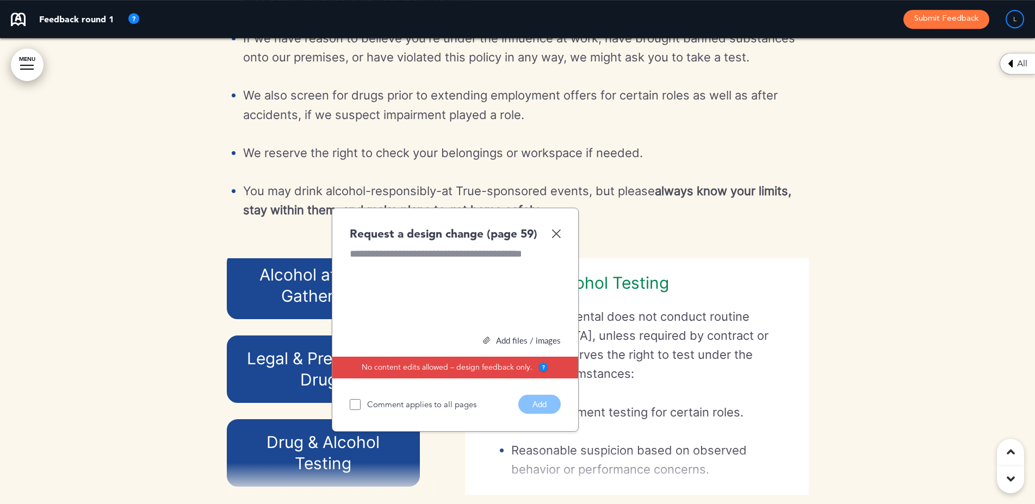
click at [561, 251] on div "Request a design change (page 59) Add files / images Select or drag & drop your…" at bounding box center [455, 320] width 247 height 225
click at [555, 238] on img at bounding box center [555, 233] width 9 height 9
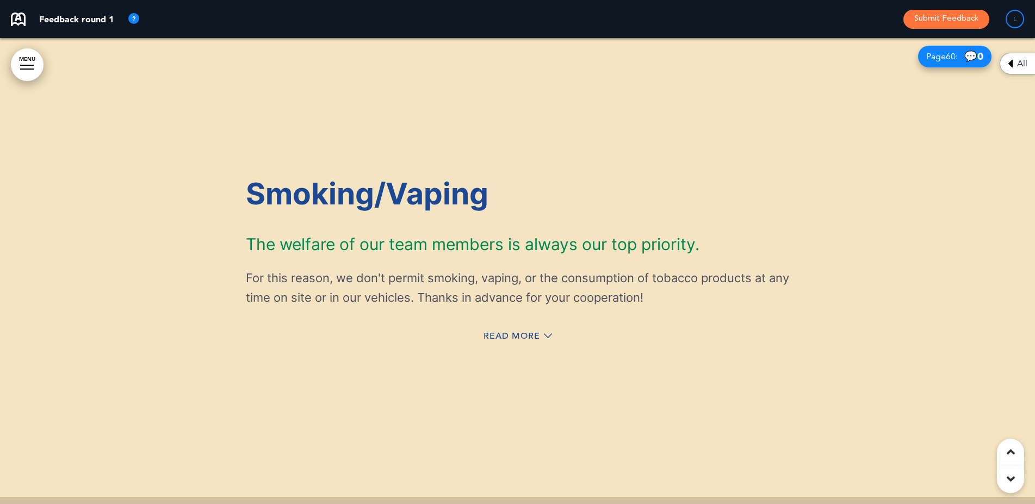
scroll to position [35843, 0]
click at [497, 348] on div "Read More" at bounding box center [518, 337] width 544 height 22
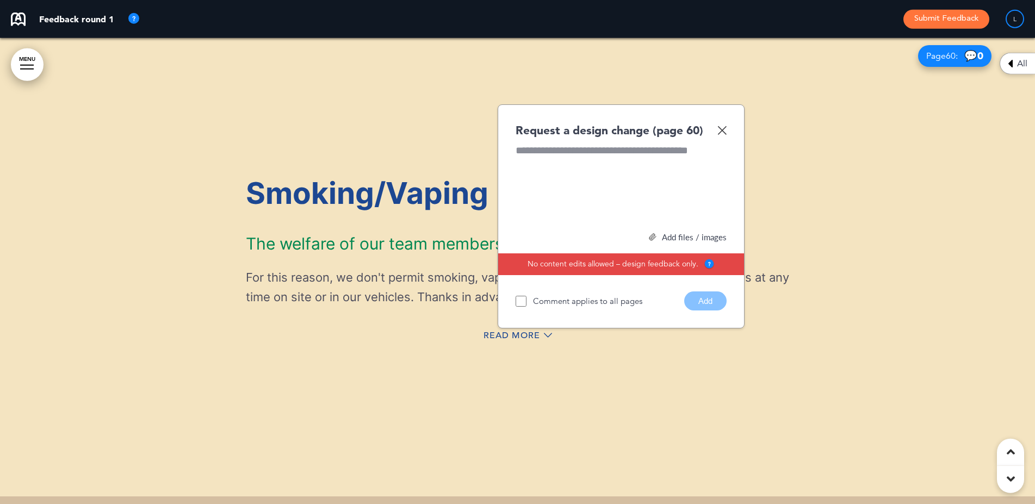
click at [726, 135] on img at bounding box center [721, 130] width 9 height 9
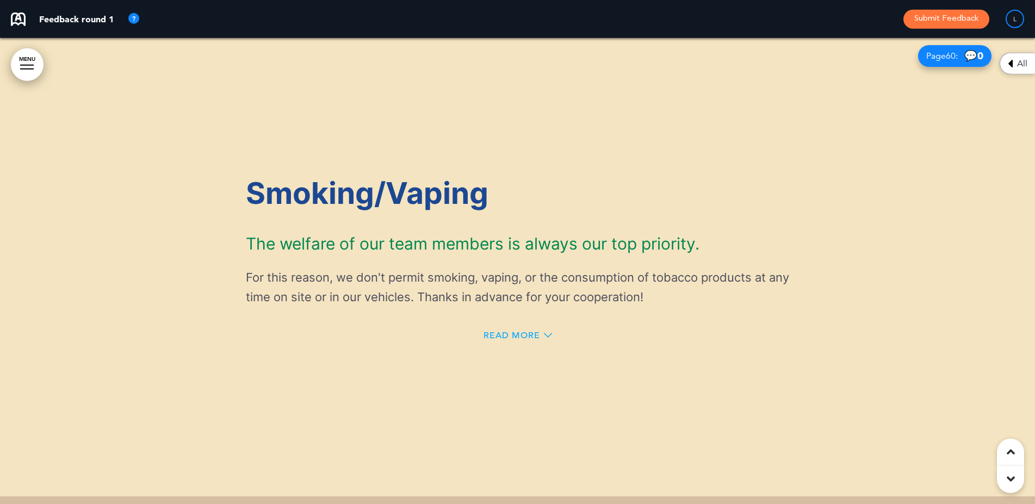
click at [493, 340] on span "Read More" at bounding box center [511, 335] width 57 height 9
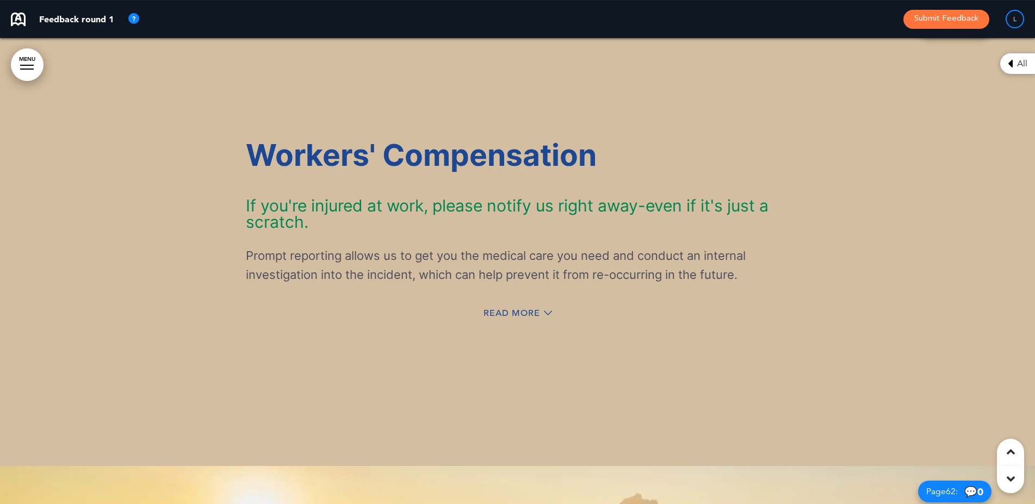
scroll to position [36552, 0]
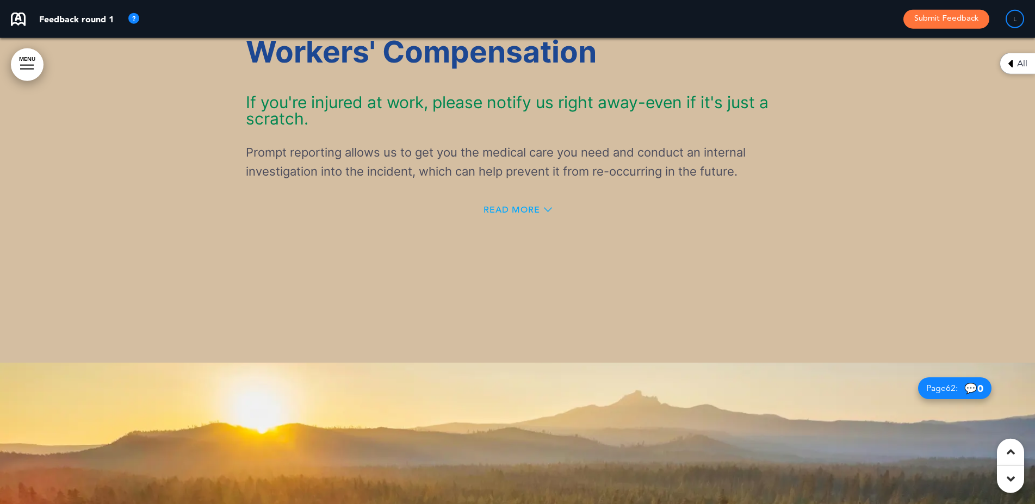
click at [520, 214] on span "Read More" at bounding box center [511, 210] width 57 height 9
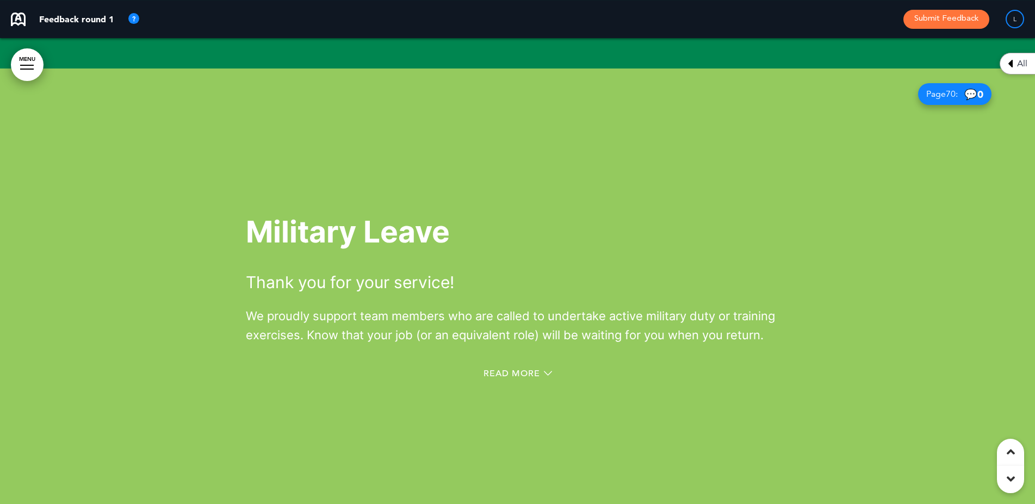
scroll to position [41134, 0]
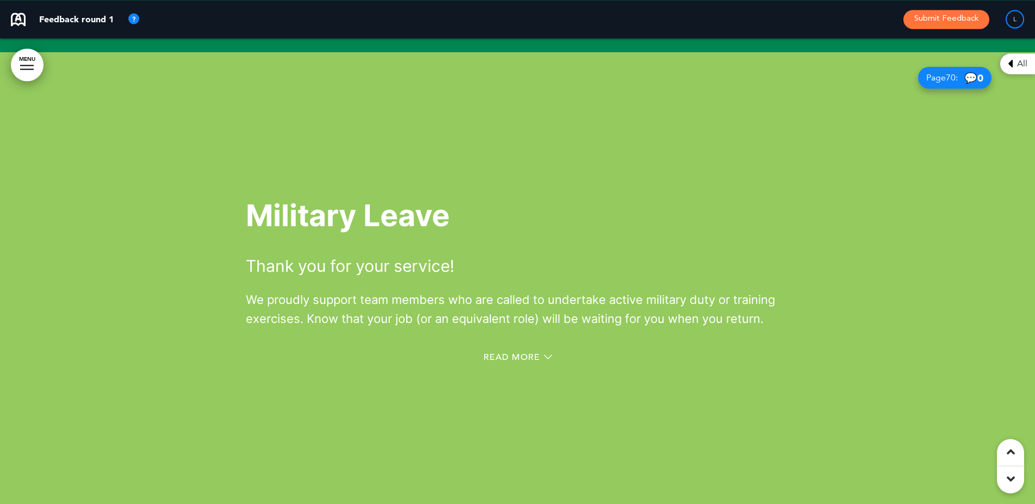
click at [766, 258] on div "Military Leave Thank you for your service! We proudly support team members who …" at bounding box center [518, 265] width 544 height 128
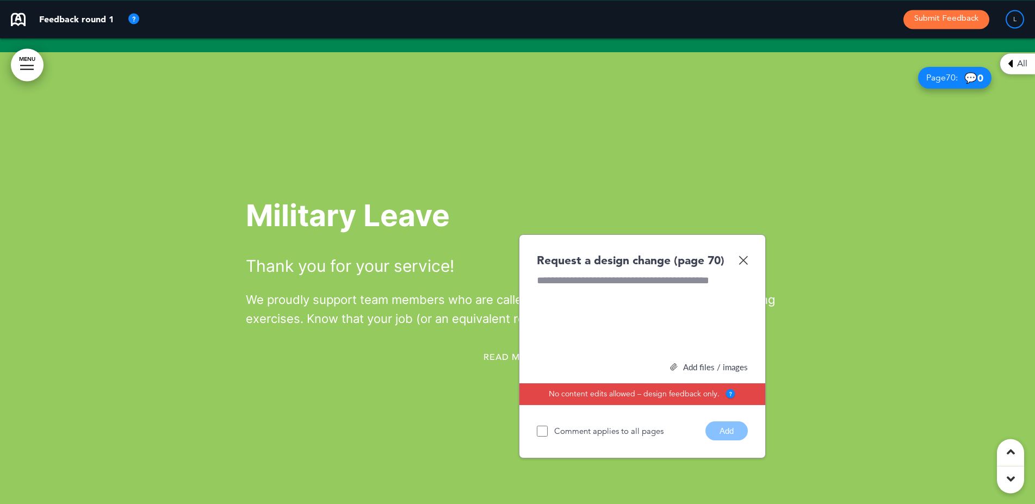
click at [766, 258] on div "Military Leave Thank you for your service! We proudly support team members who …" at bounding box center [518, 265] width 544 height 128
click at [723, 440] on button "Add" at bounding box center [726, 430] width 42 height 19
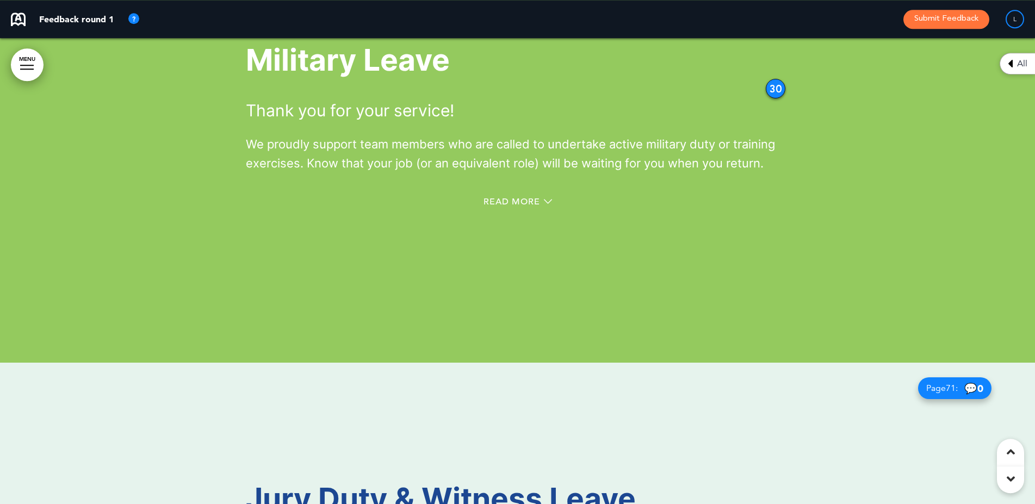
scroll to position [41290, 0]
click at [500, 206] on span "Read More" at bounding box center [511, 201] width 57 height 9
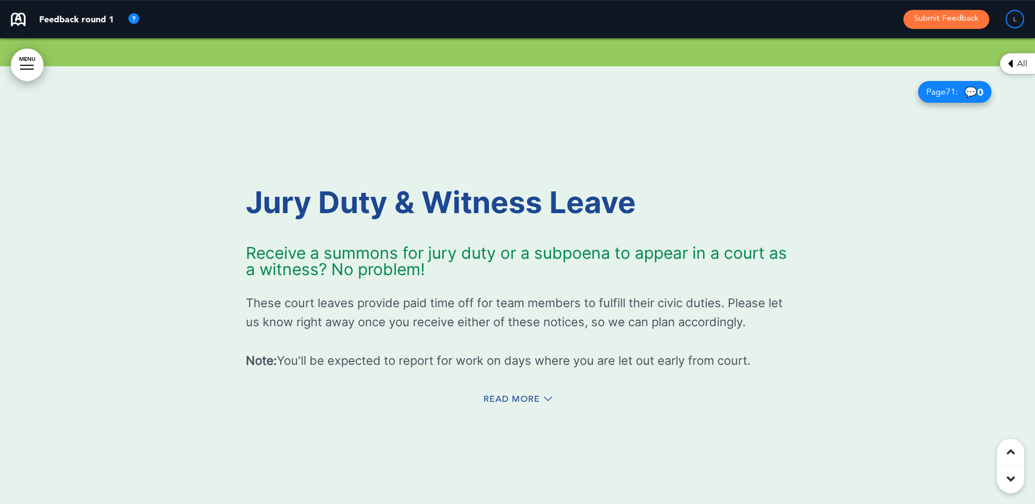
scroll to position [42279, 0]
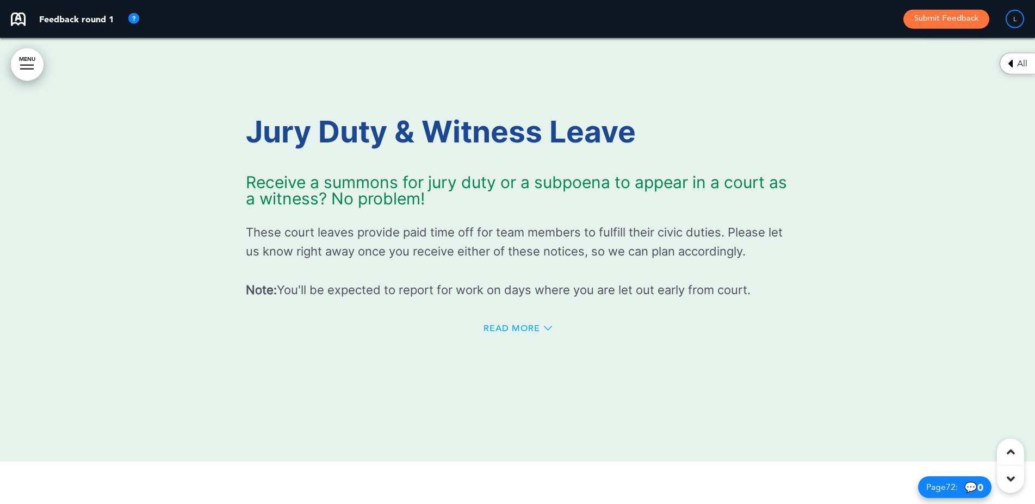
click at [517, 333] on span "Read More" at bounding box center [511, 328] width 57 height 9
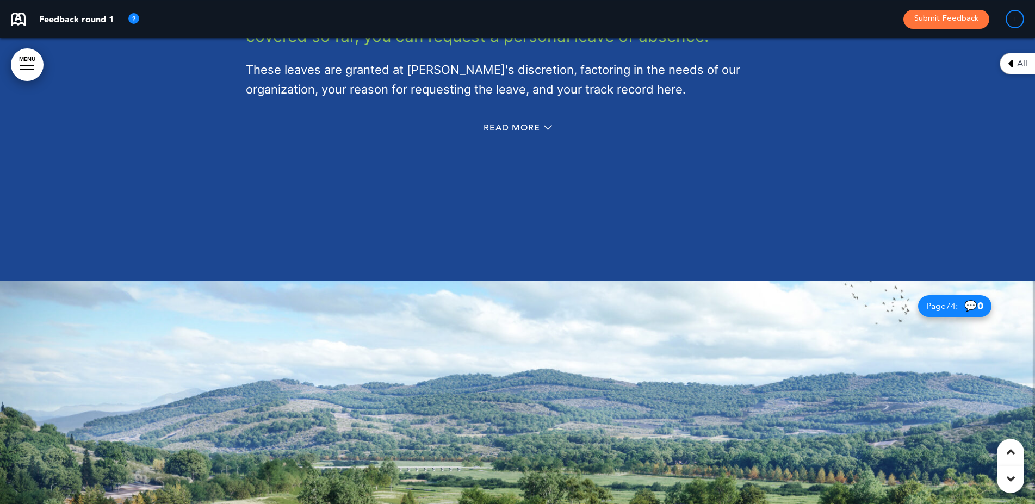
scroll to position [43783, 0]
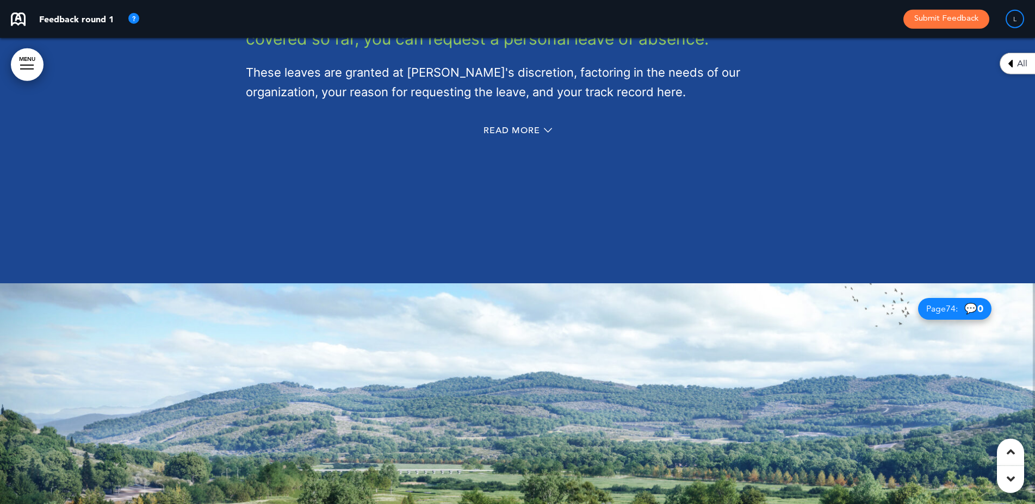
click at [520, 143] on div "Read More" at bounding box center [518, 132] width 544 height 22
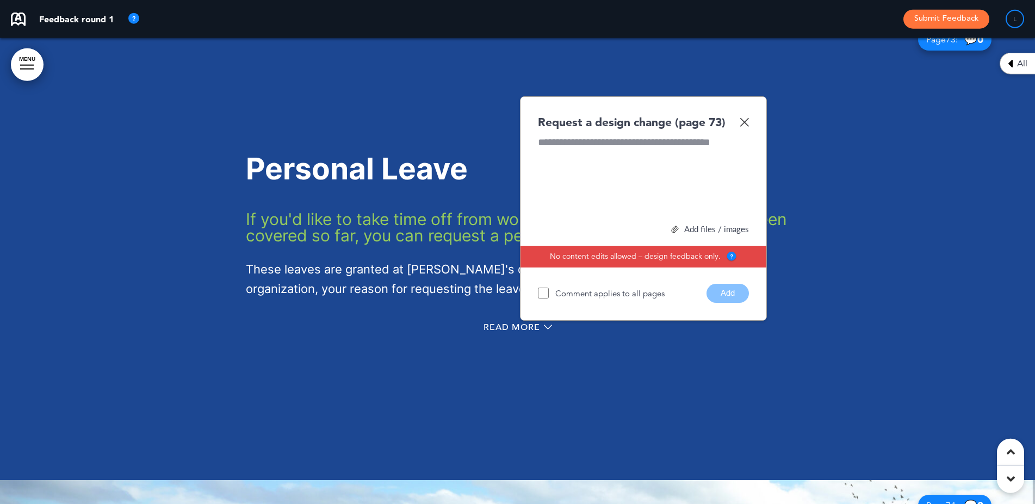
scroll to position [43586, 0]
click at [511, 332] on span "Read More" at bounding box center [511, 328] width 57 height 9
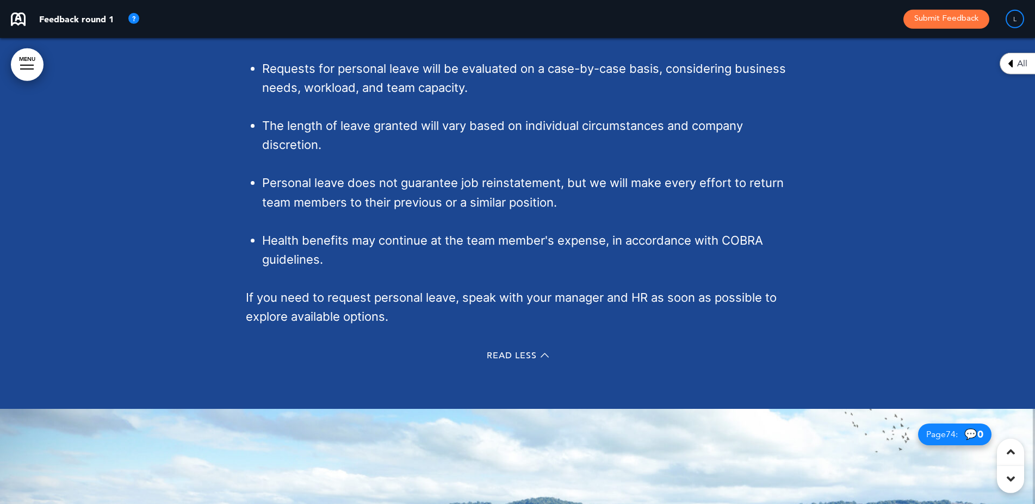
scroll to position [43840, 0]
click at [492, 360] on span "Read Less" at bounding box center [512, 356] width 50 height 9
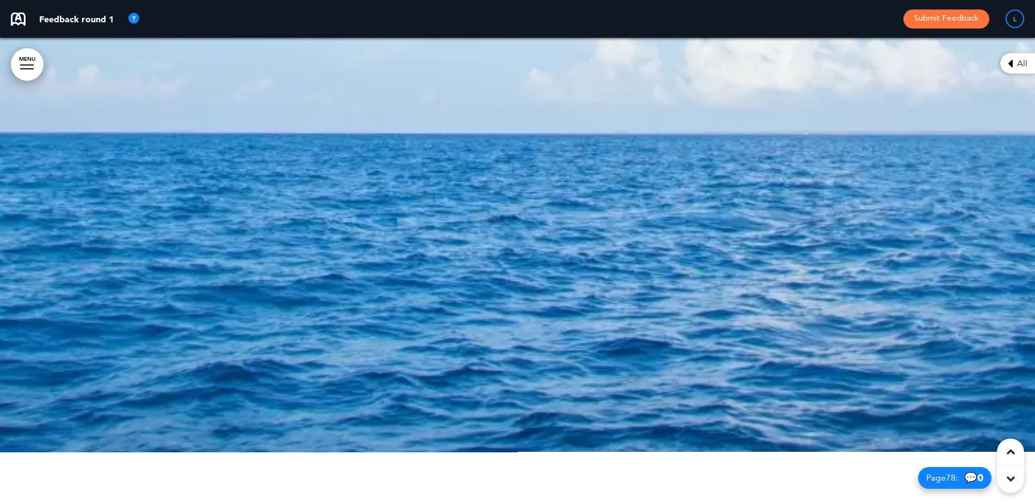
scroll to position [45477, 0]
click at [536, 270] on div at bounding box center [517, 220] width 1035 height 466
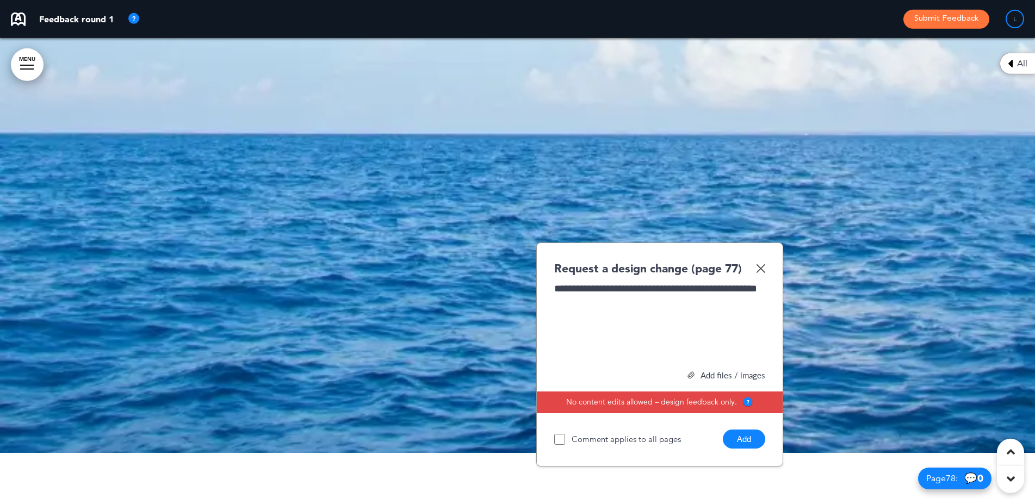
click at [672, 314] on div "**********" at bounding box center [659, 323] width 211 height 82
click at [754, 449] on button "Add" at bounding box center [744, 439] width 42 height 19
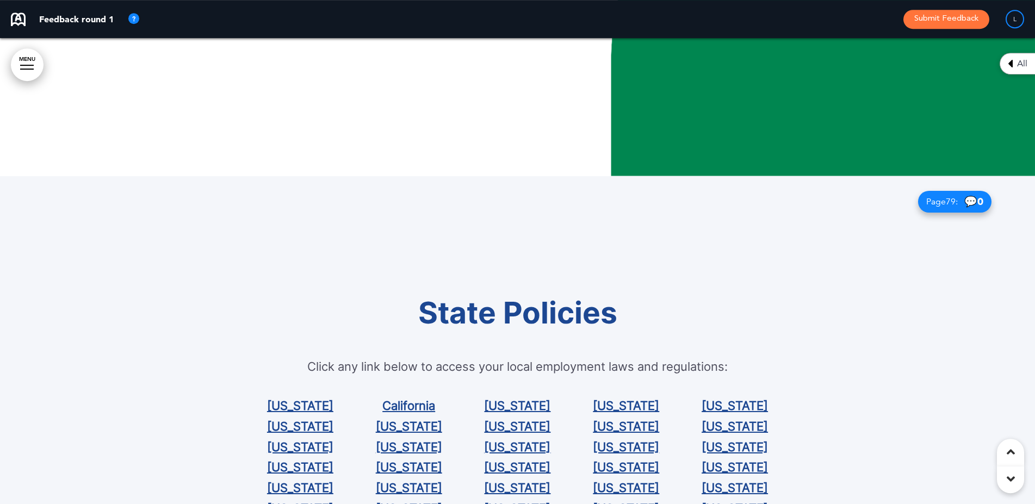
scroll to position [46386, 0]
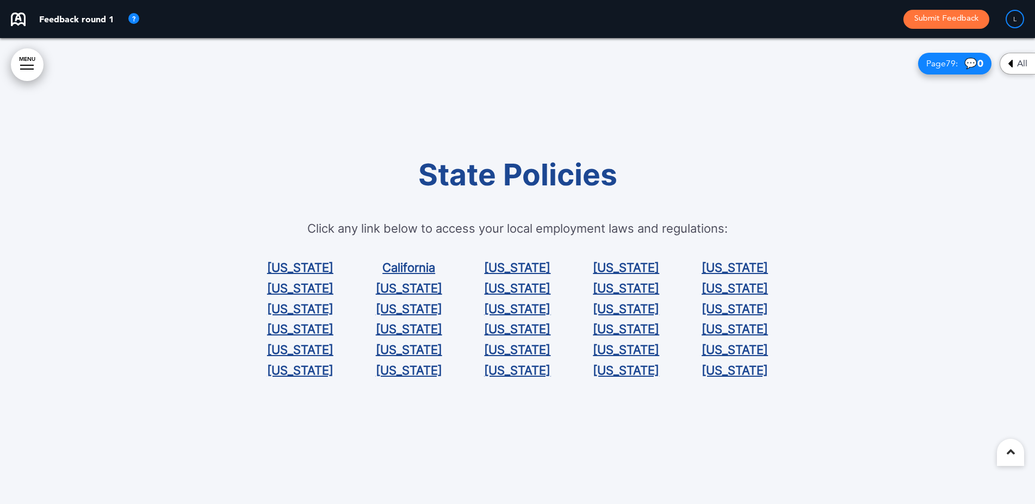
click at [621, 369] on link "[US_STATE]" at bounding box center [626, 370] width 66 height 14
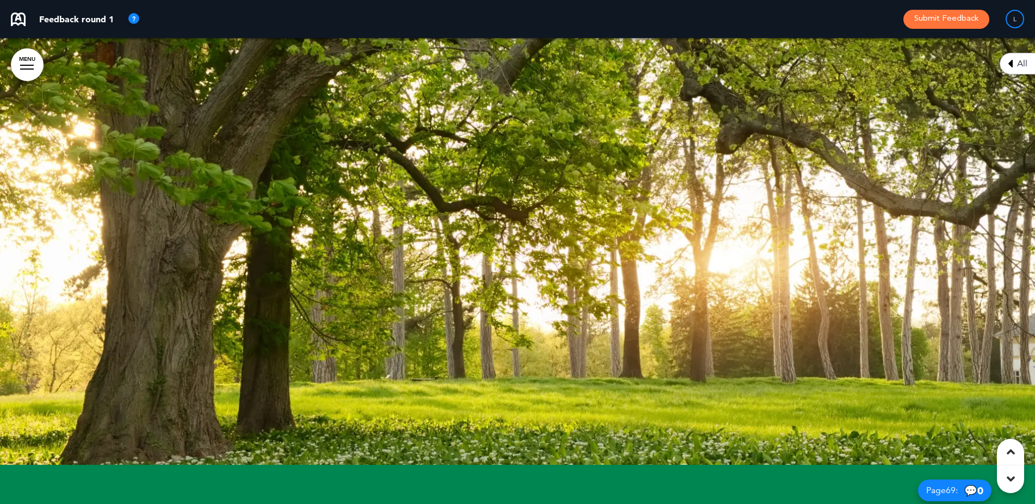
scroll to position [40188, 0]
click at [832, 301] on div at bounding box center [517, 232] width 1035 height 466
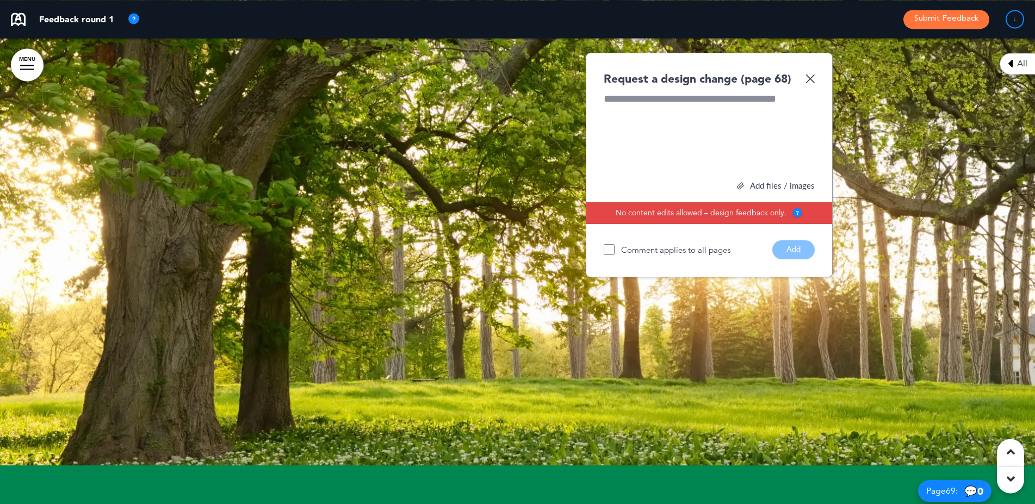
click at [832, 301] on div at bounding box center [517, 232] width 1035 height 466
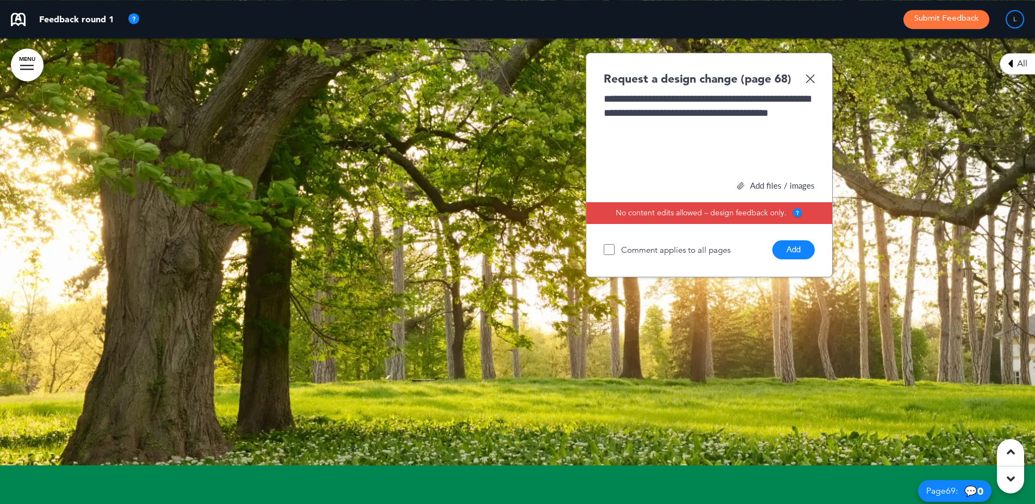
click at [783, 259] on button "Add" at bounding box center [793, 249] width 42 height 19
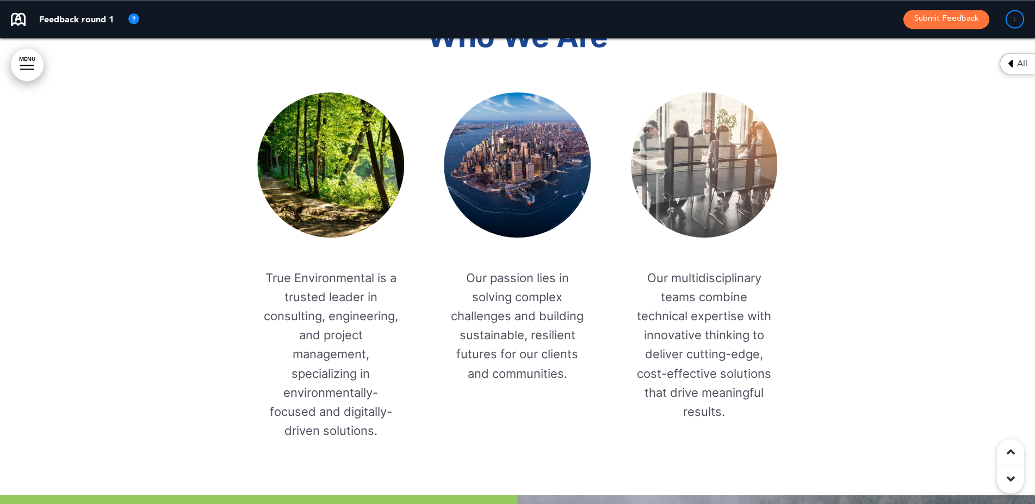
scroll to position [2425, 0]
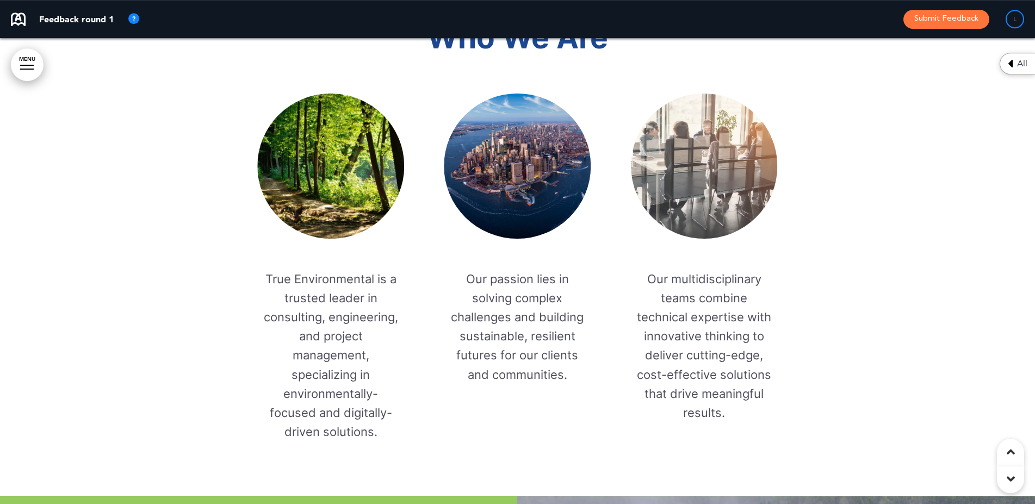
click at [185, 148] on div at bounding box center [517, 193] width 1035 height 606
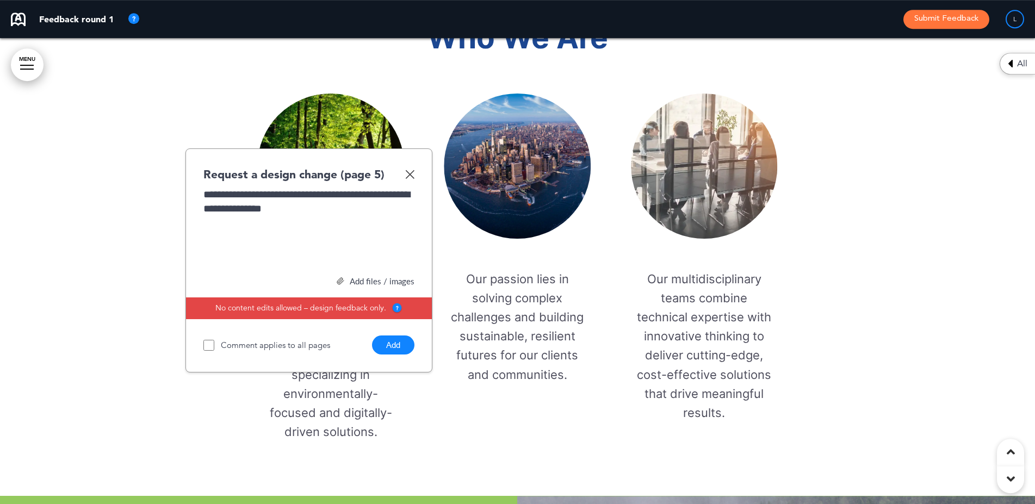
click at [390, 340] on button "Add" at bounding box center [393, 344] width 42 height 19
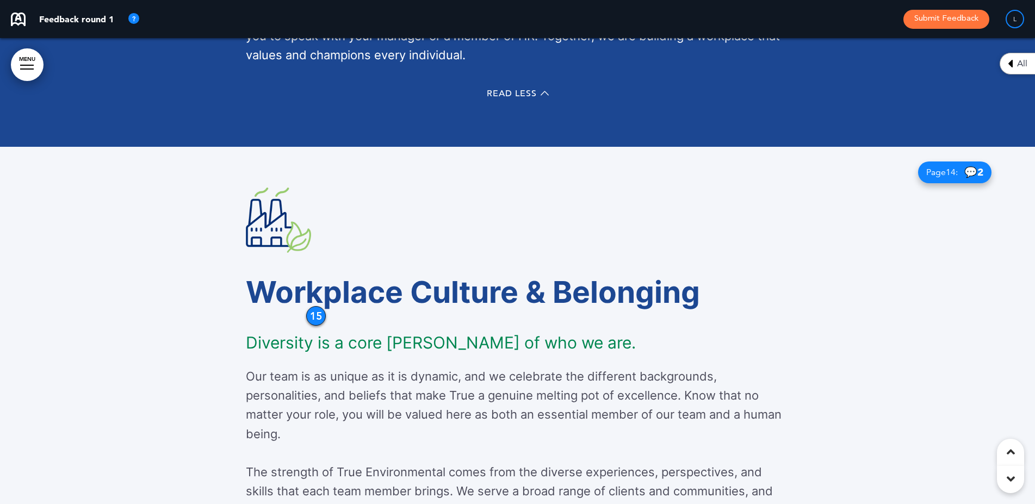
scroll to position [7837, 0]
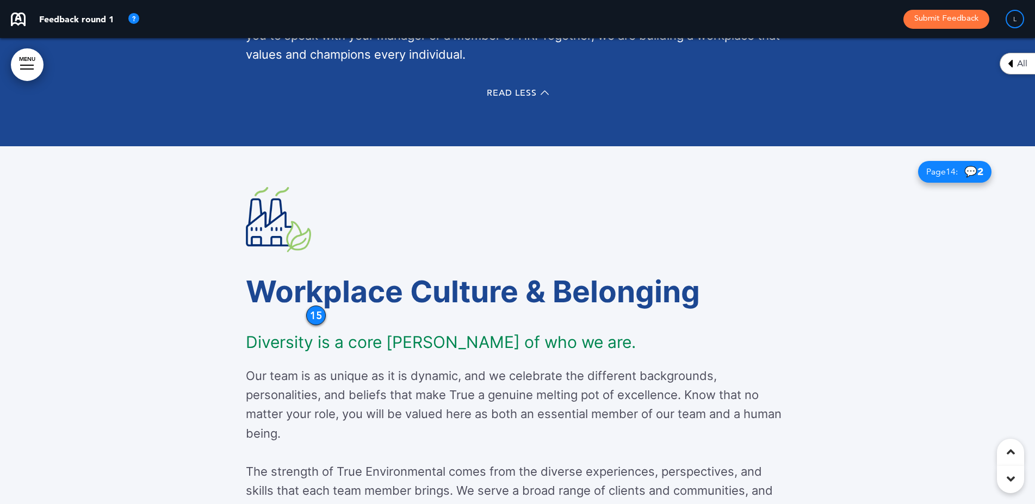
click at [309, 305] on h1 "Workplace Culture & Belonging" at bounding box center [518, 292] width 544 height 30
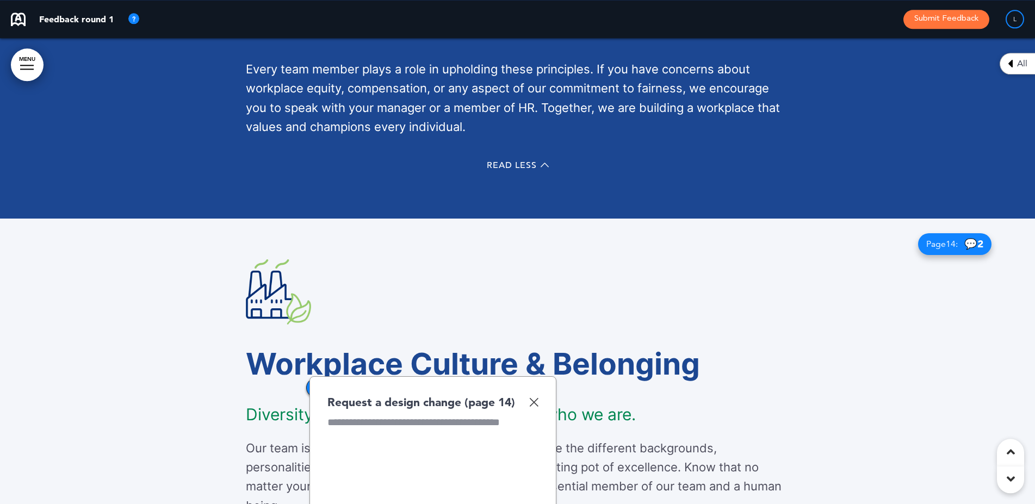
scroll to position [7762, 0]
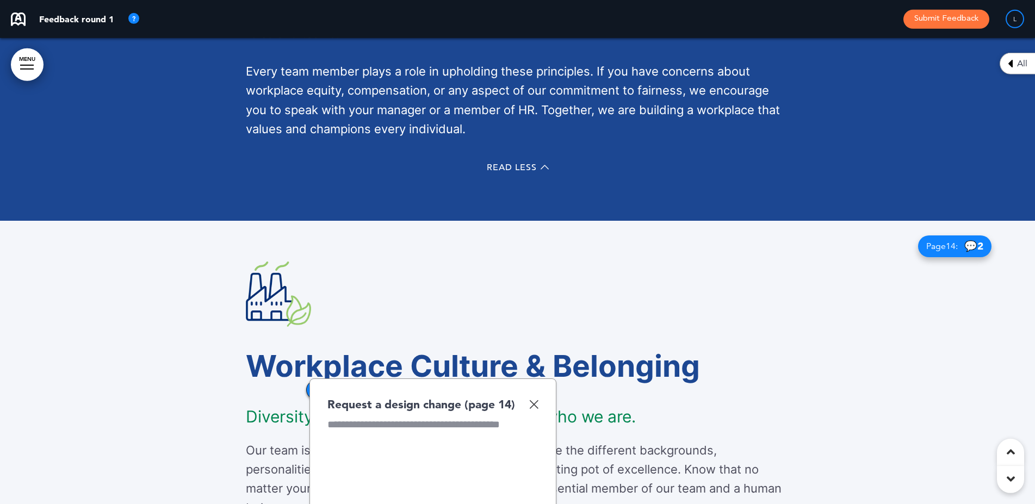
click at [534, 407] on img at bounding box center [533, 404] width 9 height 9
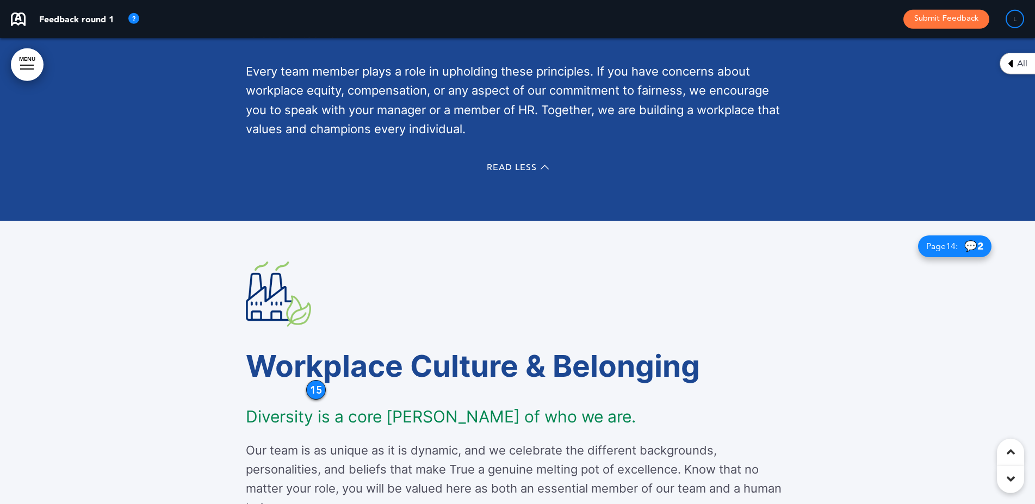
click at [978, 243] on span "2" at bounding box center [980, 246] width 6 height 13
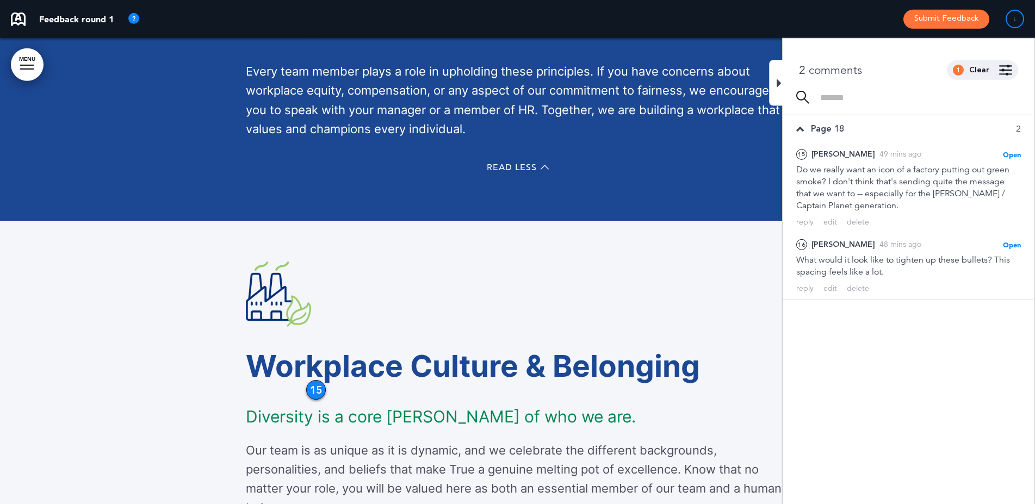
click at [777, 83] on icon at bounding box center [778, 83] width 5 height 13
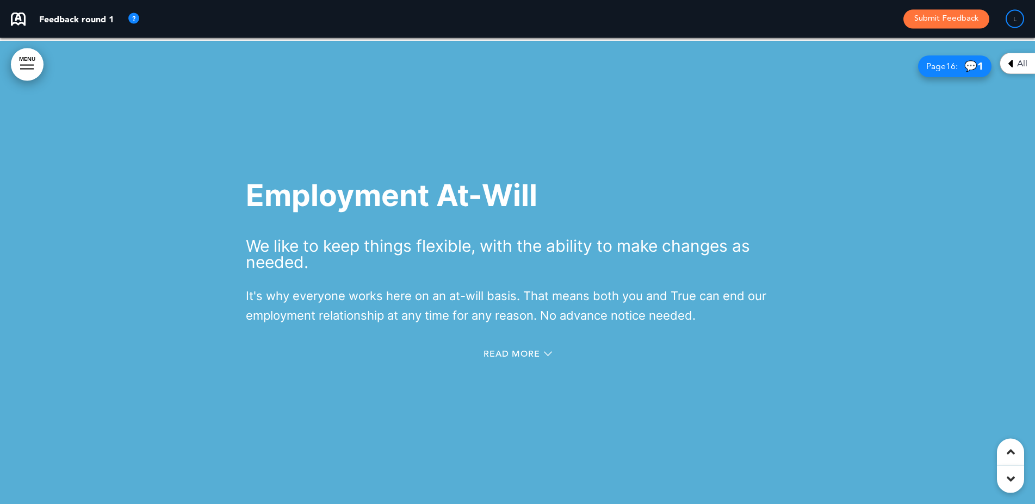
scroll to position [6, 0]
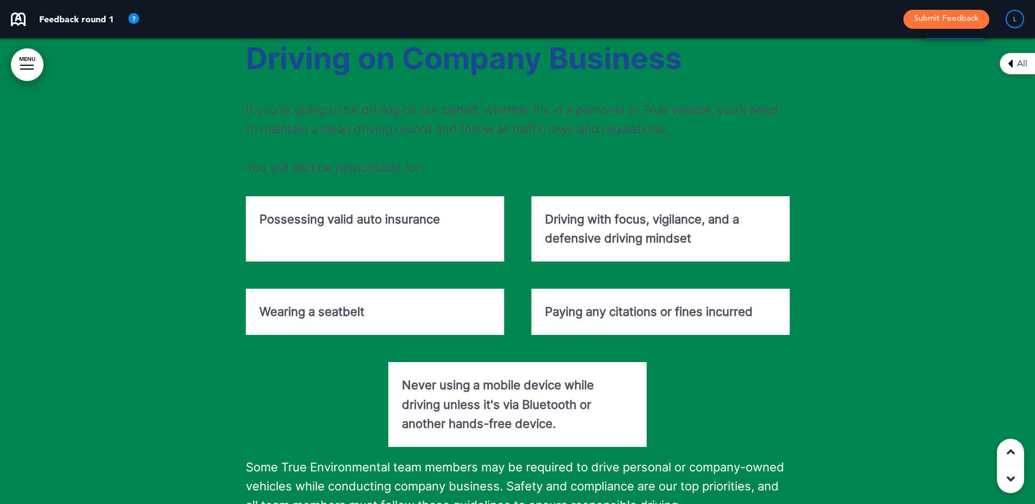
click at [970, 34] on span "💬 2" at bounding box center [973, 28] width 19 height 10
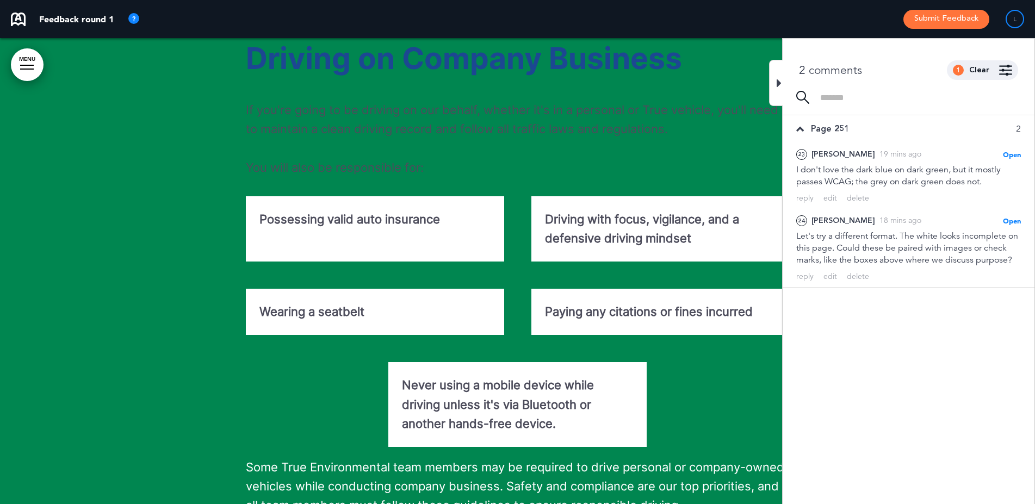
click at [769, 76] on div at bounding box center [776, 83] width 14 height 46
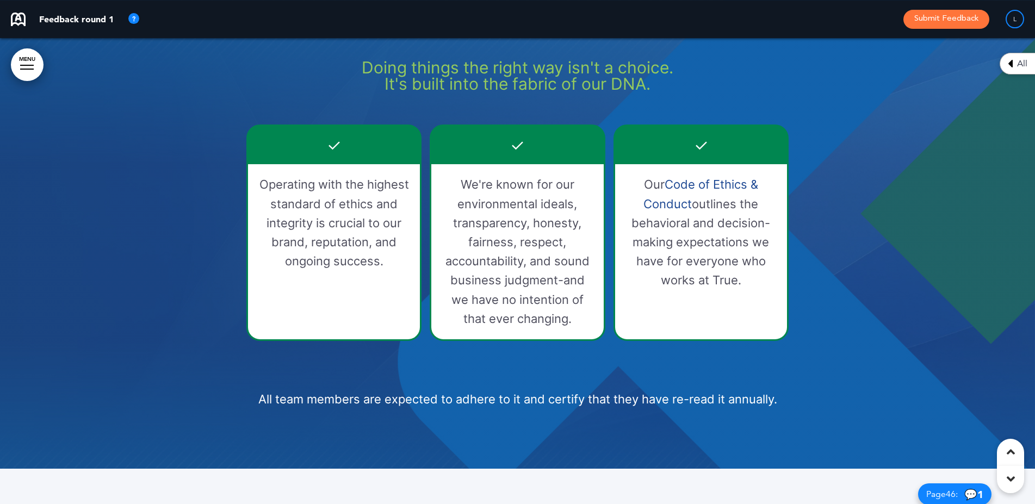
scroll to position [27549, 0]
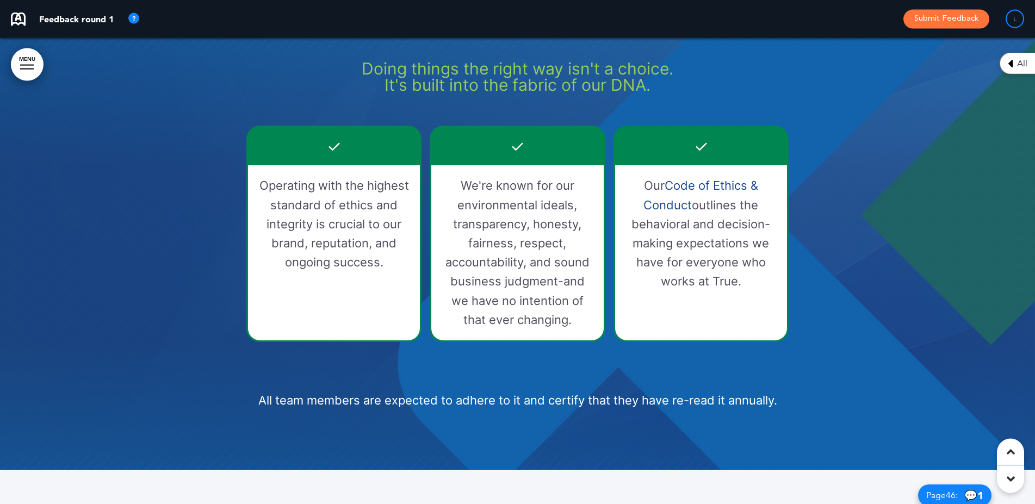
click at [949, 17] on button "Submit Feedback" at bounding box center [946, 19] width 86 height 19
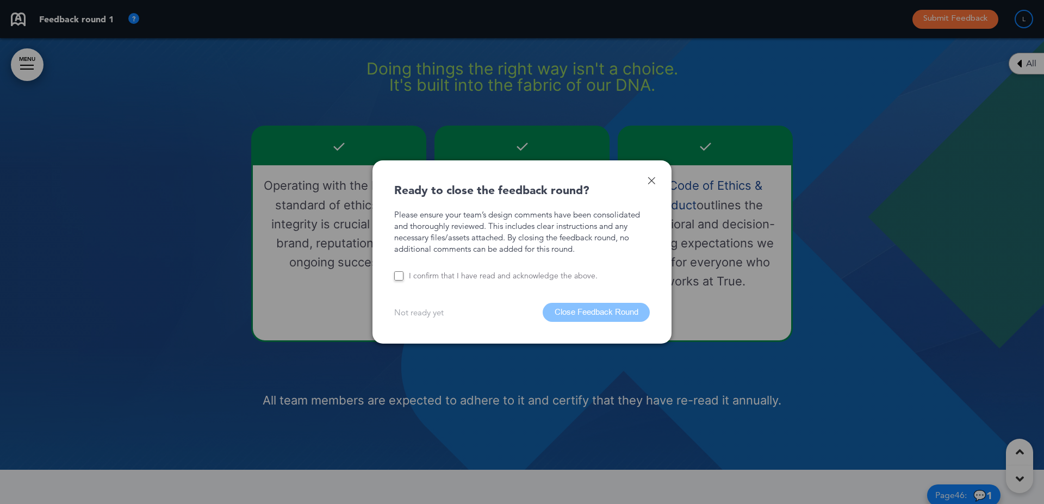
click at [422, 312] on p "Not ready yet" at bounding box center [418, 312] width 49 height 11
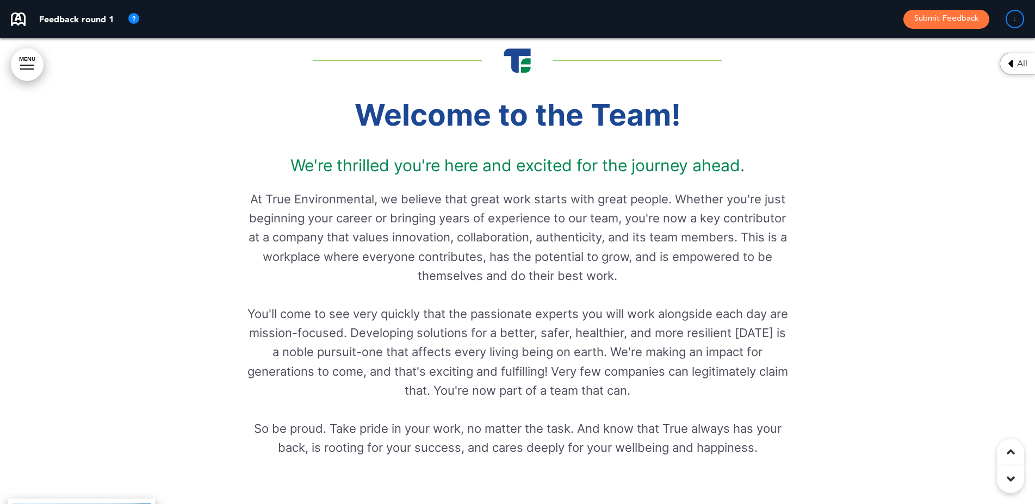
scroll to position [656, 0]
